Goal: Task Accomplishment & Management: Manage account settings

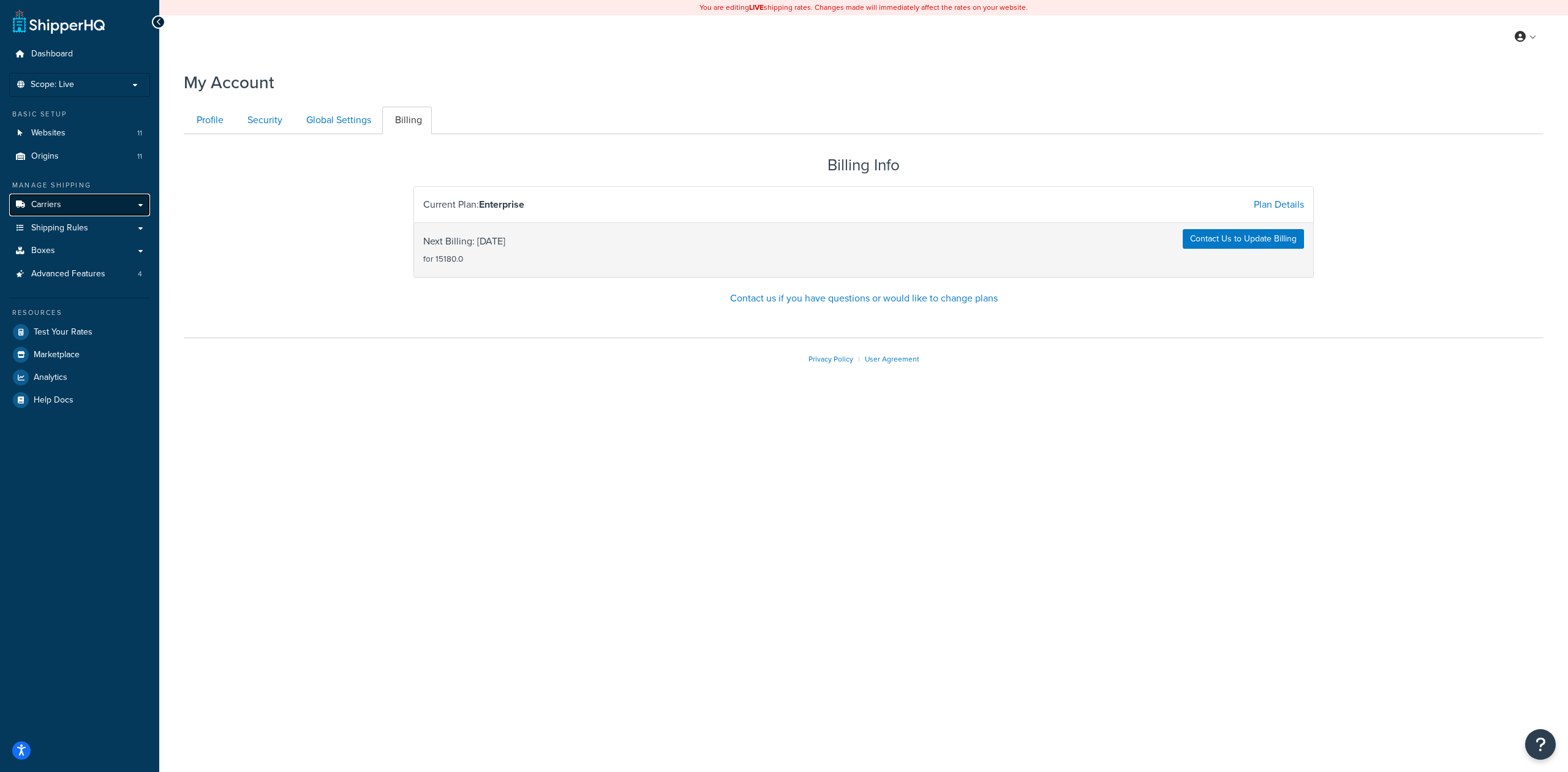
click at [124, 197] on link "Carriers" at bounding box center [80, 205] width 141 height 23
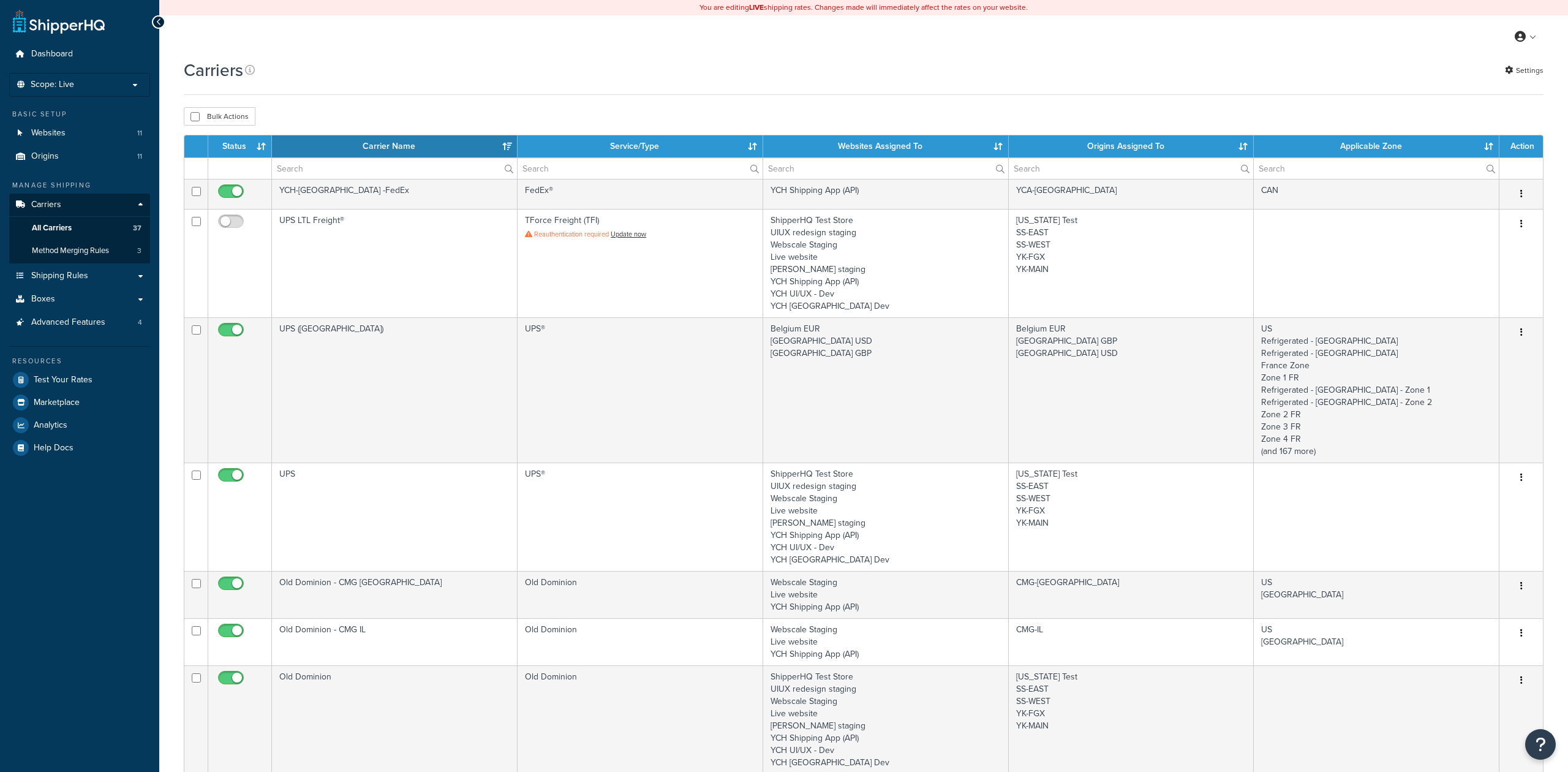
select select "15"
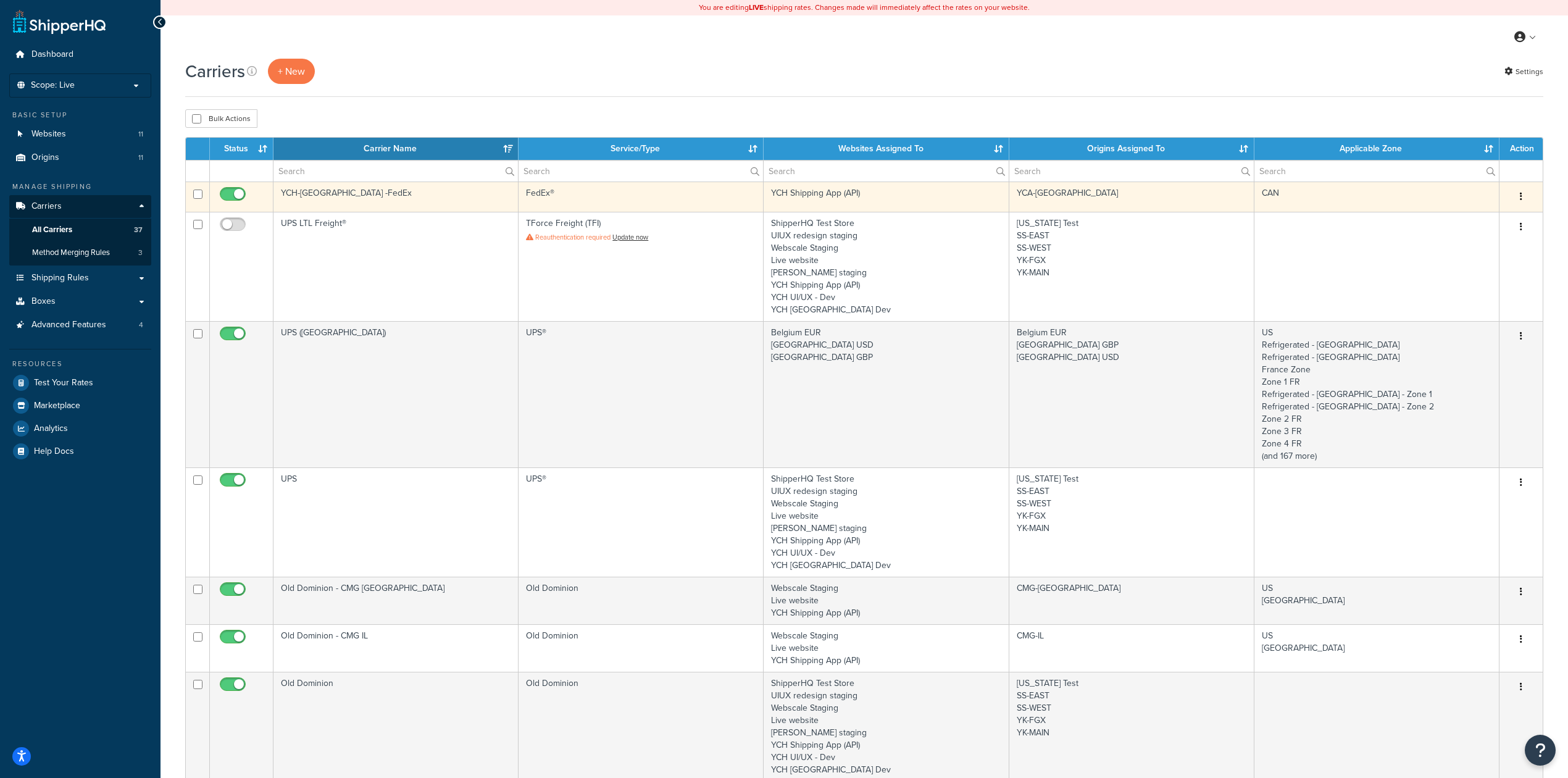
click at [464, 204] on td "YCH-[GEOGRAPHIC_DATA] -FedEx" at bounding box center [396, 196] width 245 height 30
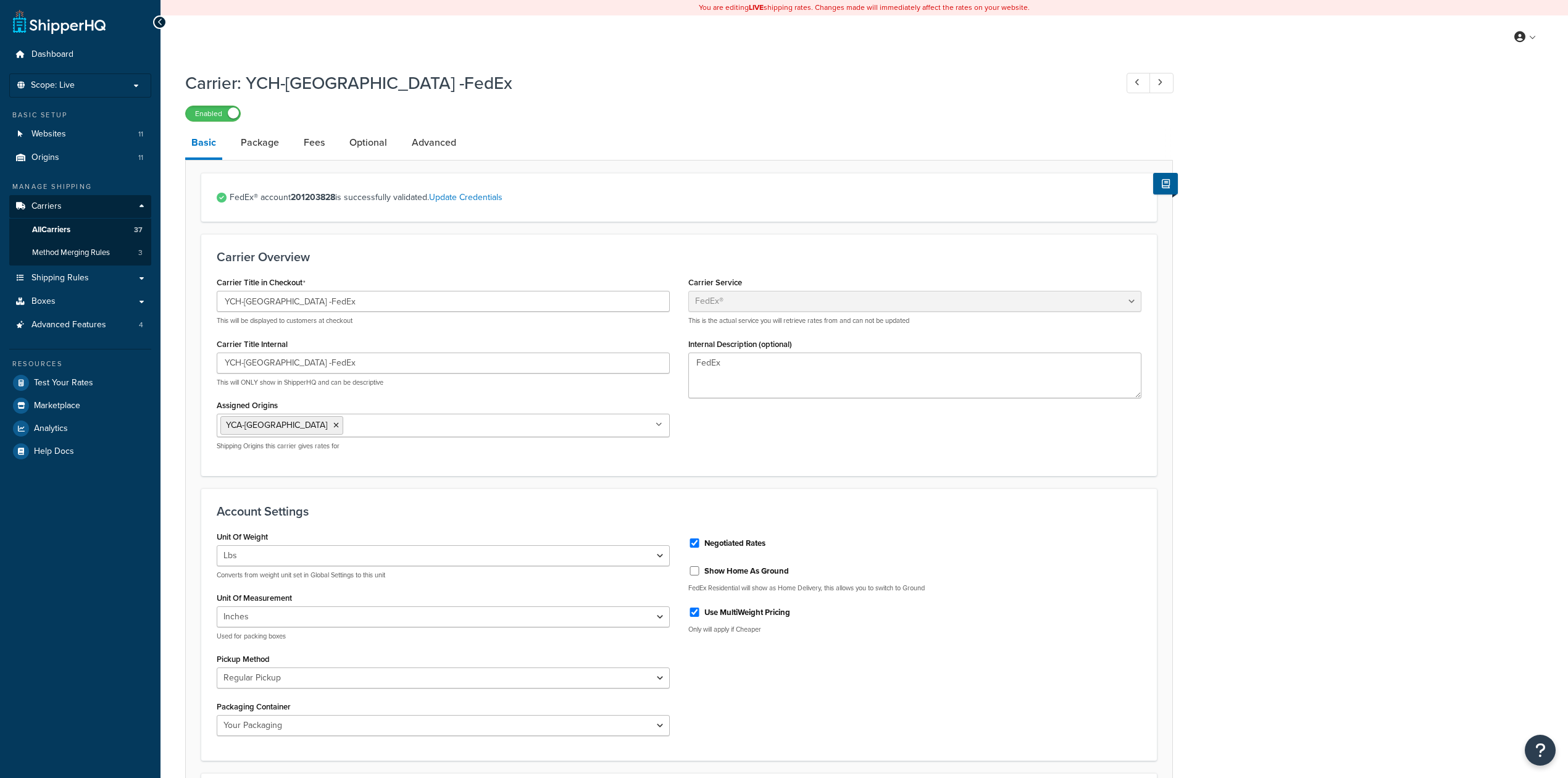
select select "fedEx"
select select "REGULAR_PICKUP"
select select "YOUR_PACKAGING"
click at [276, 152] on link "Package" at bounding box center [260, 142] width 50 height 30
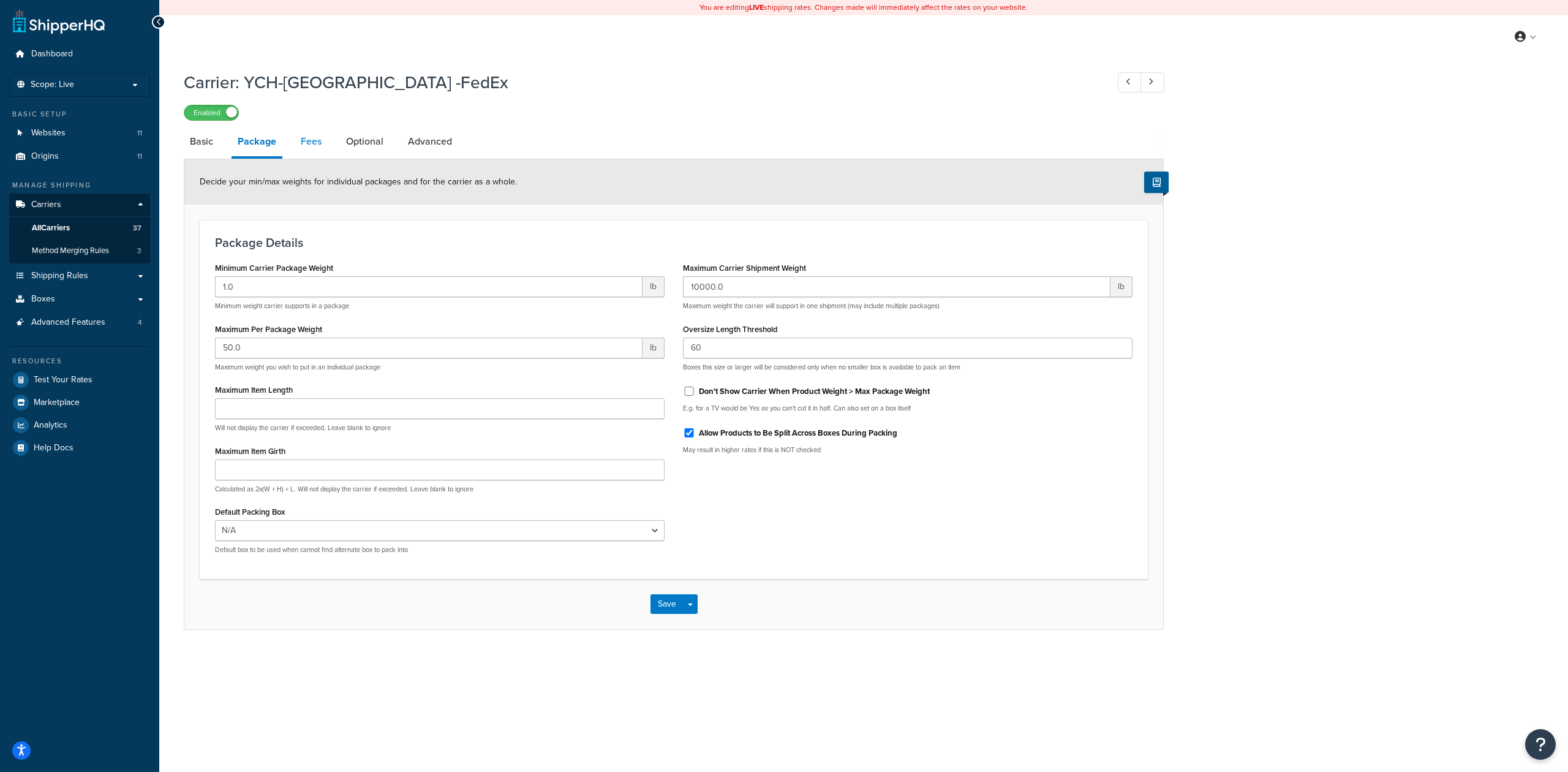
click at [309, 148] on link "Fees" at bounding box center [311, 141] width 34 height 30
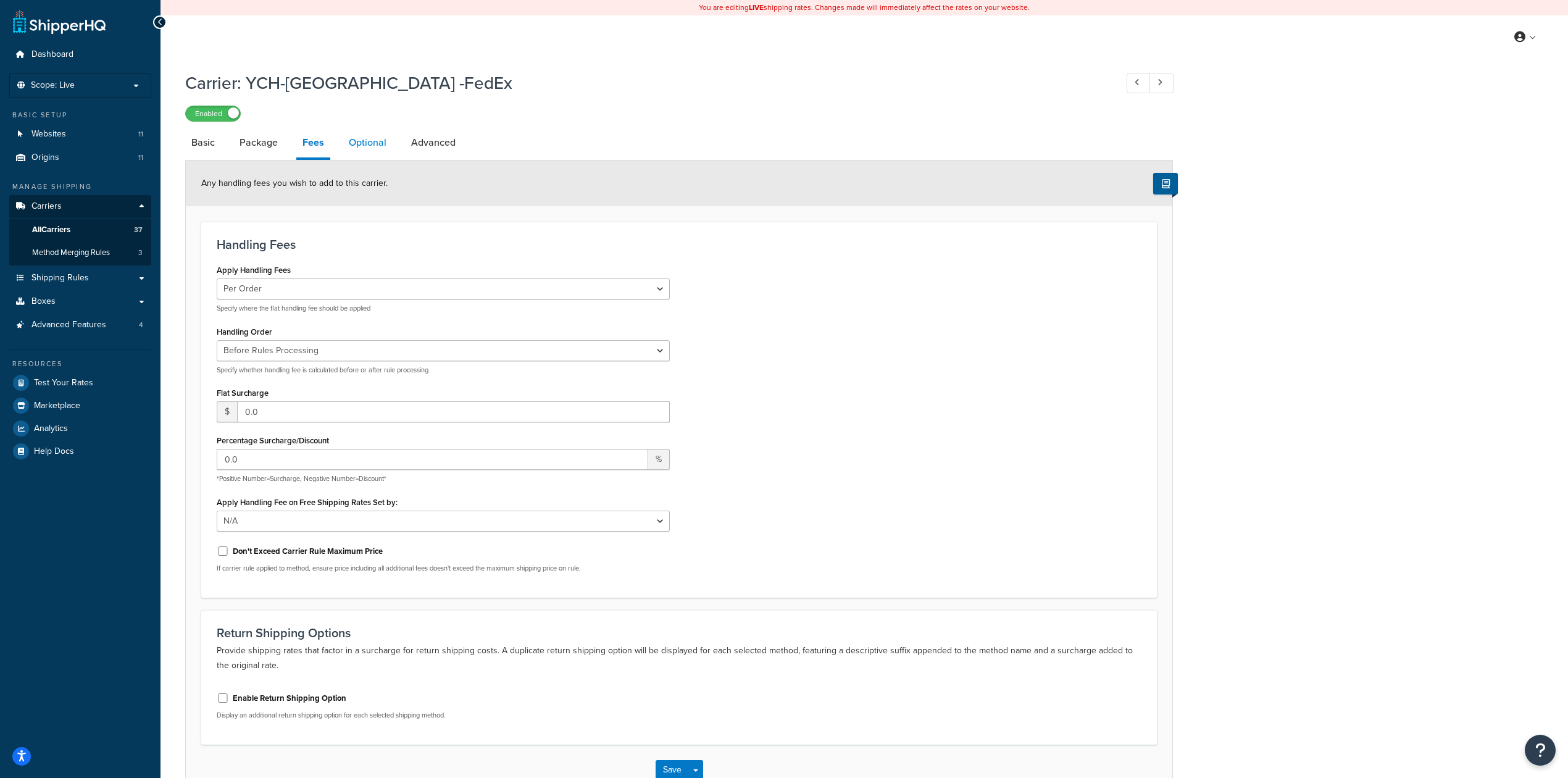
click at [357, 147] on link "Optional" at bounding box center [368, 142] width 50 height 30
select select "business"
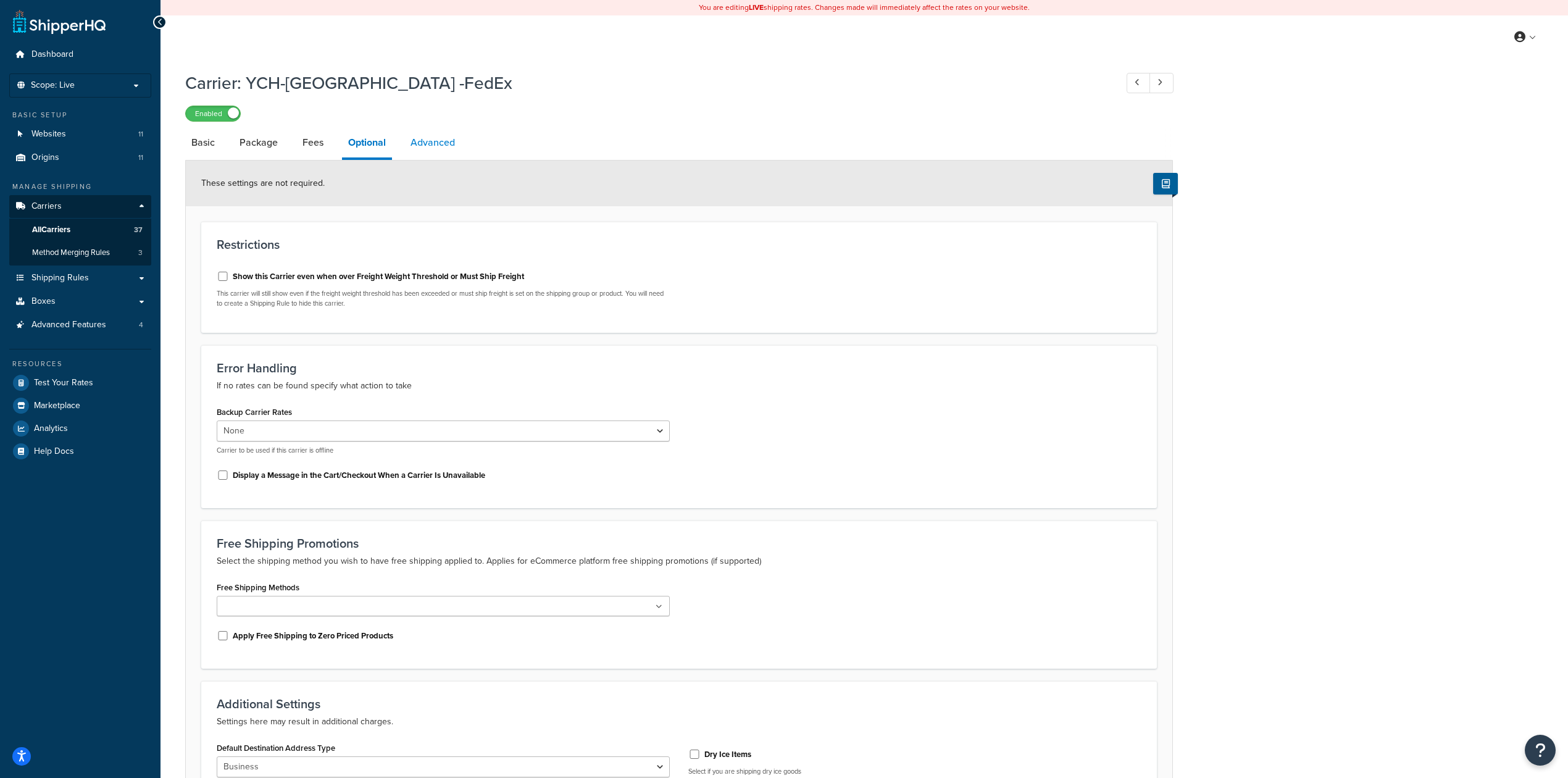
click at [426, 153] on link "Advanced" at bounding box center [433, 142] width 57 height 30
select select "false"
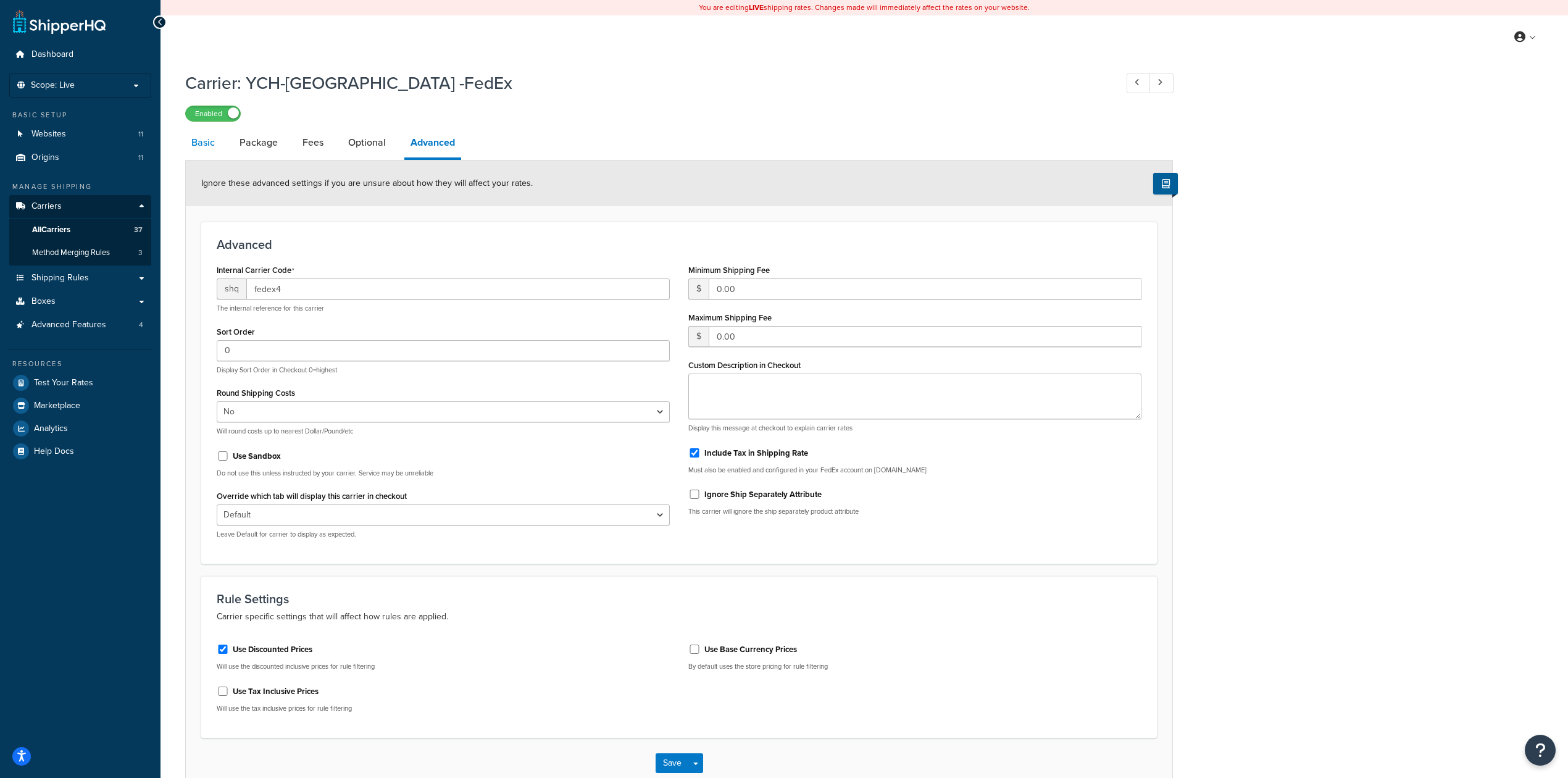
click at [209, 140] on link "Basic" at bounding box center [203, 142] width 36 height 30
select select "fedEx"
select select "REGULAR_PICKUP"
select select "YOUR_PACKAGING"
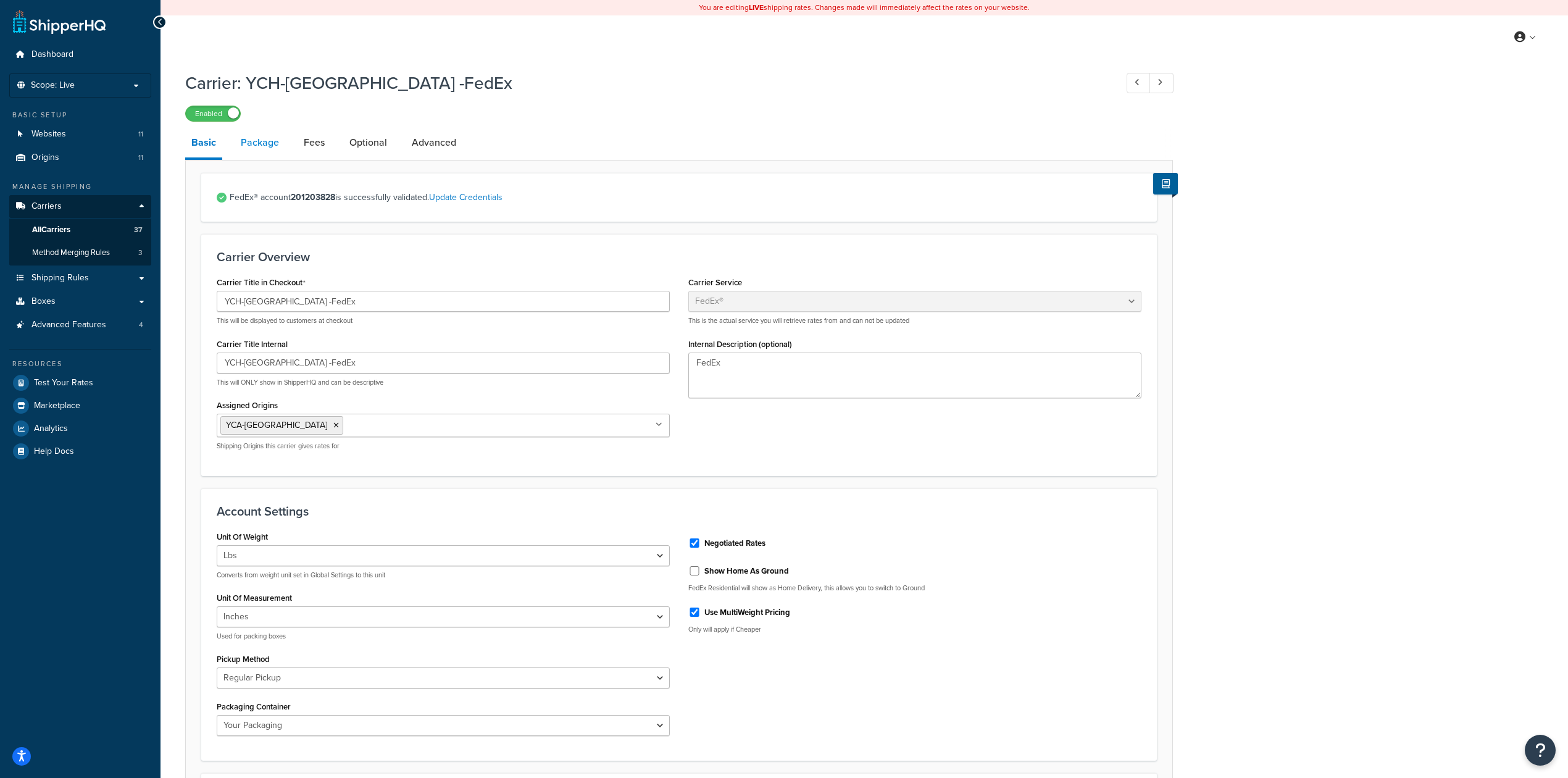
click at [254, 152] on link "Package" at bounding box center [260, 142] width 50 height 30
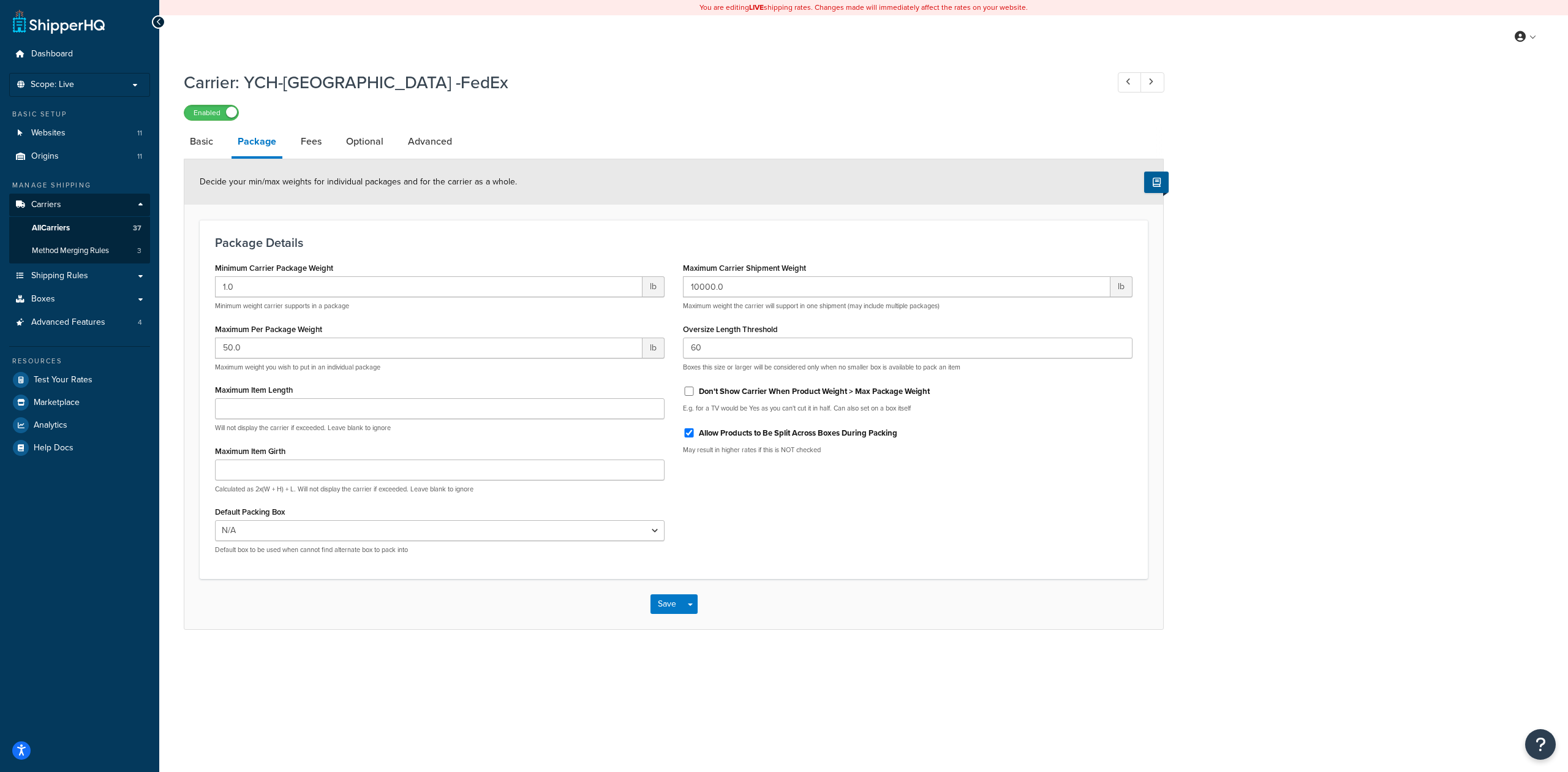
click at [840, 436] on label "Allow Products to Be Split Across Boxes During Packing" at bounding box center [798, 433] width 198 height 11
click at [695, 436] on input "Allow Products to Be Split Across Boxes During Packing" at bounding box center [689, 433] width 12 height 10
checkbox input "false"
click at [665, 605] on button "Save" at bounding box center [667, 603] width 34 height 19
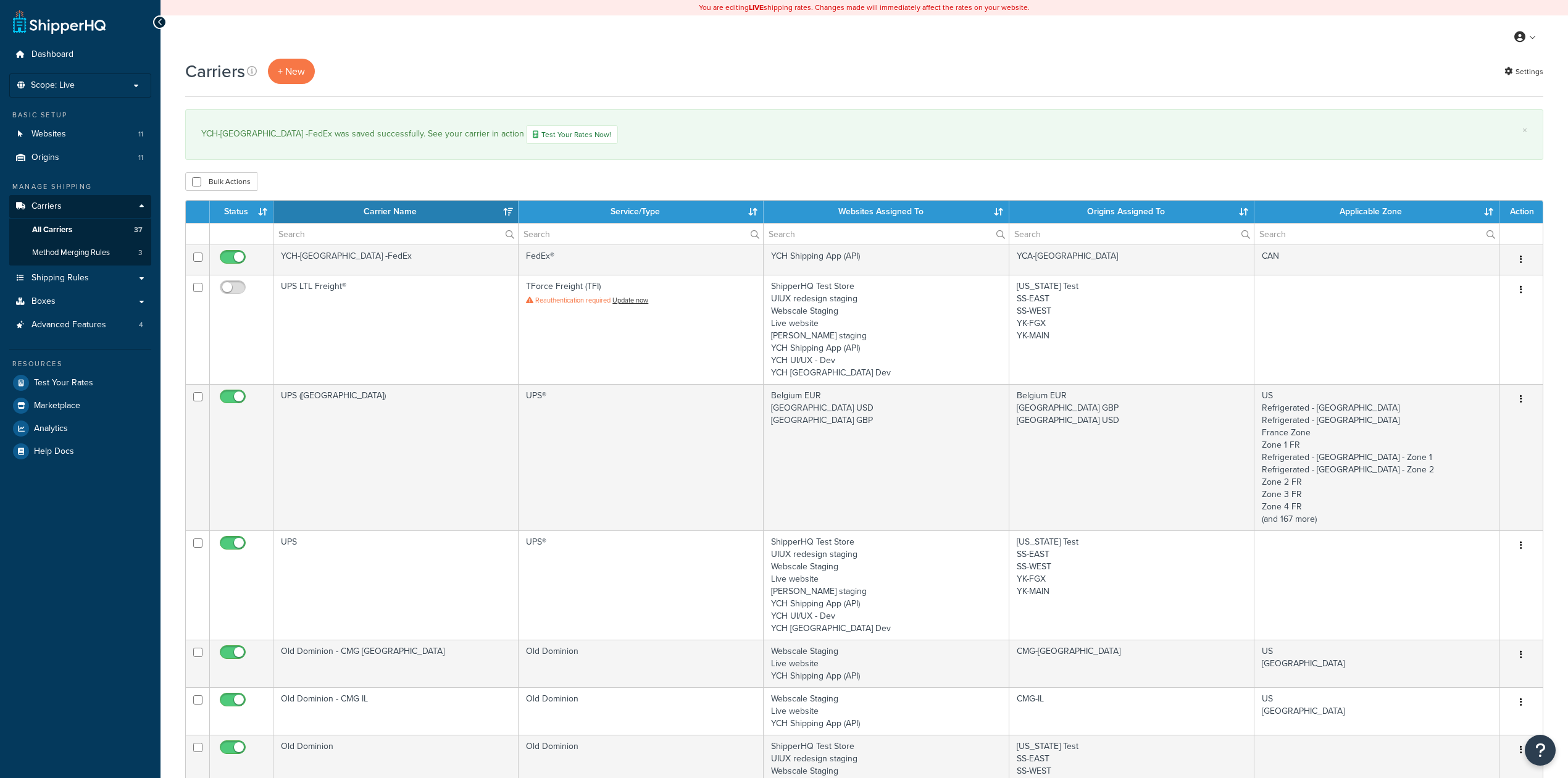
select select "15"
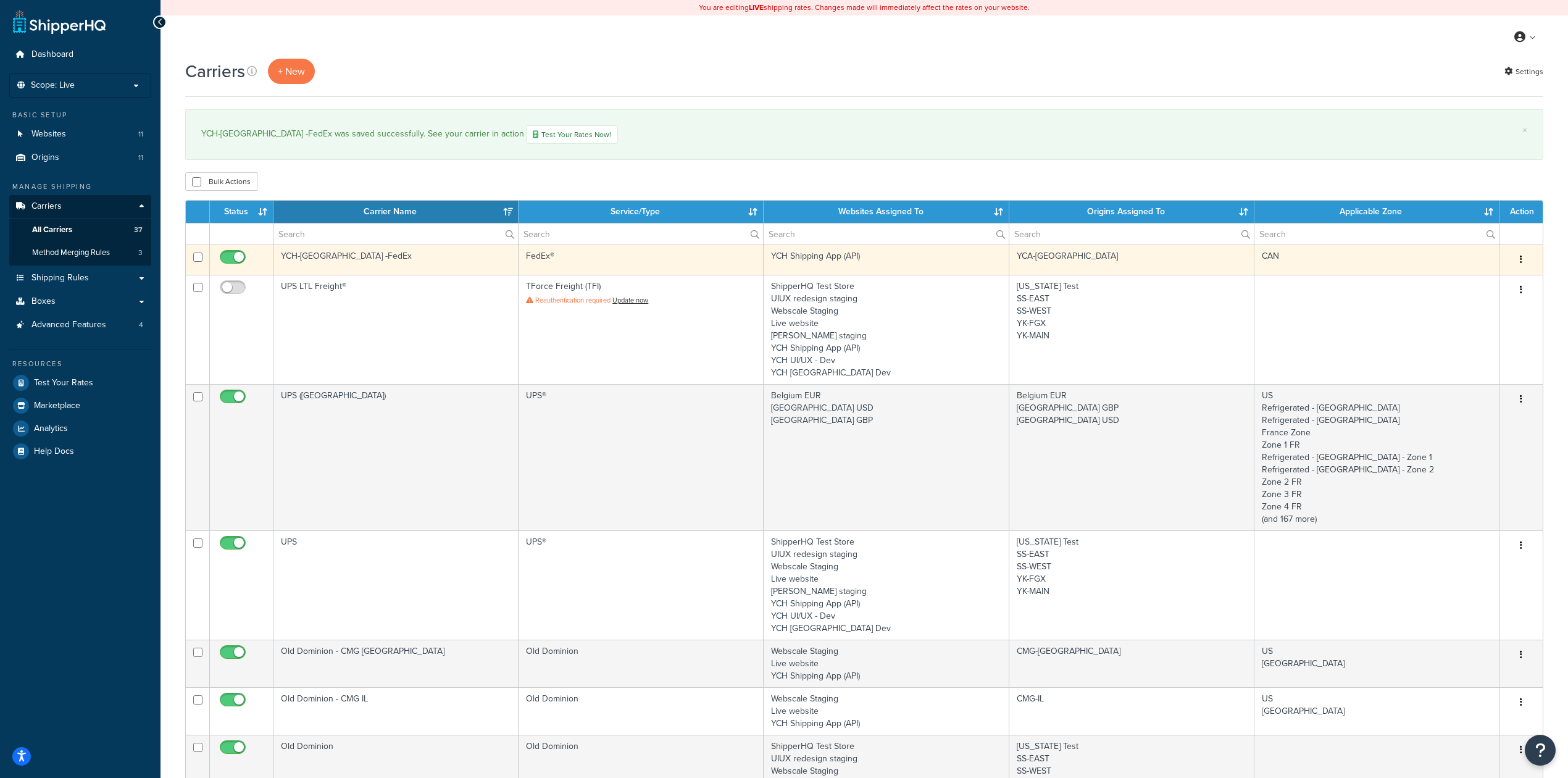
click at [701, 264] on td "FedEx®" at bounding box center [641, 259] width 245 height 30
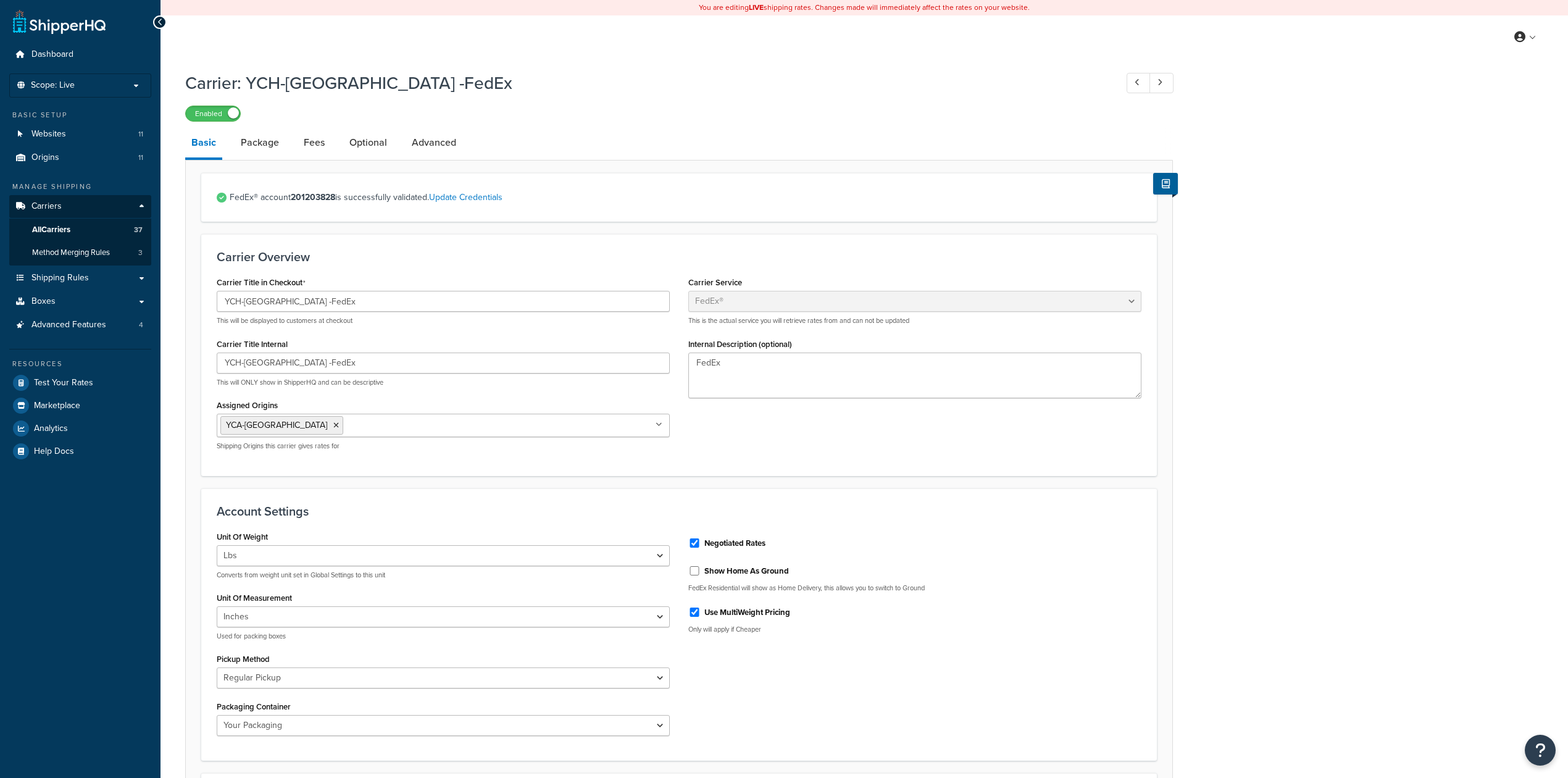
select select "fedEx"
select select "REGULAR_PICKUP"
select select "YOUR_PACKAGING"
click at [256, 147] on link "Package" at bounding box center [260, 142] width 50 height 30
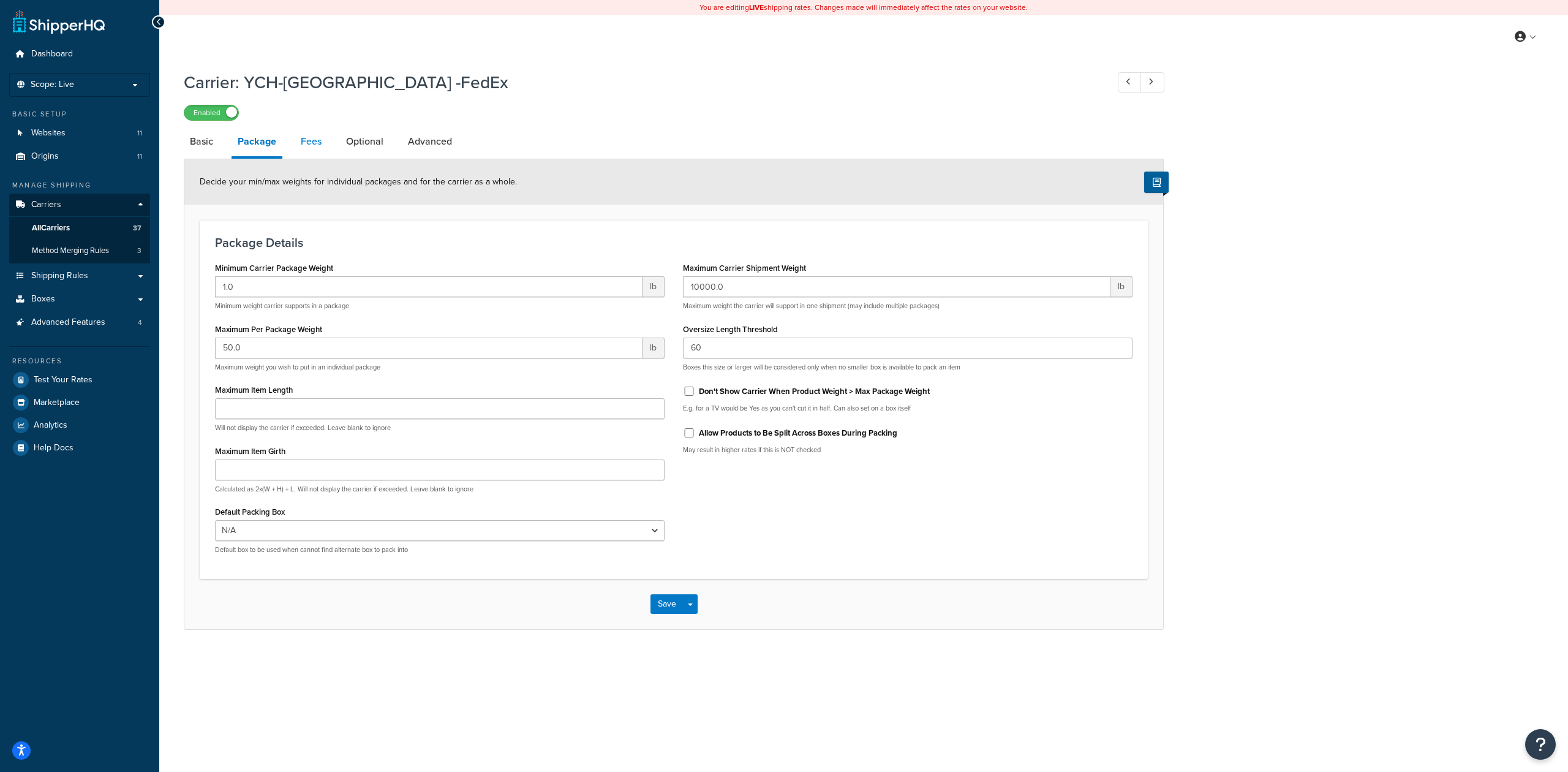
click at [318, 144] on link "Fees" at bounding box center [311, 141] width 34 height 30
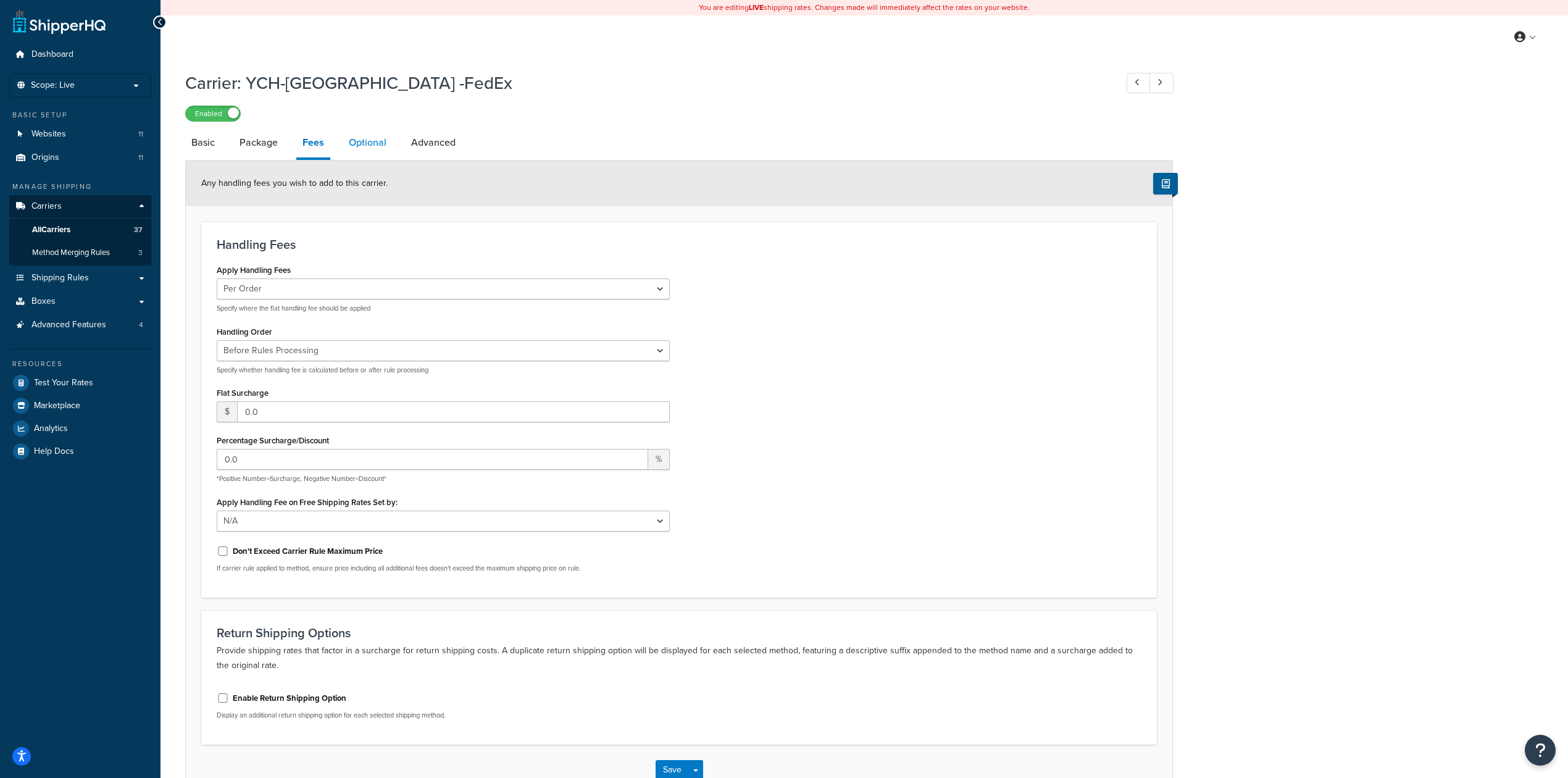
click at [357, 146] on link "Optional" at bounding box center [368, 142] width 50 height 30
select select "business"
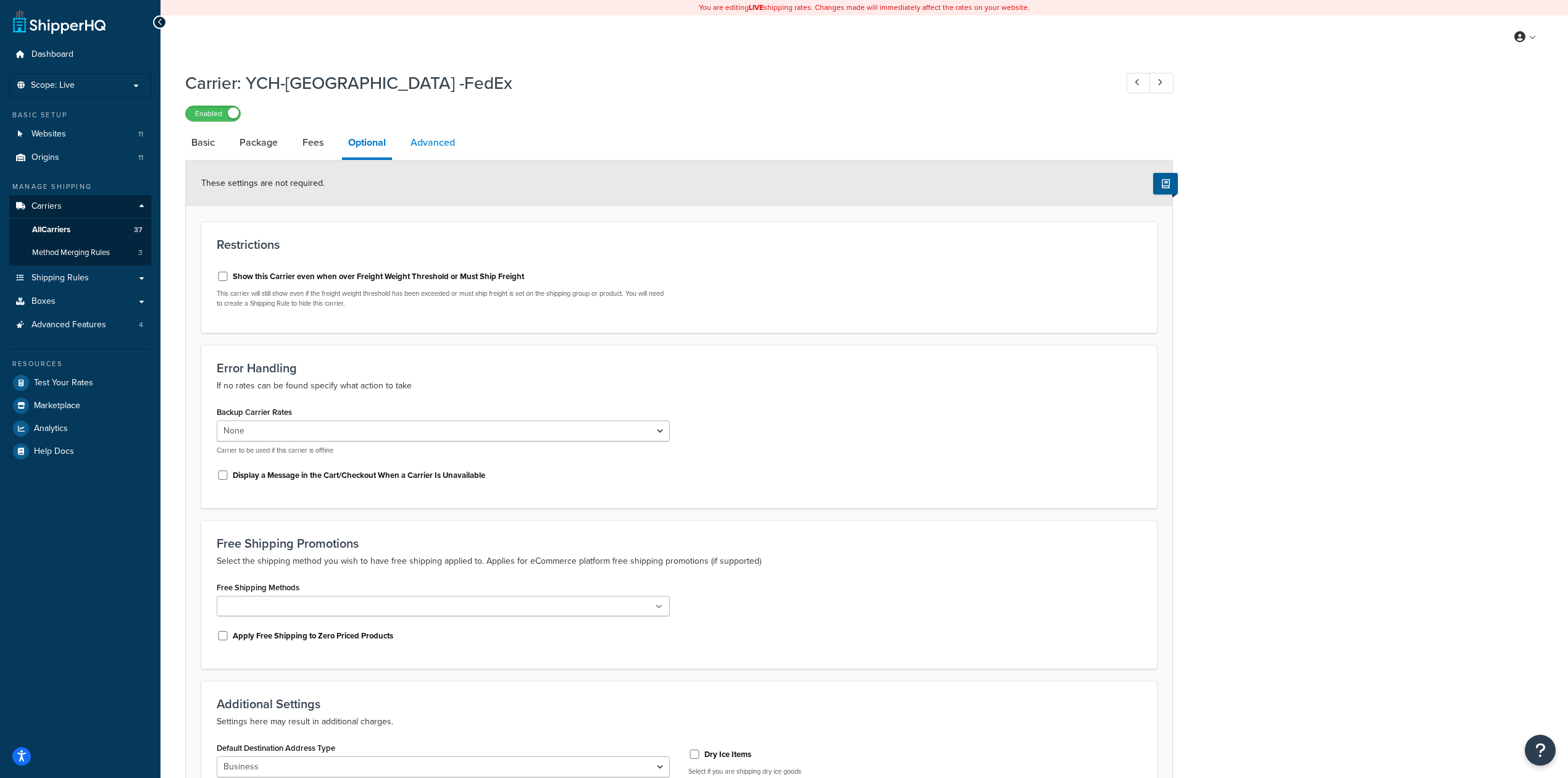
click at [413, 145] on link "Advanced" at bounding box center [433, 142] width 57 height 30
select select "false"
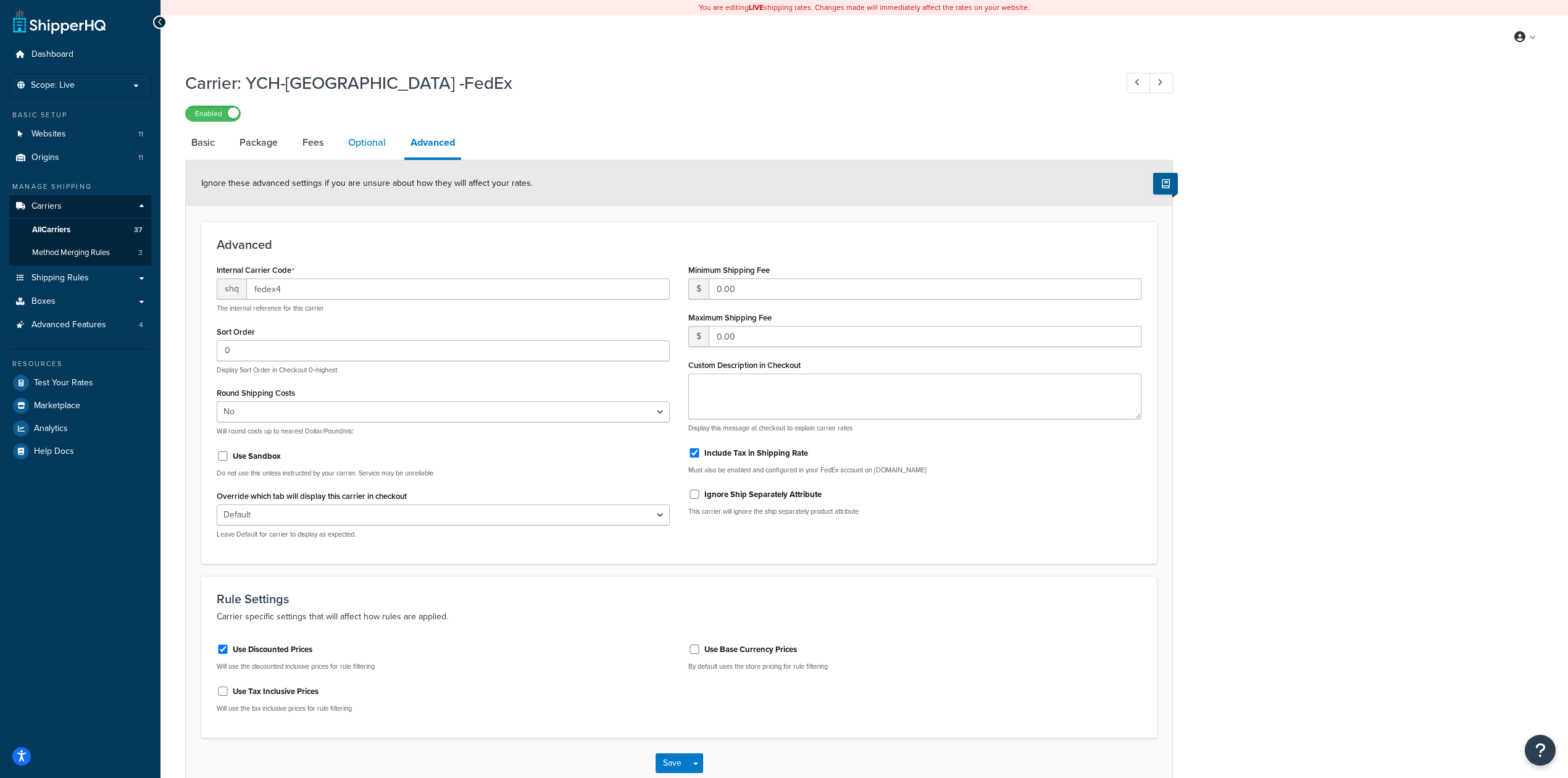
click at [355, 151] on link "Optional" at bounding box center [367, 142] width 50 height 30
select select "business"
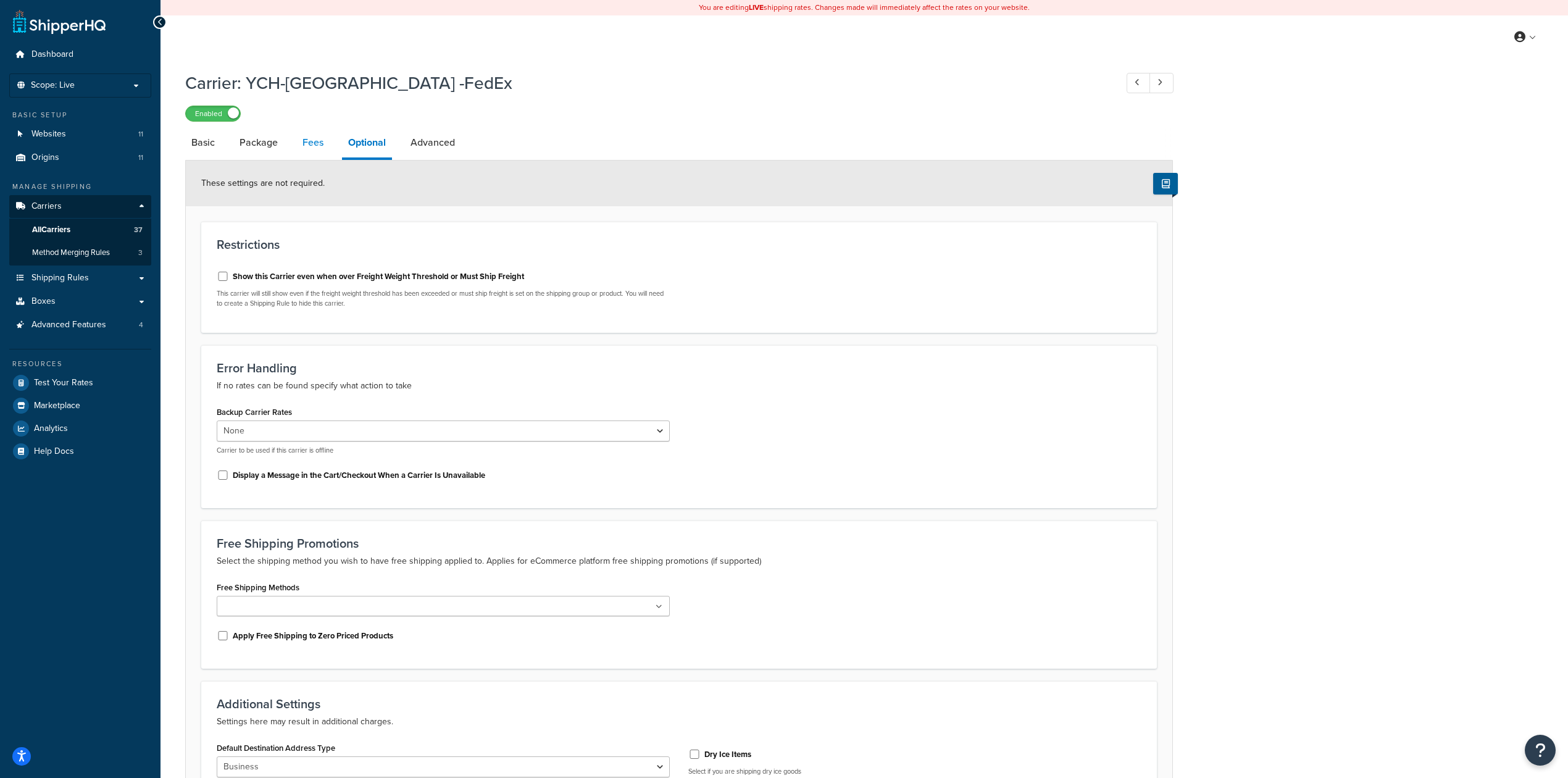
click at [299, 148] on link "Fees" at bounding box center [313, 142] width 34 height 30
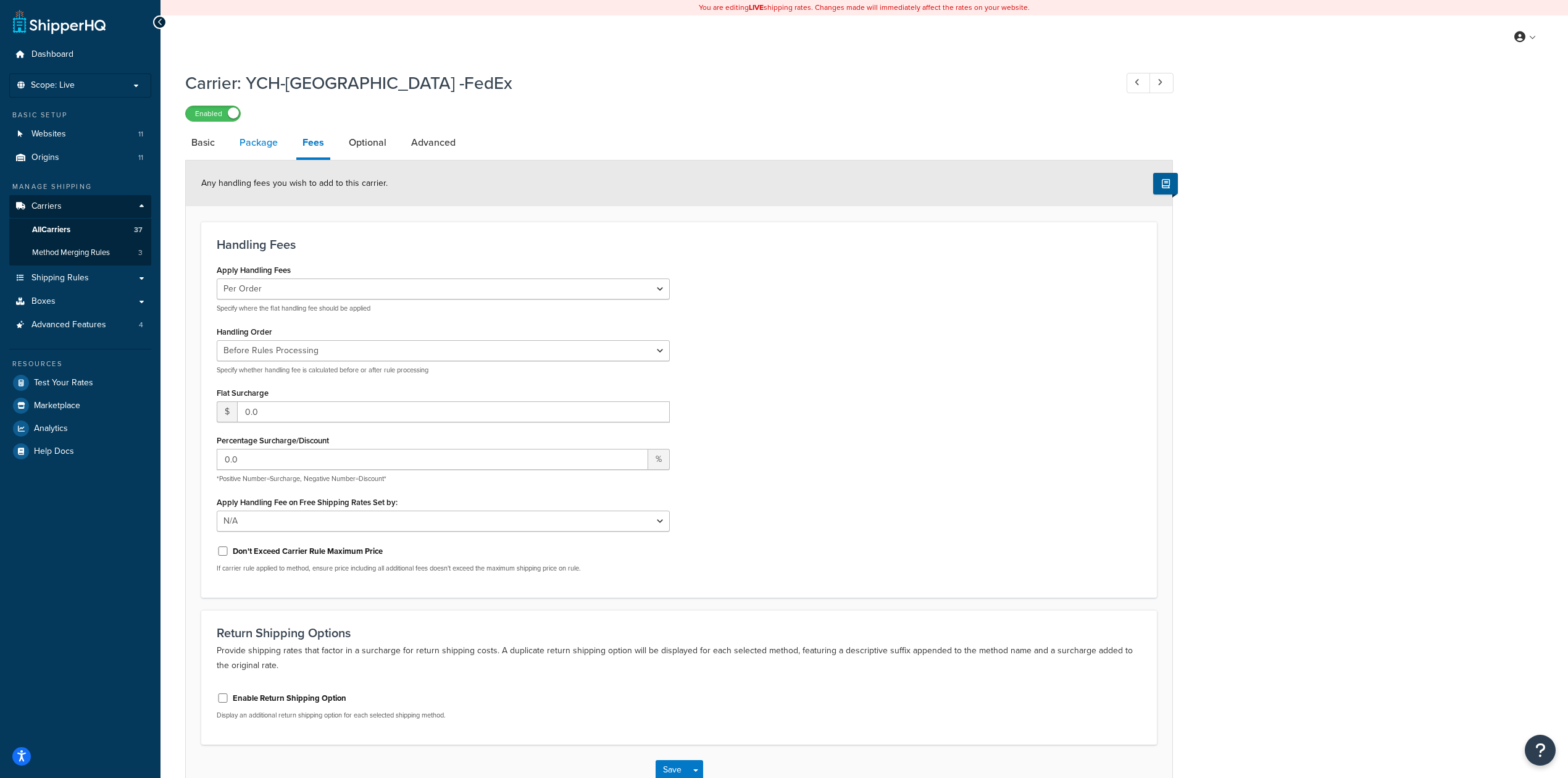
click at [265, 149] on link "Package" at bounding box center [259, 142] width 50 height 30
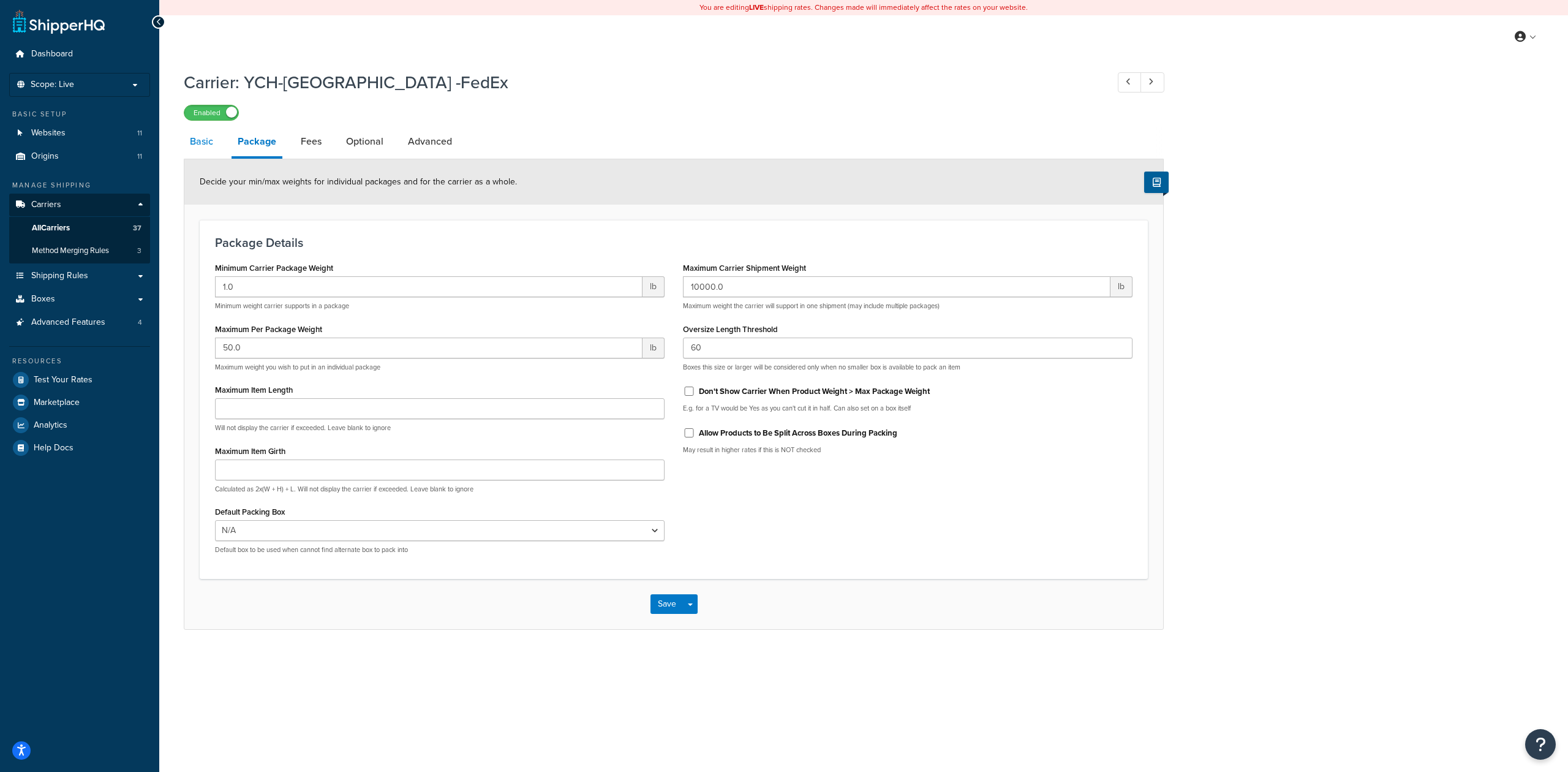
click at [205, 148] on link "Basic" at bounding box center [201, 141] width 35 height 30
select select "fedEx"
select select "REGULAR_PICKUP"
select select "YOUR_PACKAGING"
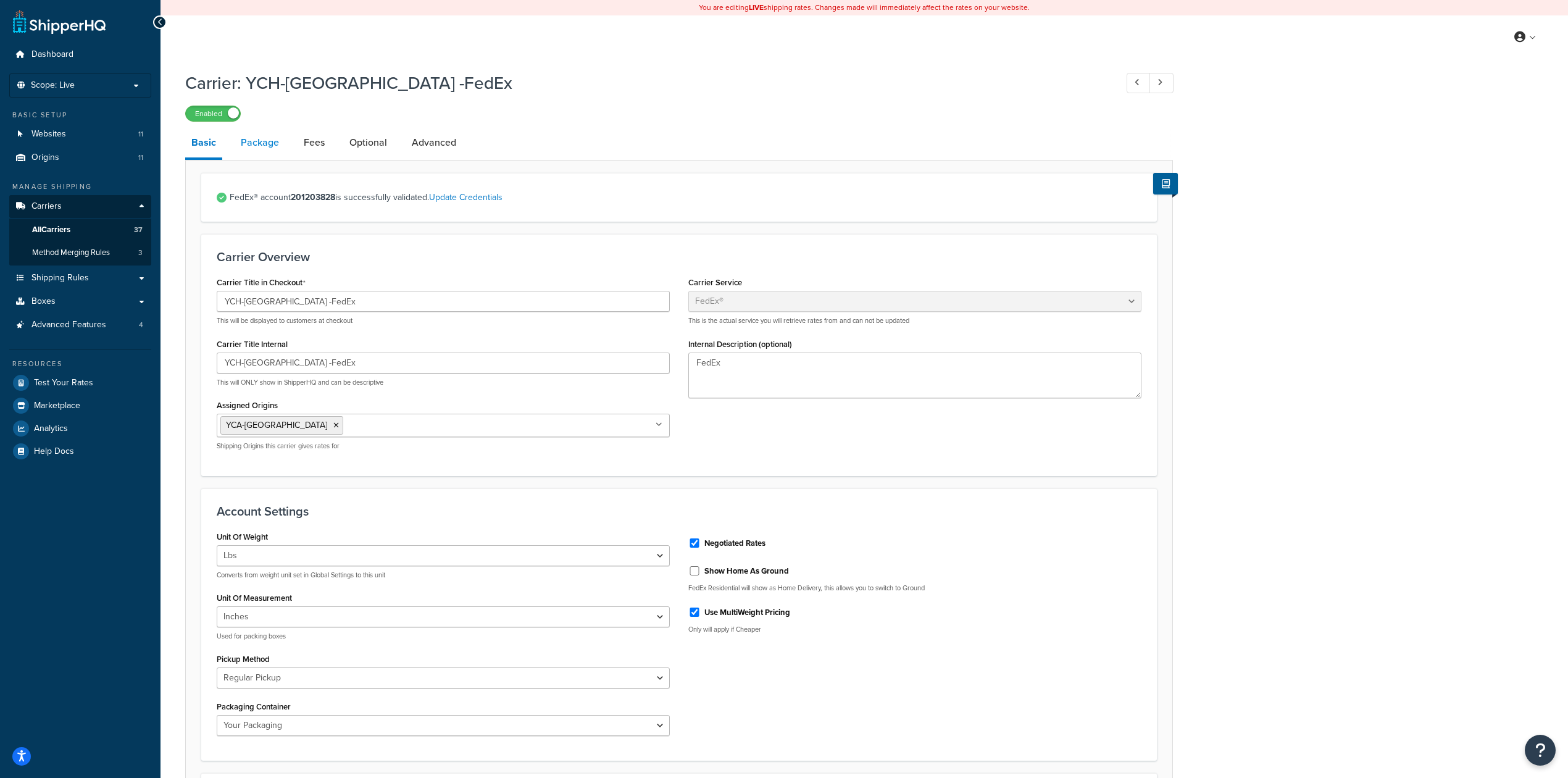
click at [268, 148] on link "Package" at bounding box center [260, 142] width 50 height 30
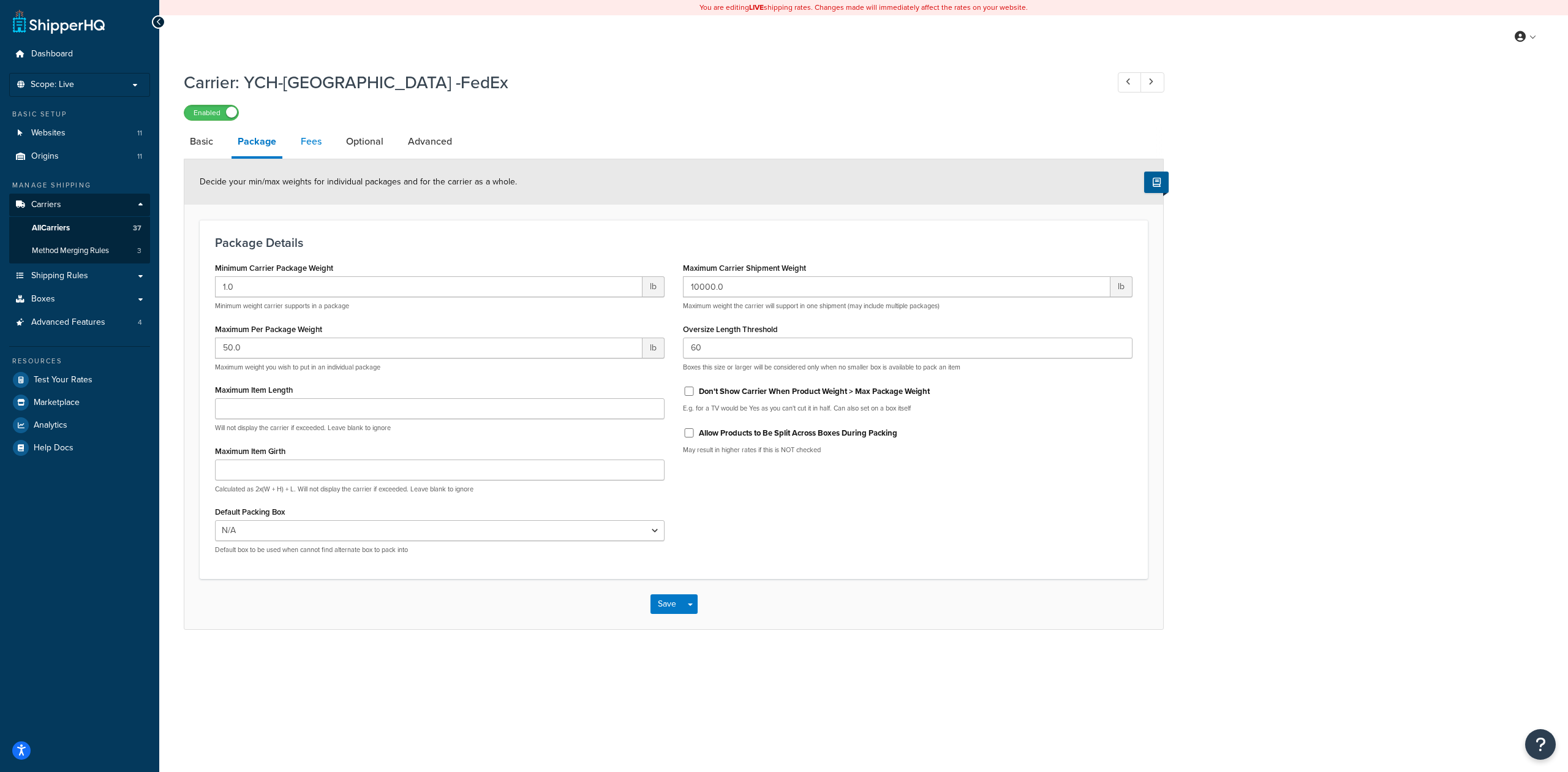
click at [303, 149] on link "Fees" at bounding box center [311, 141] width 34 height 30
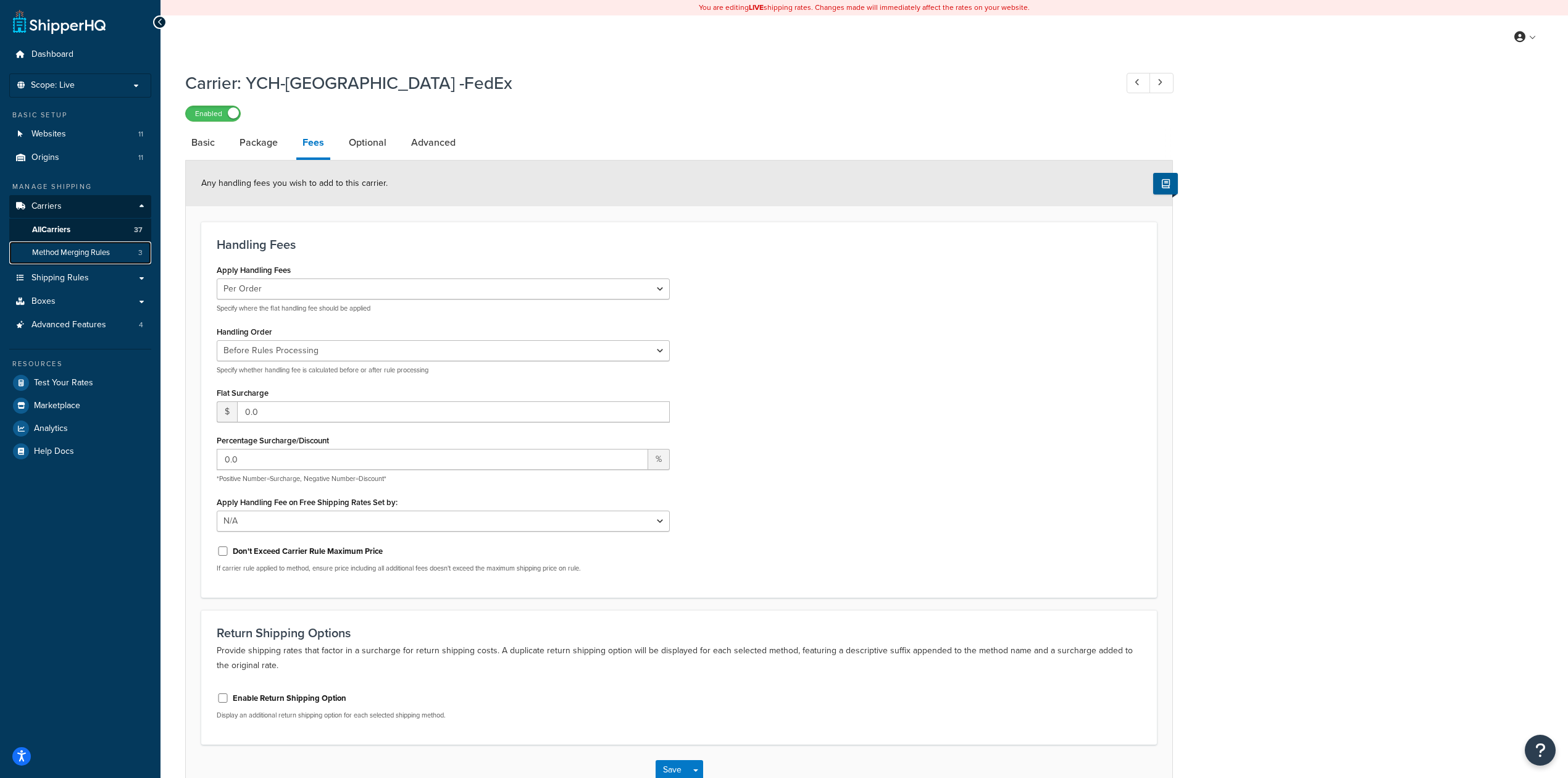
click at [78, 257] on span "Method Merging Rules" at bounding box center [70, 252] width 78 height 11
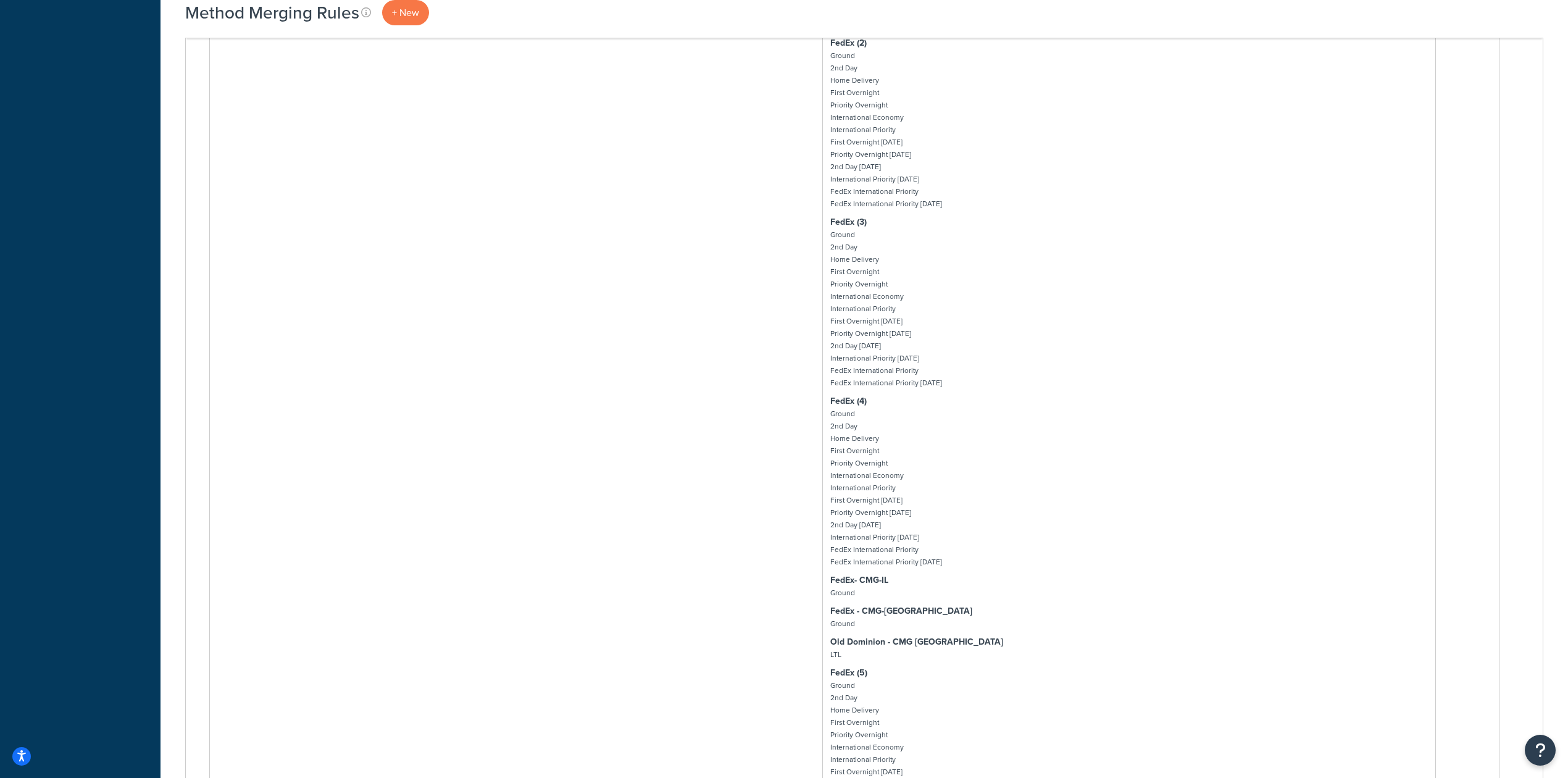
scroll to position [1892, 0]
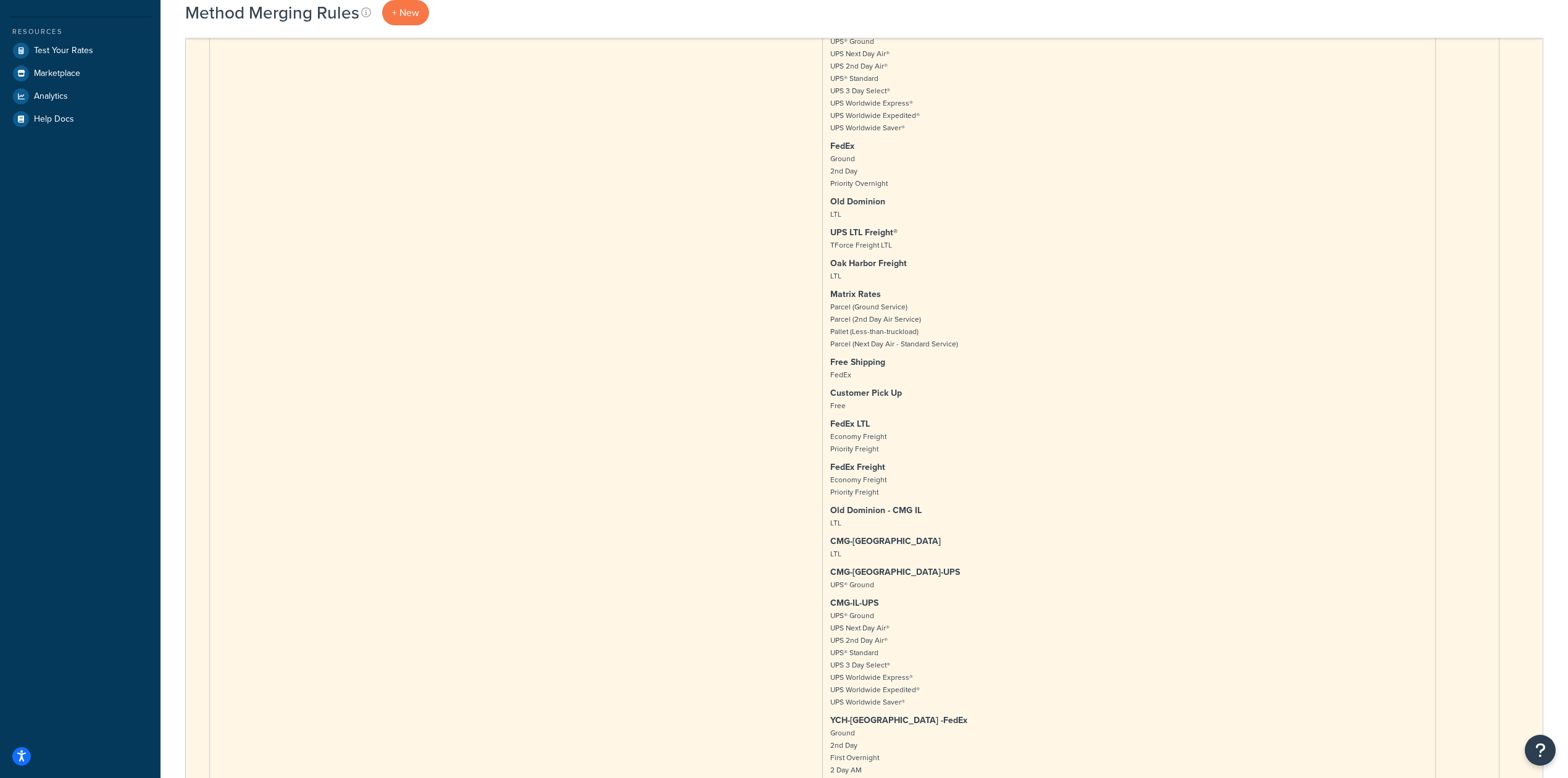
scroll to position [329, 0]
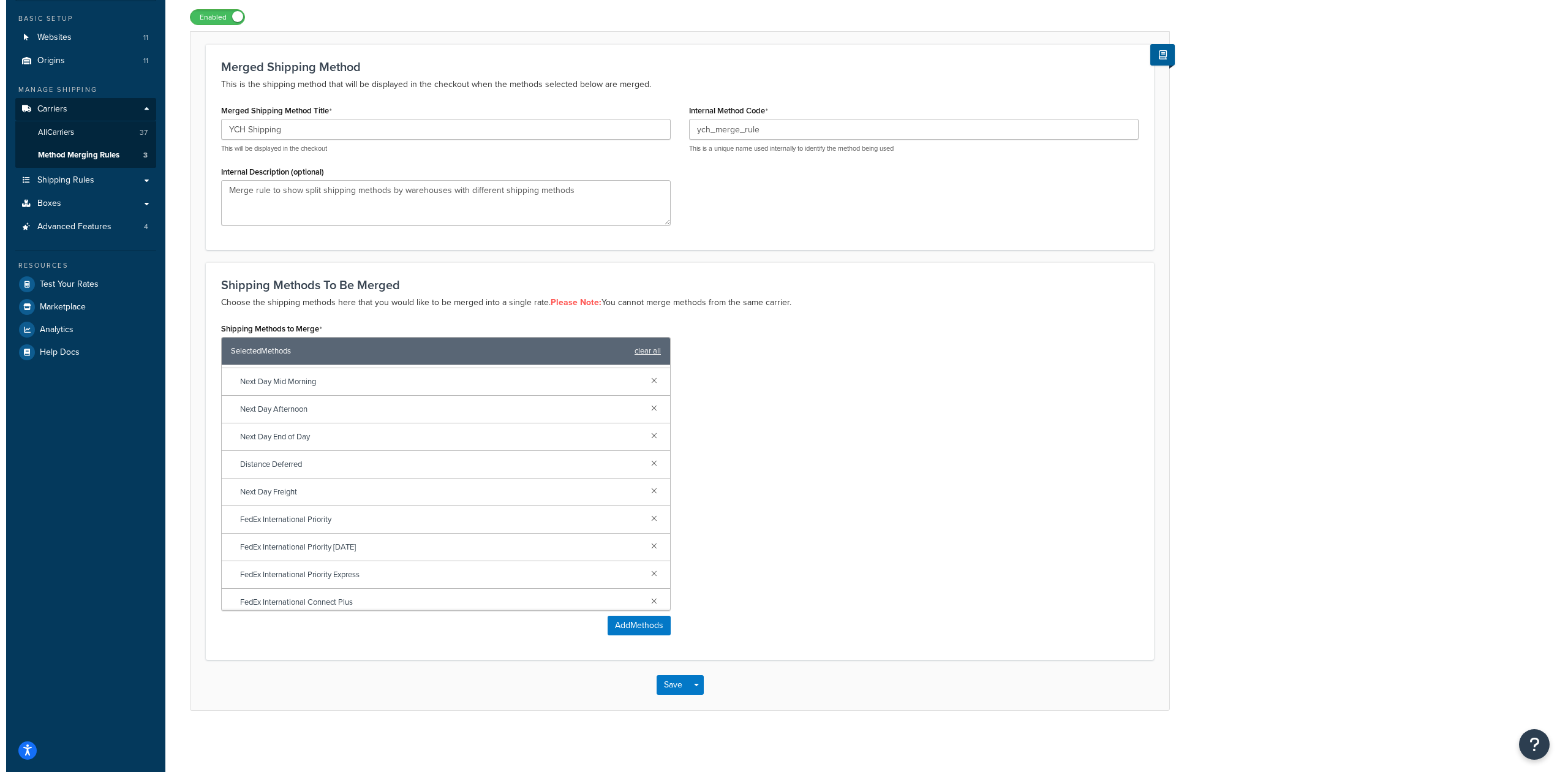
scroll to position [3946, 0]
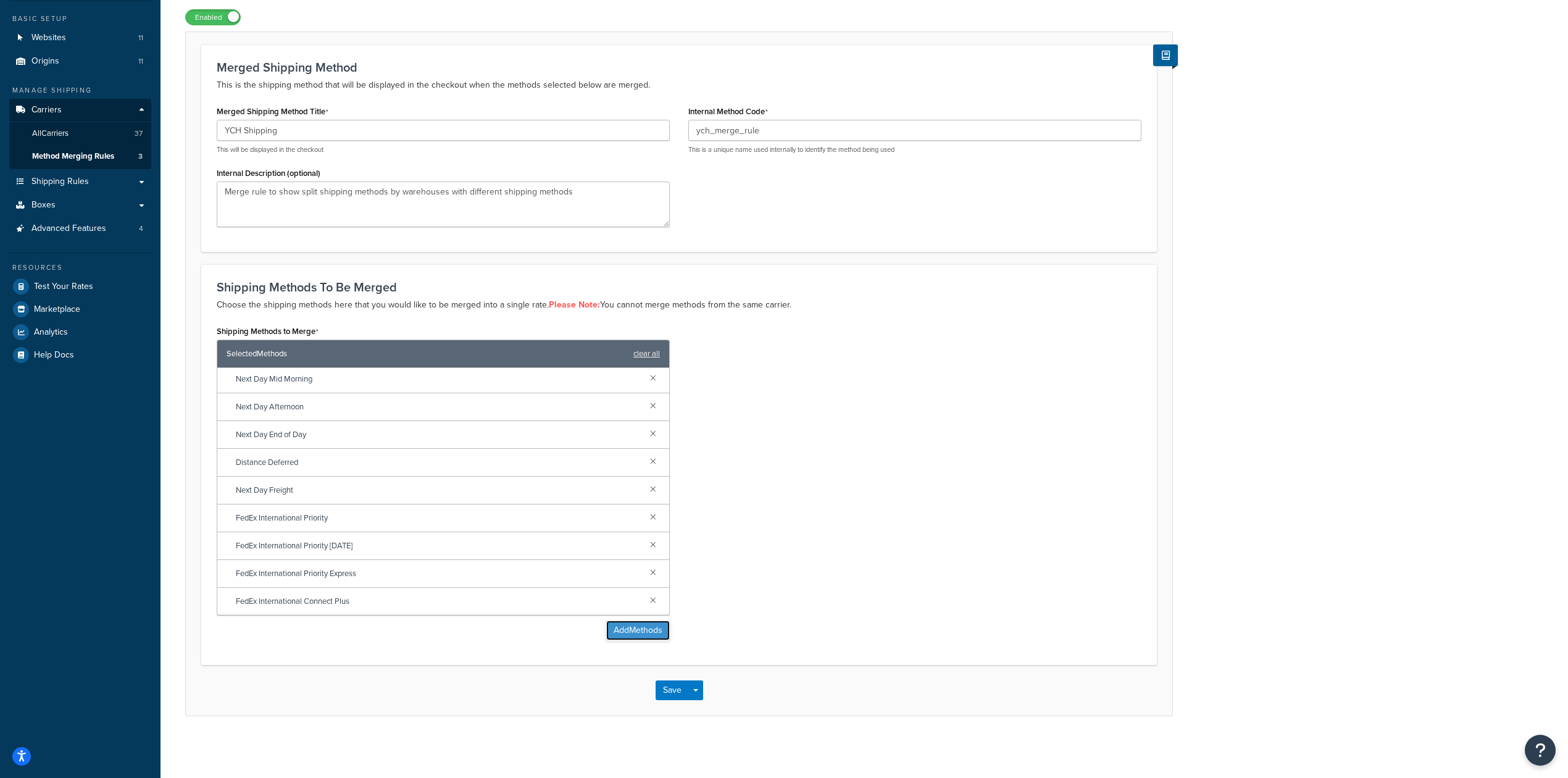
click at [633, 632] on button "Add Methods" at bounding box center [638, 630] width 64 height 19
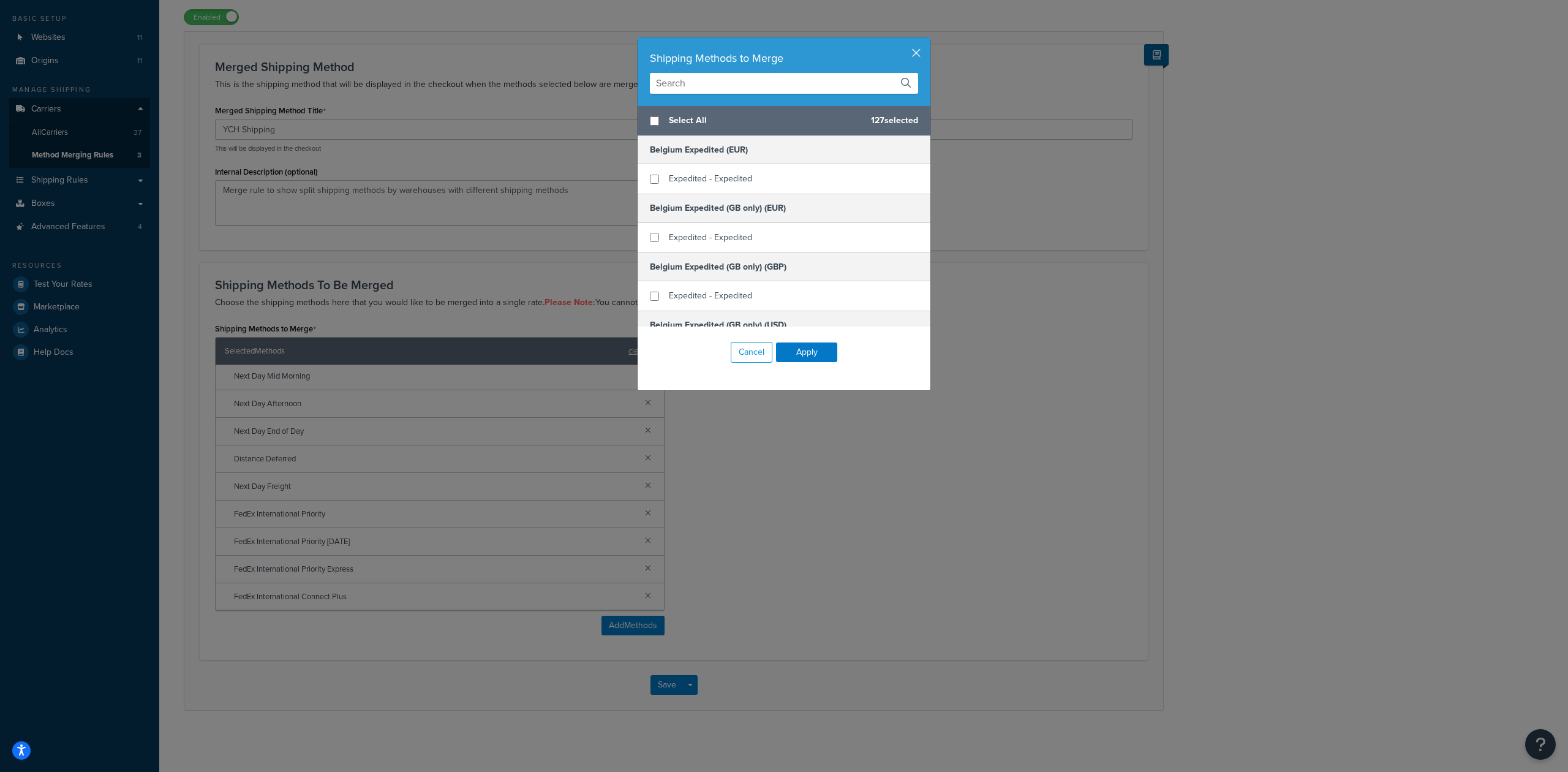
click at [789, 89] on input "text" at bounding box center [784, 83] width 268 height 21
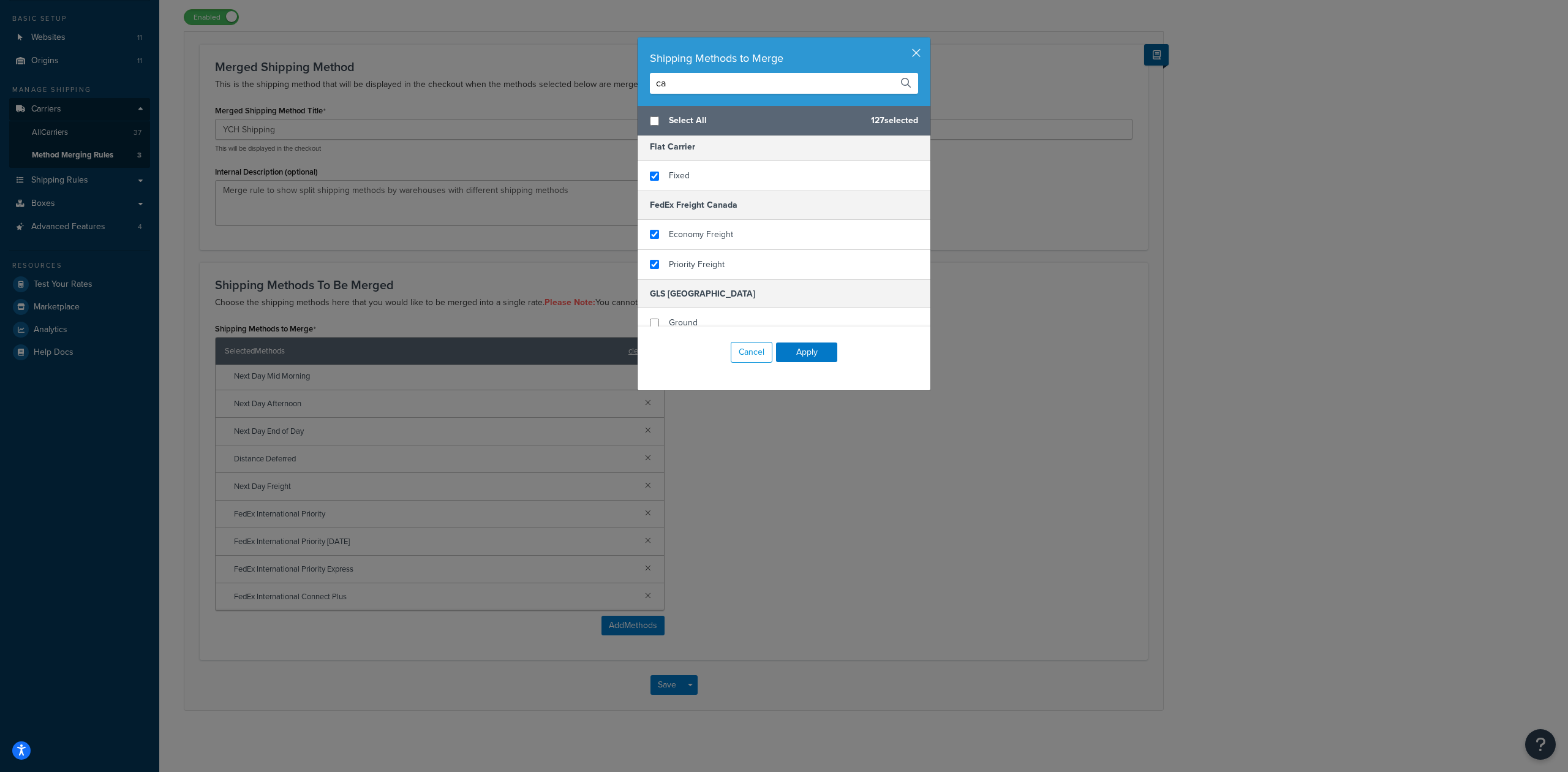
scroll to position [0, 0]
drag, startPoint x: 681, startPoint y: 83, endPoint x: 696, endPoint y: 140, distance: 58.9
click at [620, 80] on div "Shipping Methods to Merge ca Select All 127 selected Flat Carrier Fixed FedEx F…" at bounding box center [784, 386] width 1568 height 772
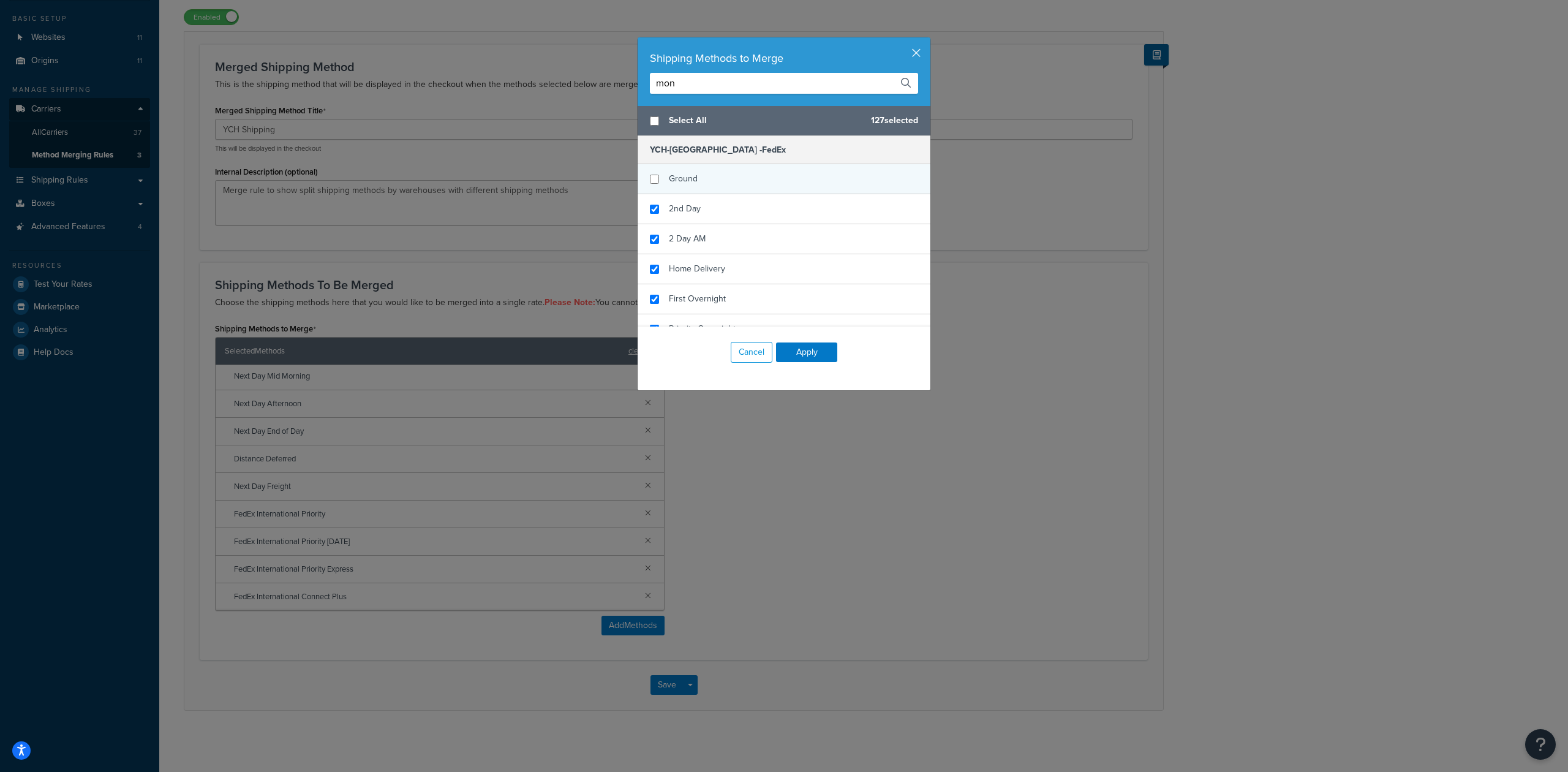
type input "mon"
checkbox input "false"
click at [698, 184] on div "Ground" at bounding box center [784, 178] width 293 height 30
checkbox input "false"
click at [696, 207] on div "2nd Day" at bounding box center [784, 209] width 293 height 30
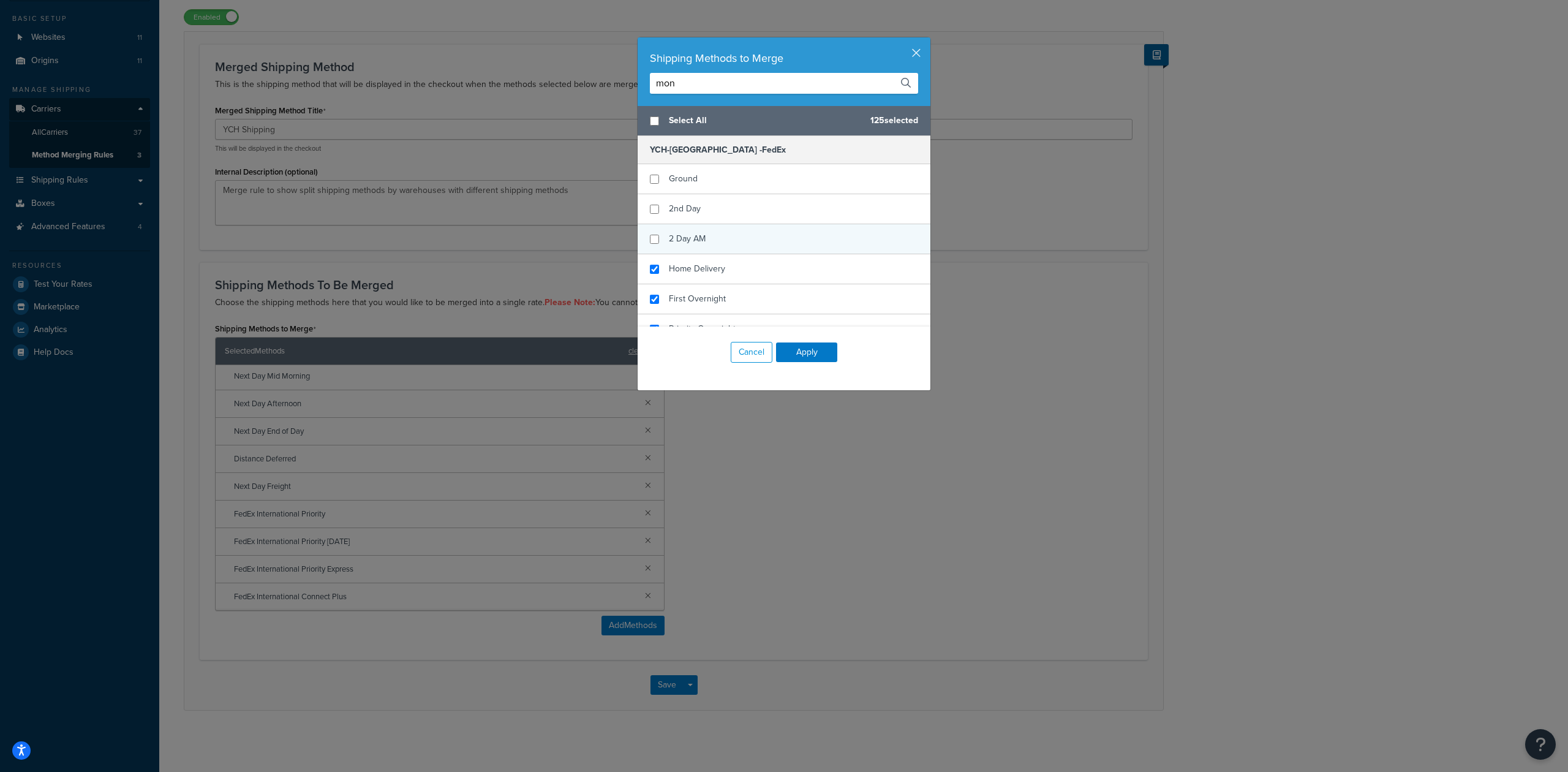
checkbox input "false"
click at [696, 231] on div "2 Day AM" at bounding box center [687, 238] width 36 height 17
checkbox input "false"
click at [695, 258] on div "Home Delivery" at bounding box center [784, 268] width 293 height 30
checkbox input "false"
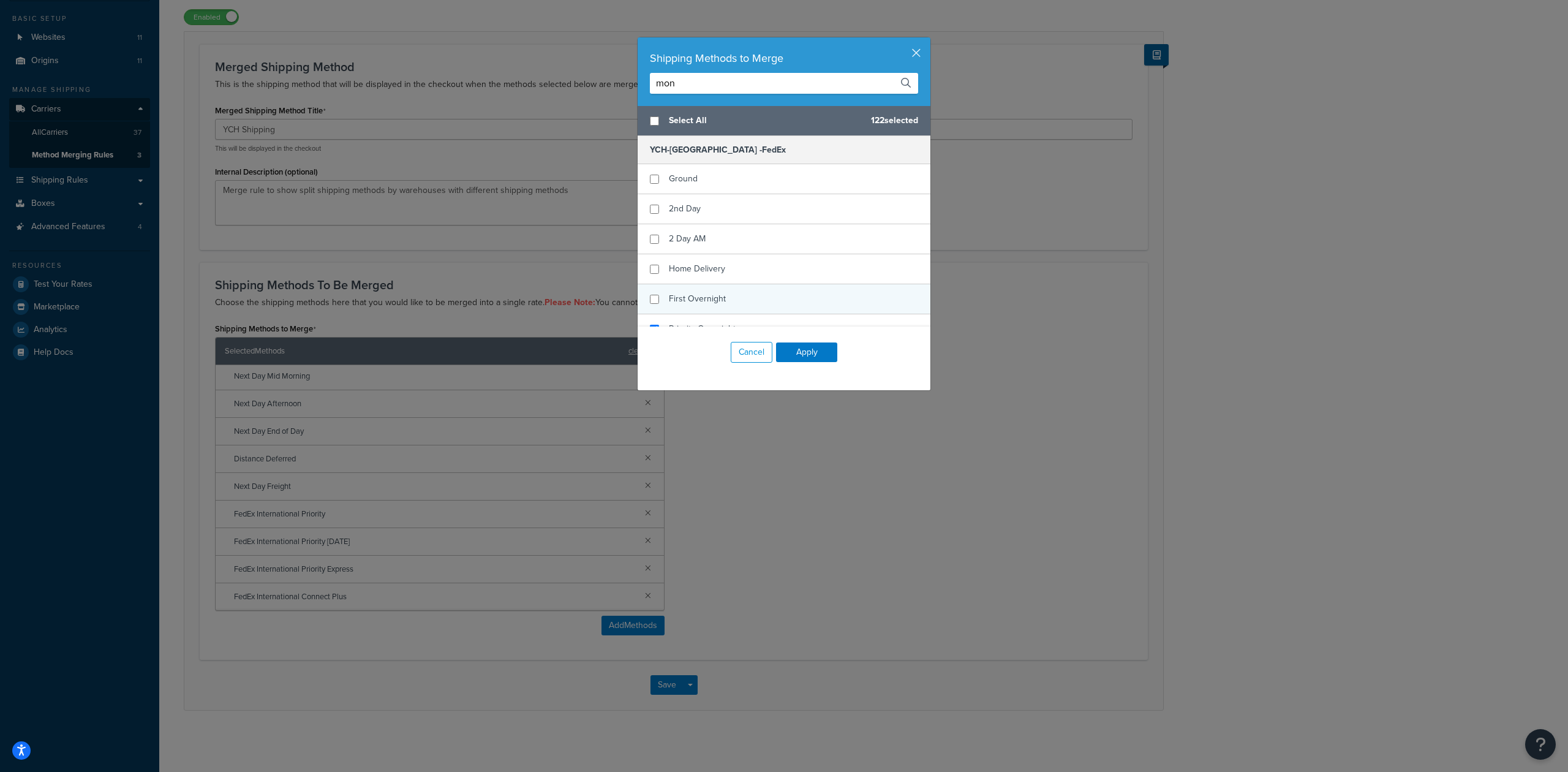
click at [697, 293] on div "First Overnight" at bounding box center [696, 299] width 57 height 17
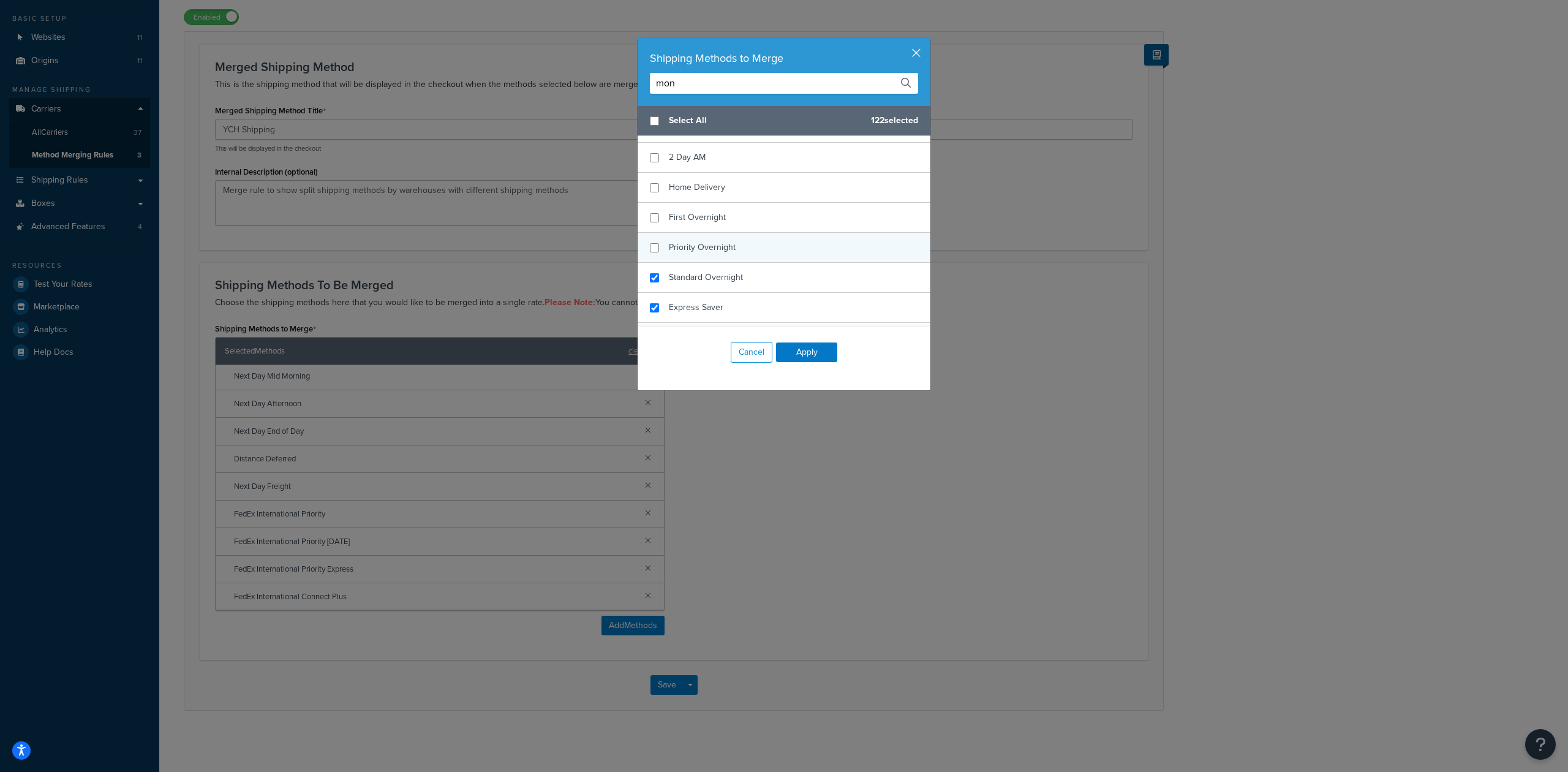
checkbox input "false"
click at [701, 247] on span "Priority Overnight" at bounding box center [702, 246] width 67 height 12
checkbox input "false"
click at [700, 278] on span "Standard Overnight" at bounding box center [705, 277] width 74 height 12
checkbox input "false"
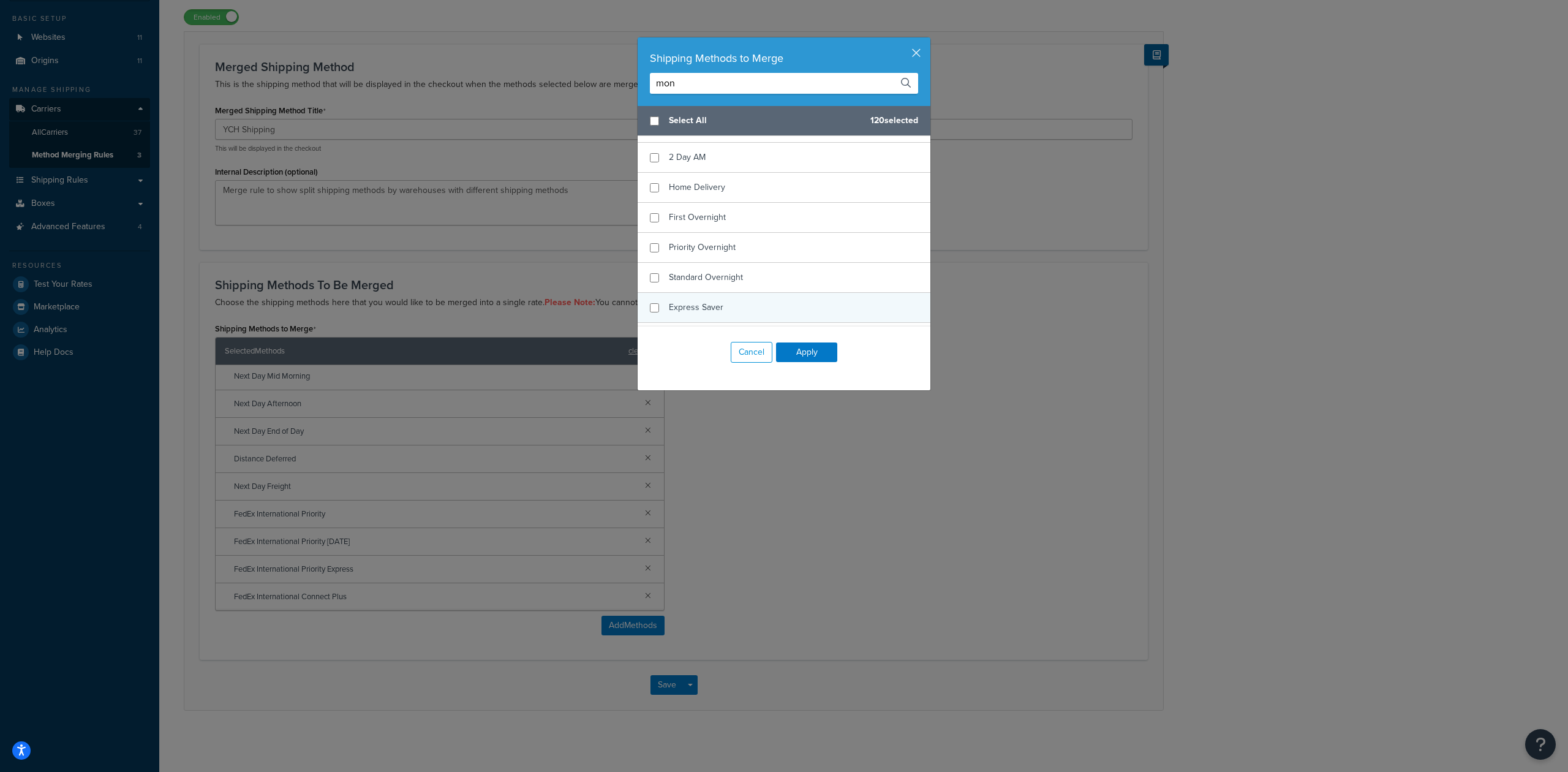
click at [703, 302] on div "Express Saver" at bounding box center [695, 307] width 55 height 17
checkbox input "false"
click at [706, 245] on div "Freight" at bounding box center [784, 256] width 293 height 30
checkbox input "false"
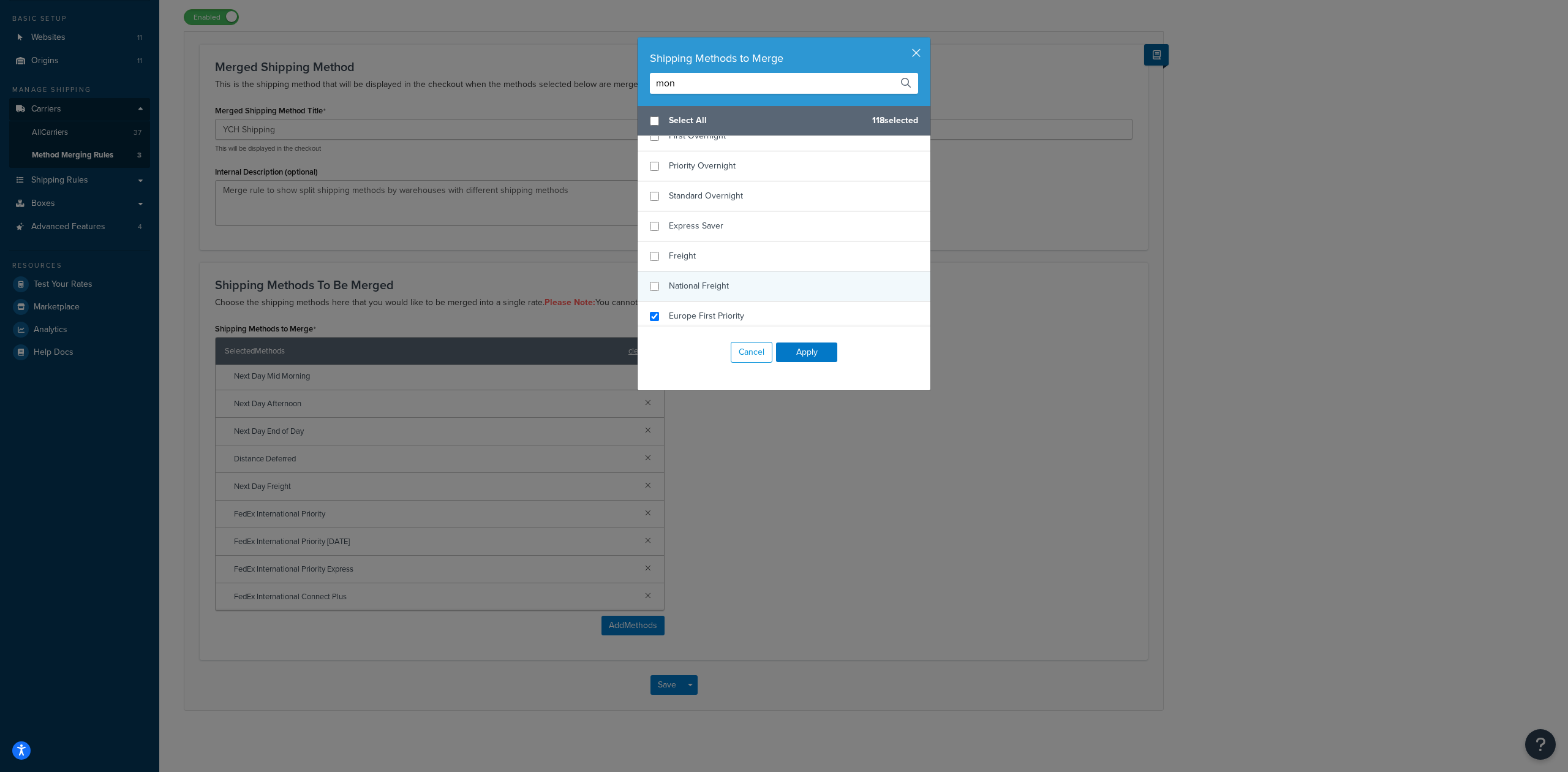
click at [716, 281] on div "National Freight" at bounding box center [698, 286] width 60 height 17
checkbox input "false"
click at [728, 311] on div "Europe First Priority" at bounding box center [706, 316] width 76 height 17
checkbox input "false"
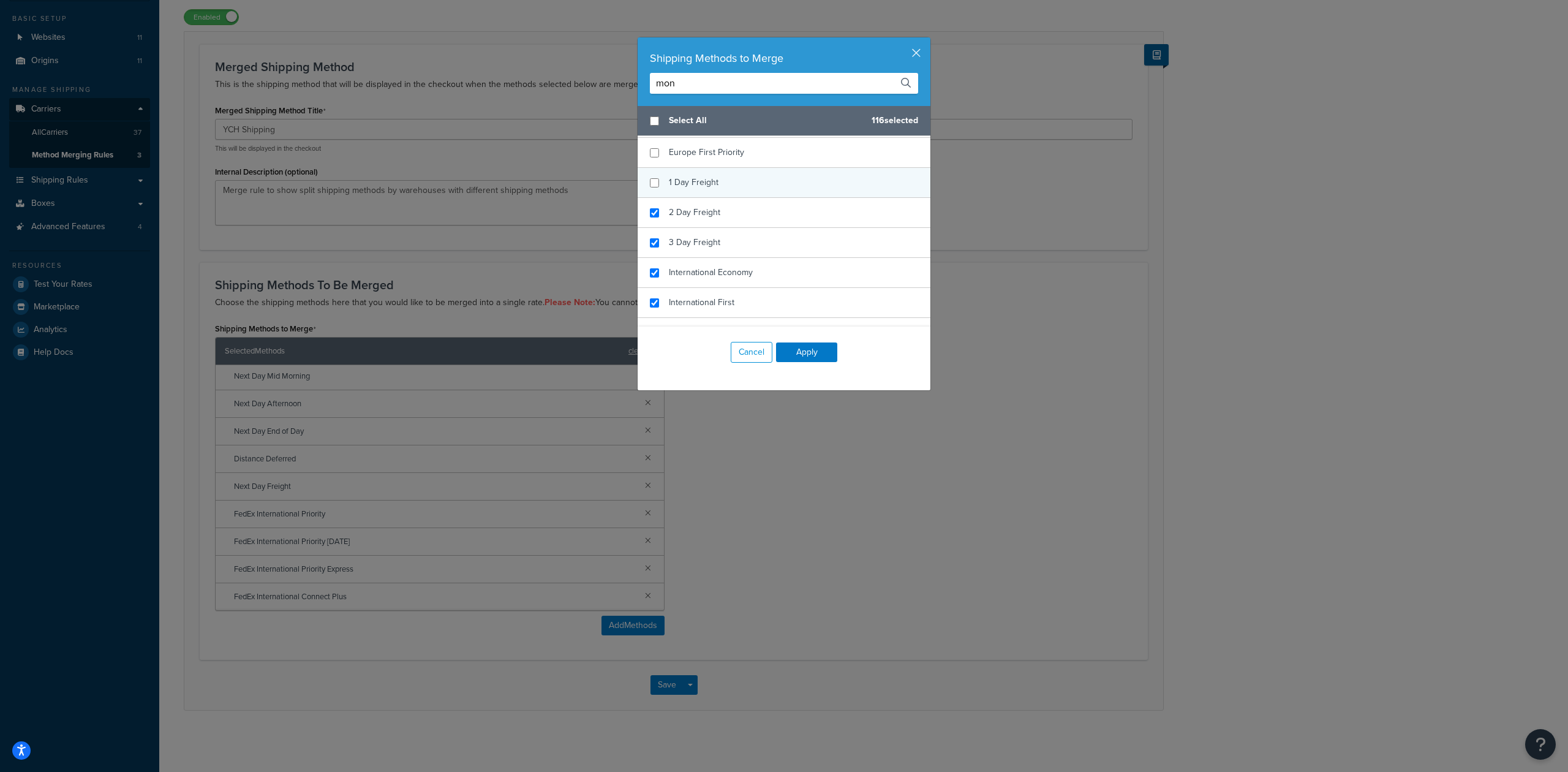
click at [711, 191] on div "1 Day Freight" at bounding box center [693, 183] width 50 height 17
checkbox input "false"
click at [715, 209] on div "2 Day Freight" at bounding box center [784, 213] width 293 height 30
checkbox input "false"
click at [716, 241] on div "3 Day Freight" at bounding box center [784, 242] width 293 height 30
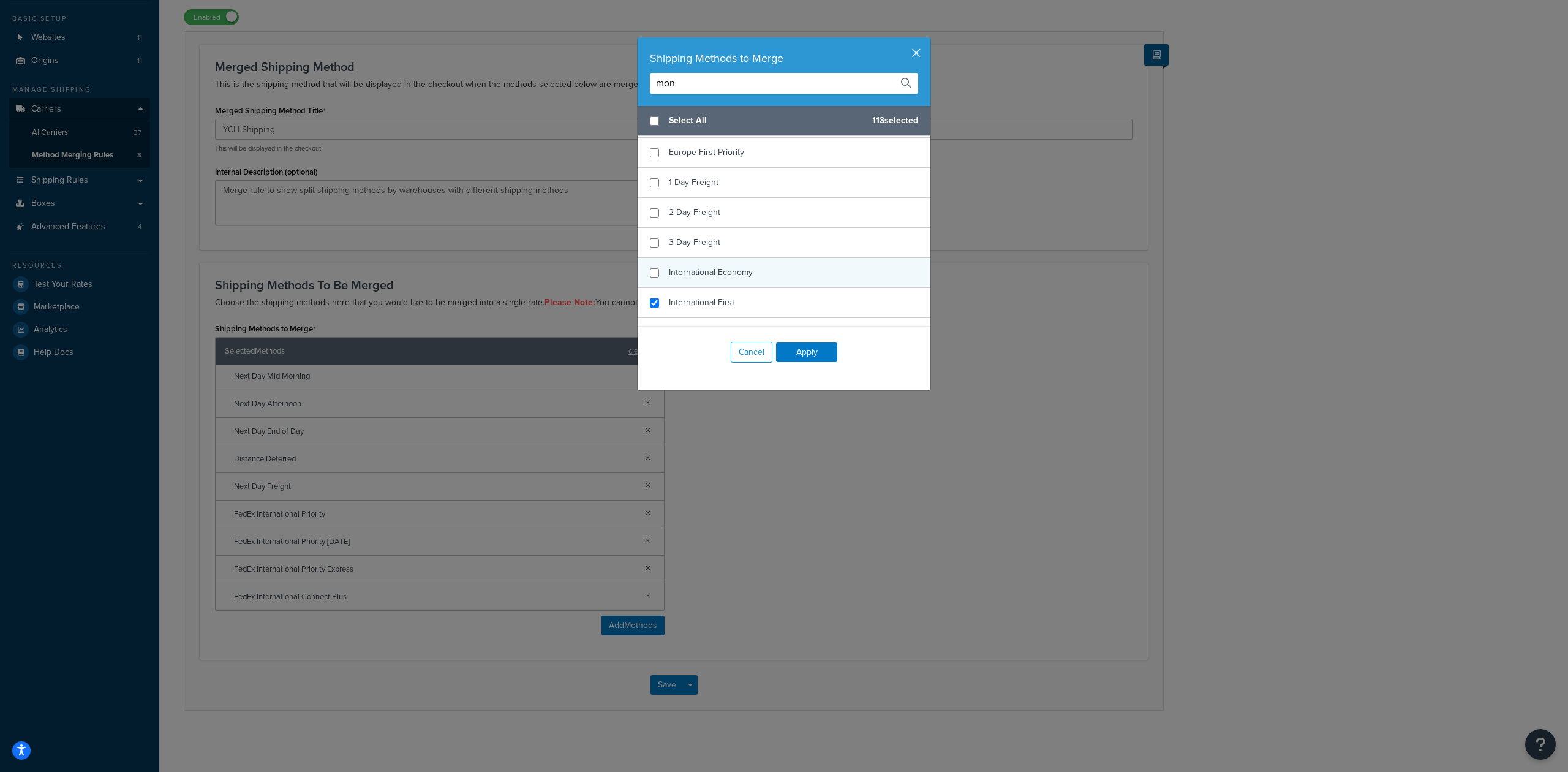
checkbox input "false"
click at [723, 266] on div "International Economy" at bounding box center [784, 272] width 293 height 30
checkbox input "false"
click at [726, 297] on div "International First" at bounding box center [701, 303] width 65 height 17
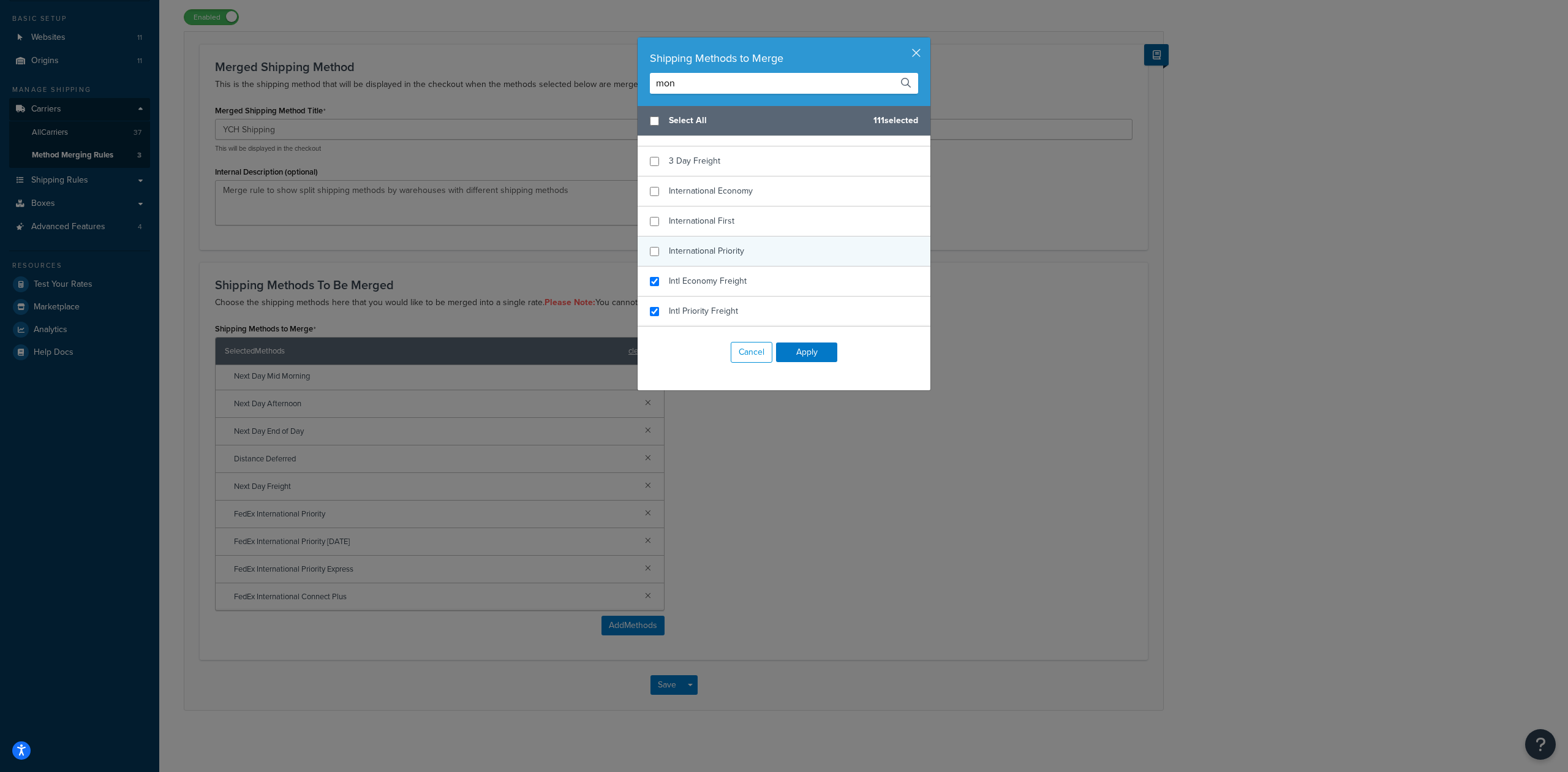
checkbox input "false"
click at [738, 258] on div "International Priority" at bounding box center [784, 251] width 293 height 30
checkbox input "false"
click at [736, 281] on span "Intl Economy Freight" at bounding box center [707, 280] width 78 height 12
checkbox input "false"
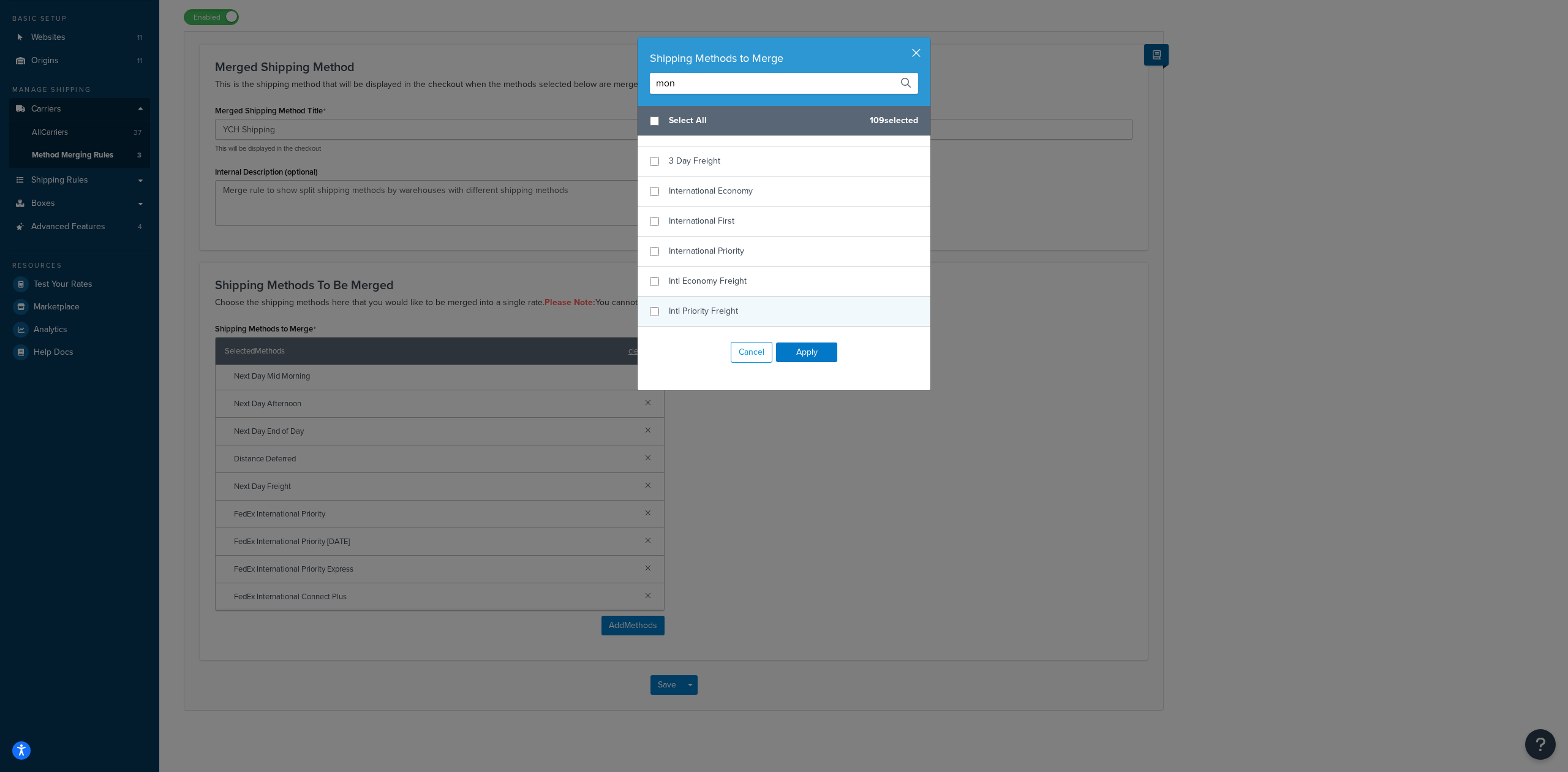
click at [736, 305] on div "Intl Priority Freight" at bounding box center [784, 310] width 293 height 30
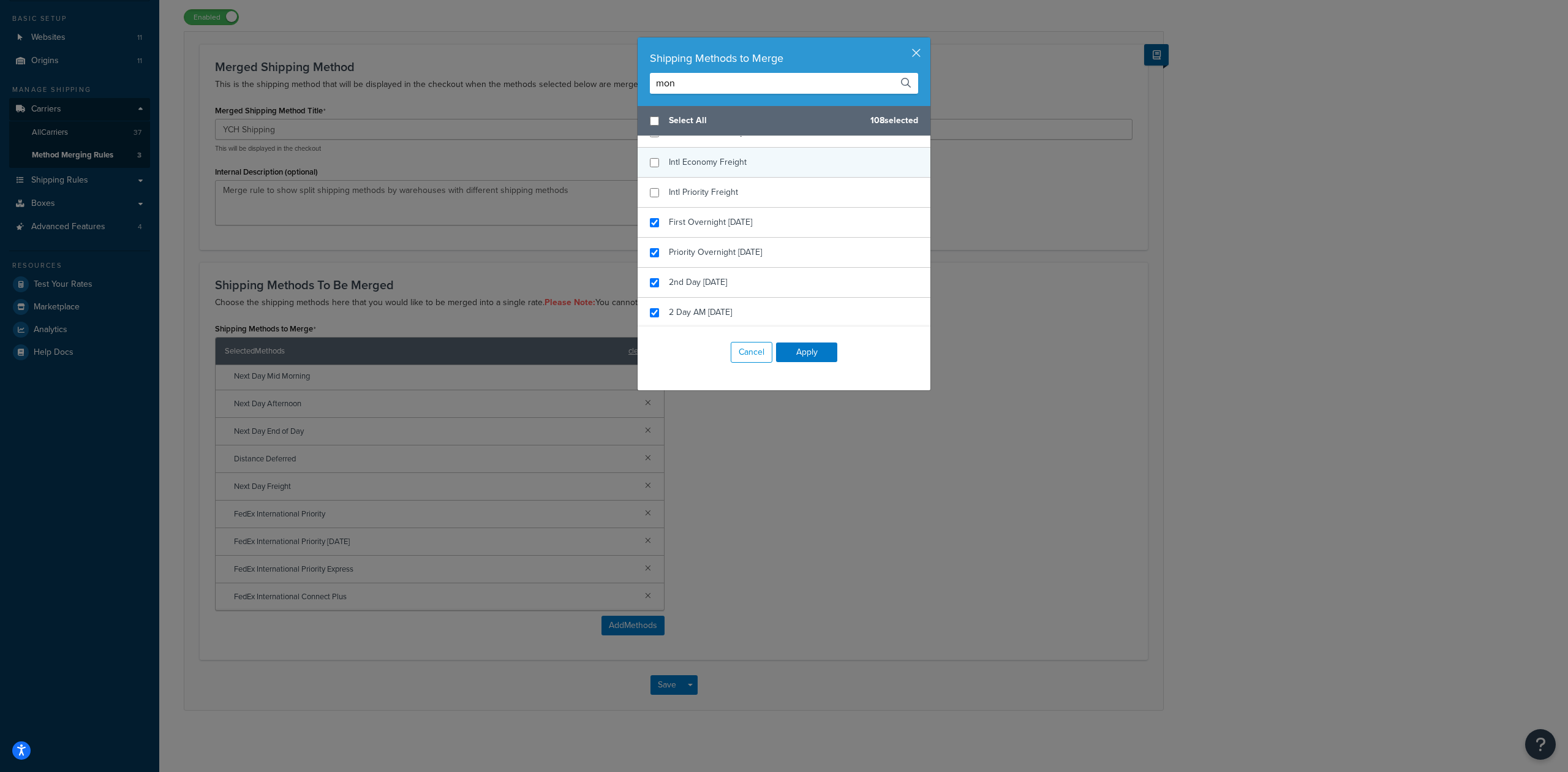
scroll to position [572, 0]
checkbox input "false"
click at [728, 174] on div "First Overnight [DATE]" at bounding box center [710, 177] width 83 height 17
checkbox input "false"
click at [729, 208] on span "Priority Overnight [DATE]" at bounding box center [715, 207] width 93 height 12
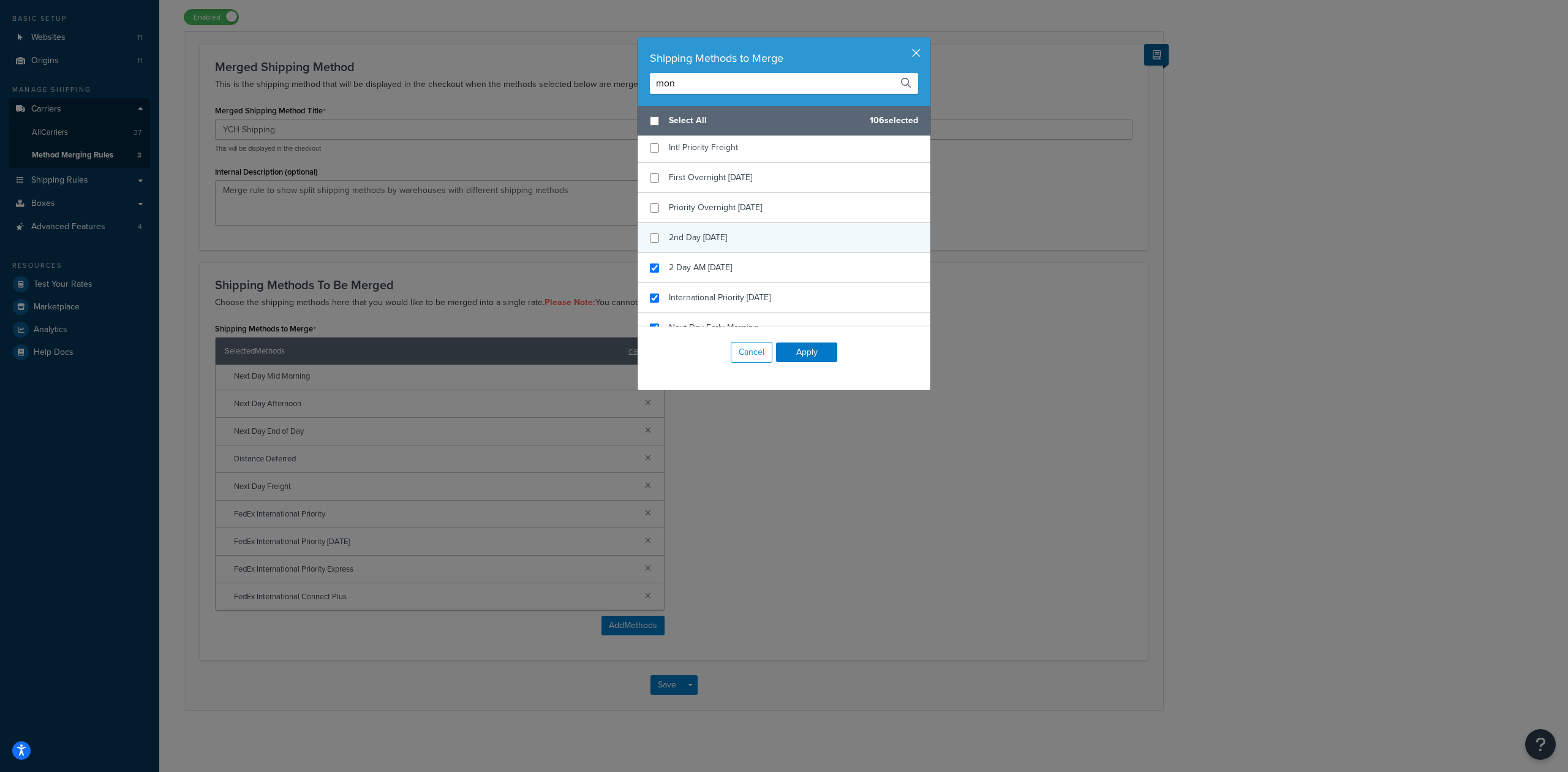
checkbox input "false"
click at [733, 232] on div "2nd Day [DATE]" at bounding box center [784, 238] width 293 height 30
checkbox input "false"
click at [738, 265] on div "2 Day AM [DATE]" at bounding box center [784, 267] width 293 height 30
checkbox input "false"
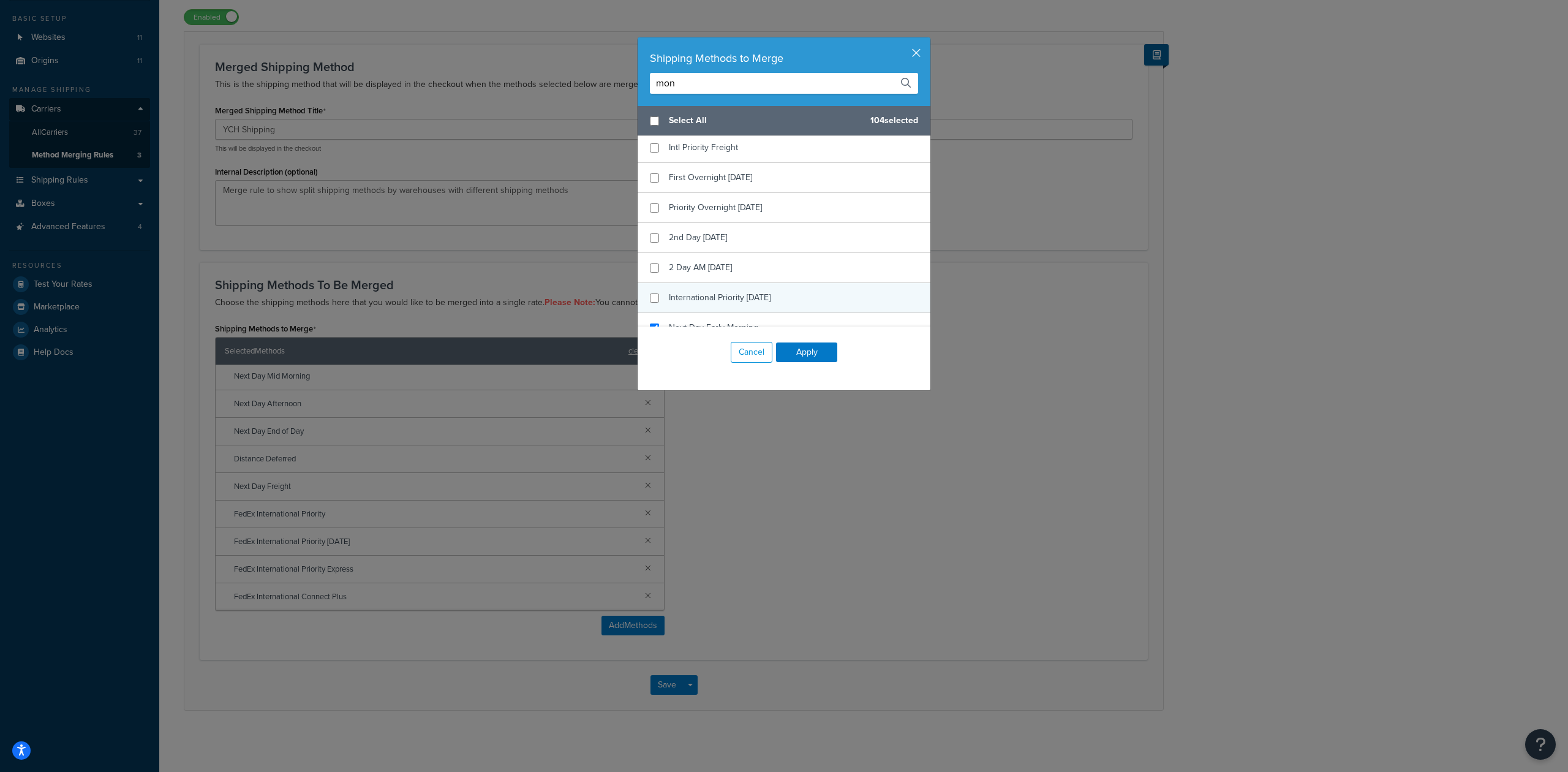
click at [740, 289] on div "International Priority [DATE]" at bounding box center [784, 297] width 293 height 30
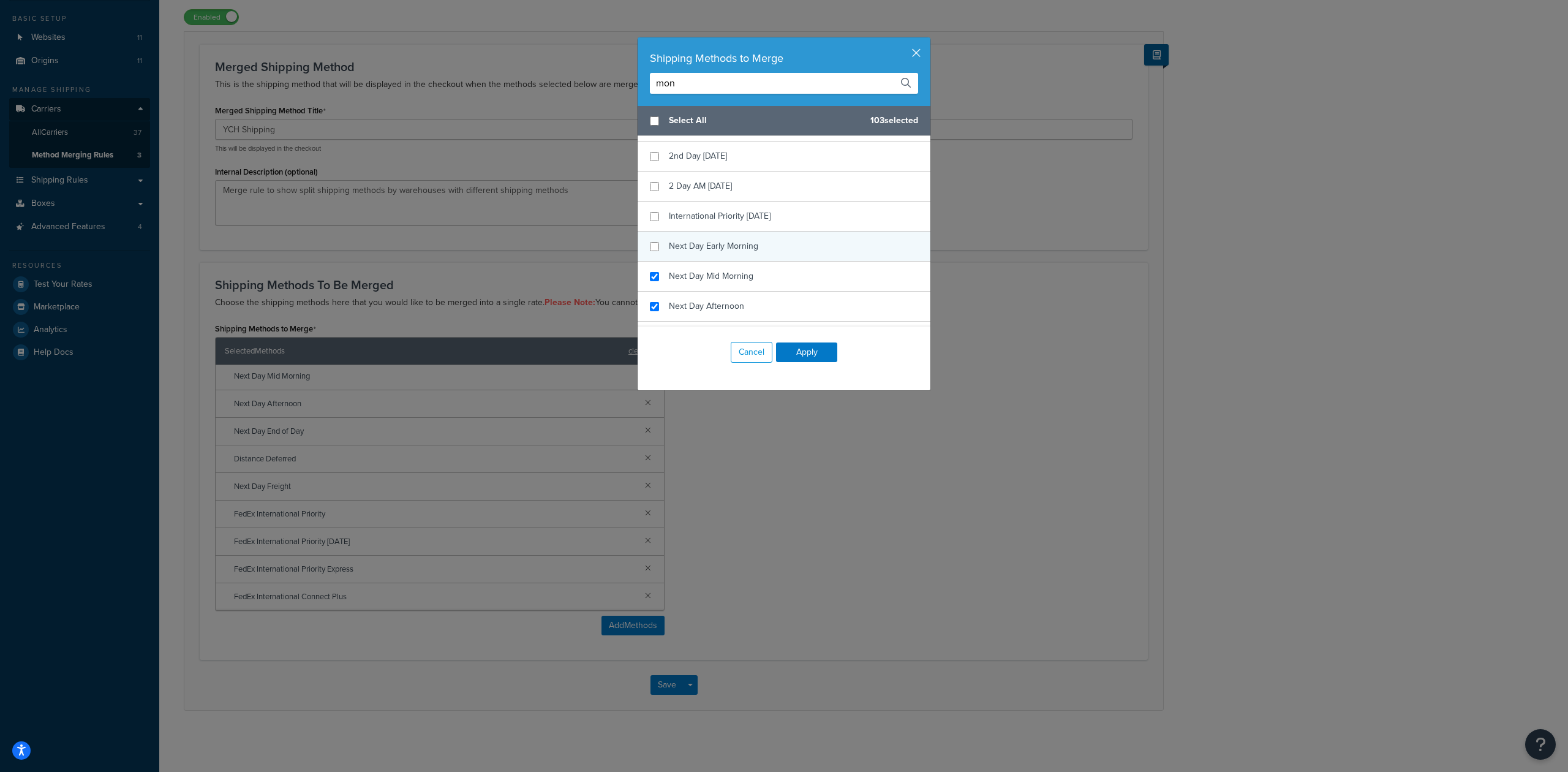
checkbox input "false"
click at [743, 252] on span "Next Day Early Morning" at bounding box center [713, 245] width 89 height 12
checkbox input "false"
click at [743, 274] on div "Next Day Mid Morning" at bounding box center [711, 276] width 84 height 17
checkbox input "false"
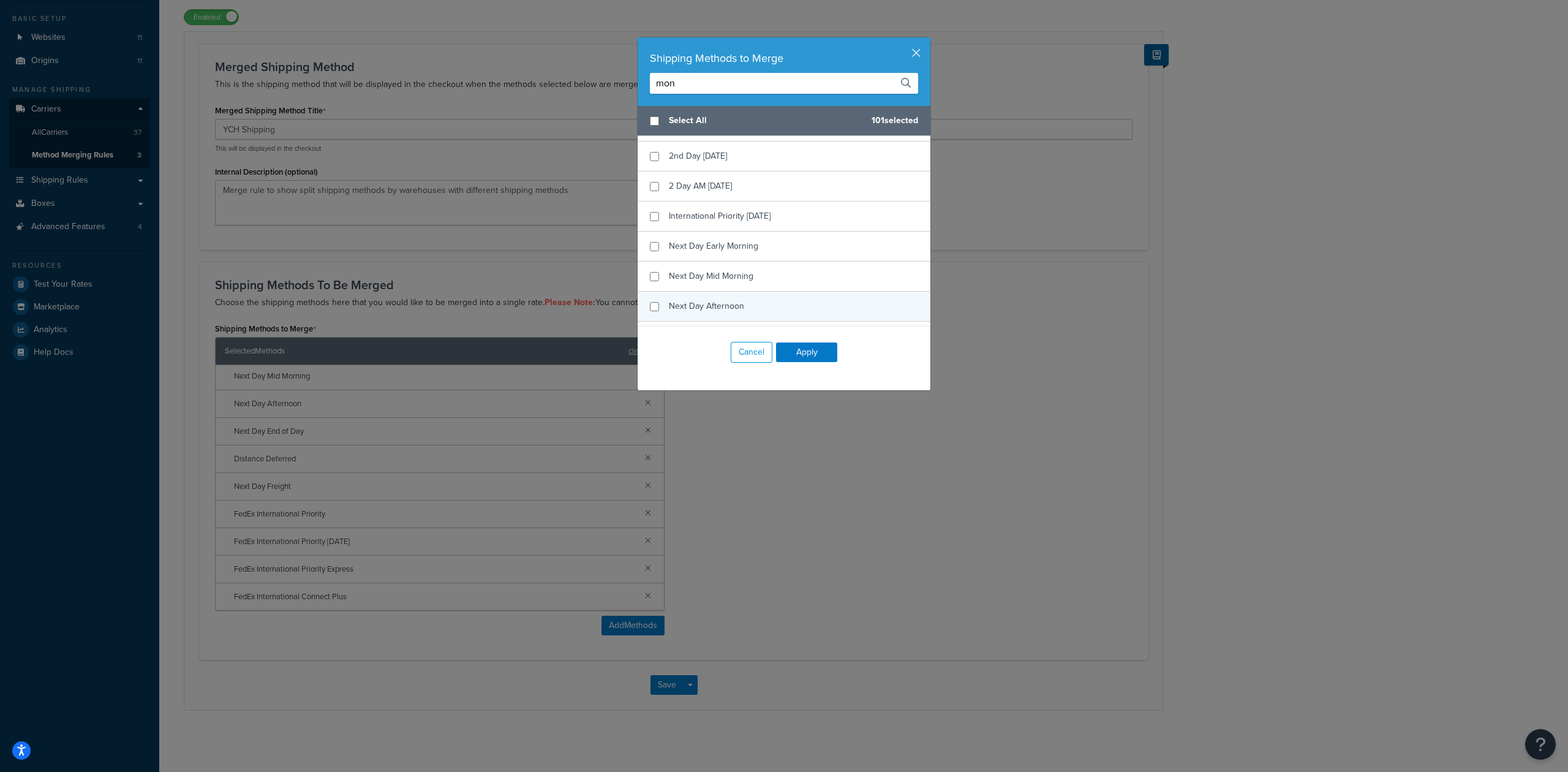
click at [747, 299] on div "Next Day Afternoon" at bounding box center [784, 306] width 293 height 30
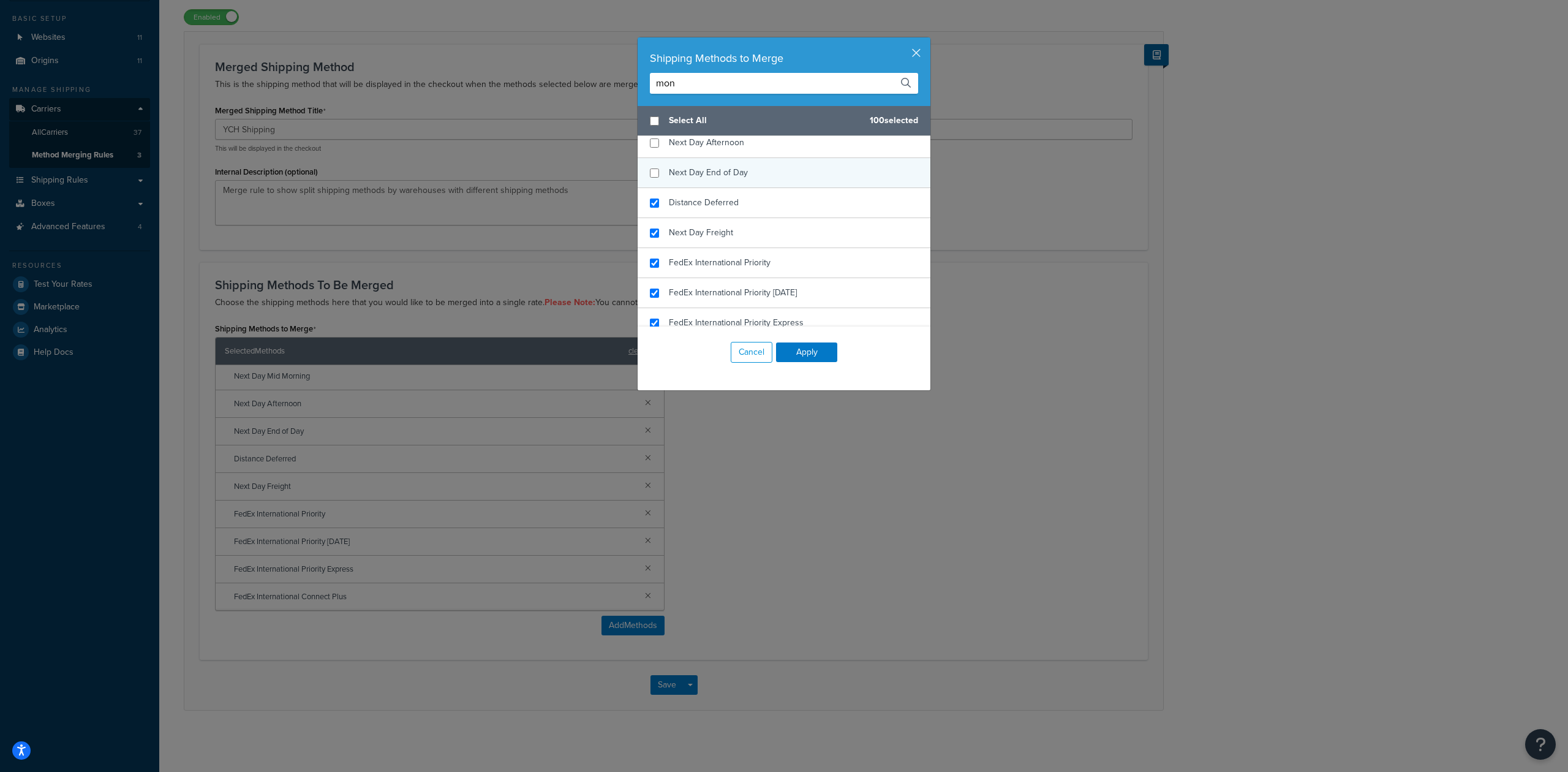
checkbox input "false"
click at [743, 188] on div "Next Day End of Day" at bounding box center [784, 172] width 293 height 30
checkbox input "false"
click at [739, 201] on div "Distance Deferred" at bounding box center [784, 202] width 293 height 30
checkbox input "false"
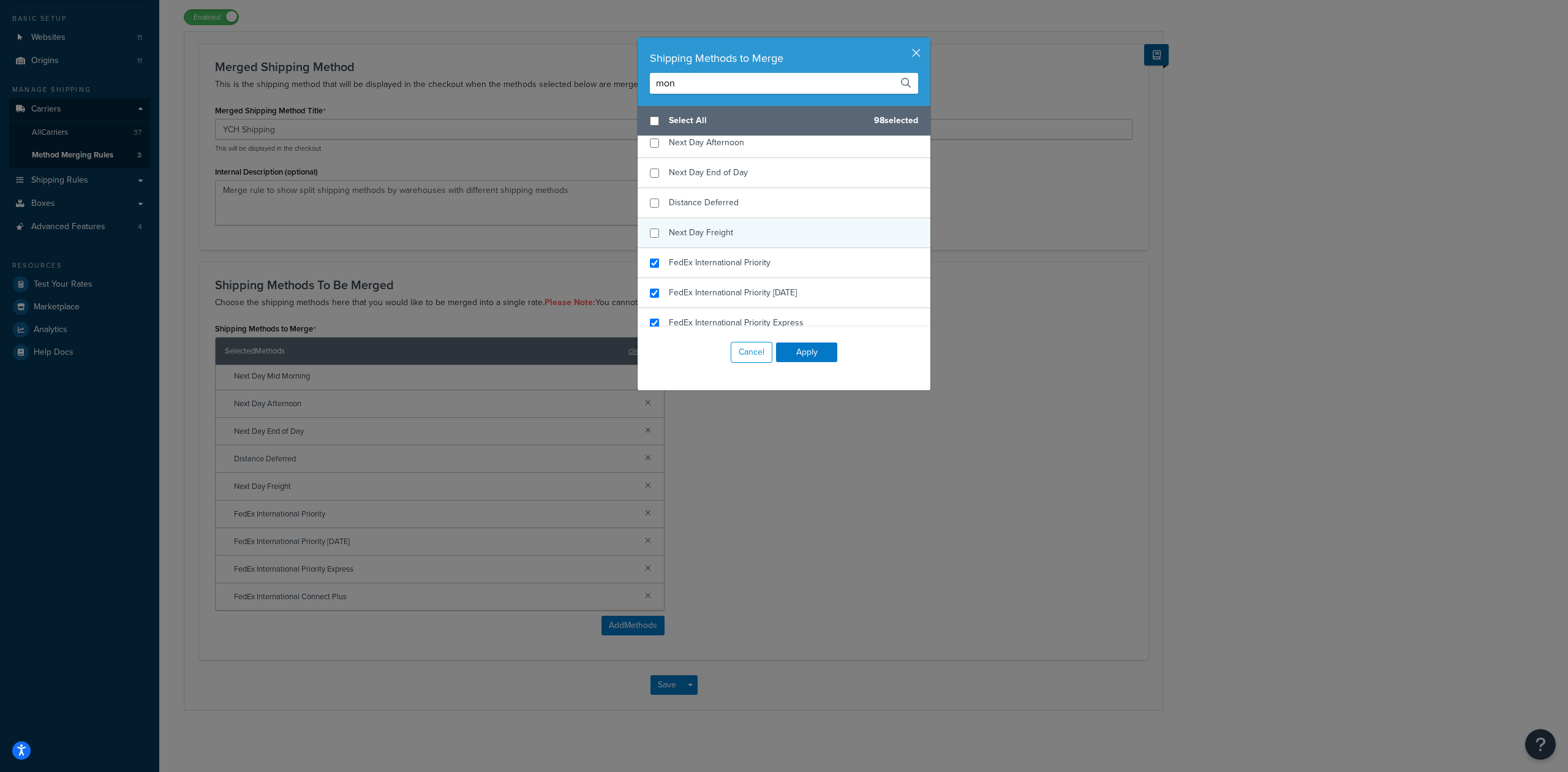
click at [746, 238] on div "Next Day Freight" at bounding box center [784, 233] width 293 height 30
checkbox input "false"
click at [750, 261] on div "FedEx International Priority" at bounding box center [719, 262] width 102 height 17
checkbox input "false"
click at [765, 297] on span "FedEx International Priority [DATE]" at bounding box center [733, 292] width 128 height 12
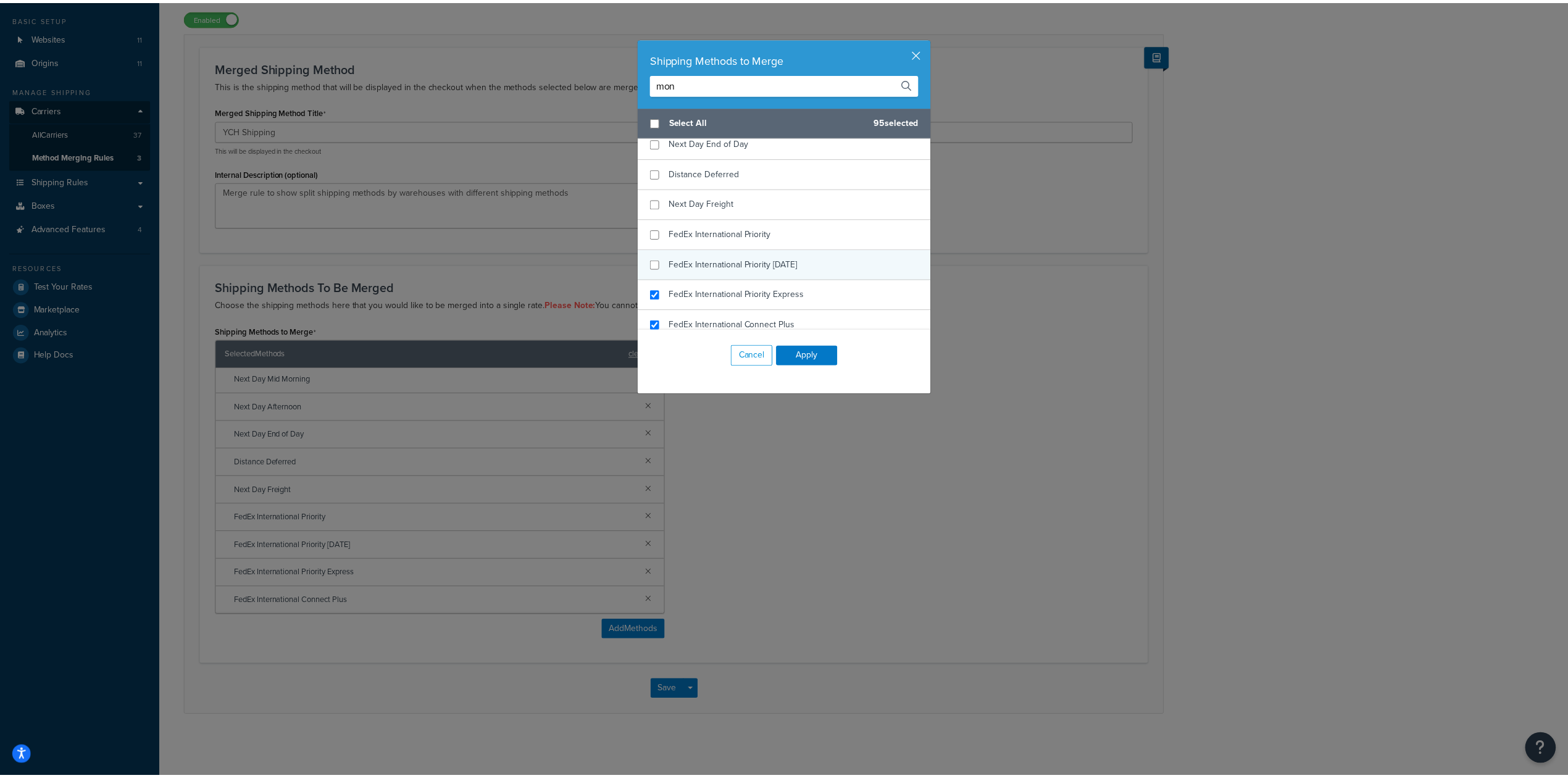
scroll to position [872, 0]
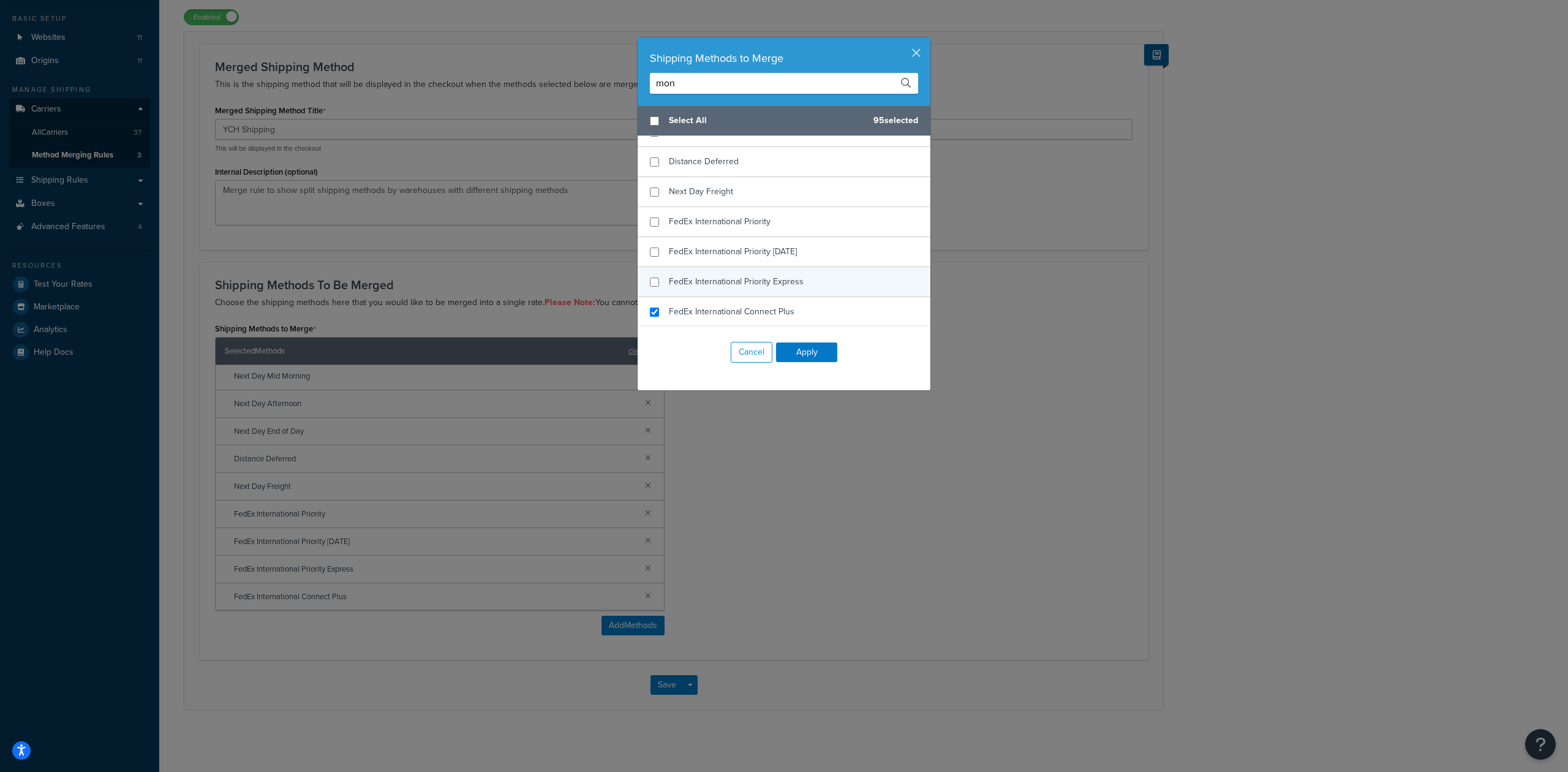
checkbox input "false"
click at [755, 277] on span "FedEx International Priority Express" at bounding box center [736, 281] width 135 height 12
checkbox input "false"
click at [758, 300] on div "FedEx International Connect Plus" at bounding box center [784, 311] width 293 height 30
click at [789, 351] on button "Apply" at bounding box center [807, 352] width 61 height 19
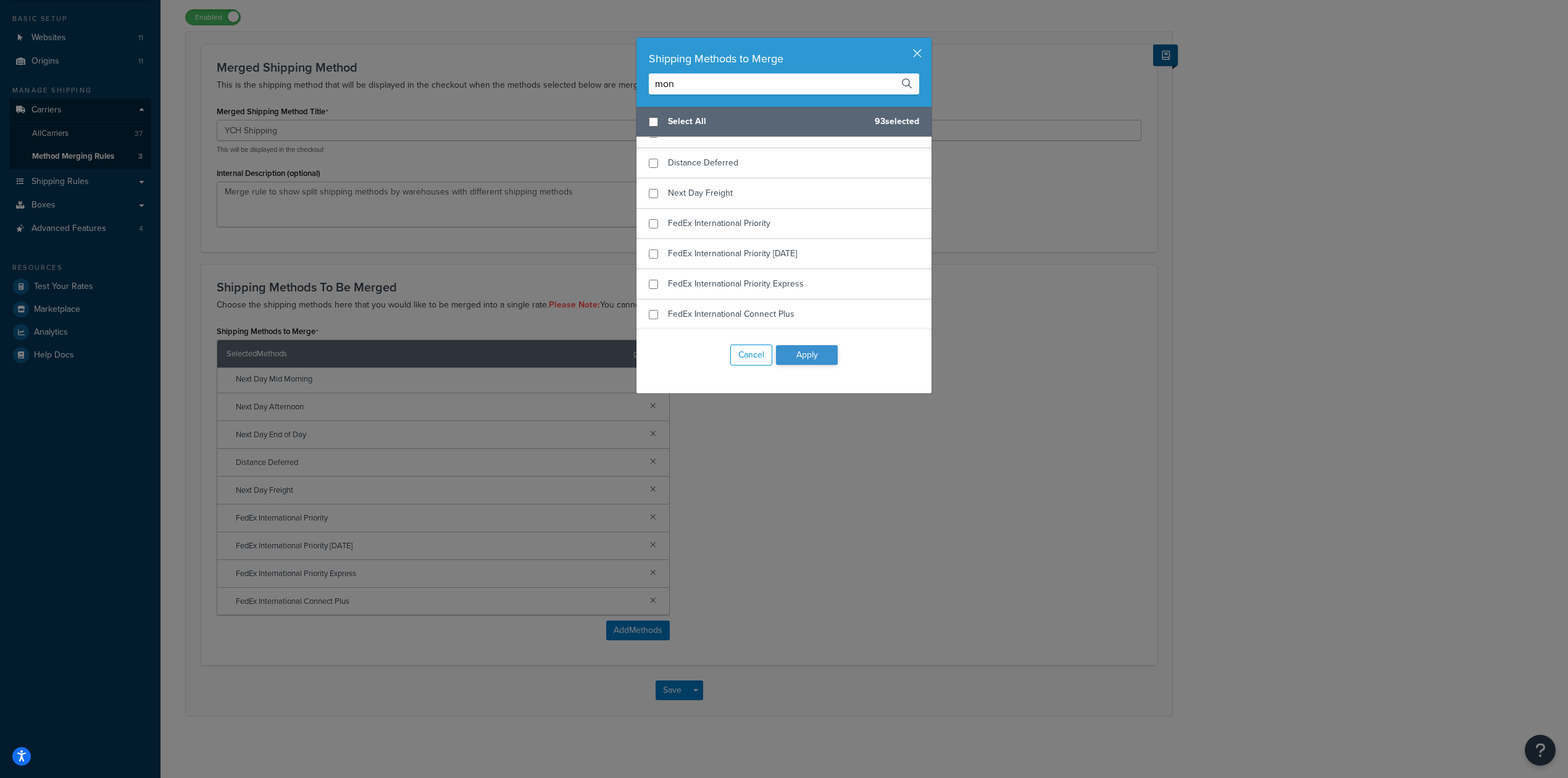
scroll to position [2998, 0]
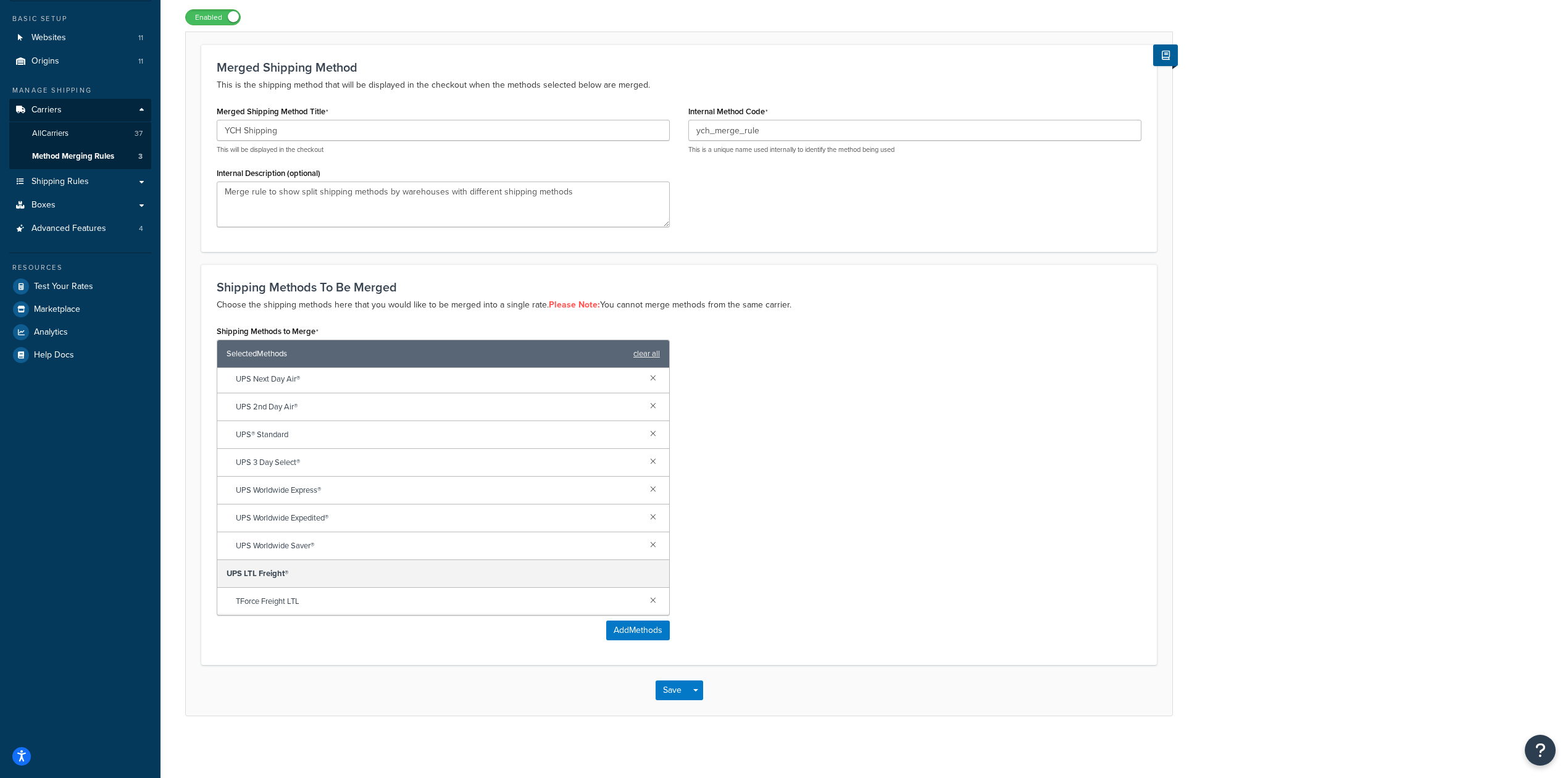
click at [670, 699] on div "Save Save Dropdown Save and Edit Save and Duplicate Save and Create New" at bounding box center [679, 690] width 987 height 50
click at [675, 692] on button "Save" at bounding box center [672, 690] width 34 height 19
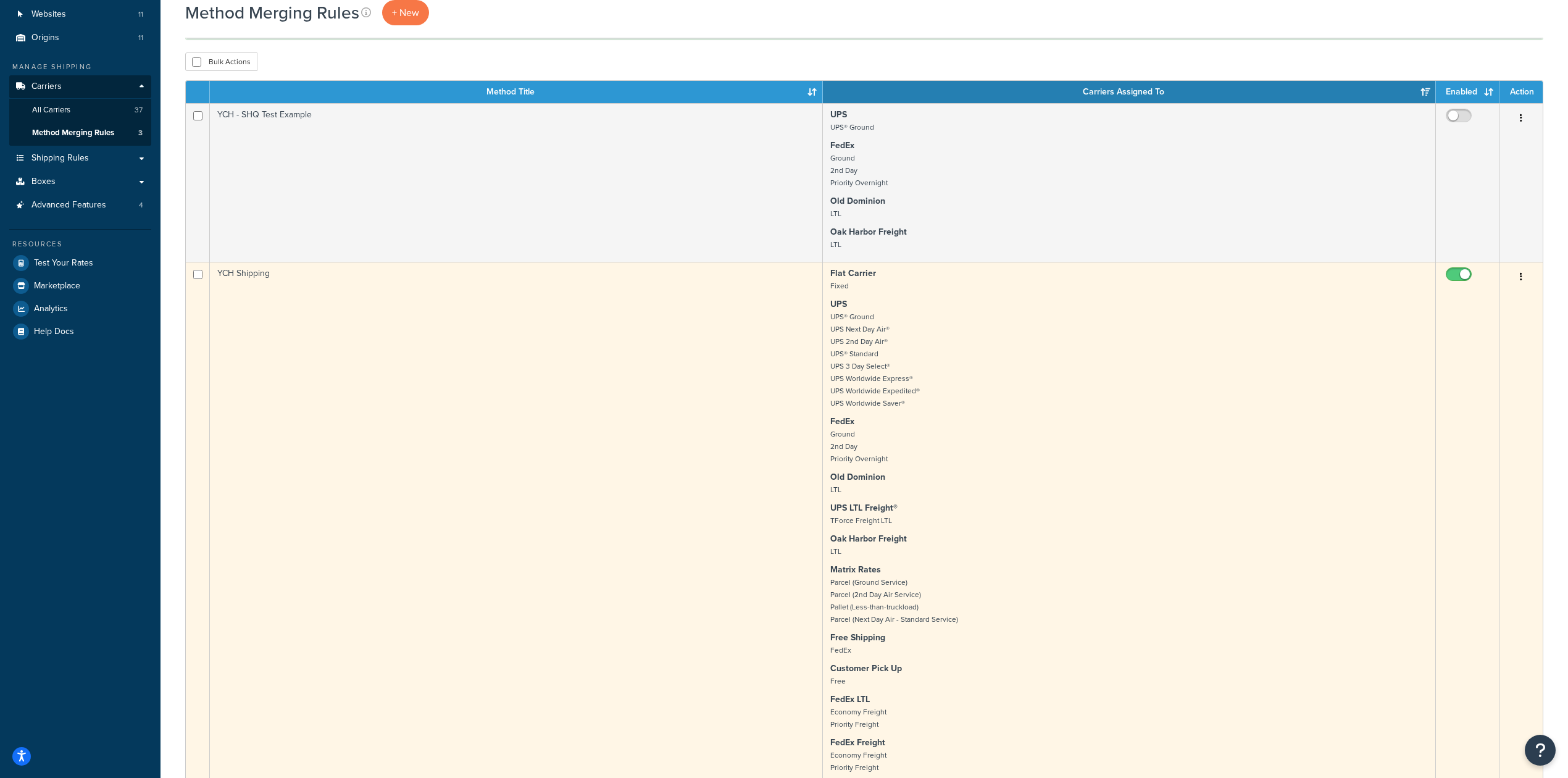
scroll to position [164, 0]
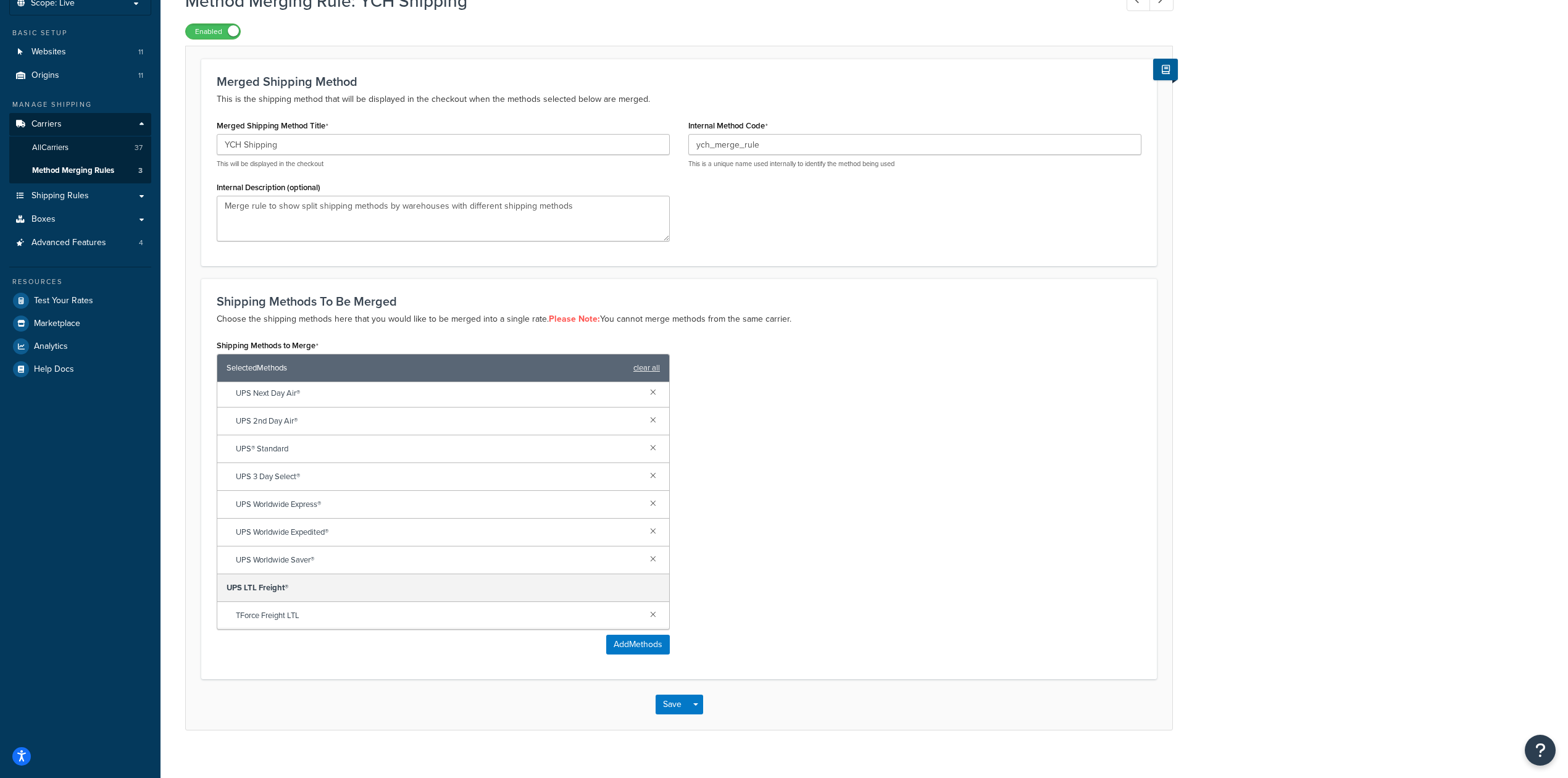
scroll to position [100, 0]
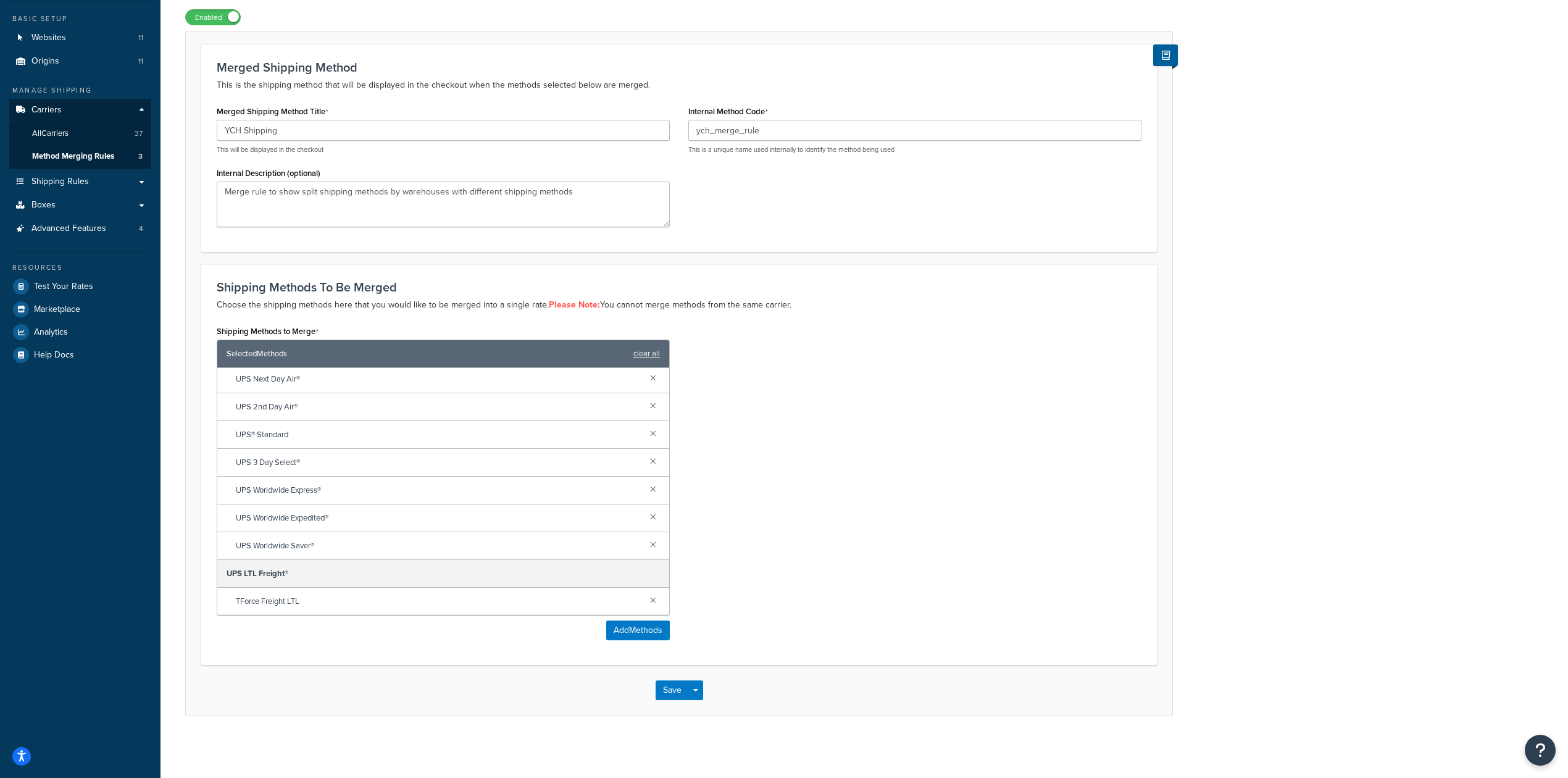
drag, startPoint x: 420, startPoint y: 654, endPoint x: 318, endPoint y: 405, distance: 269.1
click at [419, 654] on div "Shipping Methods To Be Merged Choose the shipping methods here that you would l…" at bounding box center [679, 464] width 956 height 401
click at [61, 177] on span "Shipping Rules" at bounding box center [60, 181] width 57 height 11
click at [98, 181] on link "Shipping Rules" at bounding box center [80, 181] width 142 height 23
click at [114, 183] on link "Shipping Rules" at bounding box center [80, 181] width 142 height 23
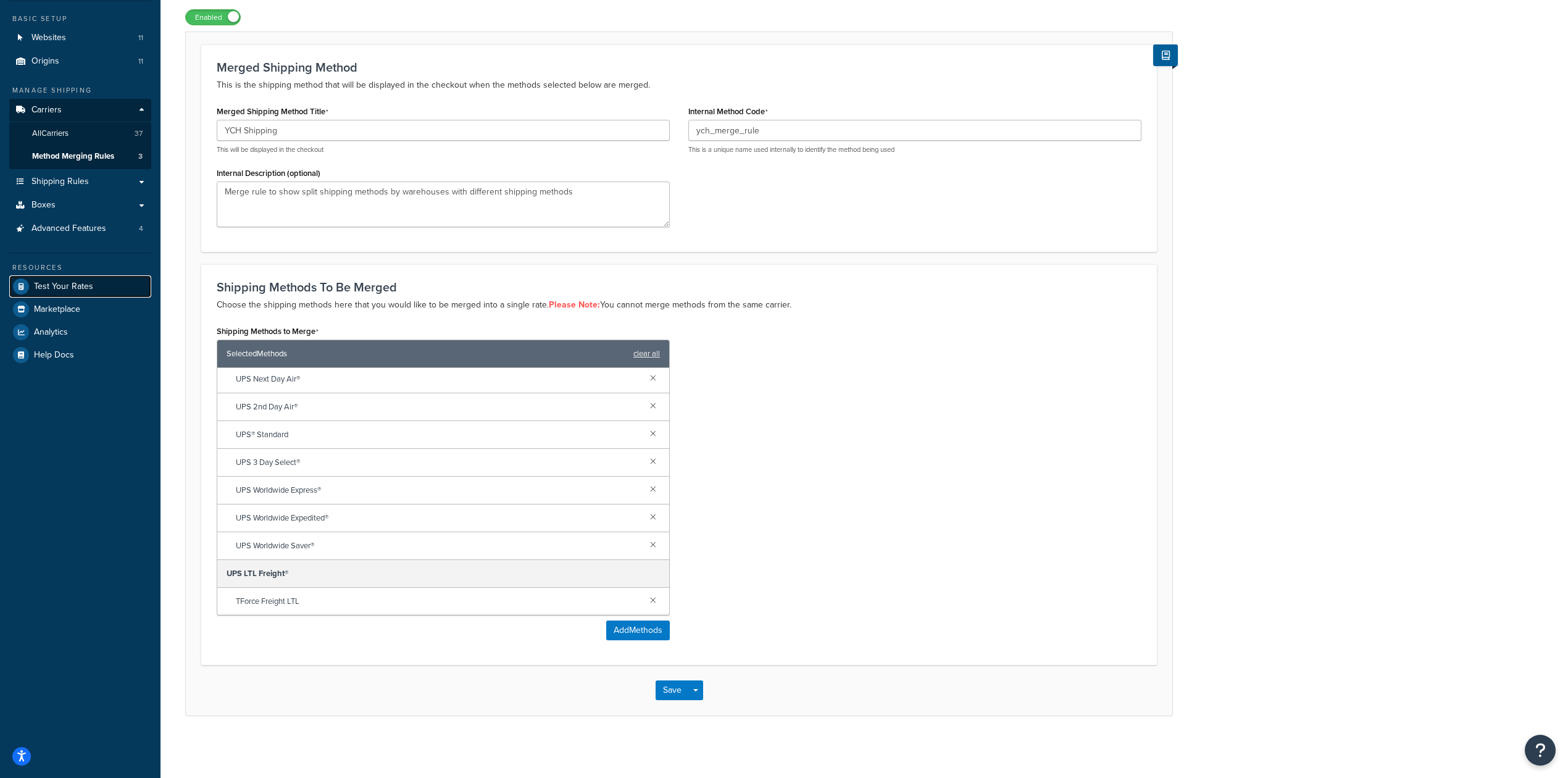
click at [95, 282] on link "Test Your Rates" at bounding box center [80, 286] width 142 height 22
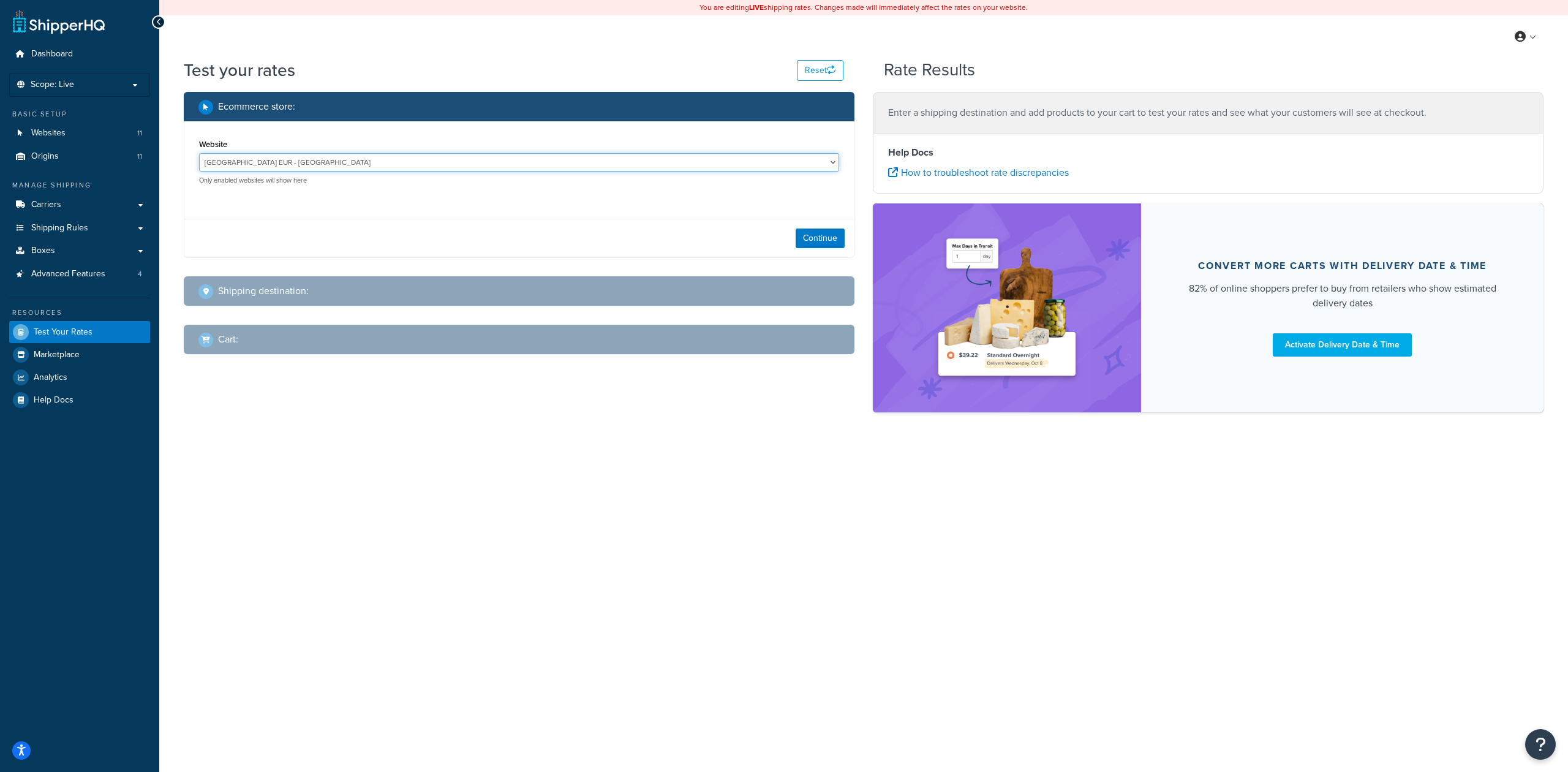
click at [724, 164] on select "[GEOGRAPHIC_DATA] EUR - [GEOGRAPHIC_DATA] [GEOGRAPHIC_DATA] GBP - [GEOGRAPHIC_D…" at bounding box center [519, 162] width 640 height 18
select select "2b40b8a361f846823851e53fd56c555e"
click at [199, 153] on select "Belgium EUR - belgium_website_eur Belgium GBP - belgium_website_gbp Belgium USD…" at bounding box center [519, 162] width 640 height 18
click at [822, 231] on button "Continue" at bounding box center [820, 238] width 49 height 19
select select "TX"
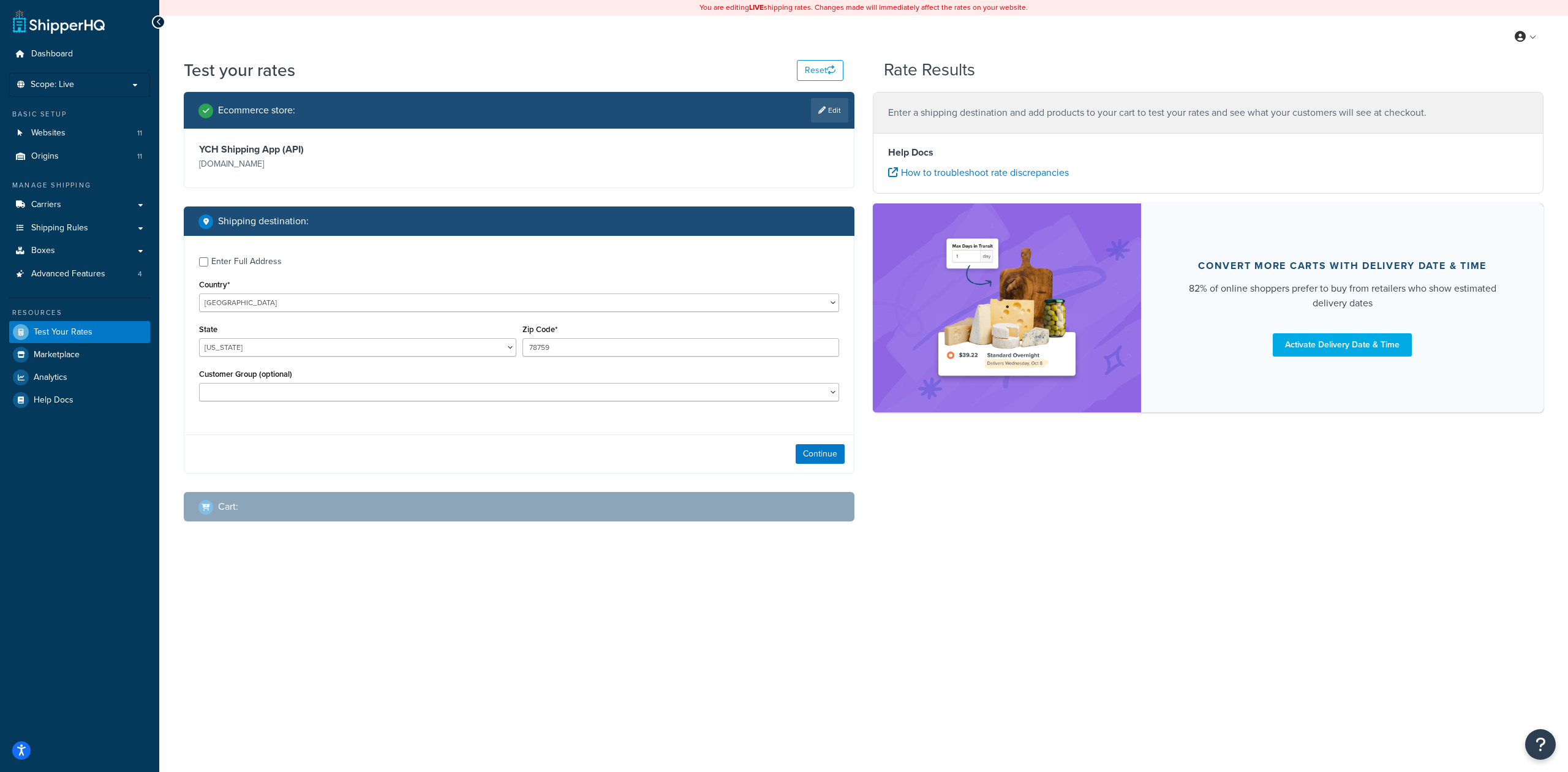
click at [194, 262] on div "Enter Full Address Country* United States United Kingdom Afghanistan Åland Isla…" at bounding box center [518, 330] width 670 height 190
click at [197, 262] on div "Enter Full Address Country* United States United Kingdom Afghanistan Åland Isla…" at bounding box center [518, 330] width 670 height 190
click at [249, 261] on div "Enter Full Address" at bounding box center [247, 261] width 71 height 17
click at [203, 265] on input "Enter Full Address" at bounding box center [204, 262] width 10 height 10
checkbox input "true"
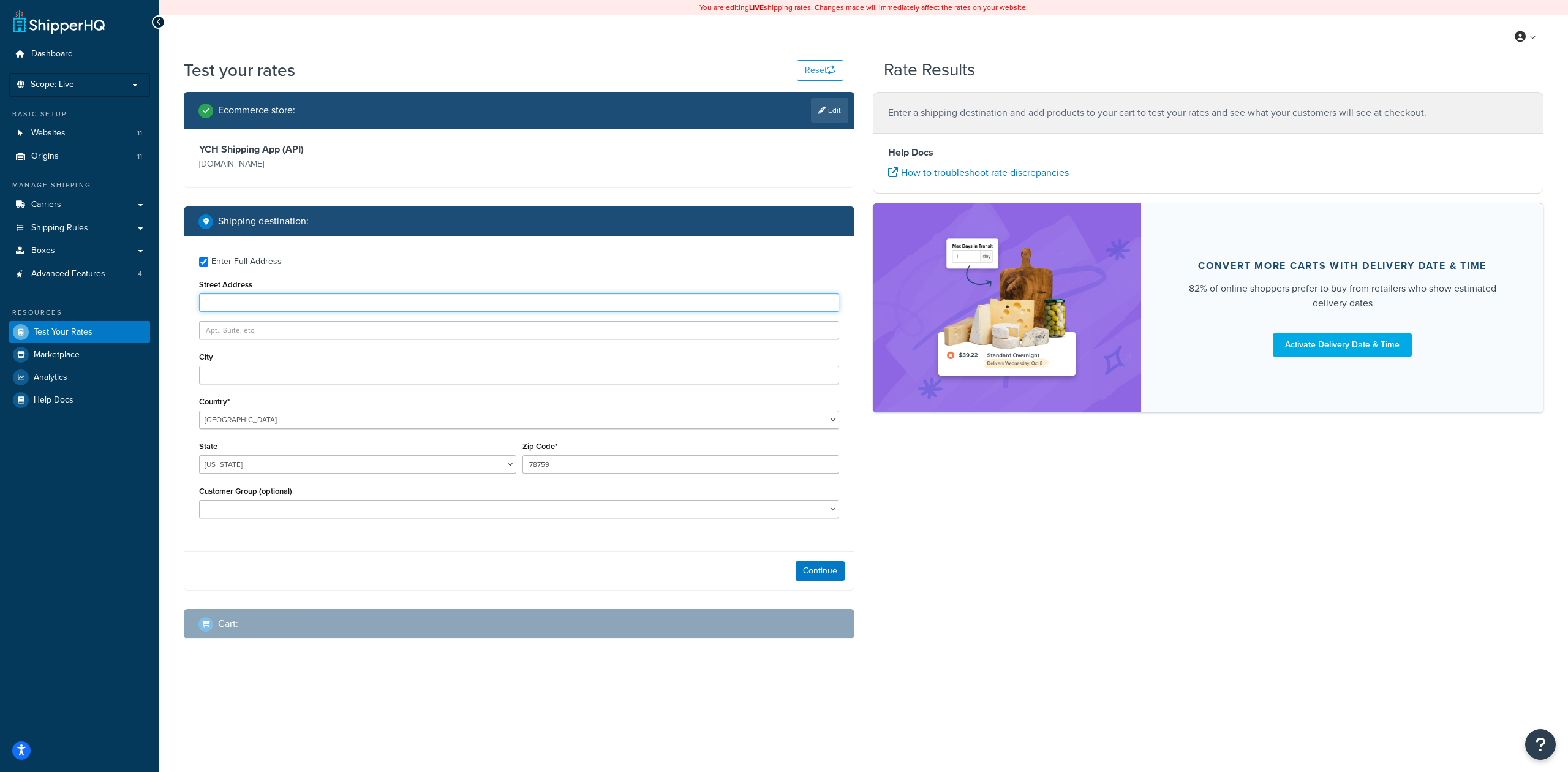
click at [316, 303] on input "Street Address" at bounding box center [519, 302] width 640 height 18
click at [248, 379] on input "City" at bounding box center [519, 375] width 640 height 18
type input "ST.Alexis-Des-Monts"
click at [215, 307] on input "Street Address" at bounding box center [519, 302] width 640 height 18
type input "90 Riviere-Aux Ecorces"
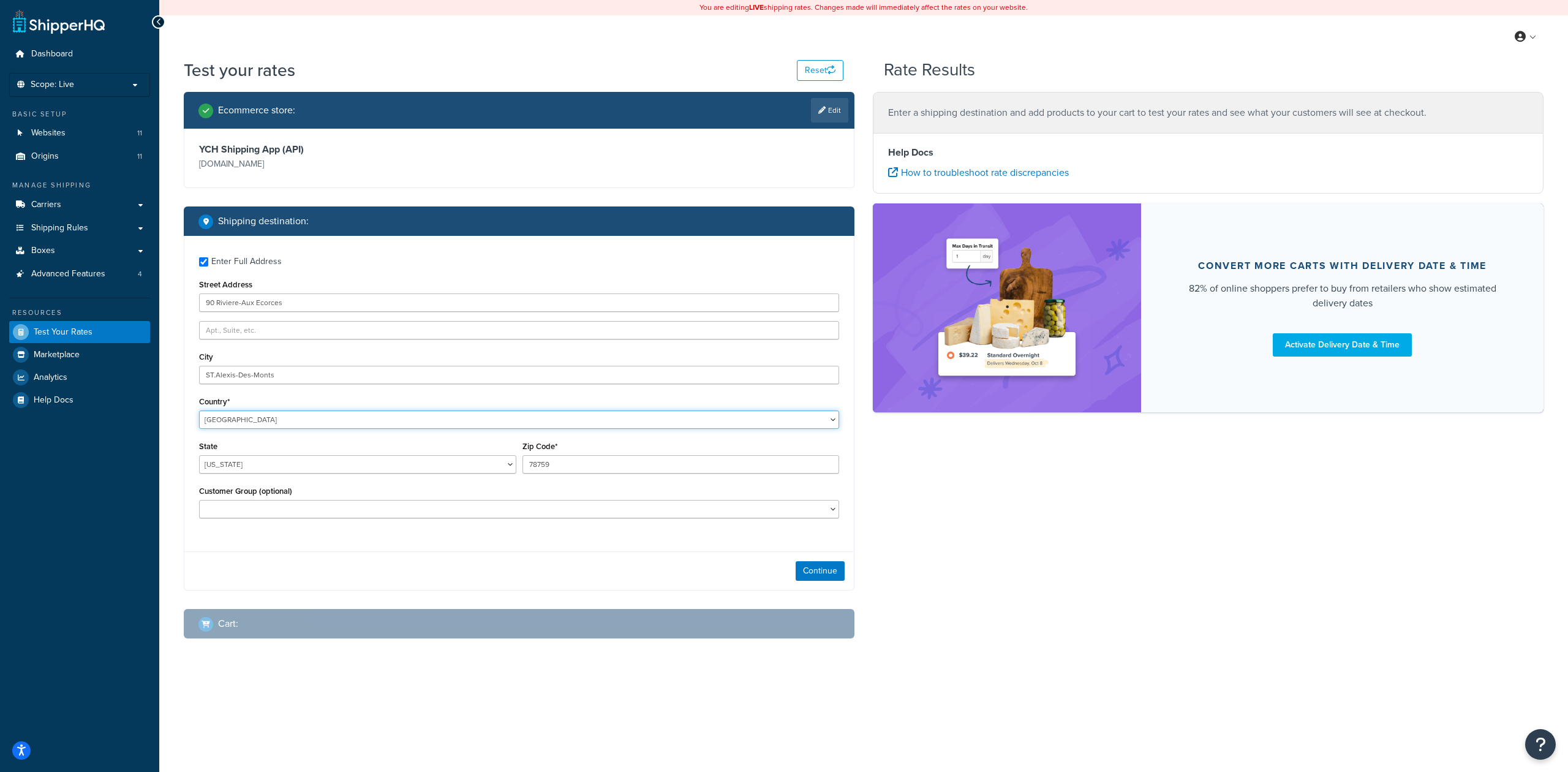
click at [268, 419] on select "United States United Kingdom Afghanistan Åland Islands Albania Algeria American…" at bounding box center [519, 419] width 640 height 18
select select "CA"
click at [199, 410] on select "United States United Kingdom Afghanistan Åland Islands Albania Algeria American…" at bounding box center [519, 419] width 640 height 18
click at [277, 462] on select "Alberta British Columbia Manitoba New Brunswick Newfoundland and Labrador North…" at bounding box center [357, 464] width 317 height 18
select select "QC"
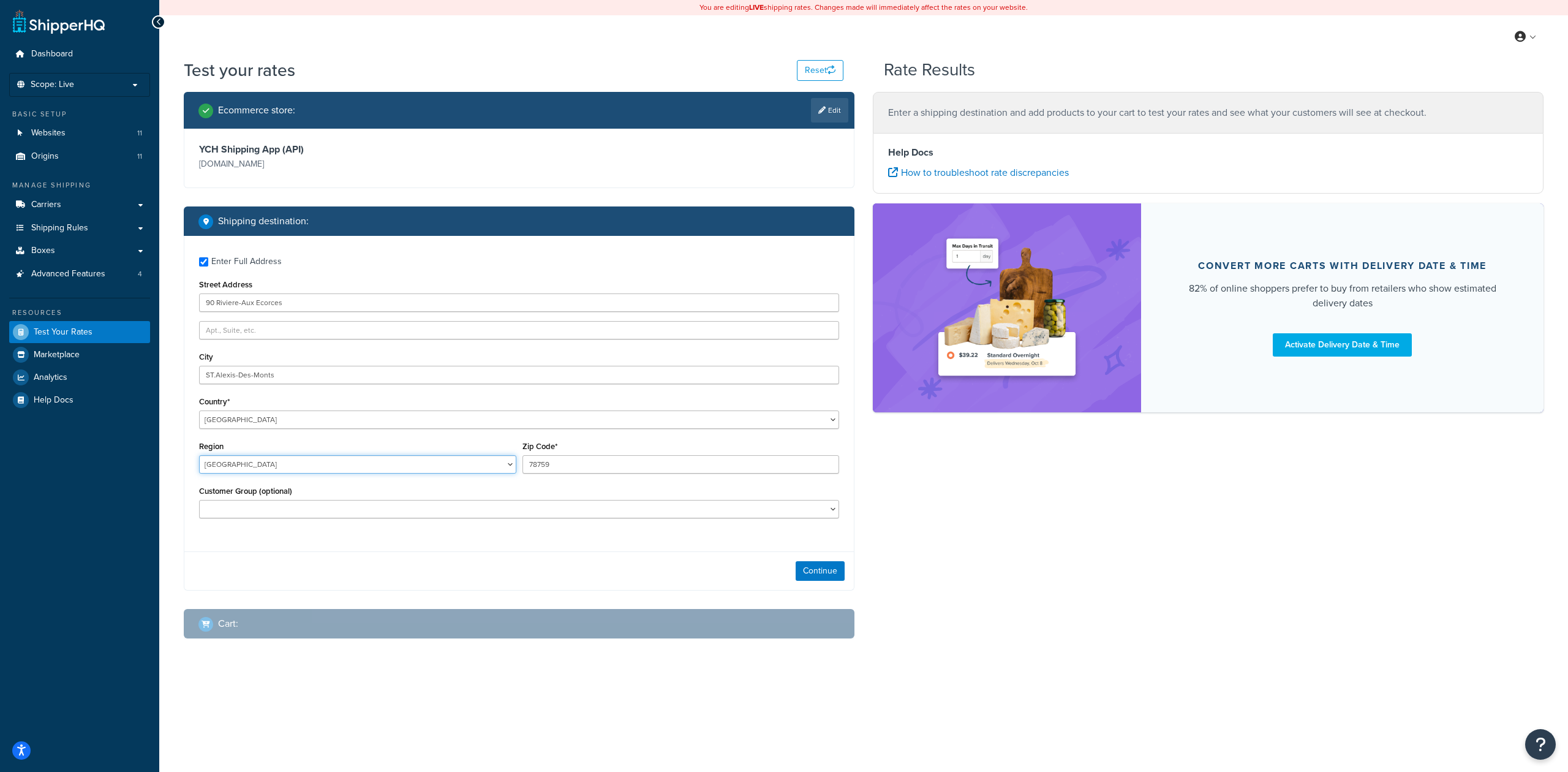
click at [199, 456] on select "Alberta British Columbia Manitoba New Brunswick Newfoundland and Labrador North…" at bounding box center [357, 464] width 317 height 18
drag, startPoint x: 573, startPoint y: 468, endPoint x: 493, endPoint y: 468, distance: 80.0
click at [495, 468] on div "Region Alberta British Columbia Manitoba New Brunswick Newfoundland and Labrado…" at bounding box center [519, 460] width 647 height 45
type input "J0K 1V0"
click at [820, 571] on button "Continue" at bounding box center [820, 571] width 49 height 19
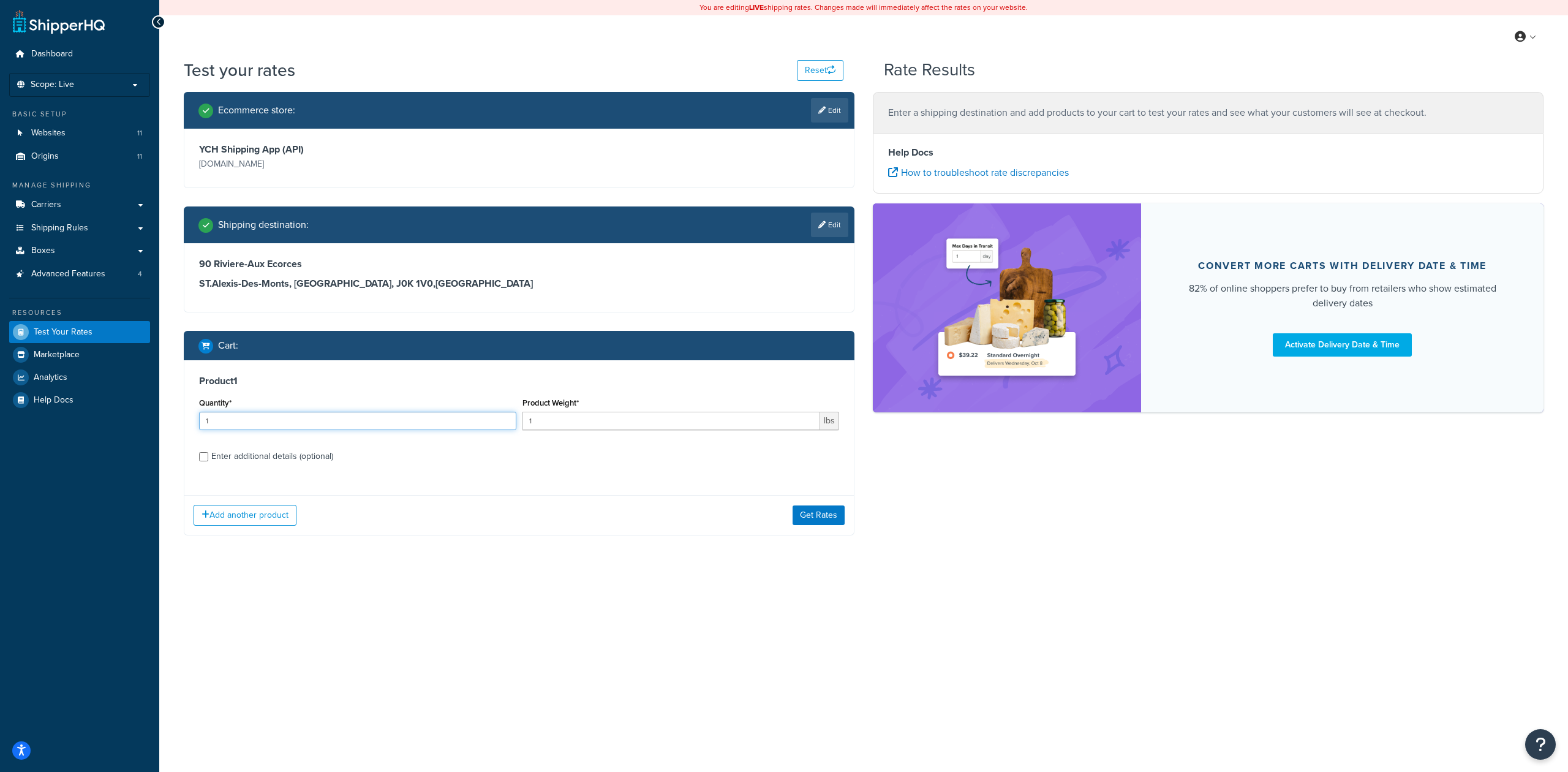
drag, startPoint x: 228, startPoint y: 426, endPoint x: 317, endPoint y: 642, distance: 233.6
click at [179, 427] on div "Ecommerce store : Edit YCH Shipping App (API) shipping.yakimachief.com Shipping…" at bounding box center [518, 323] width 689 height 462
type input "4"
type input "48"
click at [262, 522] on button "Add another product" at bounding box center [244, 515] width 102 height 21
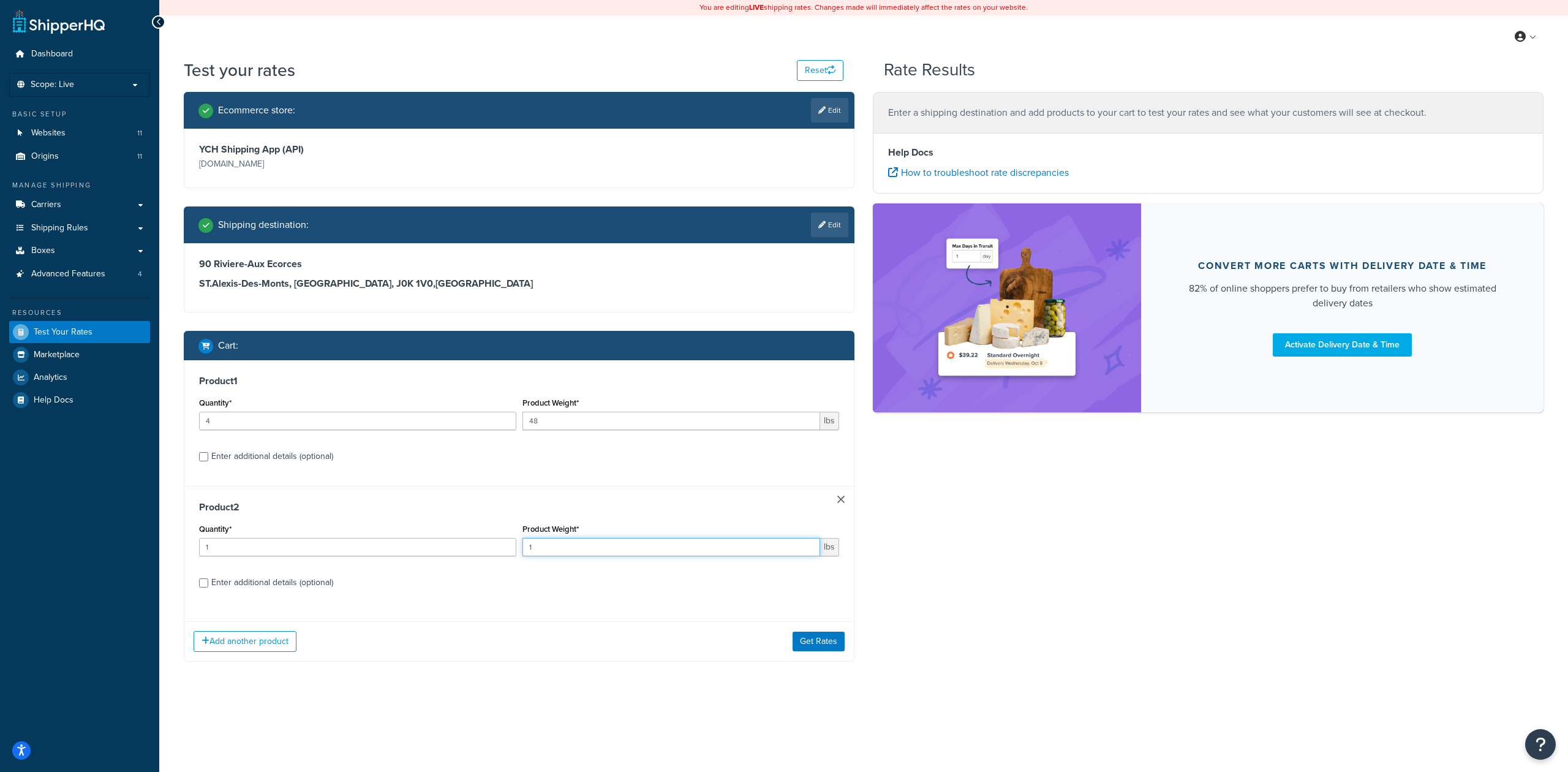
drag, startPoint x: 559, startPoint y: 548, endPoint x: 471, endPoint y: 528, distance: 90.2
click at [471, 528] on div "Quantity* 1 Product Weight* 1 lbs" at bounding box center [519, 542] width 647 height 45
type input "2"
click at [296, 573] on label "Enter additional details (optional)" at bounding box center [525, 581] width 627 height 19
click at [208, 579] on input "Enter additional details (optional)" at bounding box center [204, 583] width 10 height 10
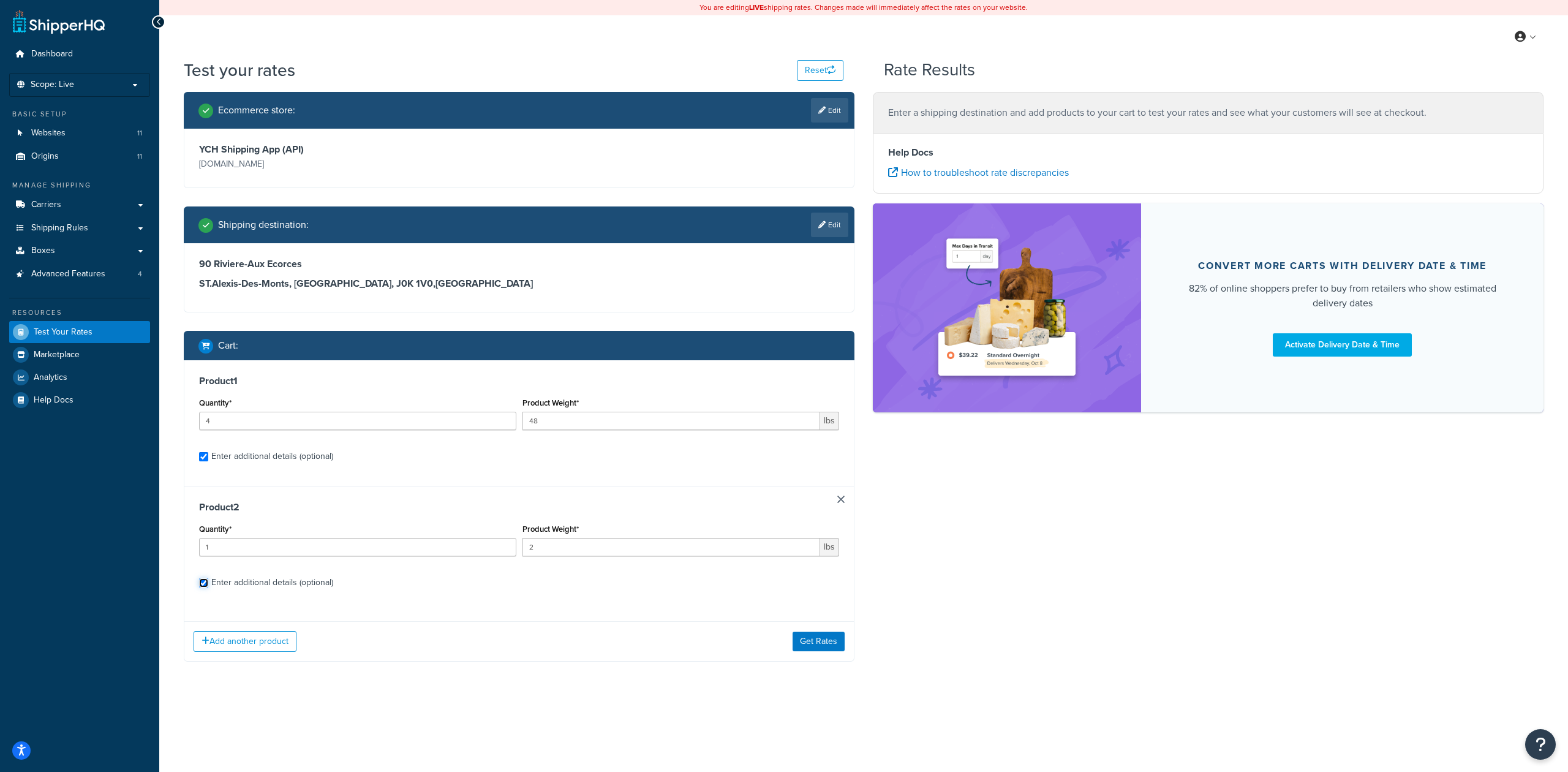
checkbox input "true"
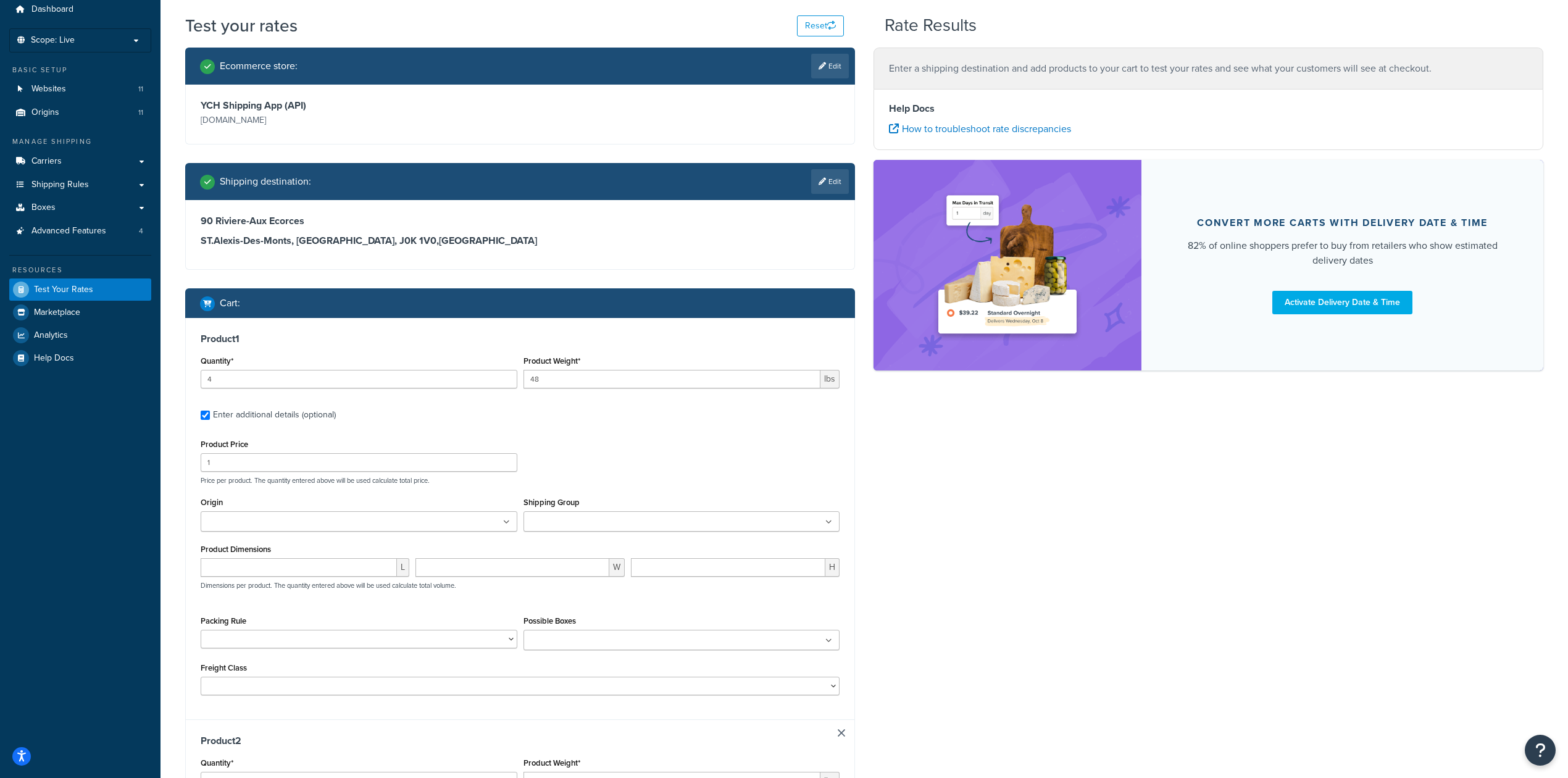
scroll to position [82, 0]
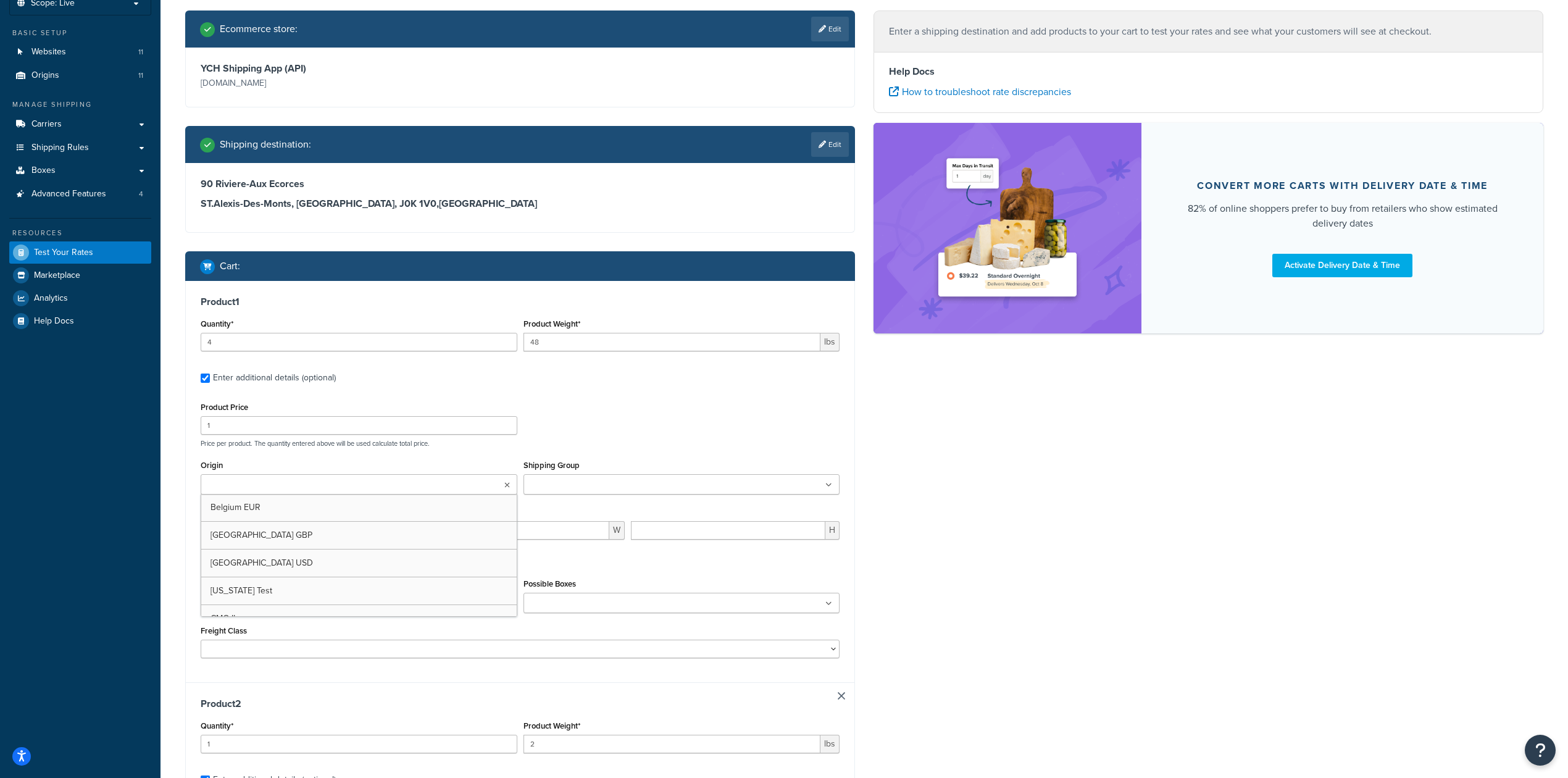
click at [351, 483] on ul at bounding box center [359, 484] width 317 height 20
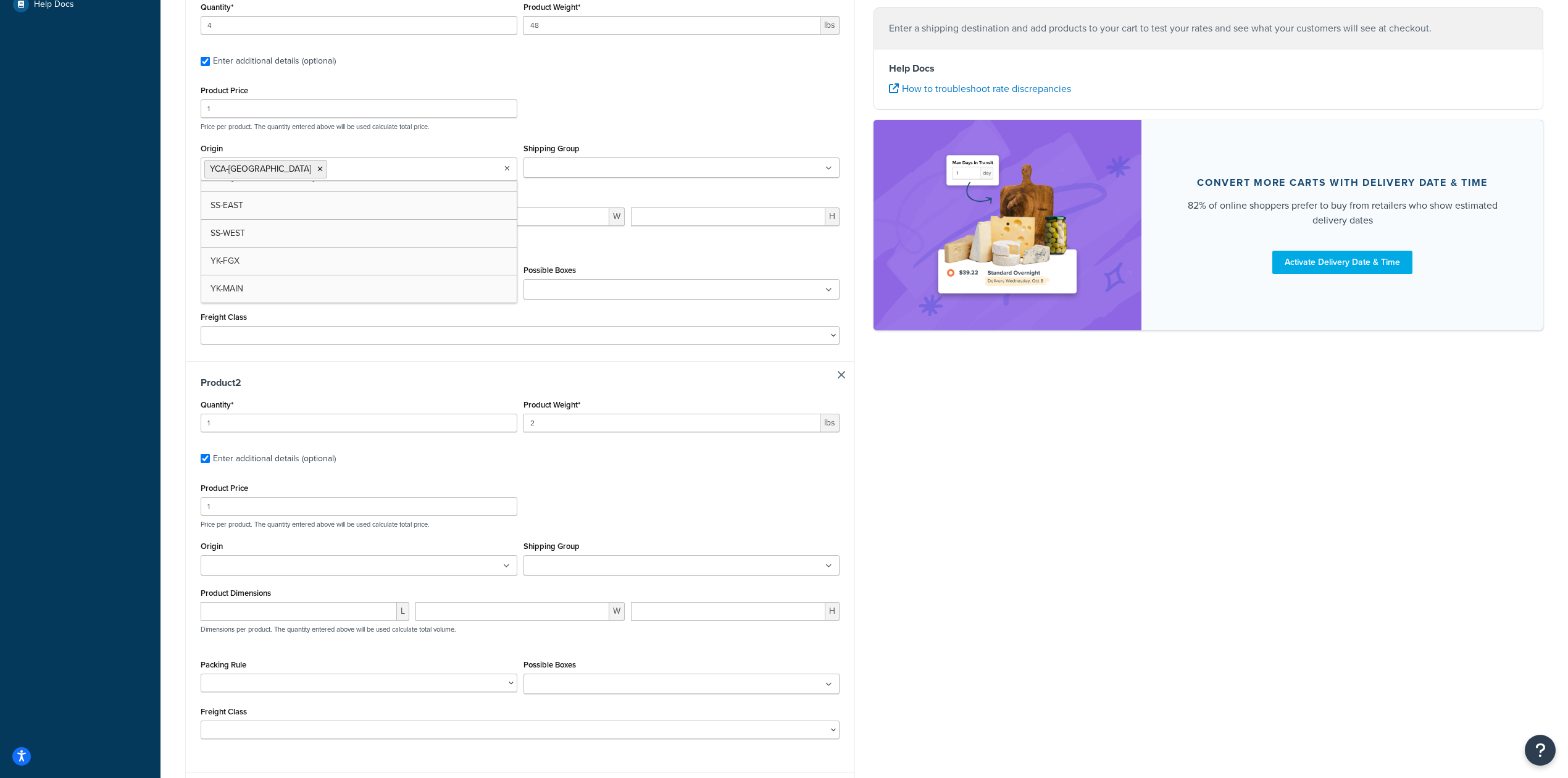
scroll to position [514, 0]
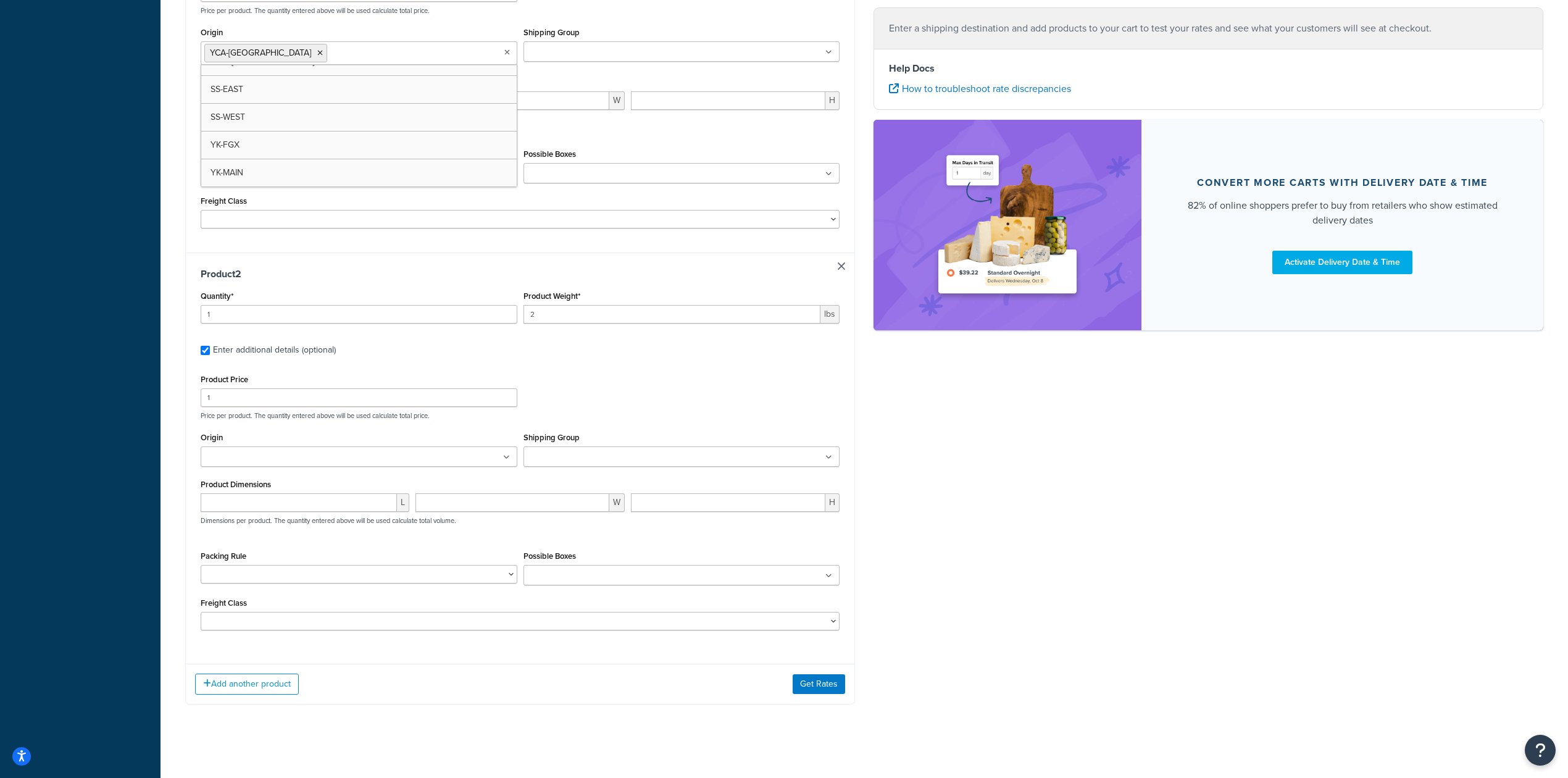
click at [299, 464] on input "Origin" at bounding box center [259, 458] width 109 height 14
click at [808, 689] on button "Get Rates" at bounding box center [819, 680] width 52 height 19
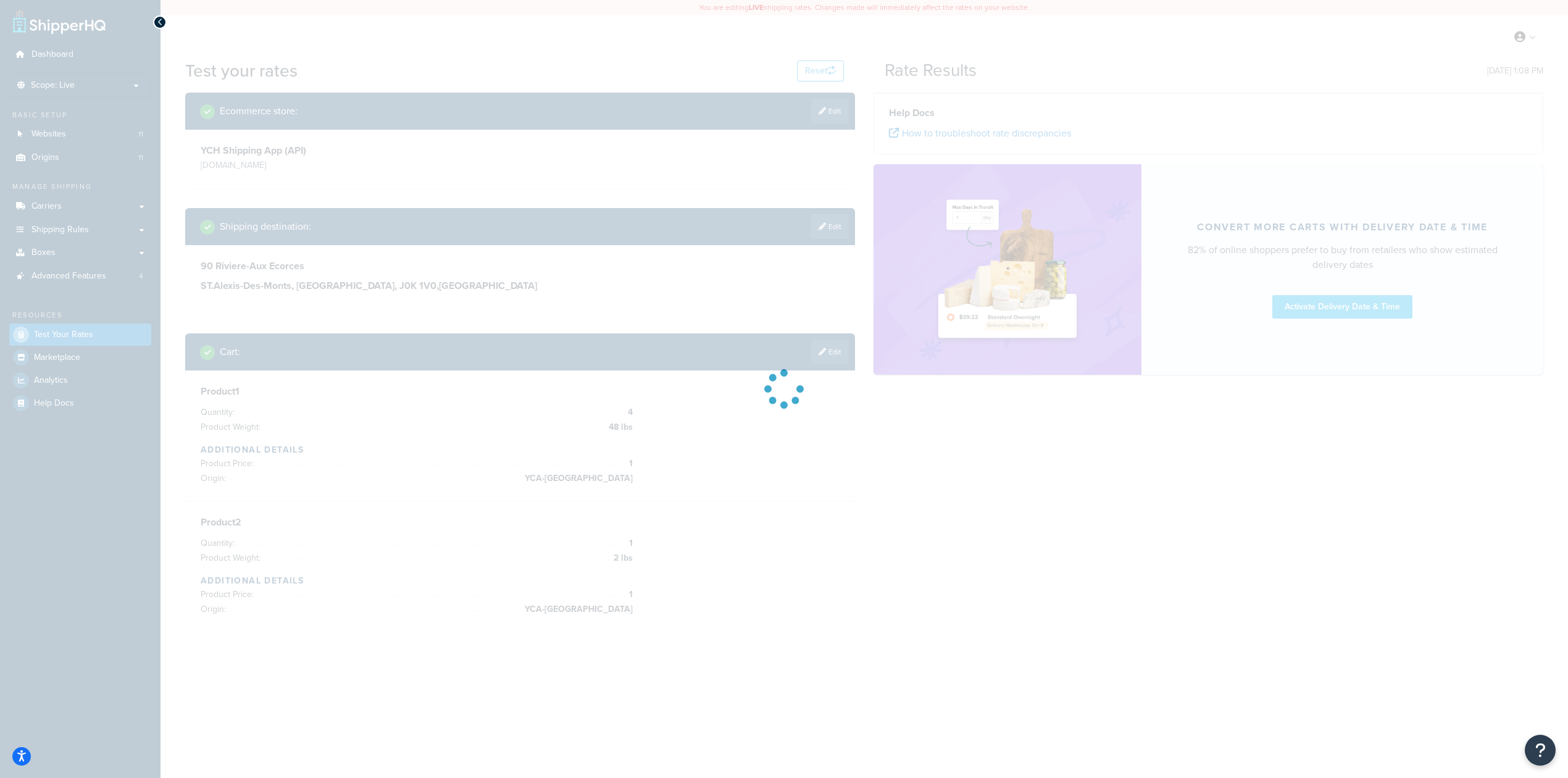
scroll to position [0, 0]
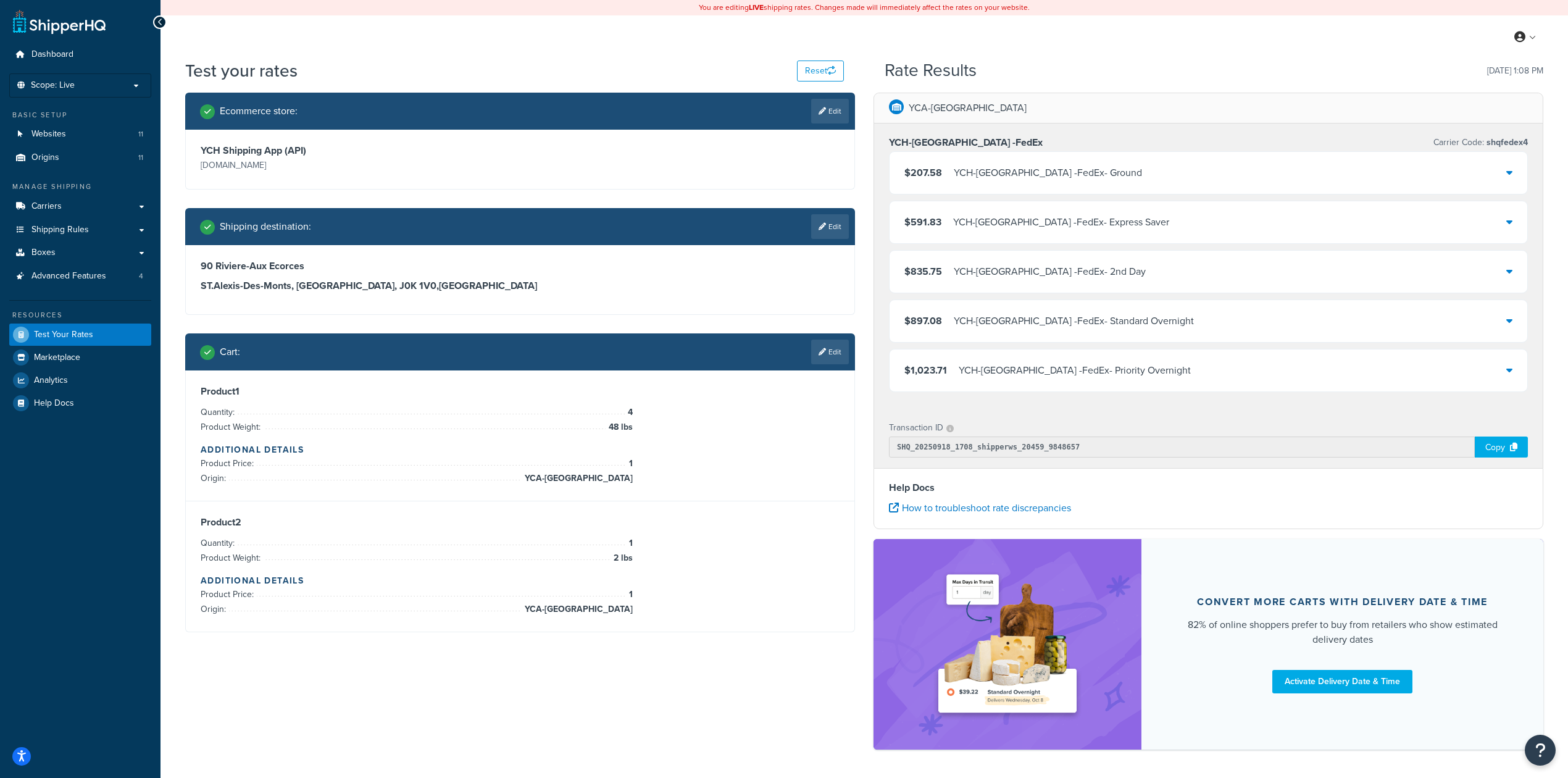
click at [1509, 176] on icon at bounding box center [1509, 172] width 6 height 10
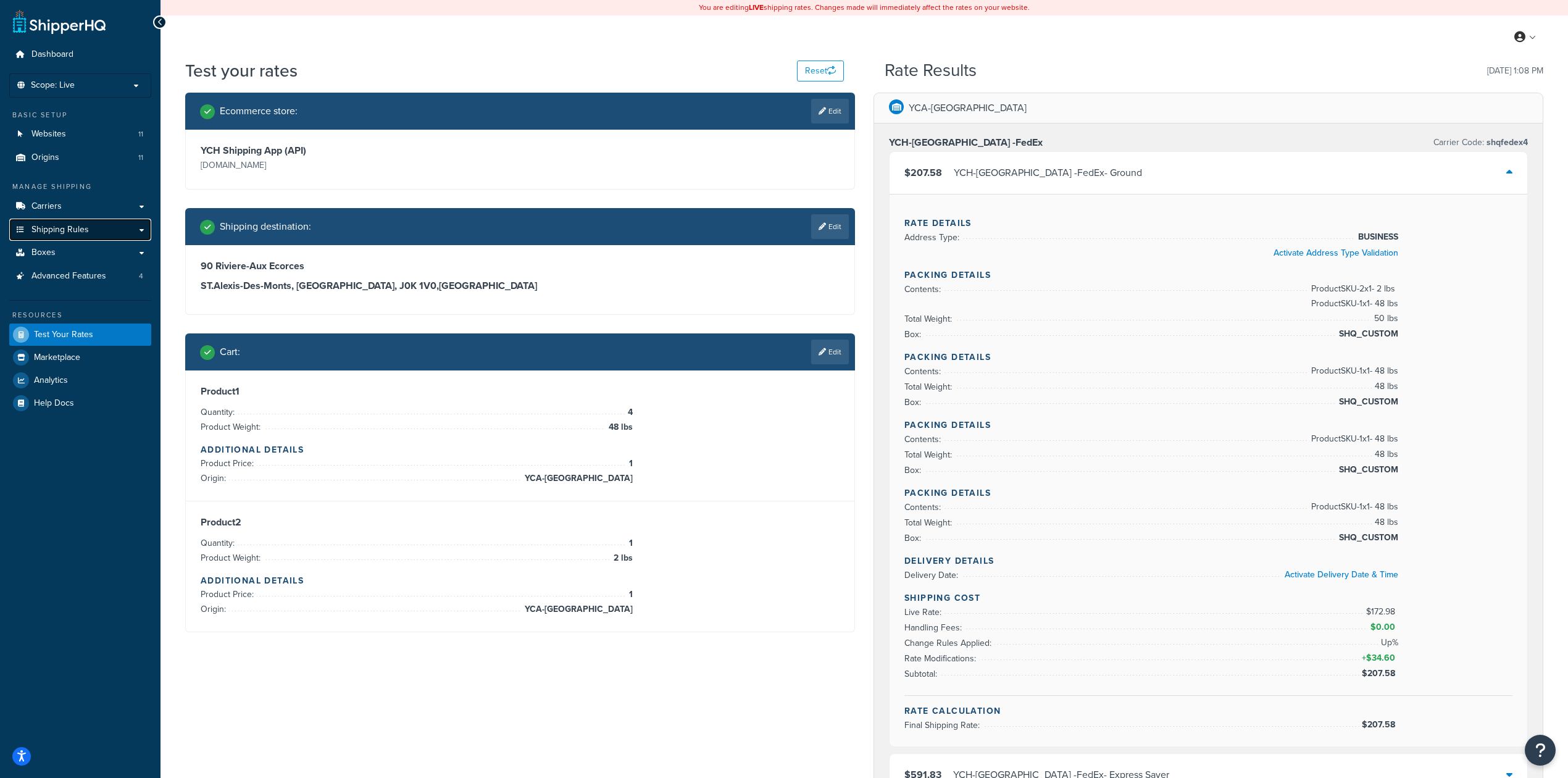
click at [126, 237] on link "Shipping Rules" at bounding box center [80, 230] width 142 height 23
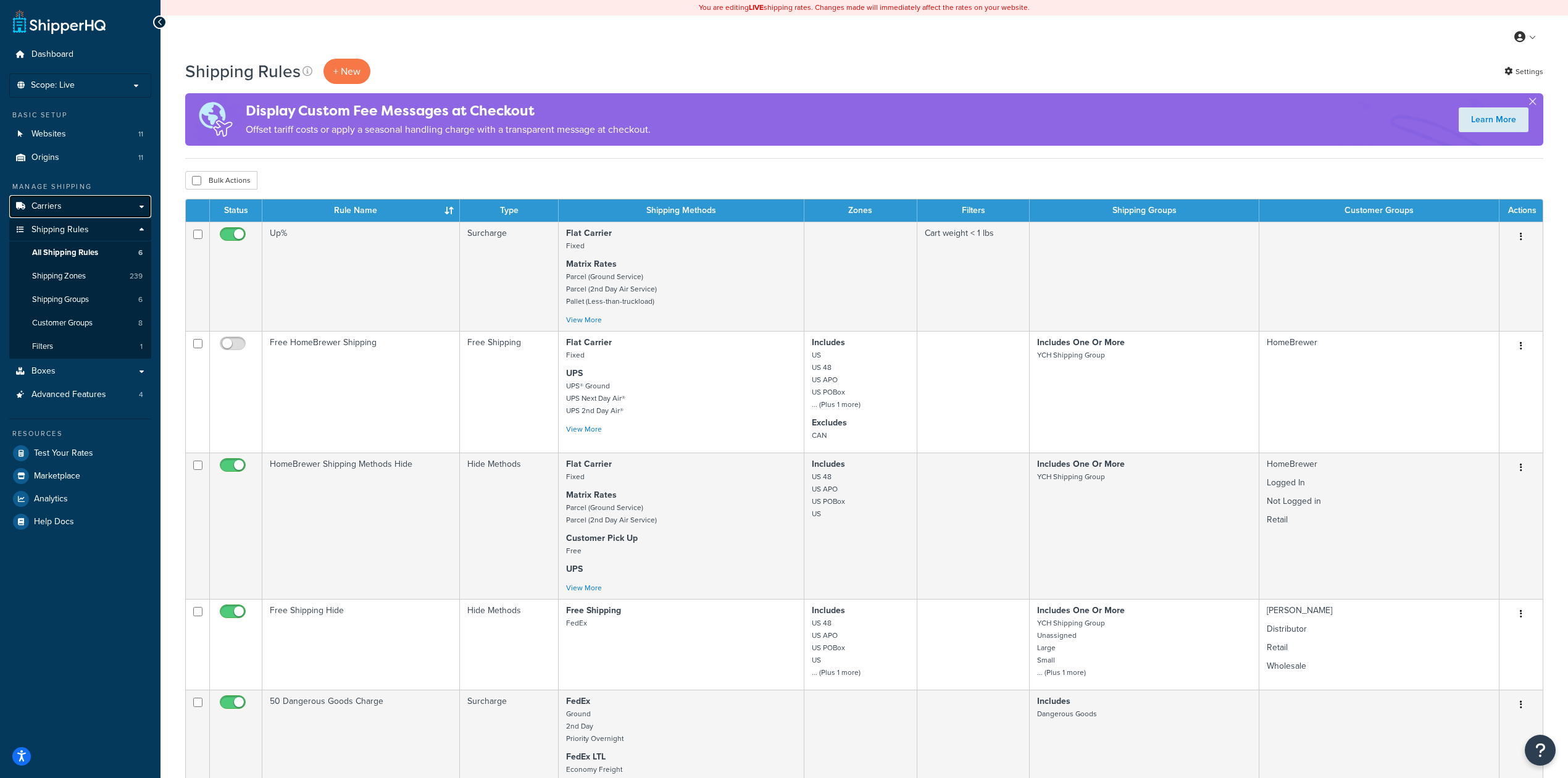
click at [107, 203] on link "Carriers" at bounding box center [80, 207] width 142 height 23
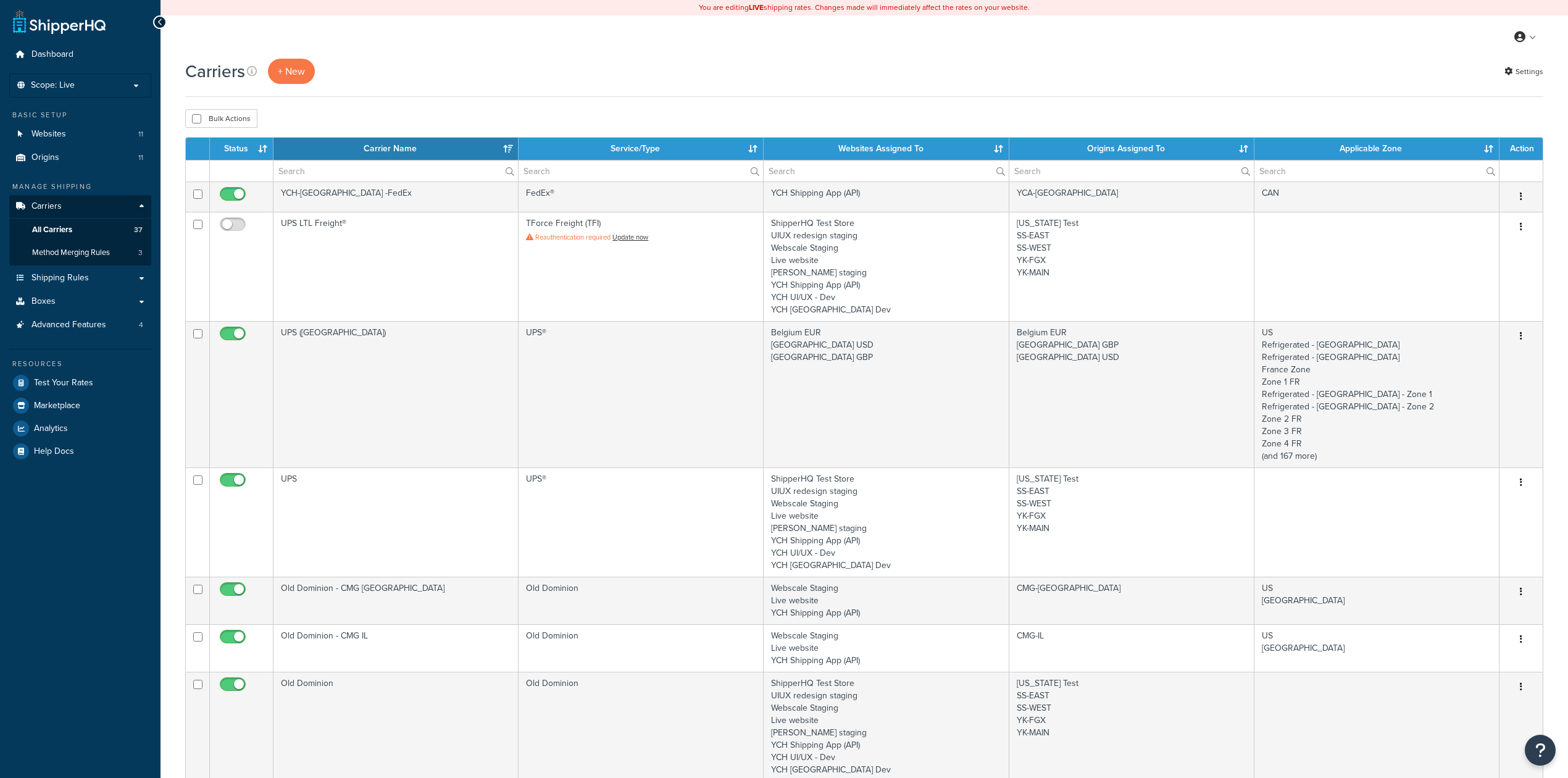
select select "15"
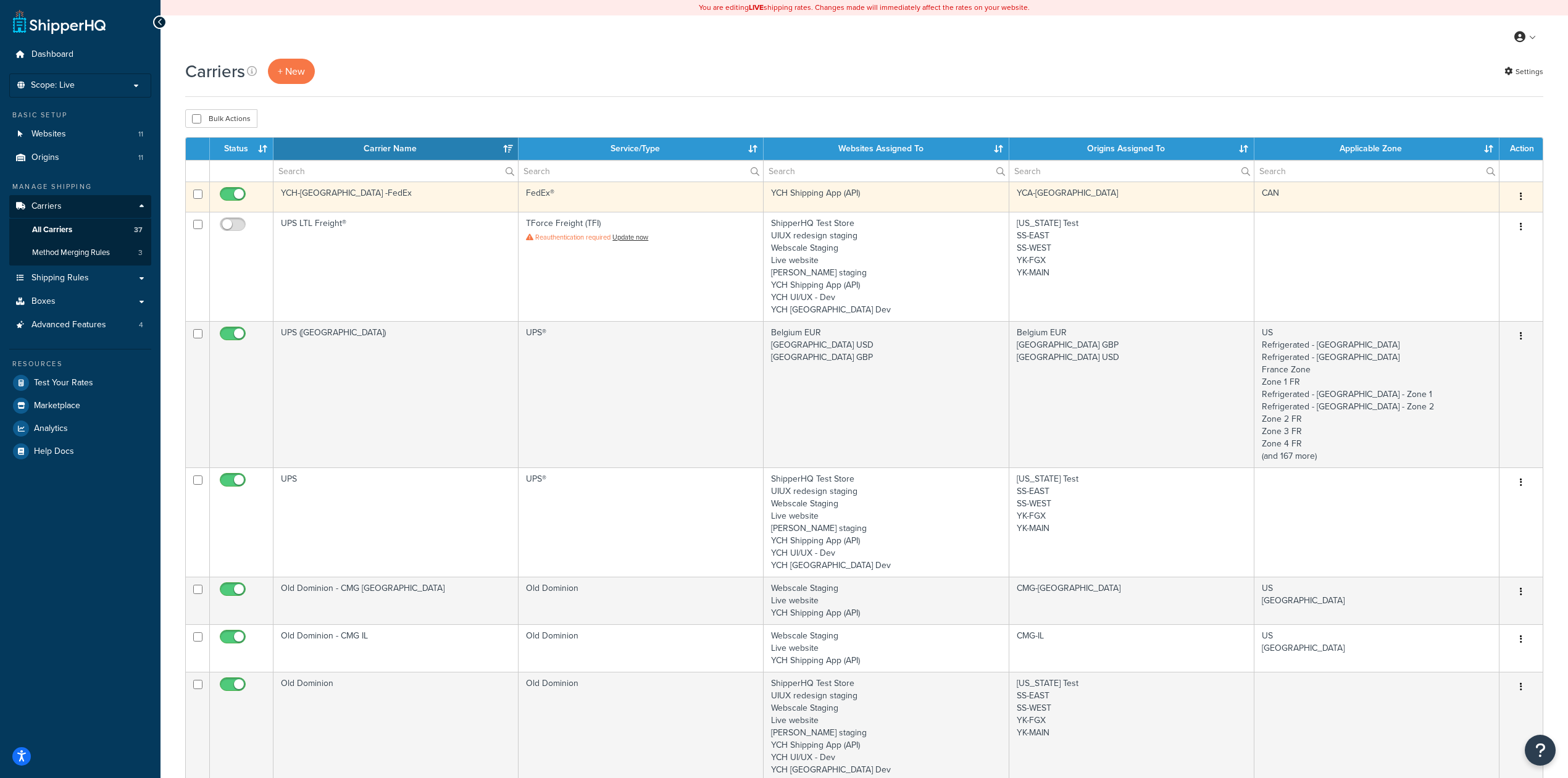
click at [324, 207] on td "YCH-[GEOGRAPHIC_DATA] -FedEx" at bounding box center [396, 196] width 245 height 30
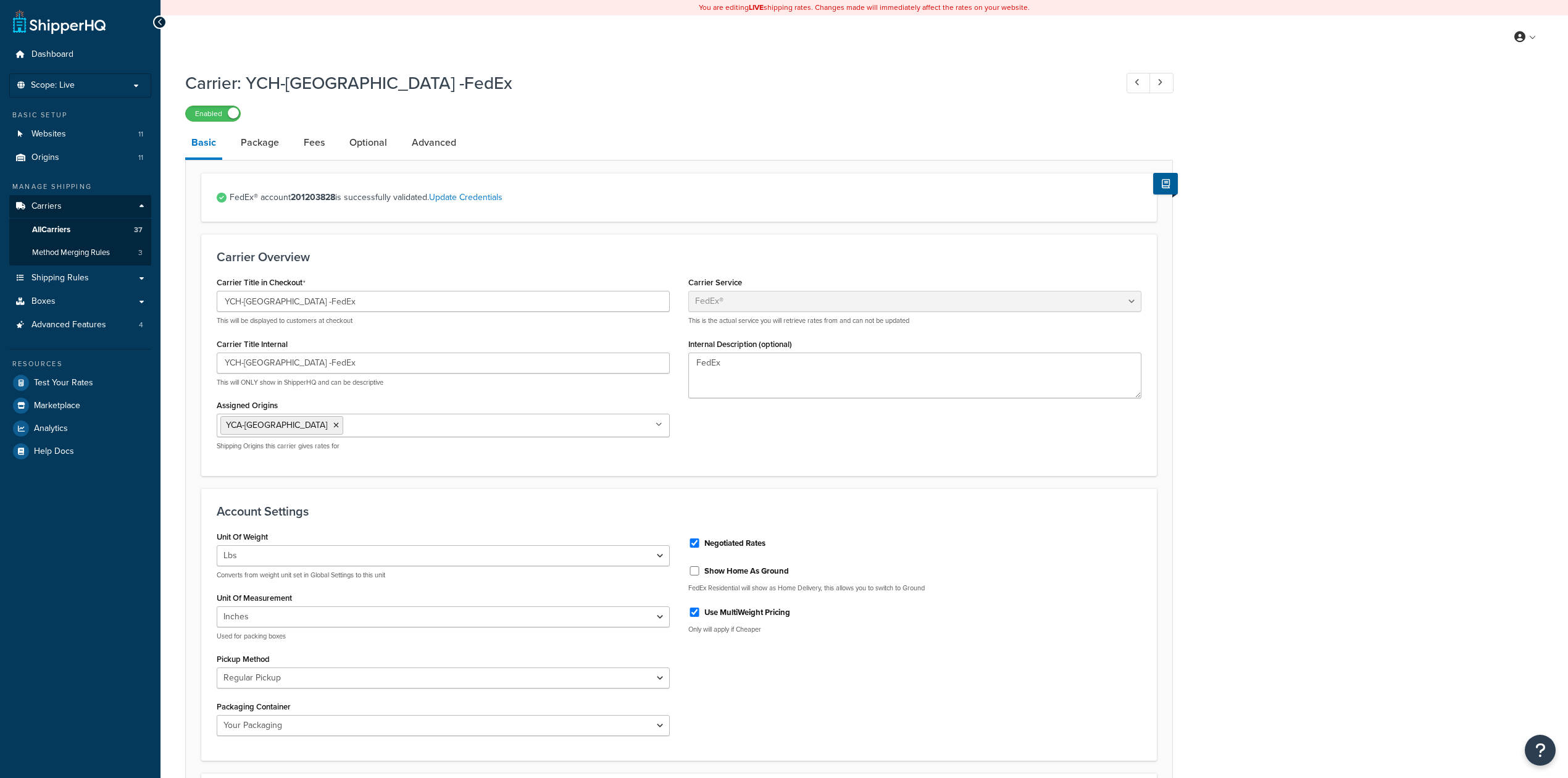
select select "fedEx"
select select "REGULAR_PICKUP"
select select "YOUR_PACKAGING"
click at [247, 153] on link "Package" at bounding box center [260, 142] width 50 height 30
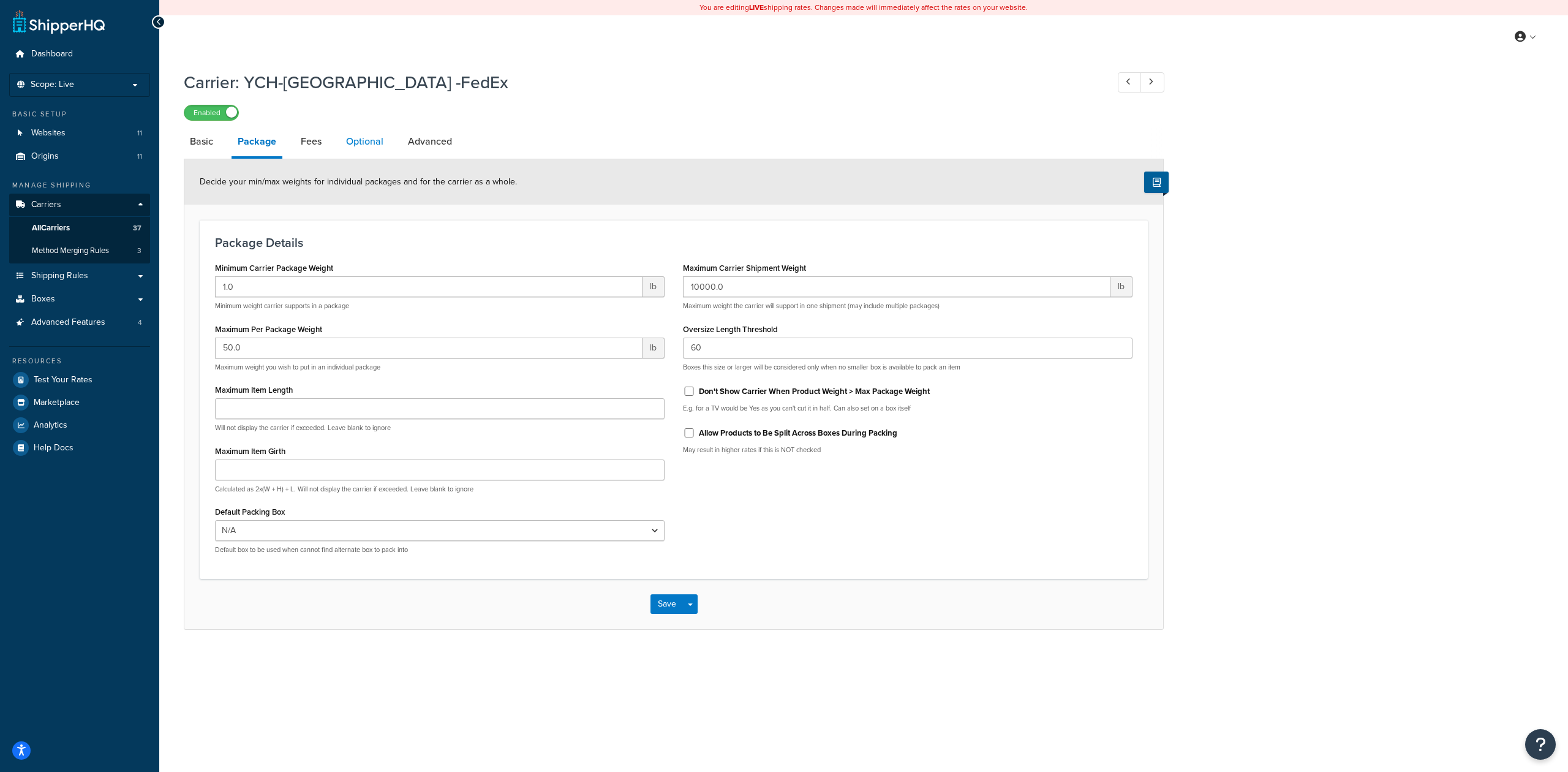
click at [353, 133] on link "Optional" at bounding box center [365, 141] width 50 height 30
select select "business"
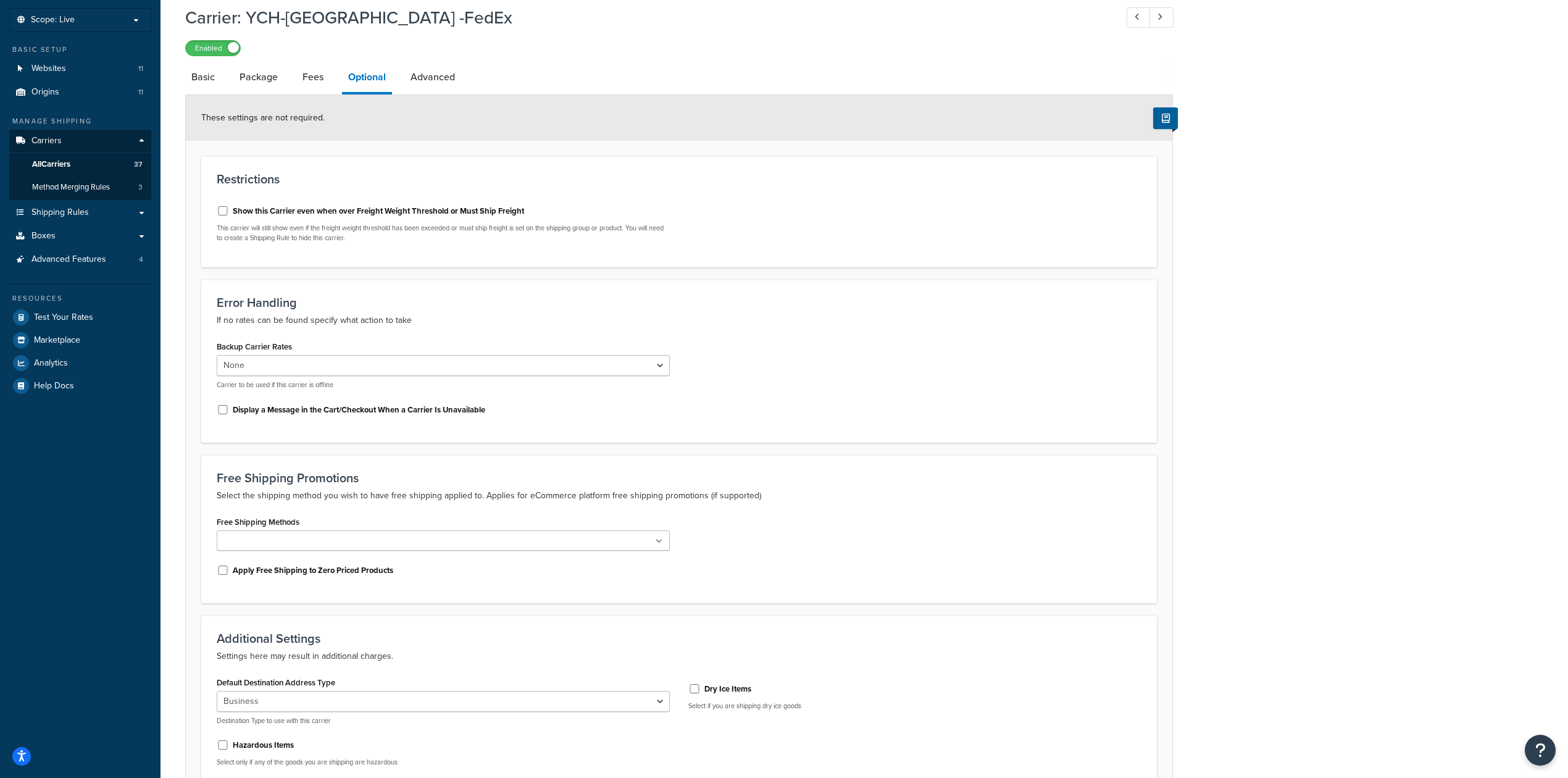
scroll to position [30, 0]
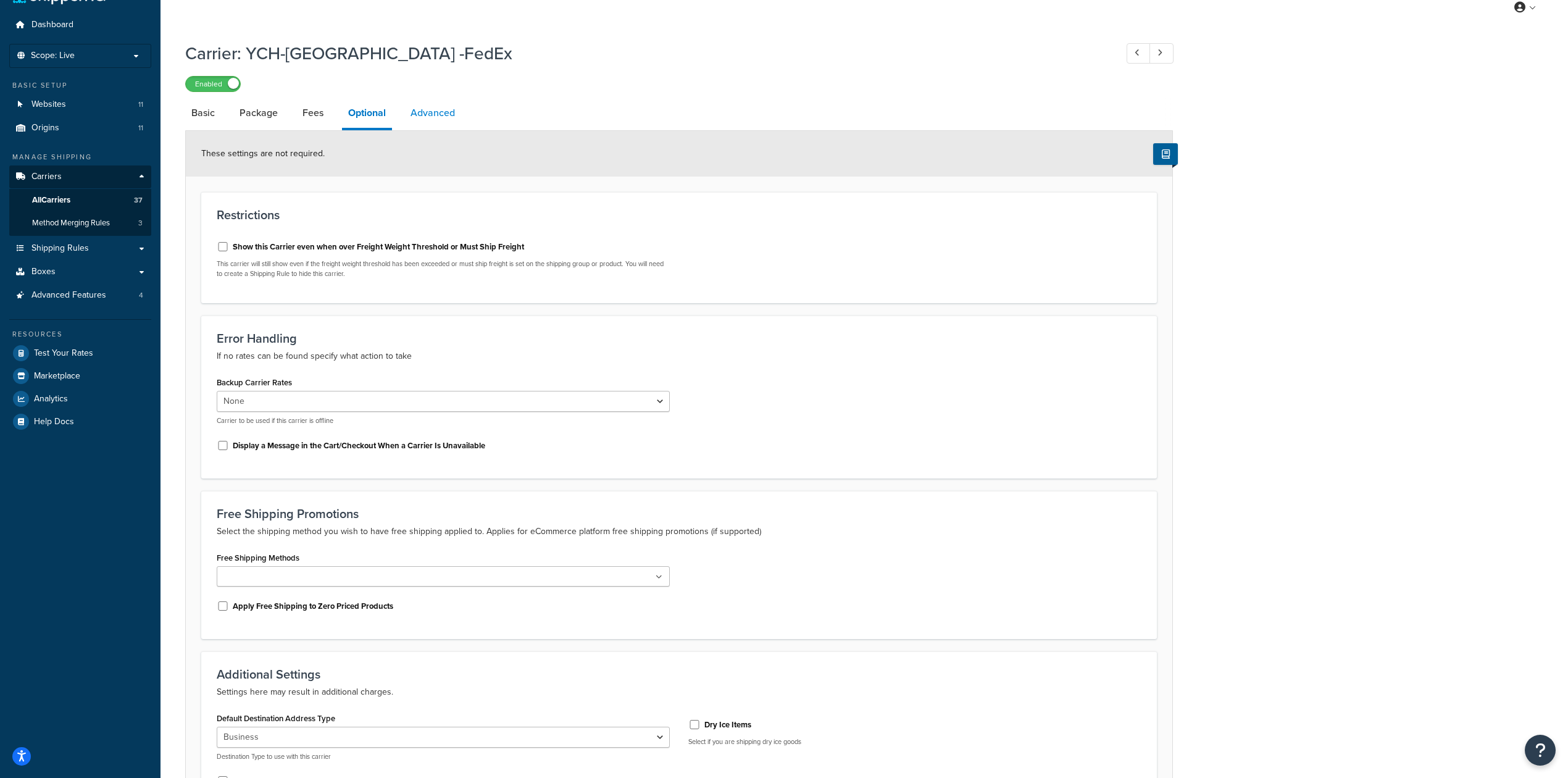
click at [450, 114] on link "Advanced" at bounding box center [433, 113] width 57 height 30
select select "false"
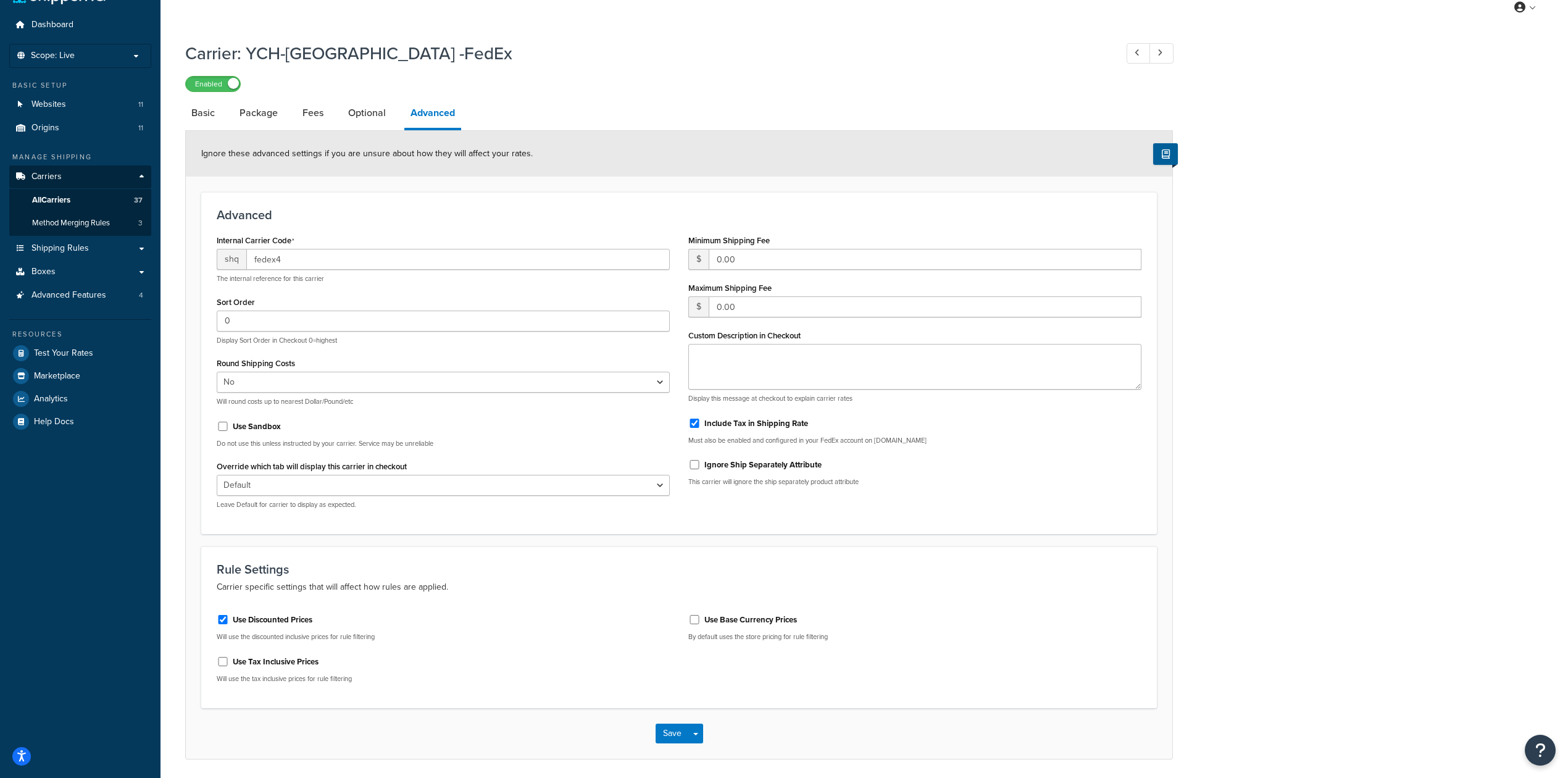
click at [270, 117] on link "Package" at bounding box center [259, 113] width 50 height 30
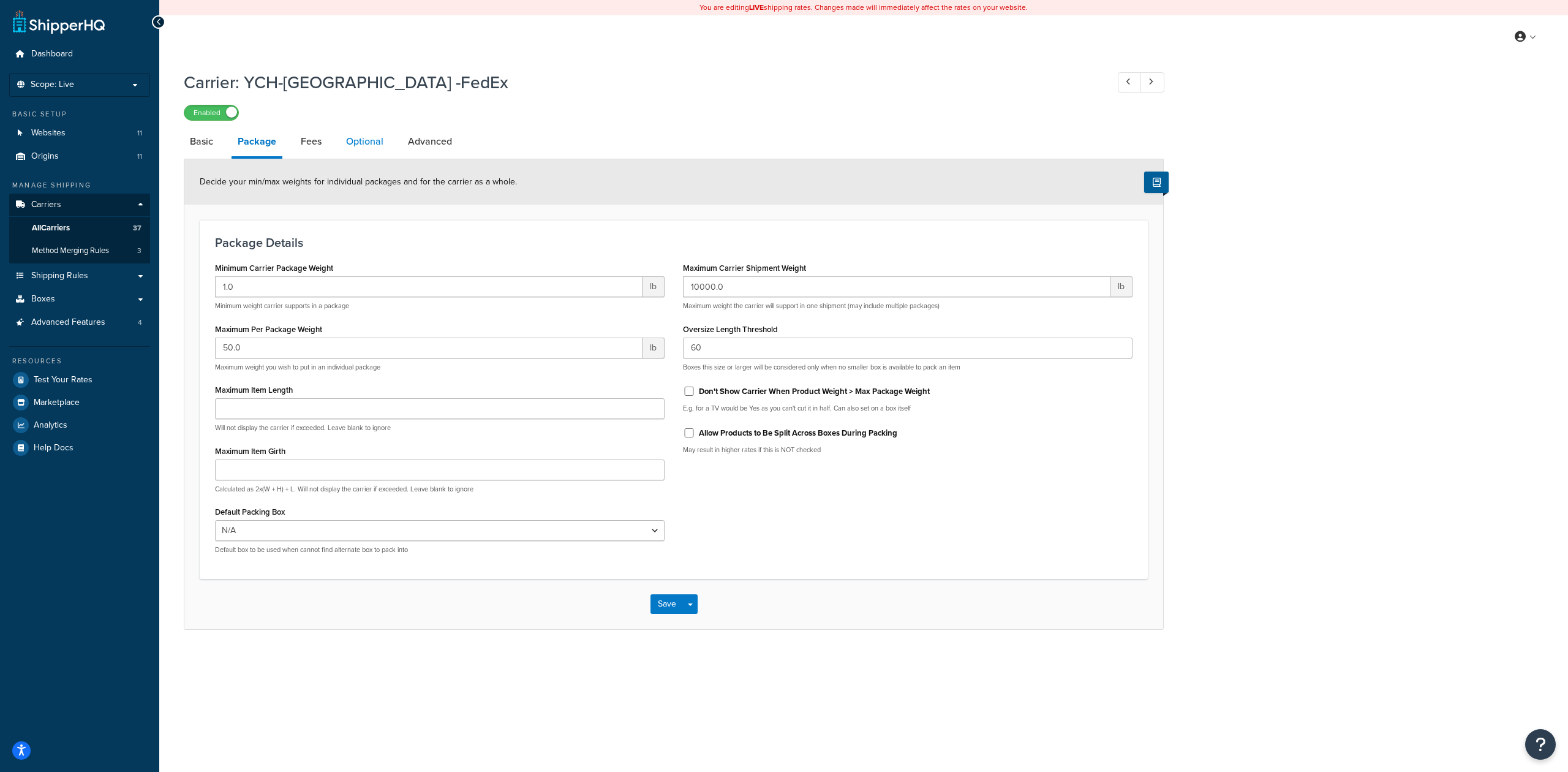
click at [361, 136] on link "Optional" at bounding box center [365, 141] width 50 height 30
select select "business"
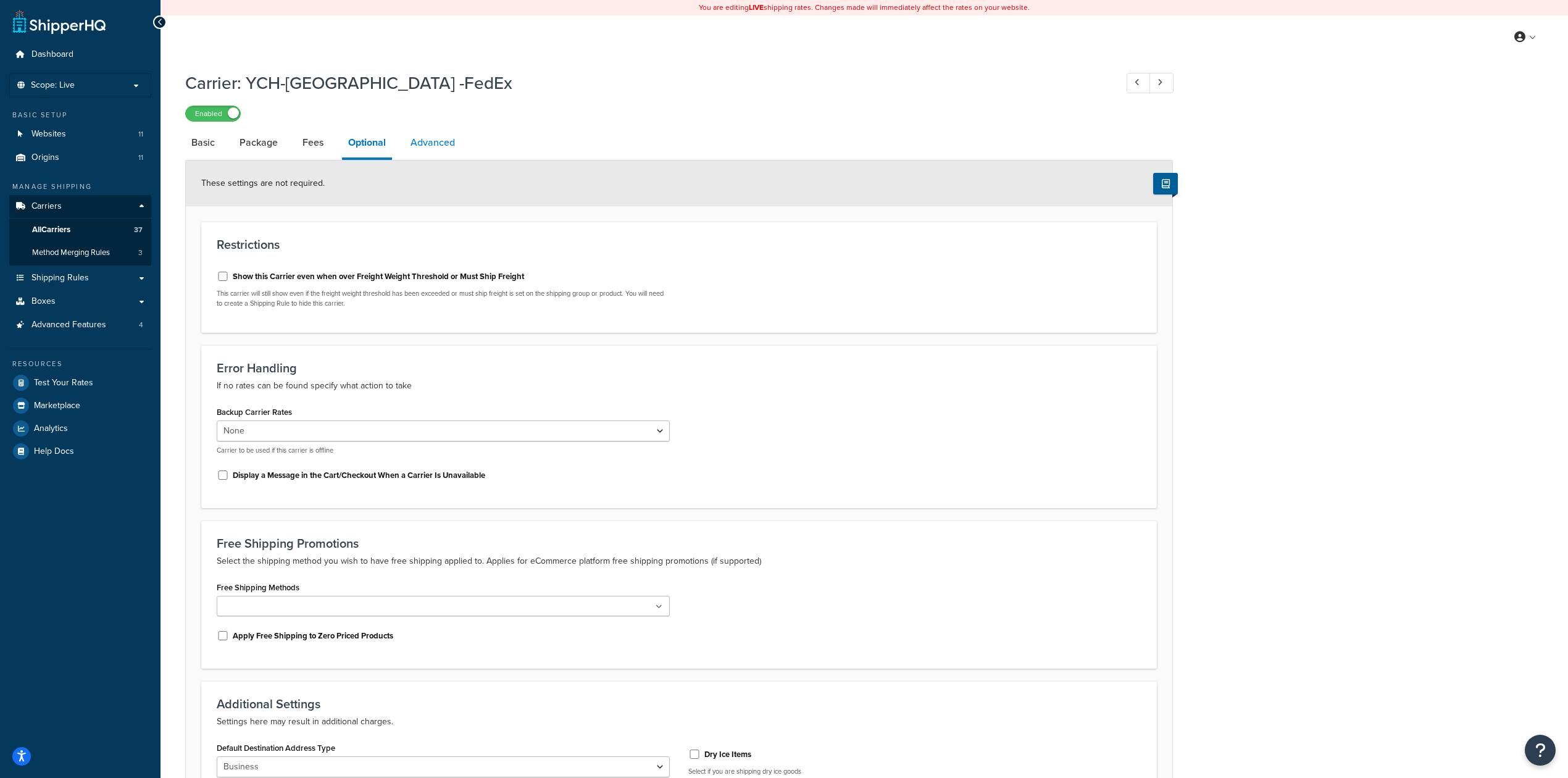
click at [428, 137] on link "Advanced" at bounding box center [433, 142] width 57 height 30
select select "false"
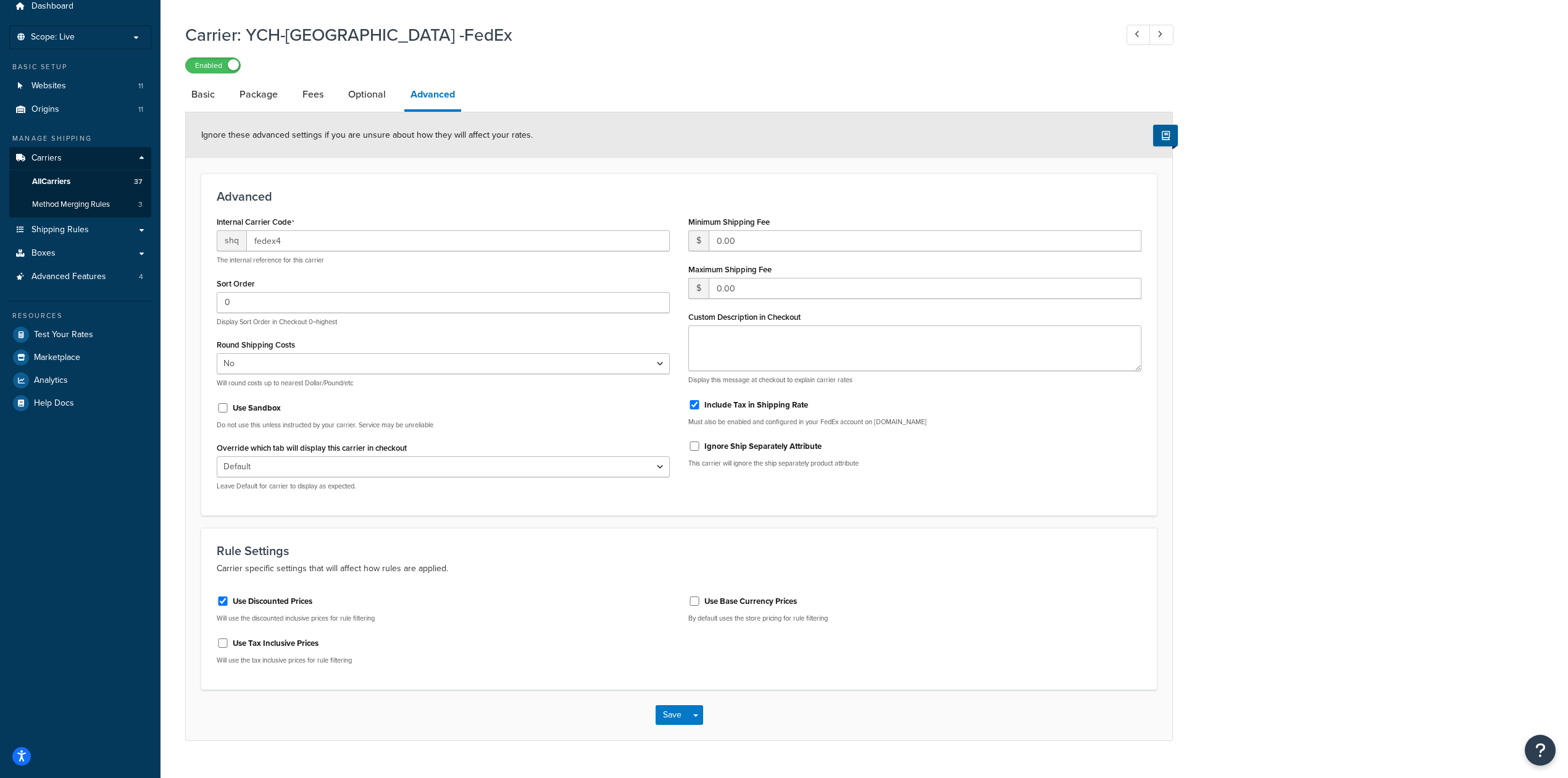
scroll to position [74, 0]
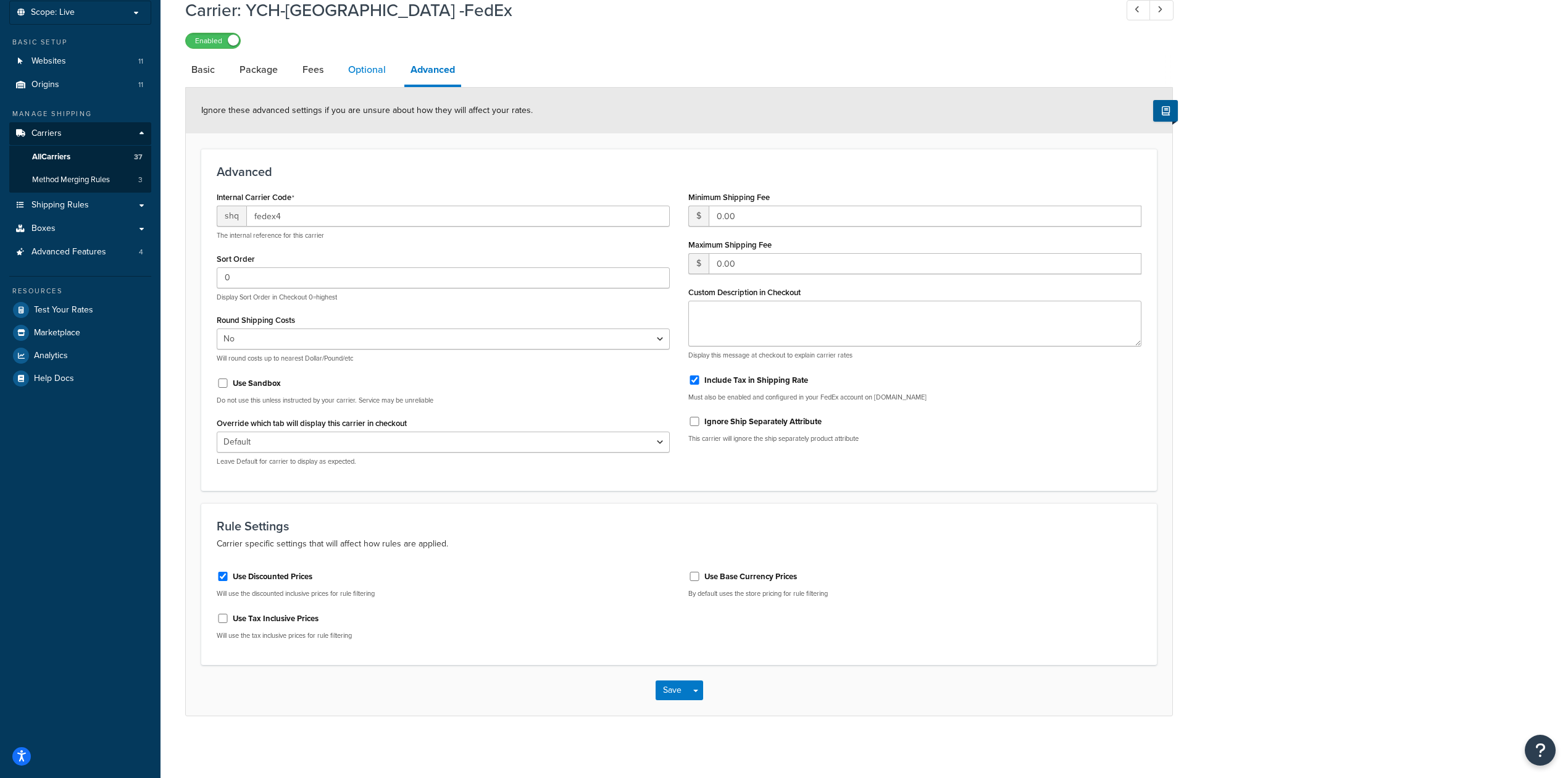
click at [376, 72] on link "Optional" at bounding box center [367, 69] width 50 height 30
select select "business"
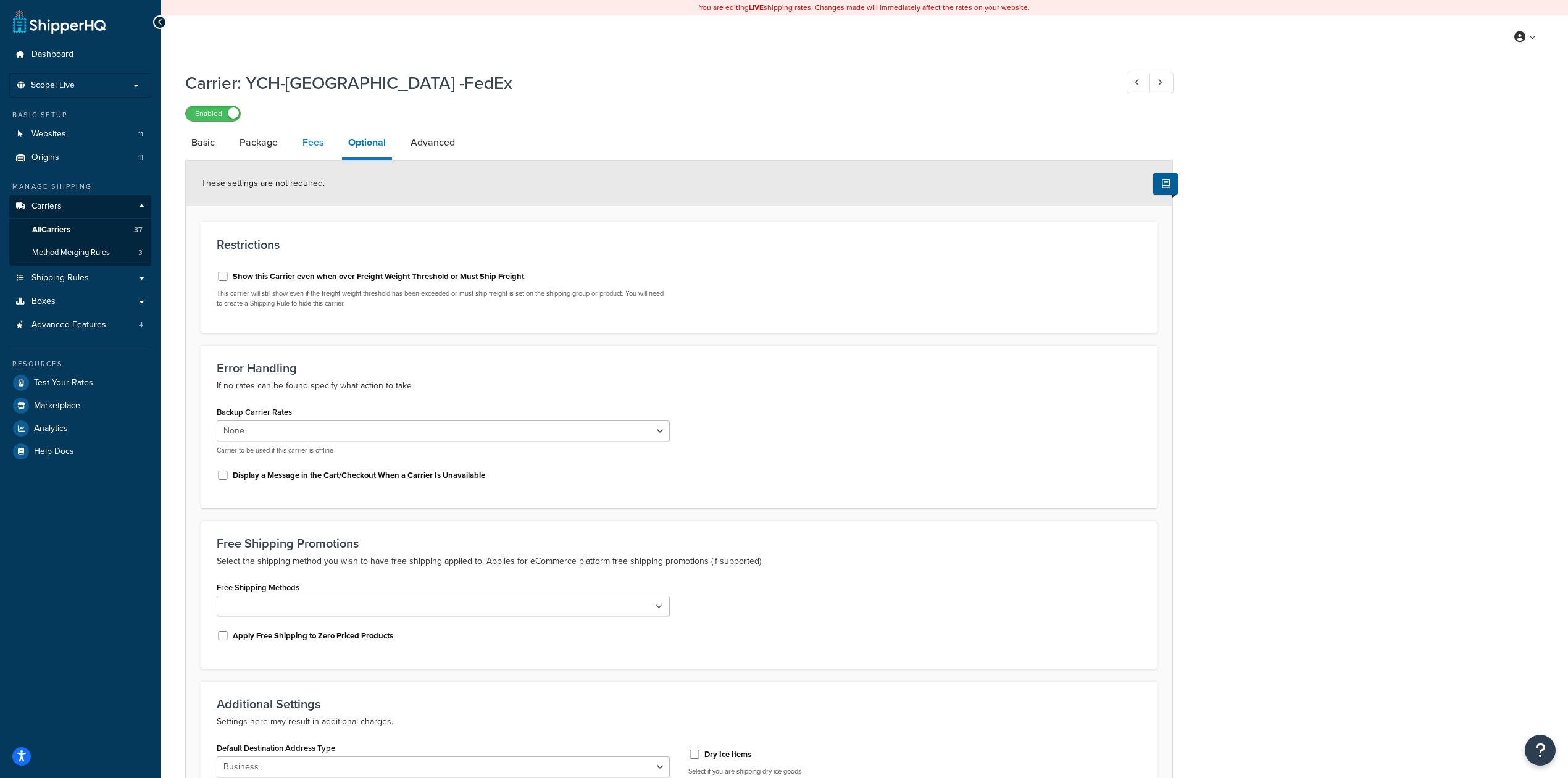
click at [304, 155] on link "Fees" at bounding box center [313, 142] width 34 height 30
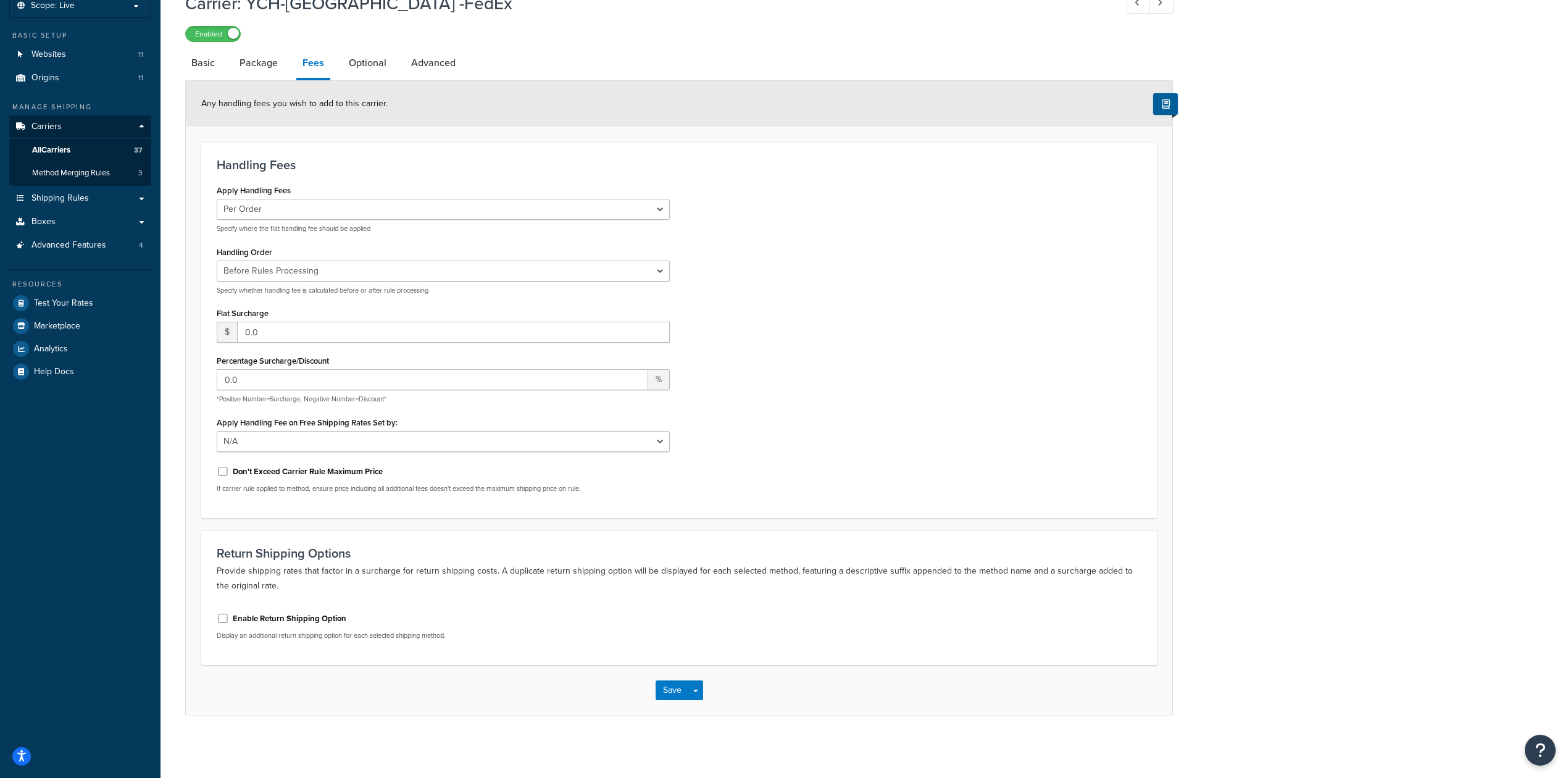
scroll to position [81, 0]
click at [260, 68] on link "Package" at bounding box center [259, 63] width 50 height 30
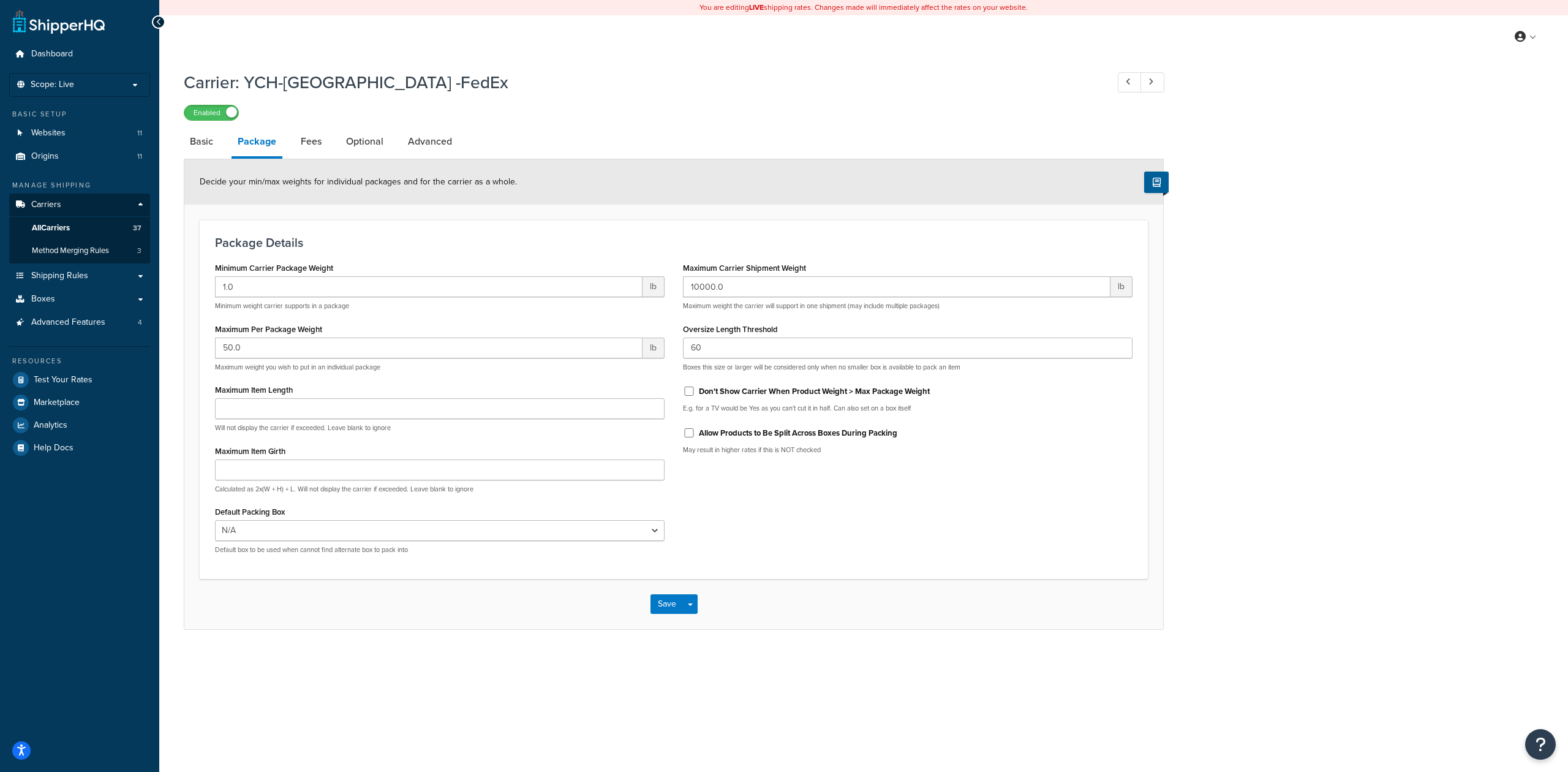
click at [784, 429] on label "Allow Products to Be Split Across Boxes During Packing" at bounding box center [798, 433] width 198 height 11
click at [695, 429] on input "Allow Products to Be Split Across Boxes During Packing" at bounding box center [689, 433] width 12 height 10
click at [819, 436] on label "Allow Products to Be Split Across Boxes During Packing" at bounding box center [798, 433] width 198 height 11
click at [695, 436] on input "Allow Products to Be Split Across Boxes During Packing" at bounding box center [689, 433] width 12 height 10
click at [821, 434] on label "Allow Products to Be Split Across Boxes During Packing" at bounding box center [798, 433] width 198 height 11
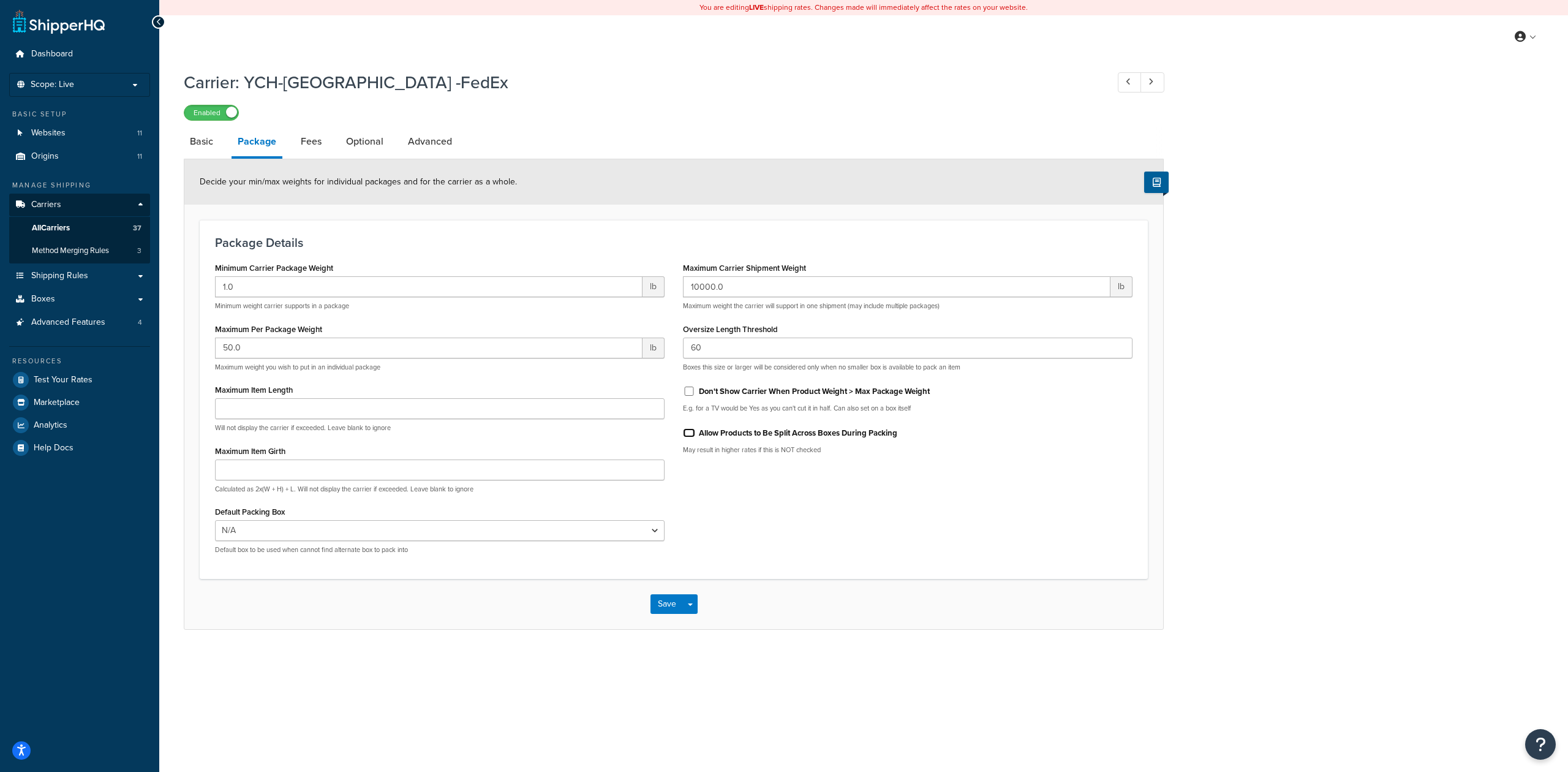
click at [695, 434] on input "Allow Products to Be Split Across Boxes During Packing" at bounding box center [689, 433] width 12 height 10
checkbox input "true"
click at [673, 609] on button "Save" at bounding box center [667, 603] width 34 height 19
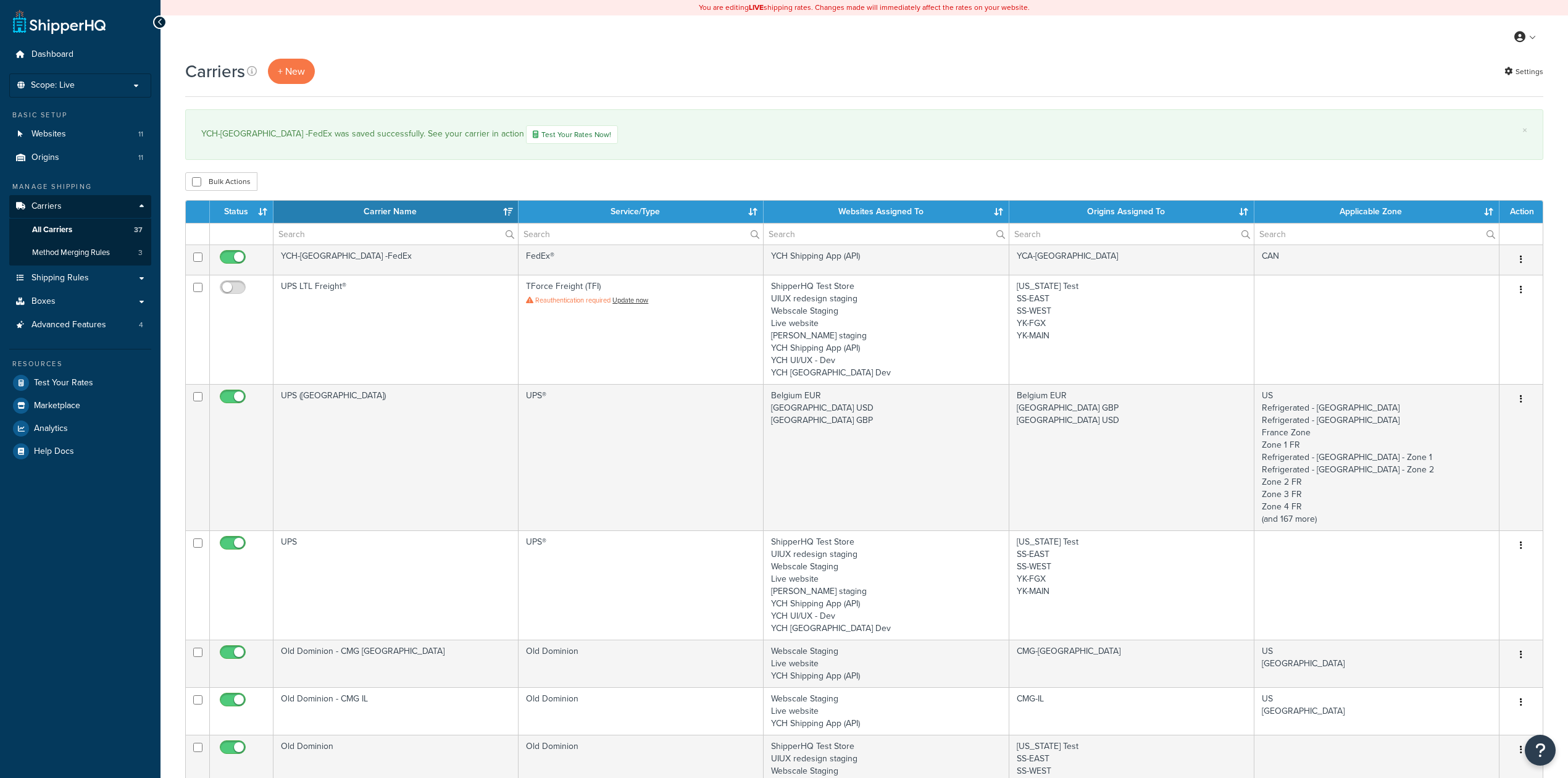
select select "15"
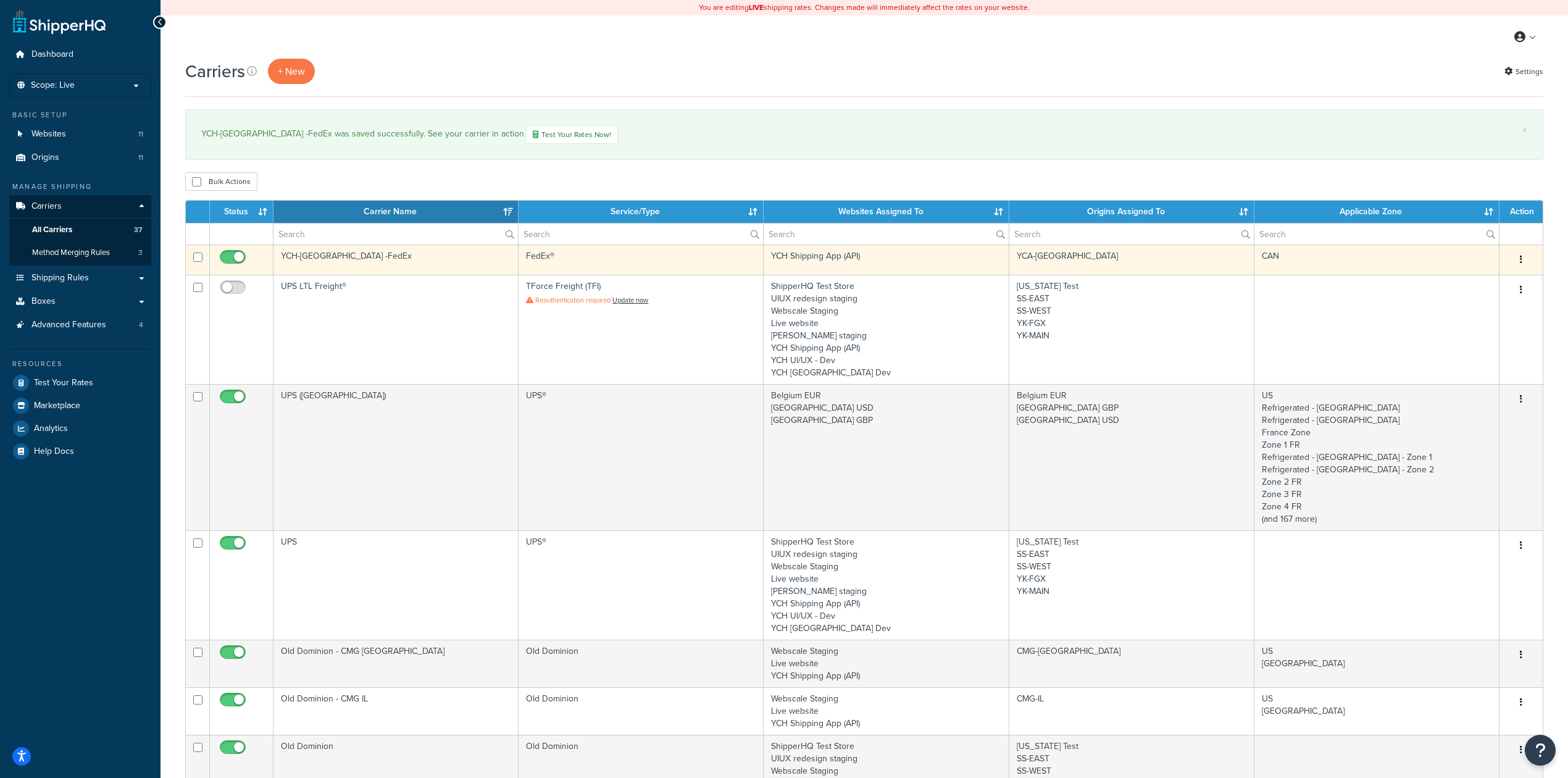
click at [374, 268] on td "YCH-[GEOGRAPHIC_DATA] -FedEx" at bounding box center [396, 259] width 245 height 30
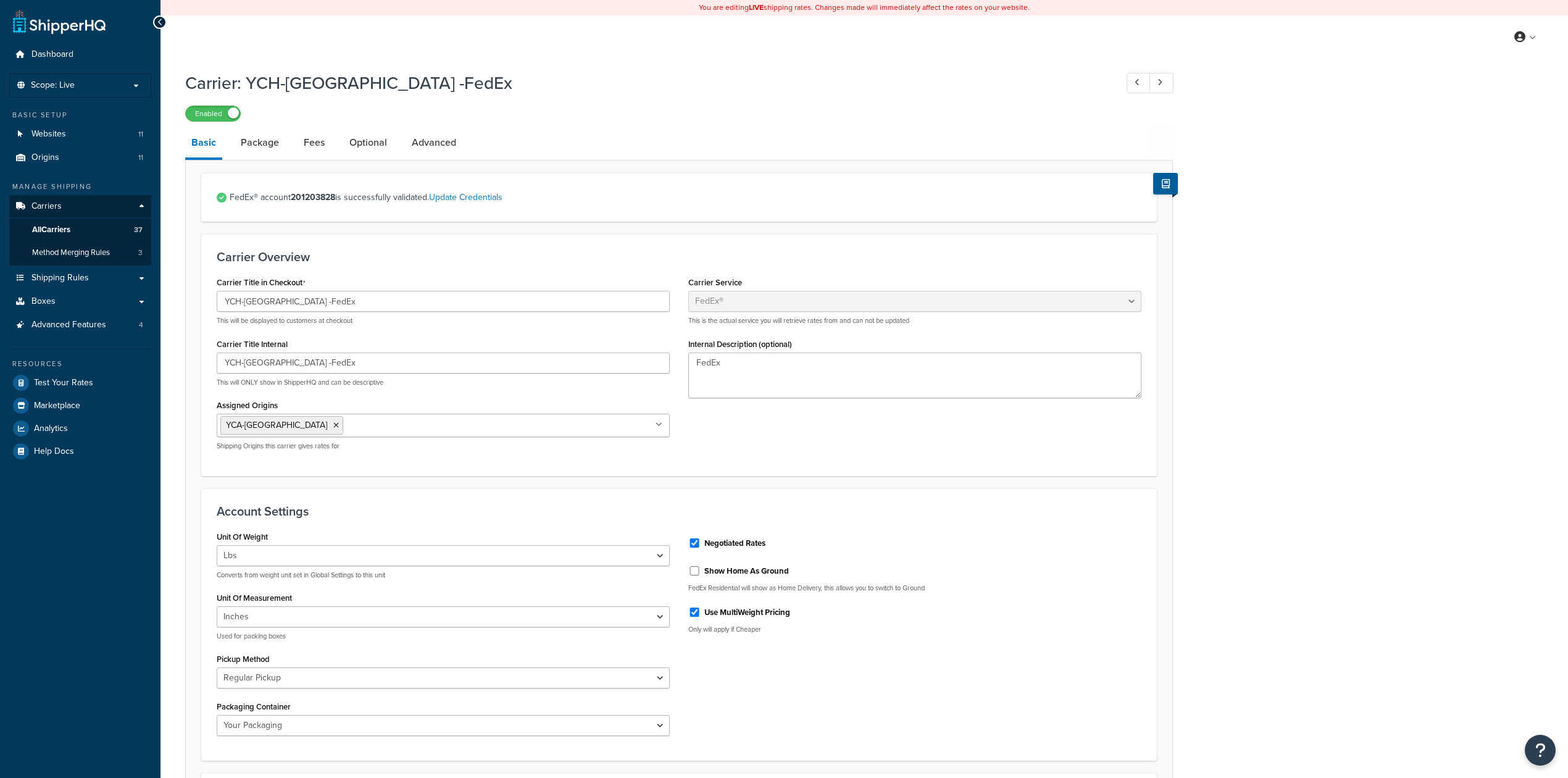
select select "fedEx"
select select "REGULAR_PICKUP"
select select "YOUR_PACKAGING"
click at [441, 141] on link "Advanced" at bounding box center [434, 142] width 57 height 30
select select "false"
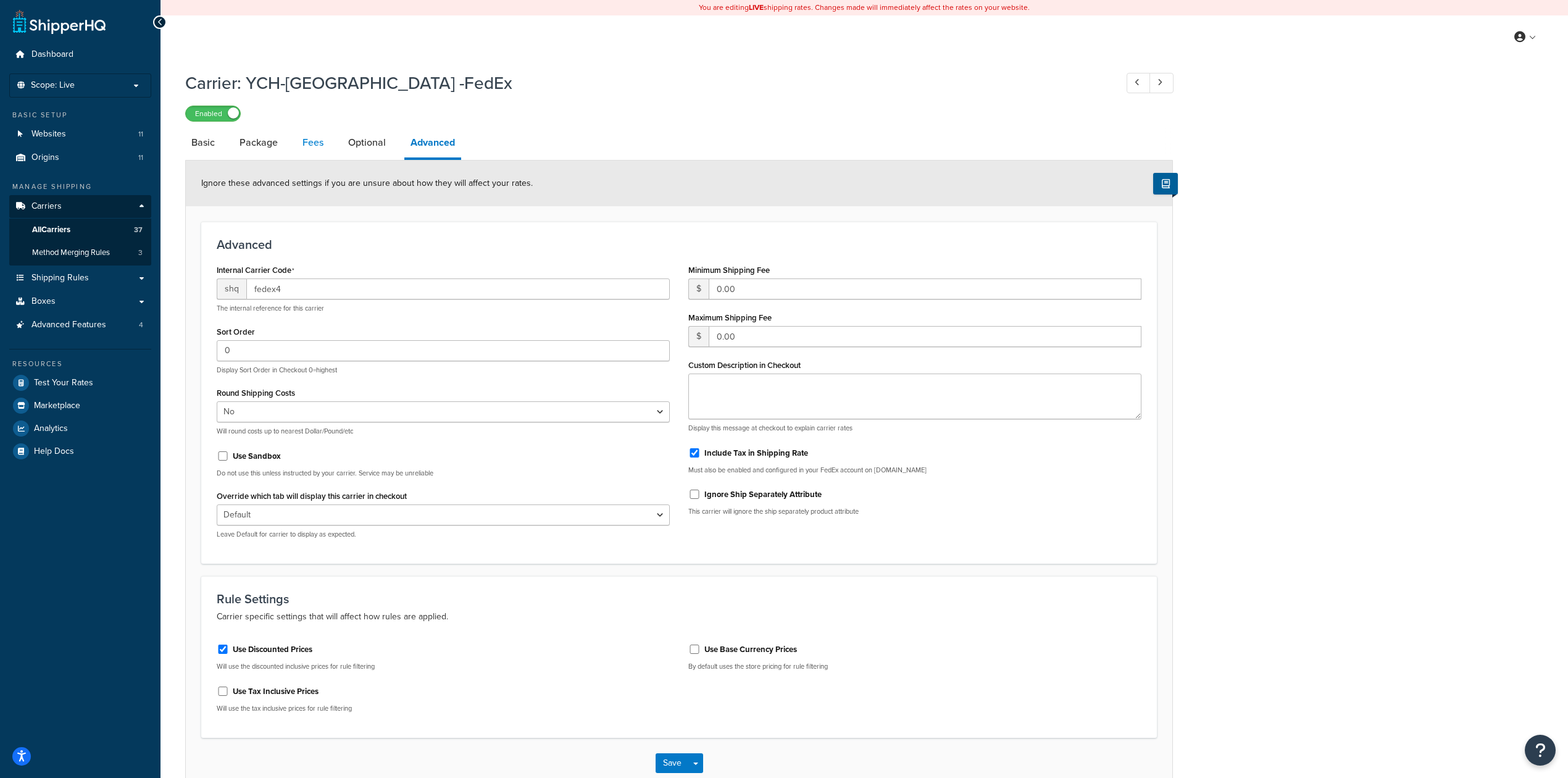
click at [297, 143] on link "Fees" at bounding box center [313, 142] width 34 height 30
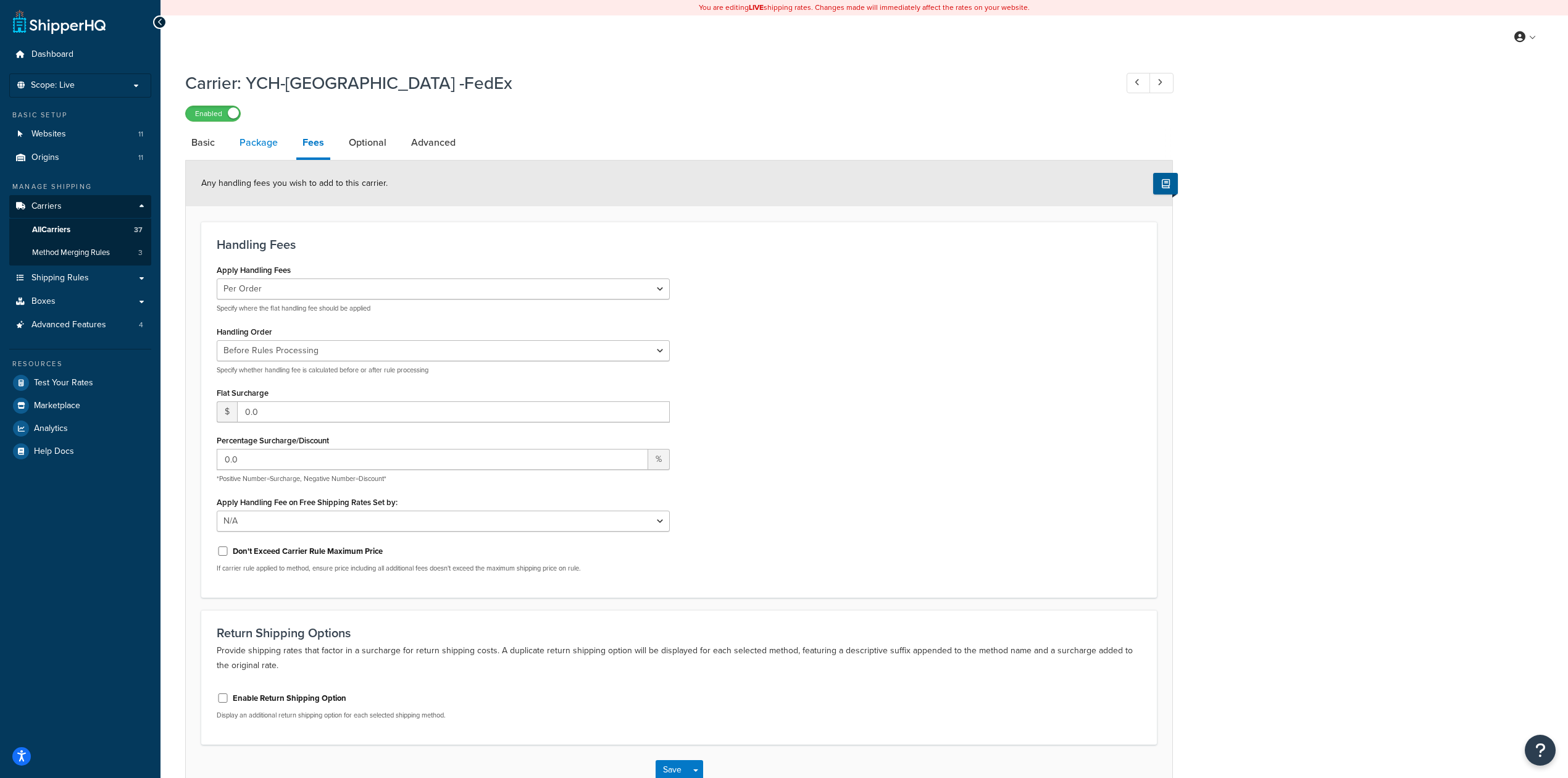
click at [260, 149] on link "Package" at bounding box center [259, 142] width 50 height 30
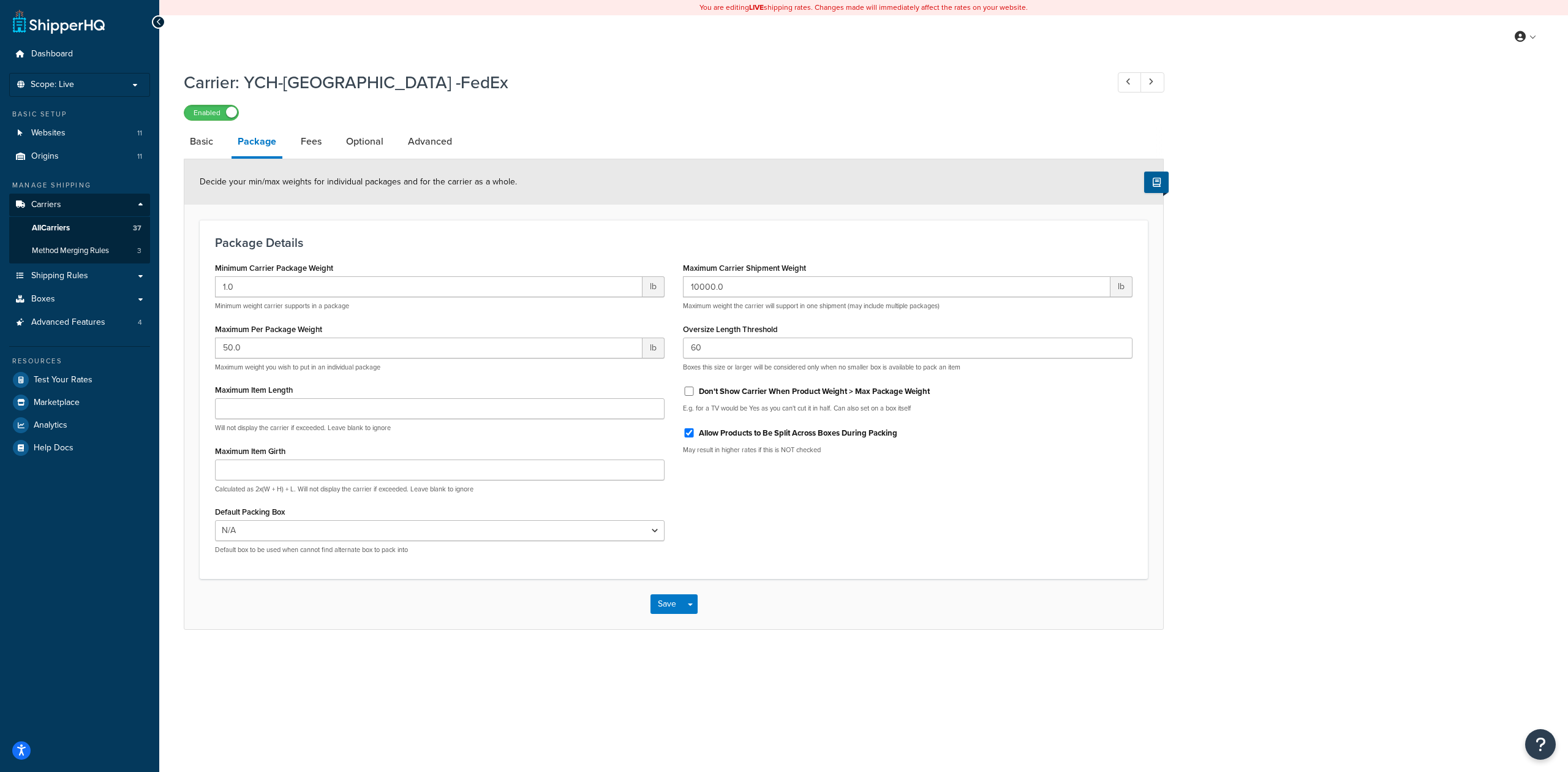
click at [720, 438] on label "Allow Products to Be Split Across Boxes During Packing" at bounding box center [798, 433] width 198 height 11
click at [695, 438] on input "Allow Products to Be Split Across Boxes During Packing" at bounding box center [689, 433] width 12 height 10
checkbox input "false"
click at [664, 608] on button "Save" at bounding box center [667, 603] width 34 height 19
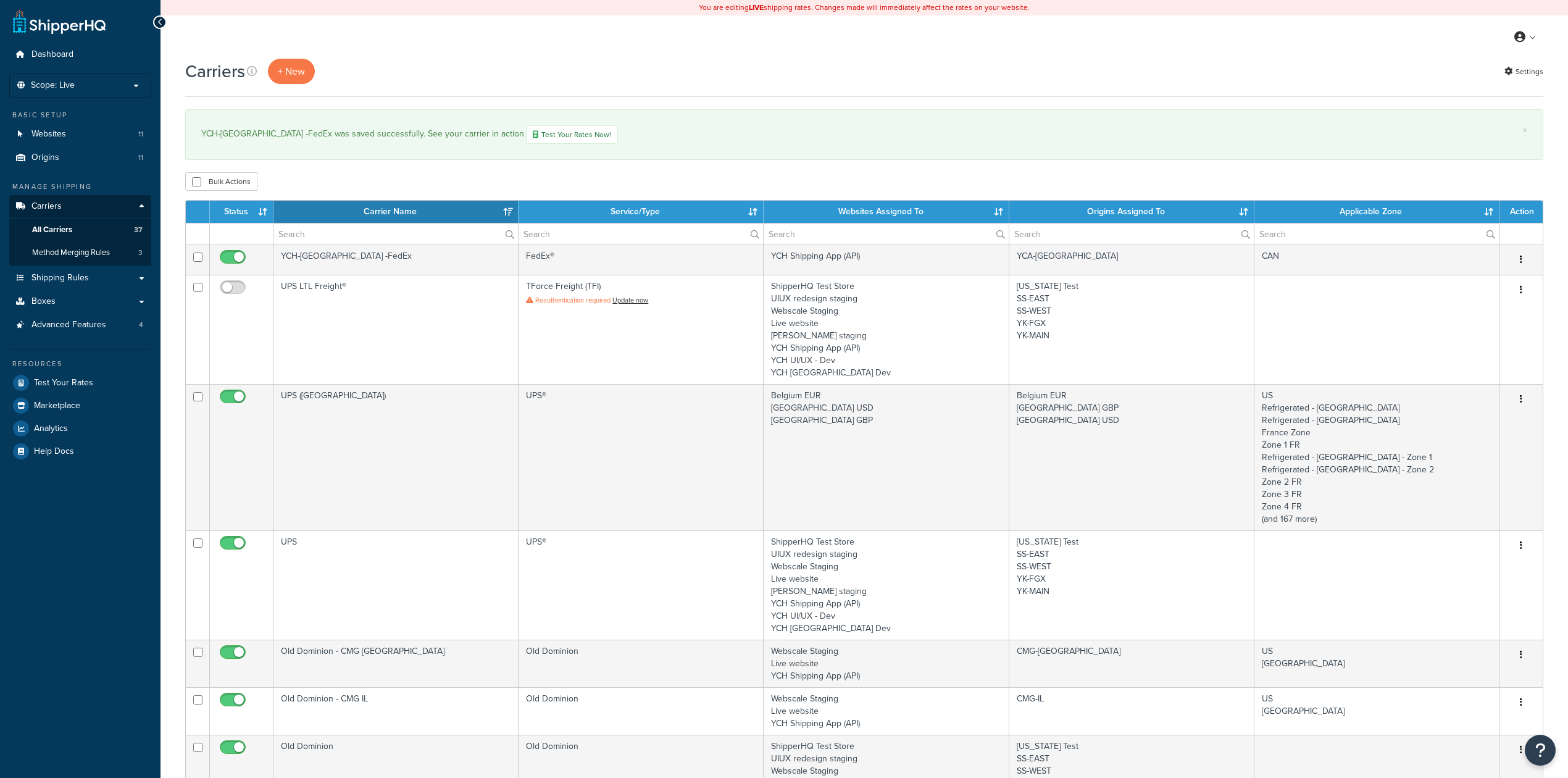
select select "15"
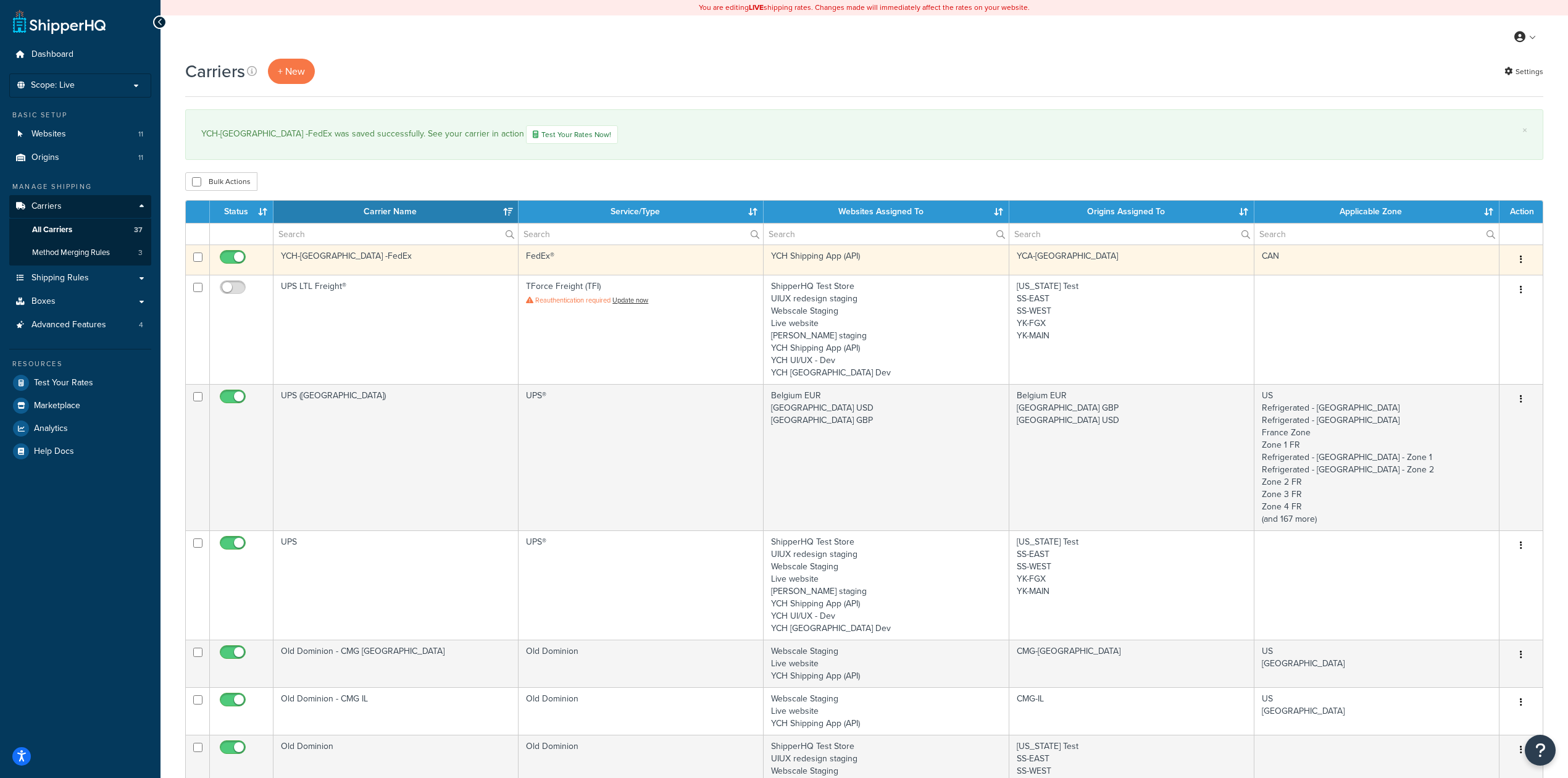
click at [648, 263] on td "FedEx®" at bounding box center [641, 259] width 245 height 30
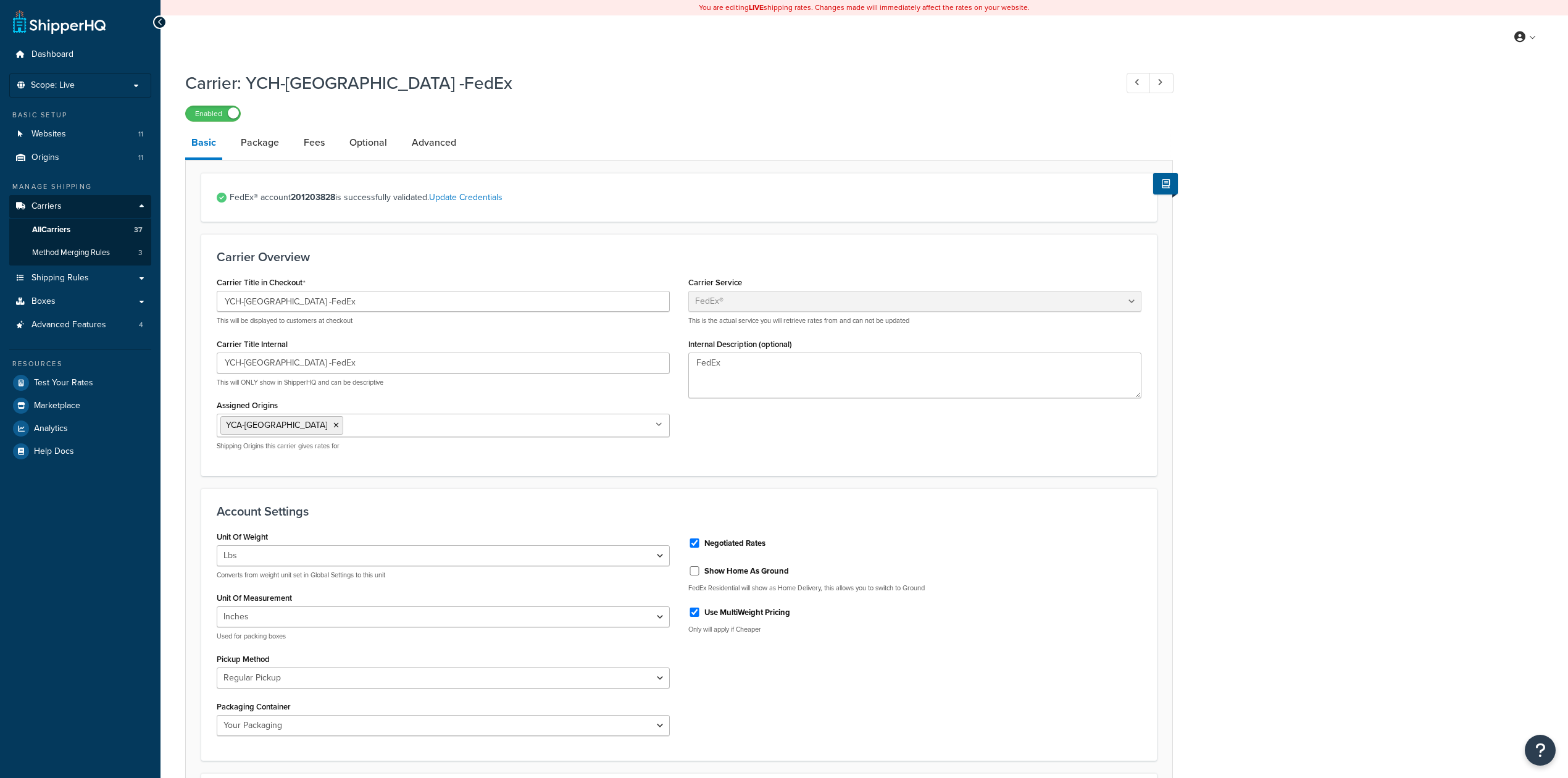
select select "fedEx"
select select "REGULAR_PICKUP"
select select "YOUR_PACKAGING"
click at [126, 252] on link "Method Merging Rules 3" at bounding box center [80, 253] width 142 height 23
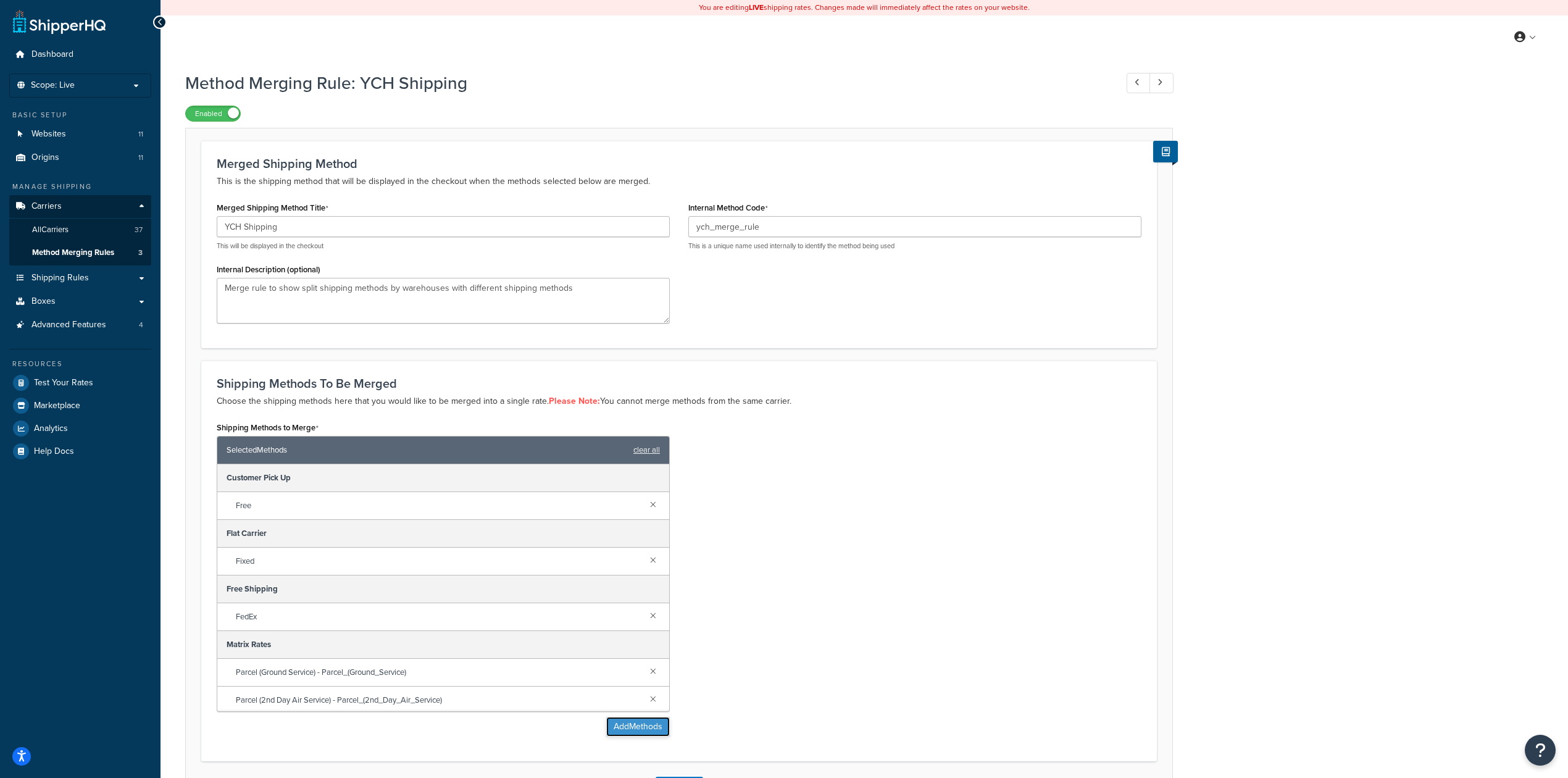
click at [643, 736] on button "Add Methods" at bounding box center [638, 726] width 64 height 19
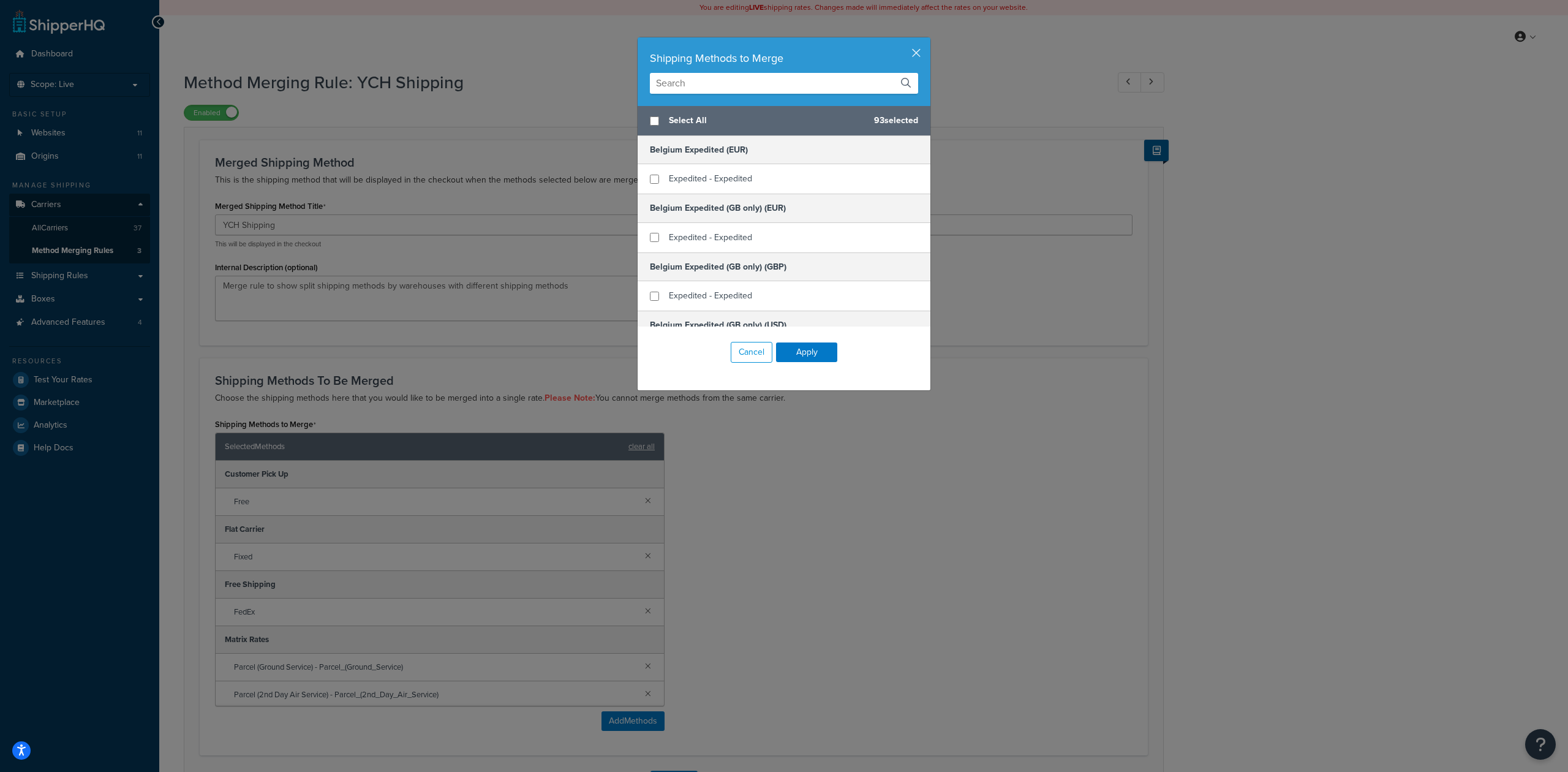
click at [748, 82] on input "text" at bounding box center [784, 83] width 268 height 21
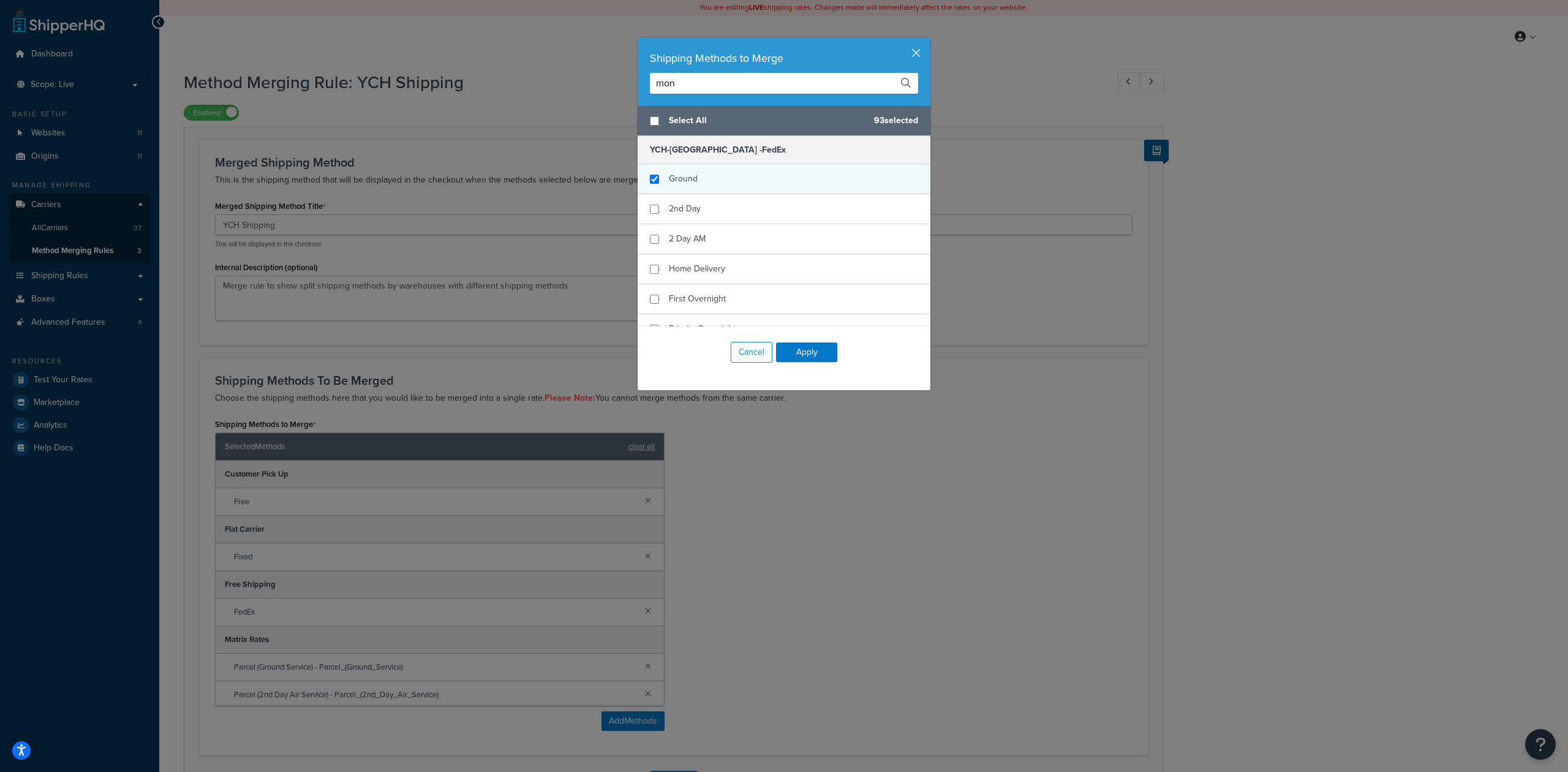
type input "mon"
checkbox input "true"
click at [702, 171] on div "Ground" at bounding box center [784, 178] width 293 height 30
checkbox input "true"
click at [696, 212] on div "2nd Day" at bounding box center [784, 209] width 293 height 30
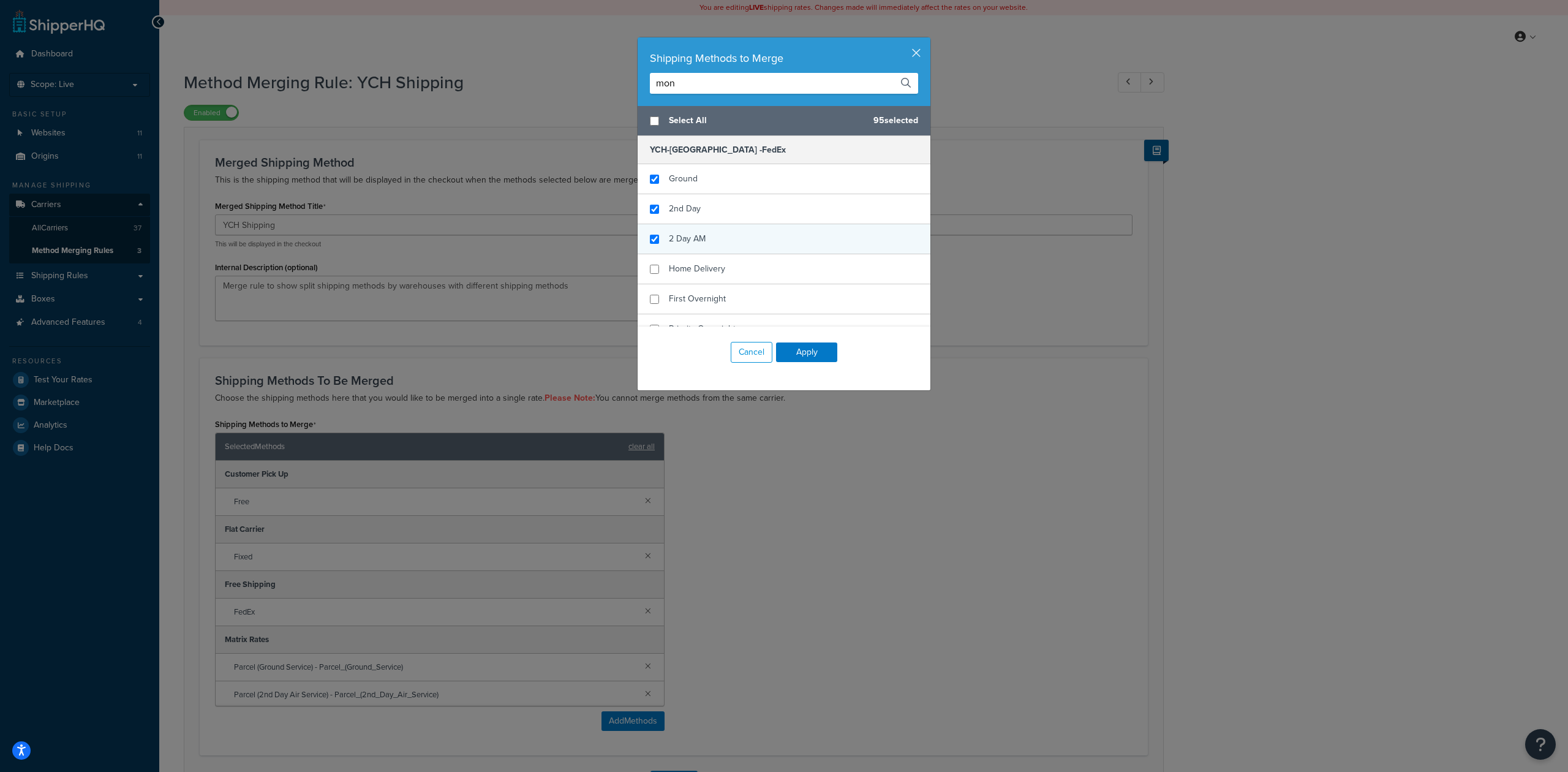
checkbox input "true"
click at [694, 241] on span "2 Day AM" at bounding box center [687, 238] width 36 height 12
checkbox input "true"
click at [694, 267] on span "Home Delivery" at bounding box center [696, 268] width 57 height 12
checkbox input "true"
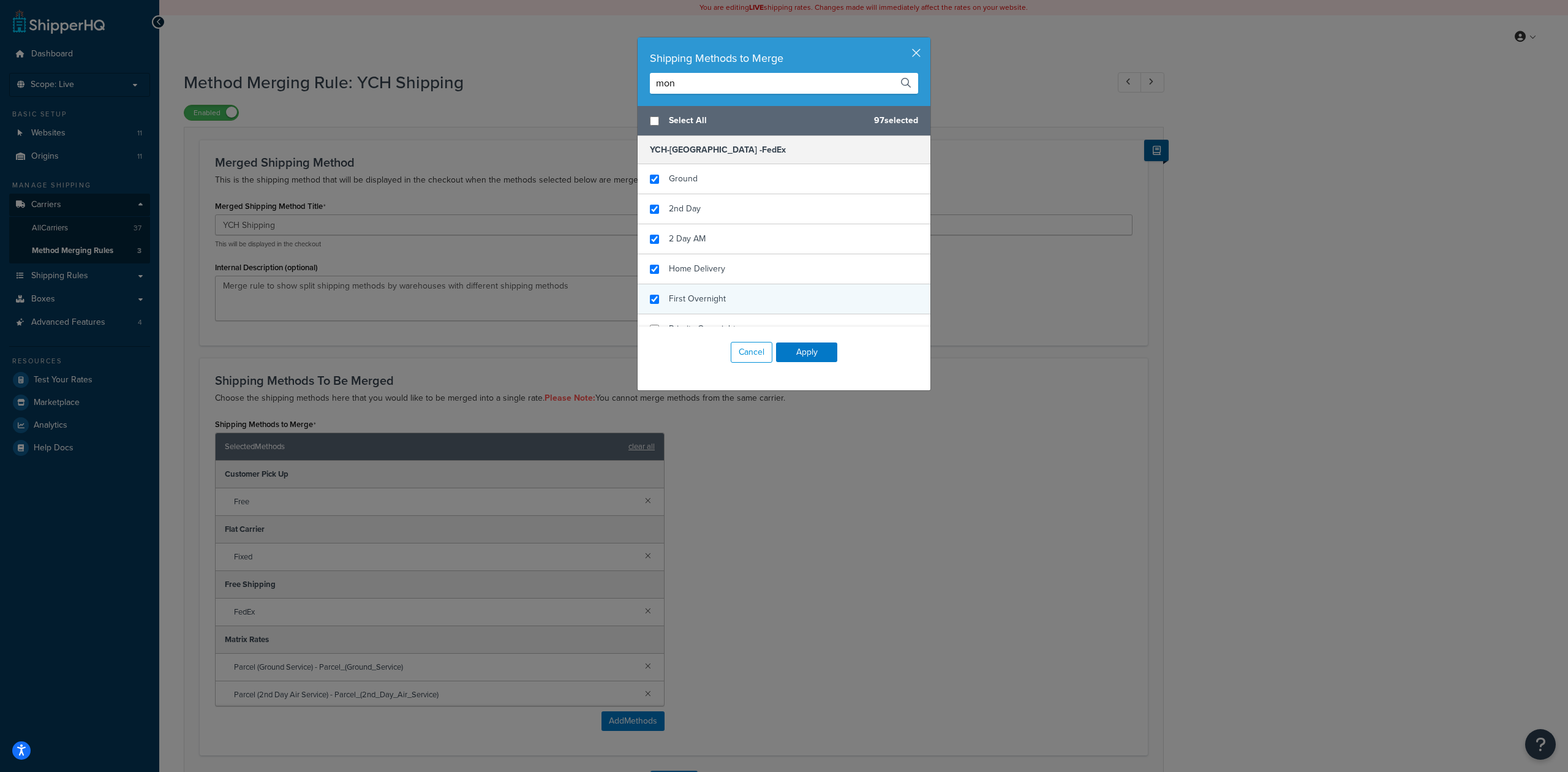
click at [693, 288] on div "First Overnight" at bounding box center [784, 299] width 293 height 30
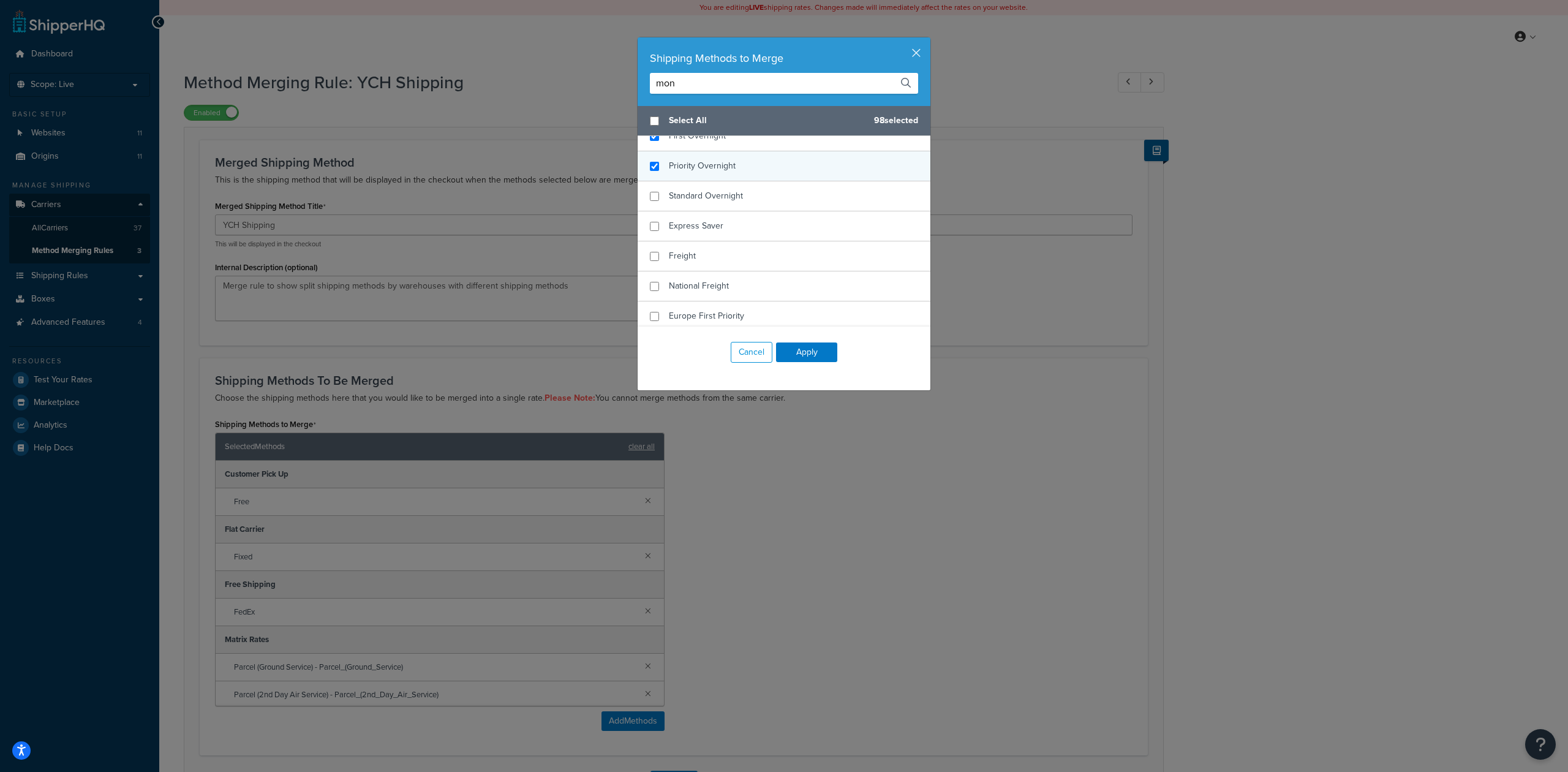
checkbox input "true"
click at [723, 174] on div "Priority Overnight" at bounding box center [702, 166] width 67 height 17
checkbox input "true"
click at [721, 190] on div "Standard Overnight" at bounding box center [705, 196] width 74 height 17
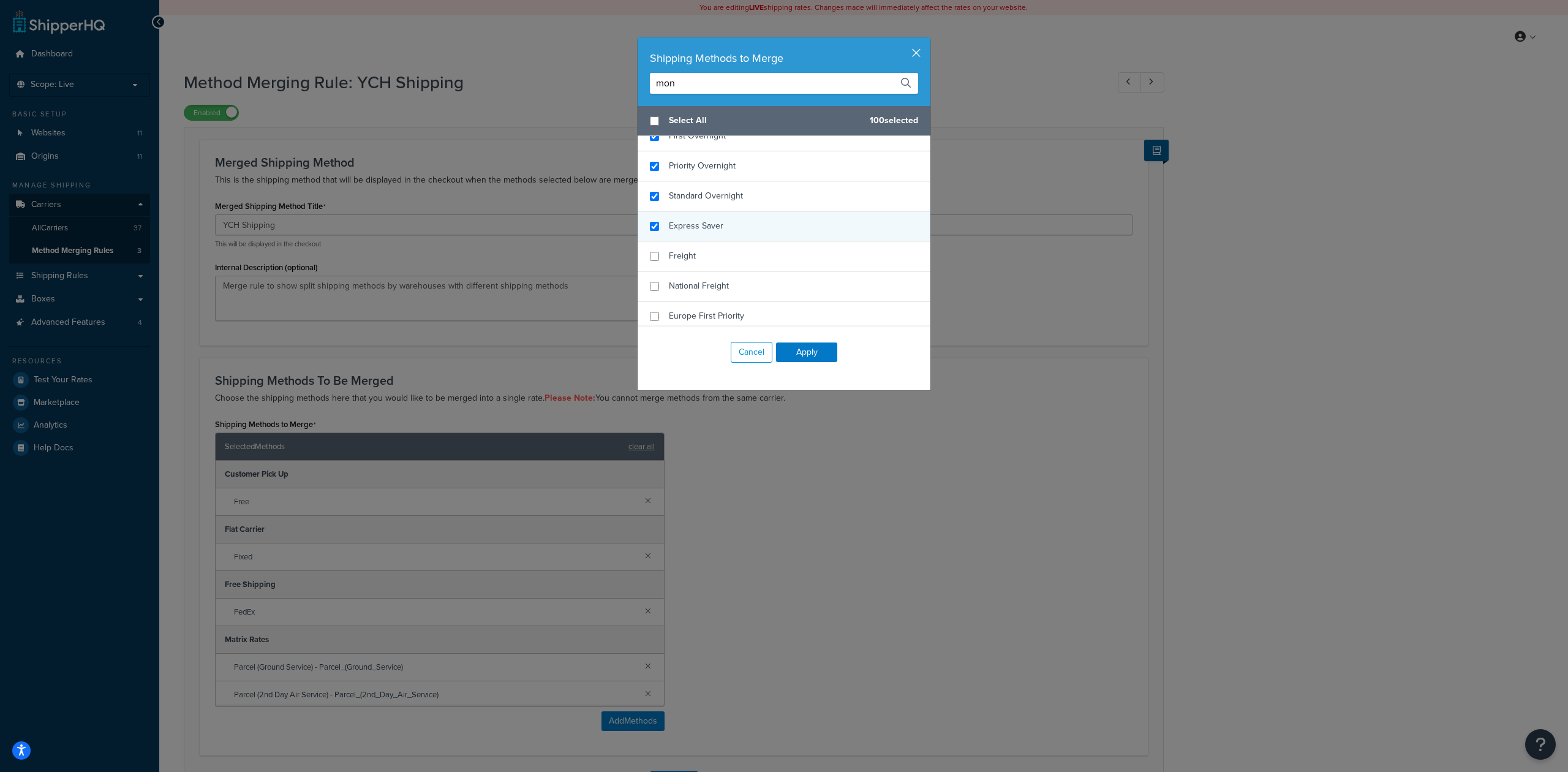
checkbox input "true"
click at [716, 225] on div "Express Saver" at bounding box center [784, 226] width 293 height 30
checkbox input "true"
click at [711, 254] on div "Freight" at bounding box center [784, 256] width 293 height 30
checkbox input "true"
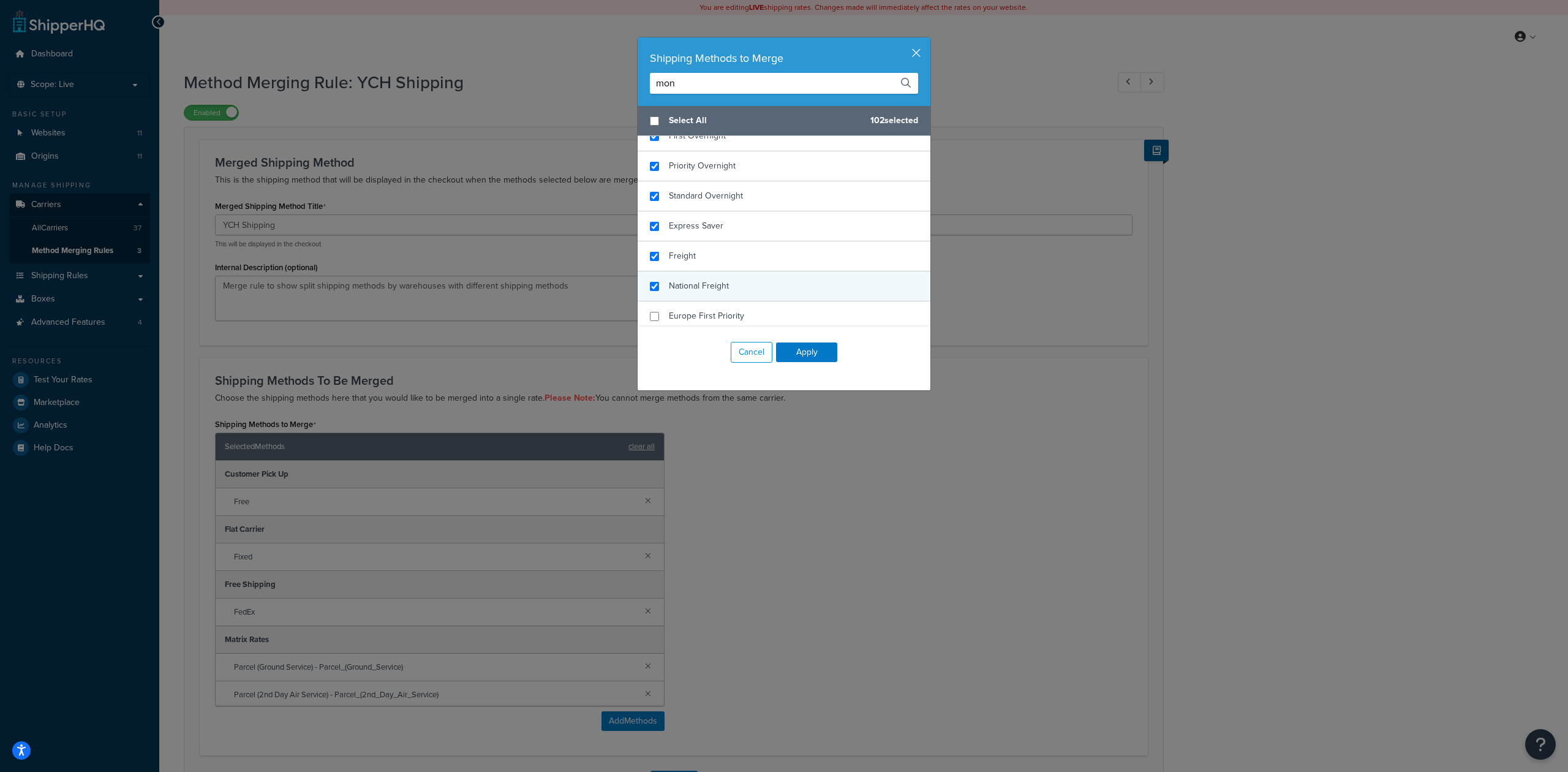
drag, startPoint x: 711, startPoint y: 280, endPoint x: 711, endPoint y: 300, distance: 20.0
click at [711, 280] on div "National Freight" at bounding box center [698, 286] width 60 height 17
checkbox input "true"
click at [711, 305] on div "Europe First Priority" at bounding box center [784, 316] width 293 height 30
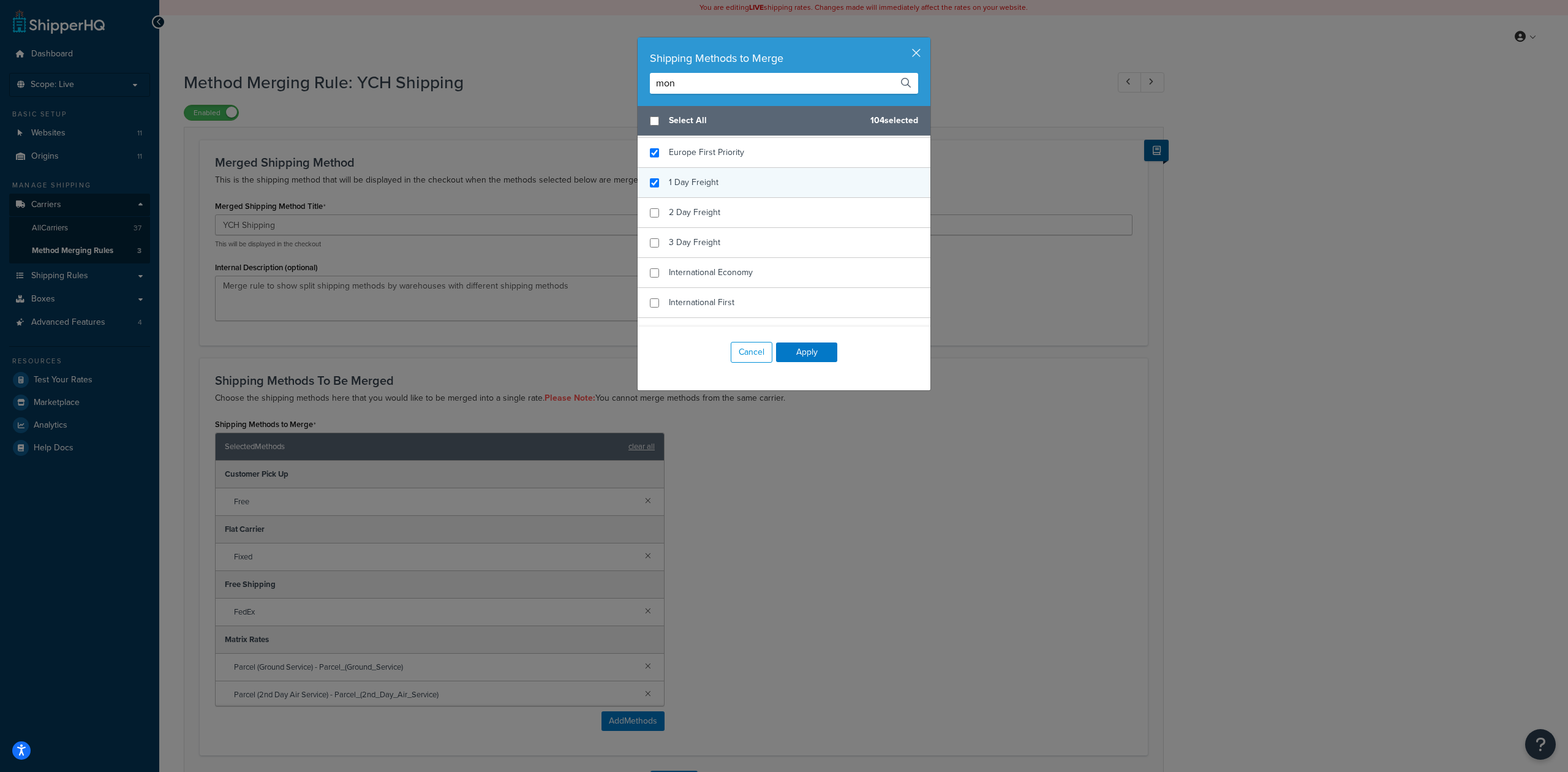
checkbox input "true"
click at [717, 186] on div "1 Day Freight" at bounding box center [784, 182] width 293 height 30
checkbox input "true"
click at [716, 215] on div "2 Day Freight" at bounding box center [784, 213] width 293 height 30
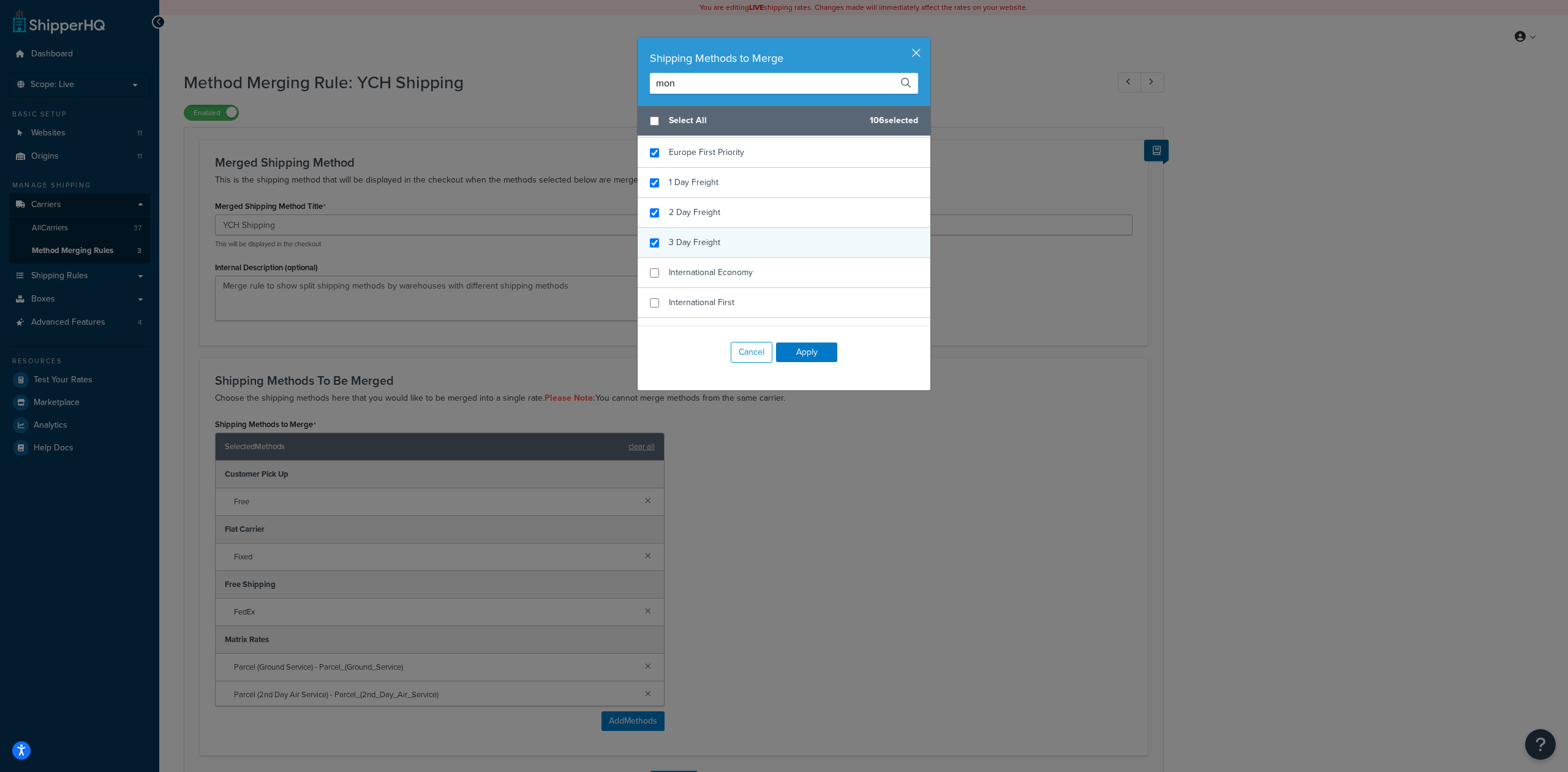
checkbox input "true"
drag, startPoint x: 716, startPoint y: 242, endPoint x: 716, endPoint y: 272, distance: 30.0
click at [716, 243] on div "3 Day Freight" at bounding box center [784, 242] width 293 height 30
checkbox input "true"
drag, startPoint x: 716, startPoint y: 275, endPoint x: 713, endPoint y: 300, distance: 25.2
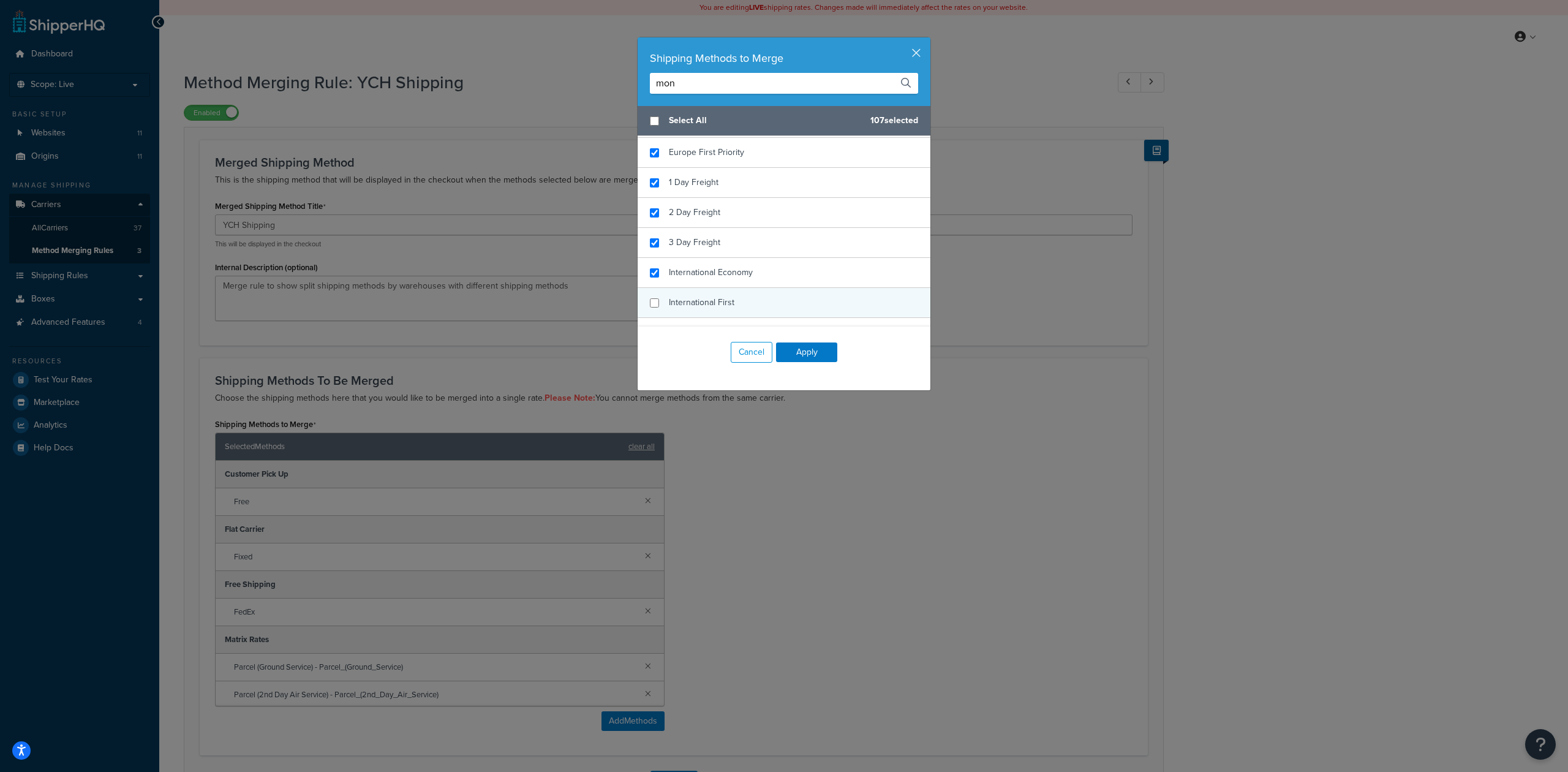
click at [716, 276] on span "International Economy" at bounding box center [711, 272] width 84 height 12
checkbox input "true"
click at [711, 307] on span "International First" at bounding box center [701, 302] width 65 height 12
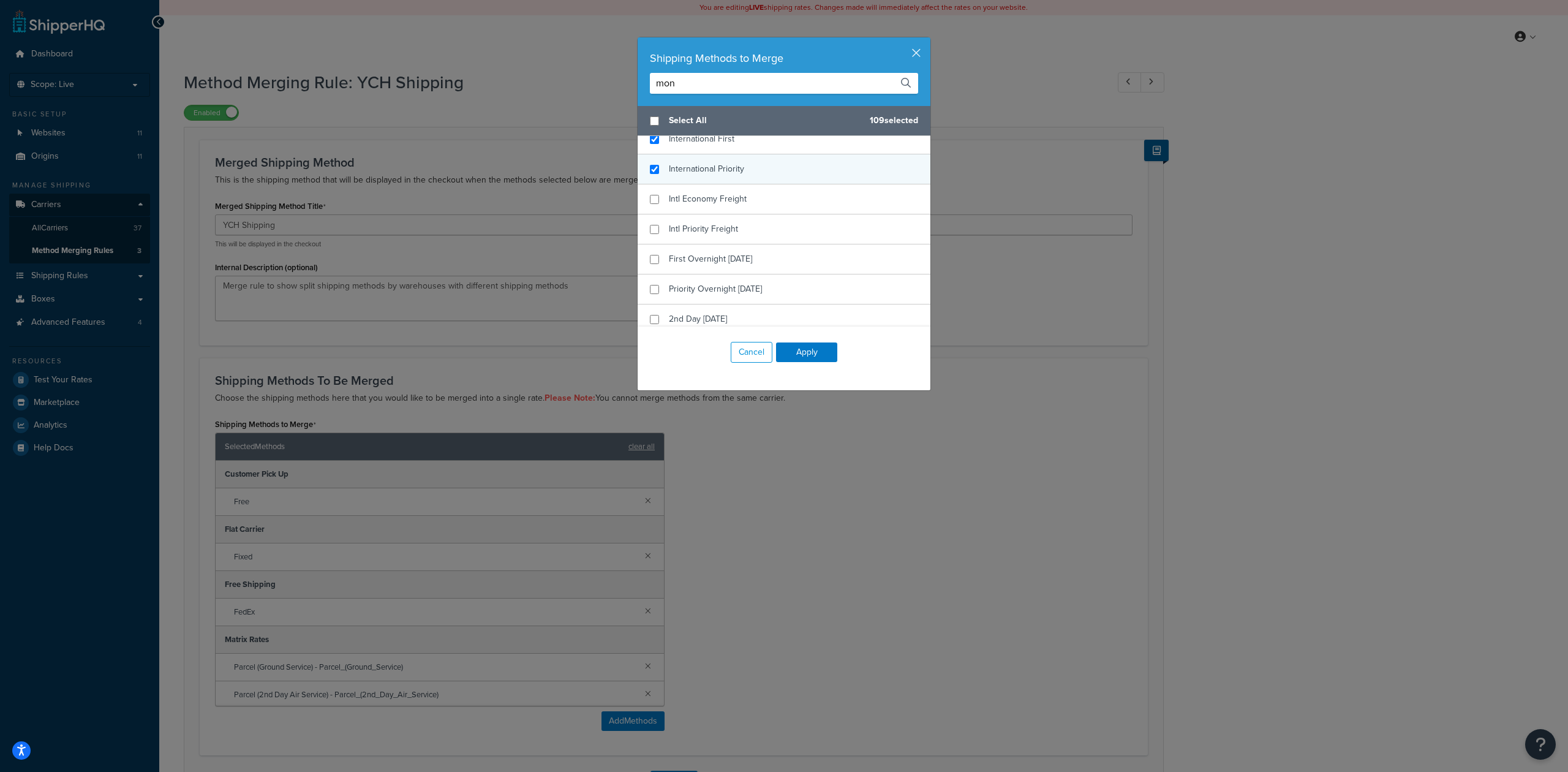
checkbox input "true"
click at [730, 175] on span "International Priority" at bounding box center [706, 168] width 76 height 12
checkbox input "true"
click at [728, 198] on span "Intl Economy Freight" at bounding box center [707, 198] width 78 height 12
checkbox input "true"
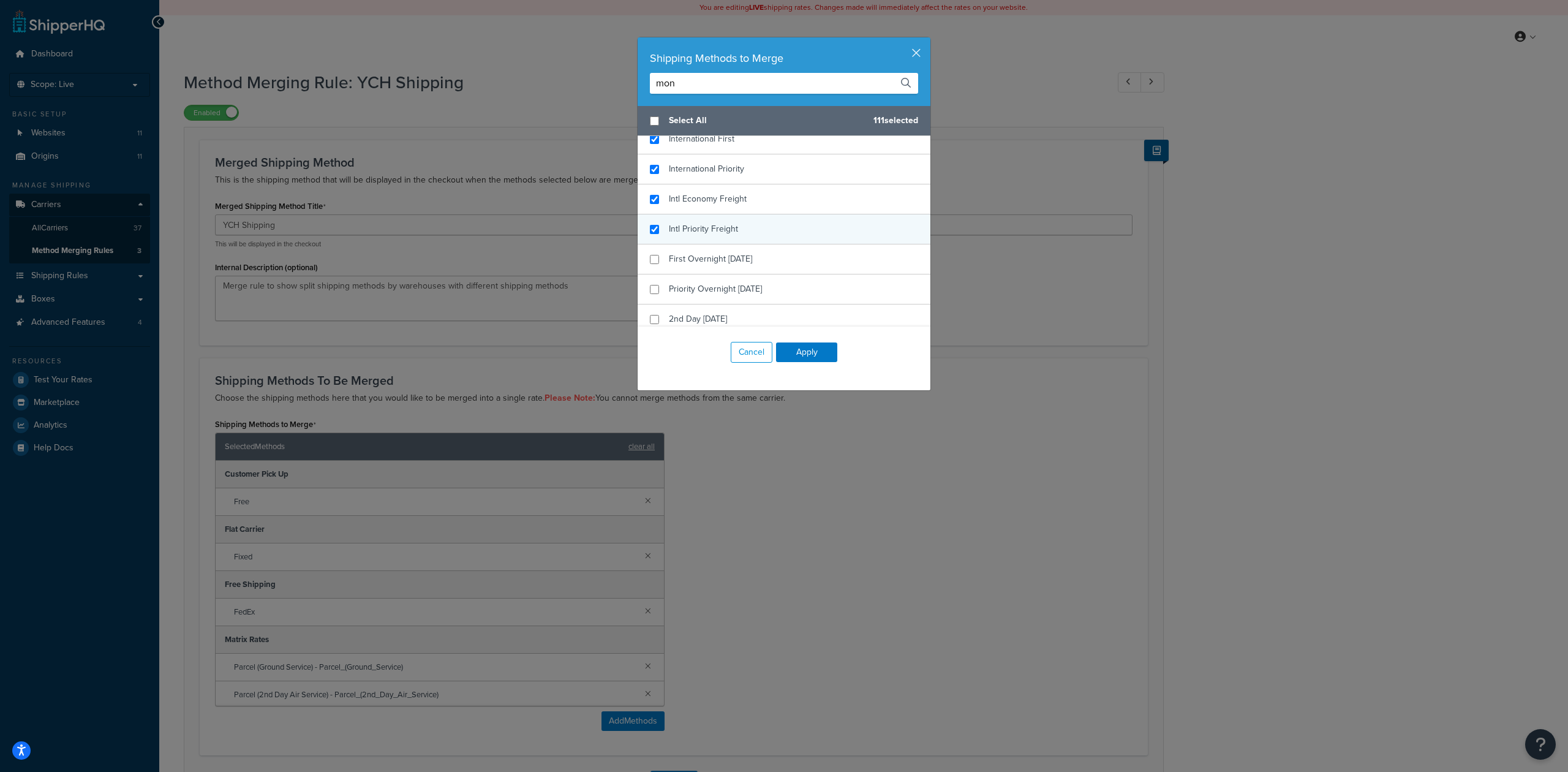
click at [725, 220] on div "Intl Priority Freight" at bounding box center [784, 229] width 293 height 30
checkbox input "true"
drag, startPoint x: 724, startPoint y: 261, endPoint x: 720, endPoint y: 289, distance: 28.3
click at [724, 262] on span "First Overnight [DATE]" at bounding box center [710, 258] width 83 height 12
checkbox input "true"
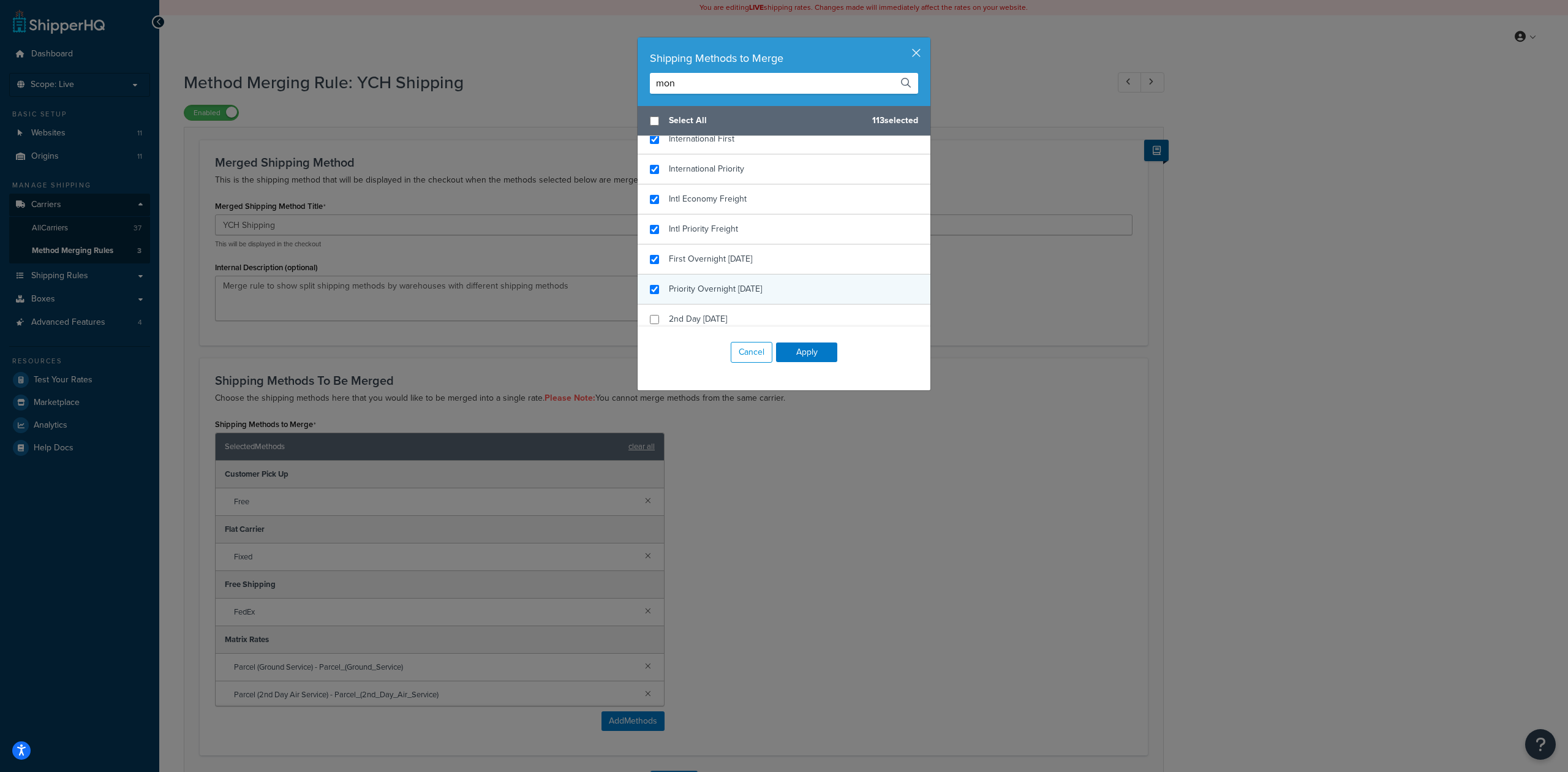
click at [720, 295] on span "Priority Overnight [DATE]" at bounding box center [715, 288] width 93 height 12
click at [711, 316] on div "2nd Day [DATE]" at bounding box center [697, 319] width 58 height 17
click at [725, 253] on div "2nd Day [DATE]" at bounding box center [784, 238] width 293 height 30
checkbox input "true"
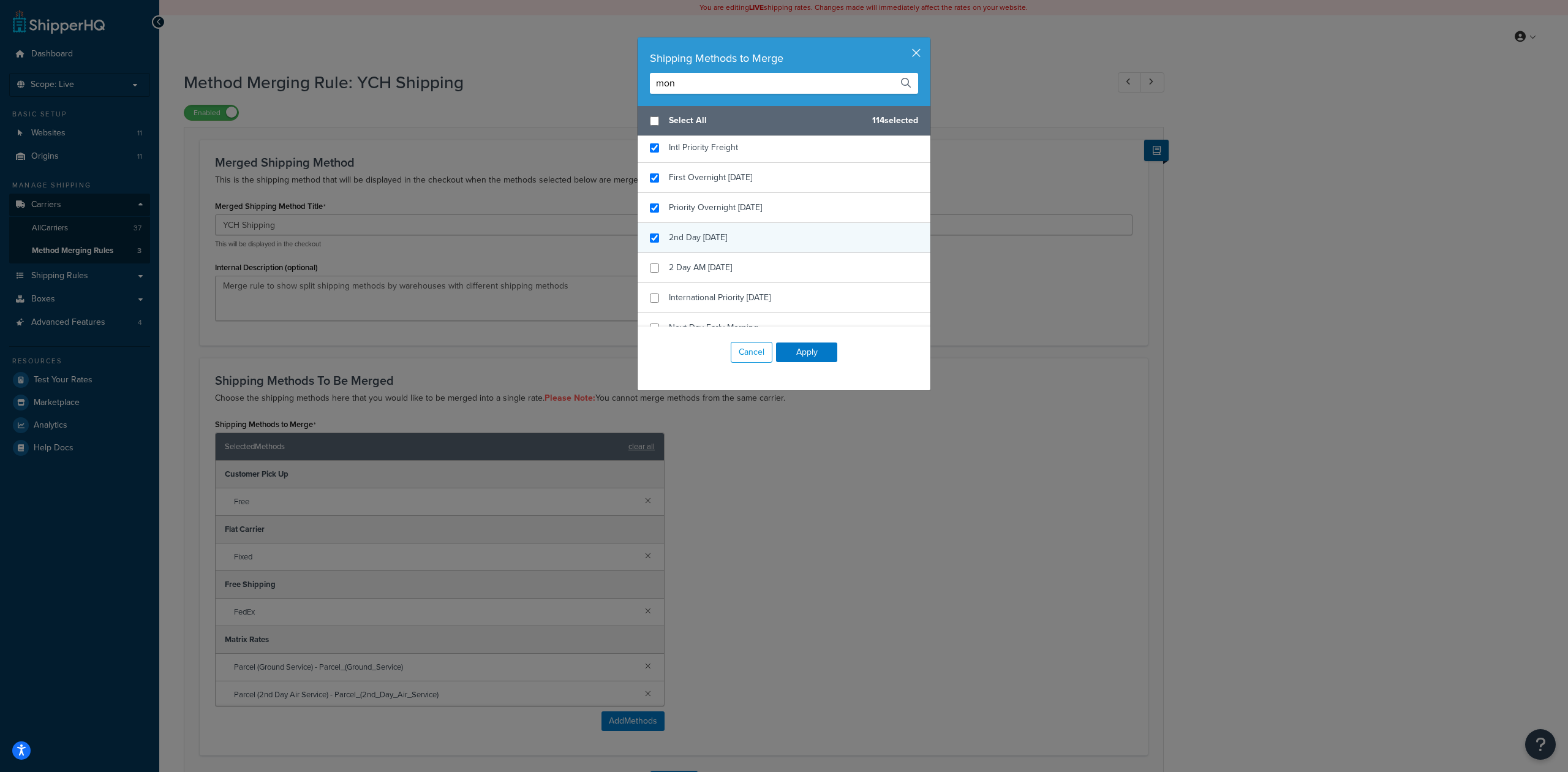
click at [726, 243] on span "2nd Day [DATE]" at bounding box center [697, 237] width 58 height 12
checkbox input "true"
click at [723, 272] on span "2 Day AM [DATE]" at bounding box center [700, 266] width 63 height 12
checkbox input "true"
click at [718, 303] on span "International Priority [DATE]" at bounding box center [719, 297] width 102 height 12
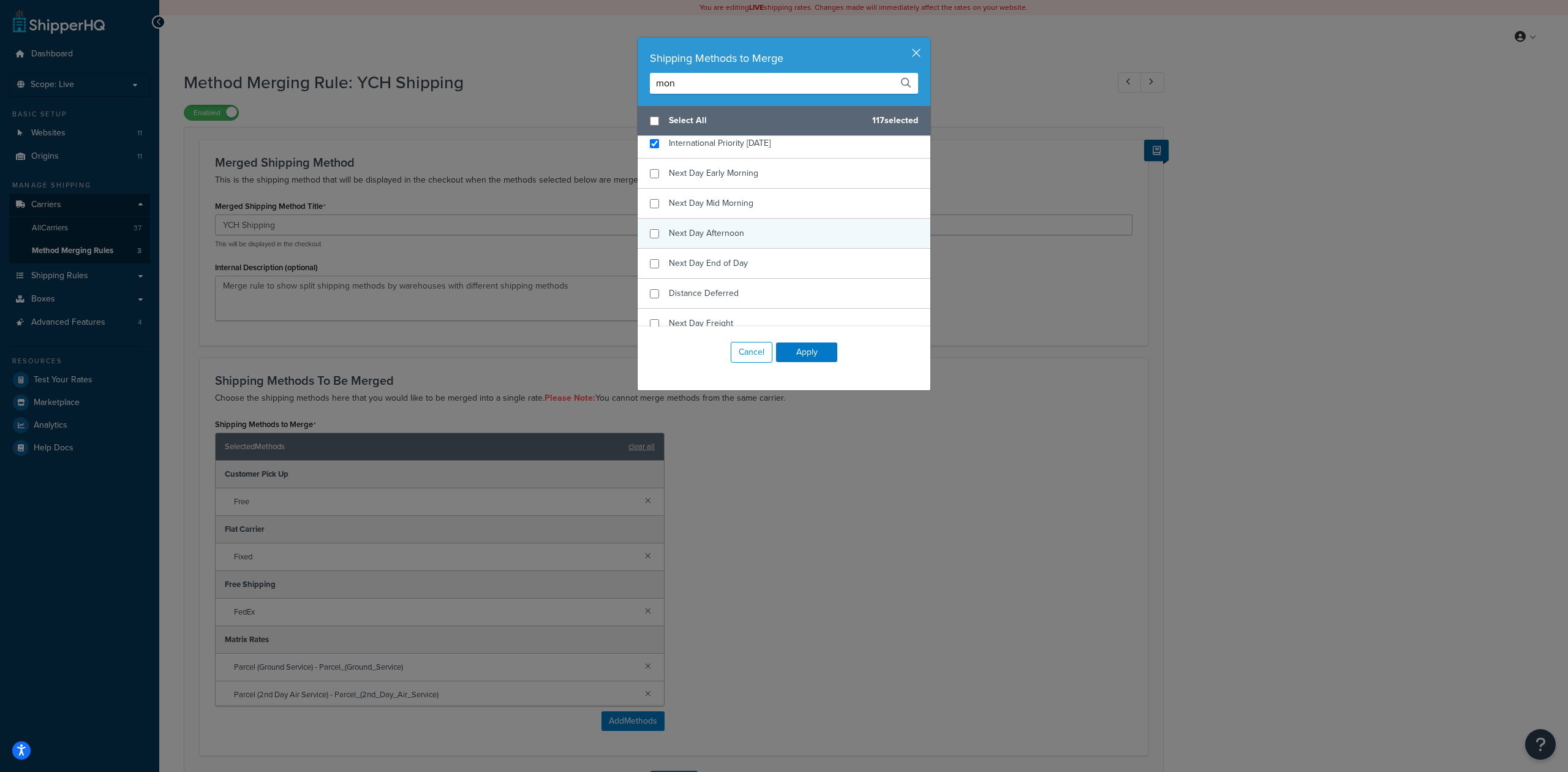
scroll to position [735, 0]
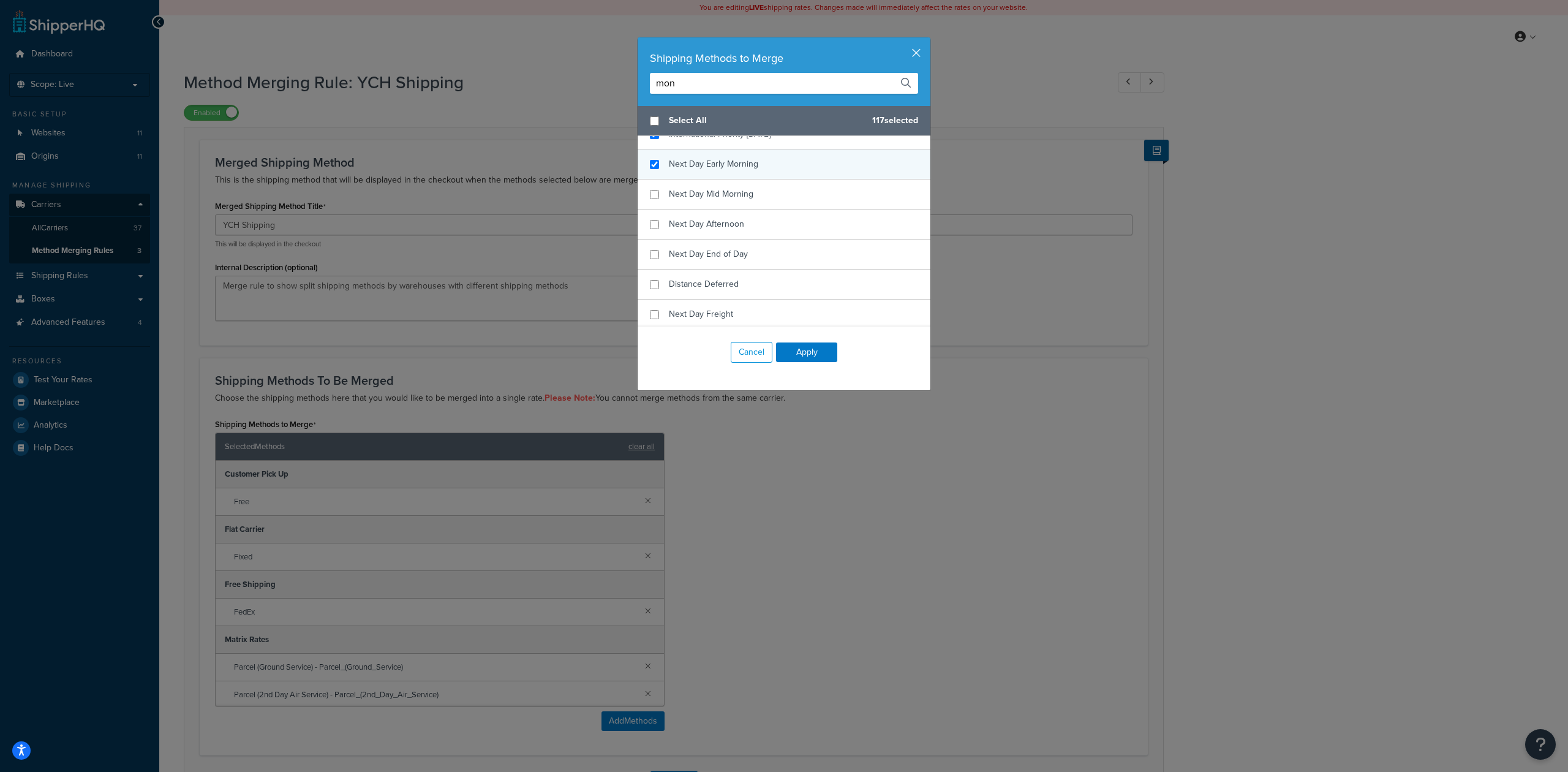
checkbox input "true"
click at [737, 179] on div "Next Day Early Morning" at bounding box center [784, 164] width 293 height 30
checkbox input "true"
click at [729, 200] on span "Next Day Mid Morning" at bounding box center [711, 193] width 84 height 12
checkbox input "true"
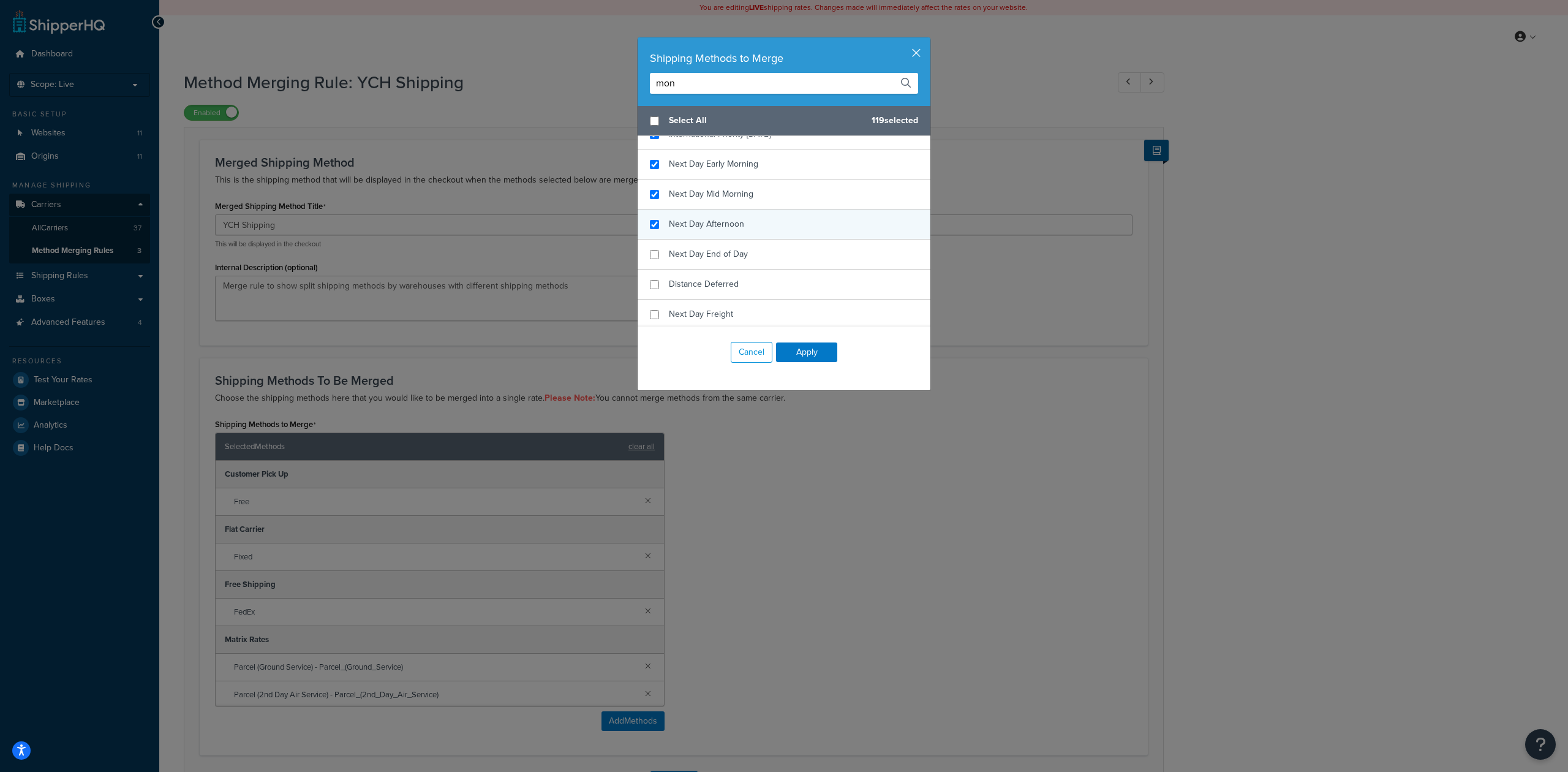
click at [723, 228] on span "Next Day Afternoon" at bounding box center [706, 223] width 76 height 12
checkbox input "true"
click at [719, 251] on div "Next Day End of Day" at bounding box center [708, 254] width 79 height 17
checkbox input "true"
click at [719, 278] on div "Distance Deferred" at bounding box center [784, 284] width 293 height 30
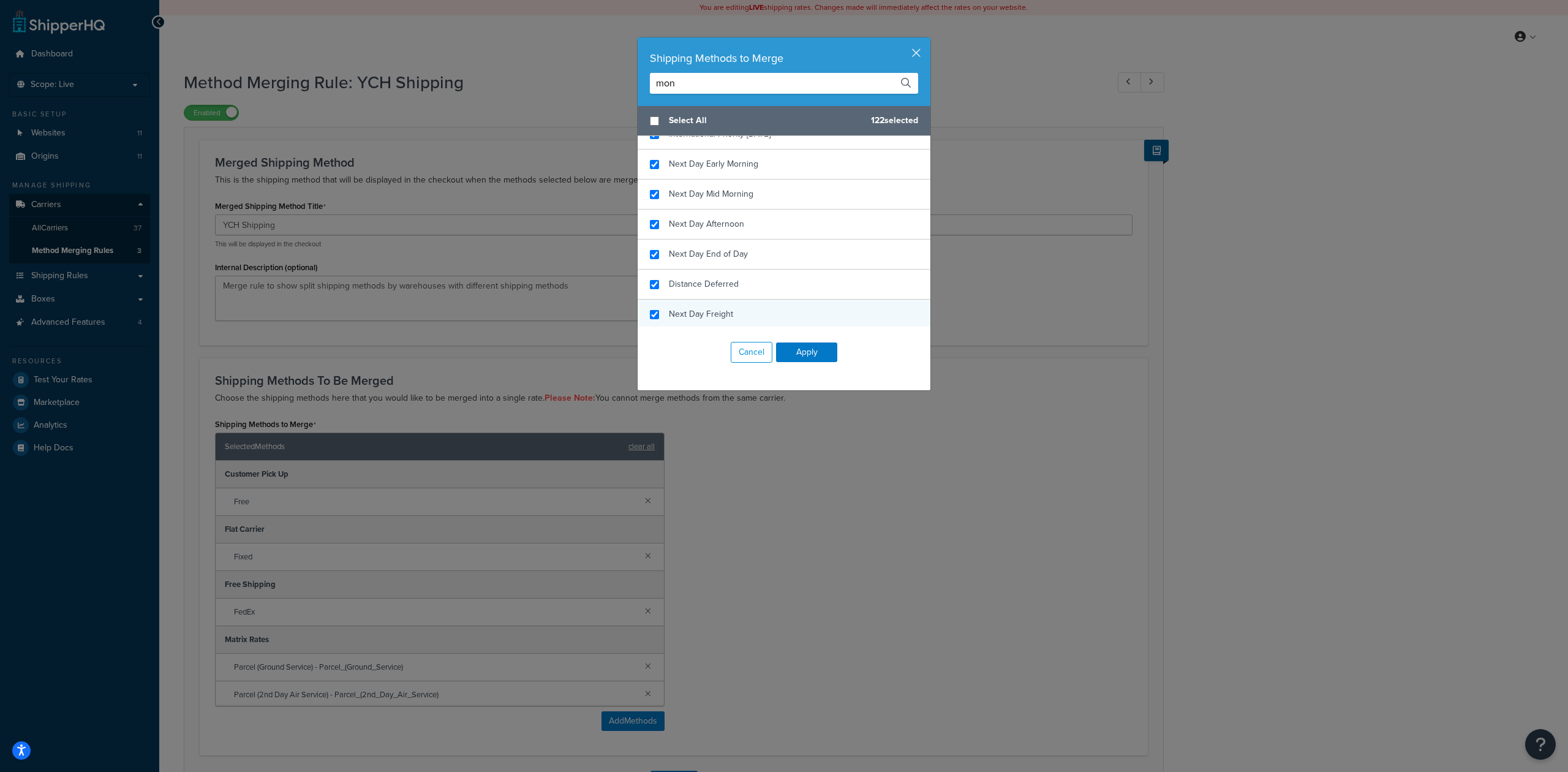
checkbox input "true"
drag, startPoint x: 721, startPoint y: 307, endPoint x: 728, endPoint y: 302, distance: 8.6
click at [721, 307] on div "Next Day Freight" at bounding box center [784, 314] width 293 height 30
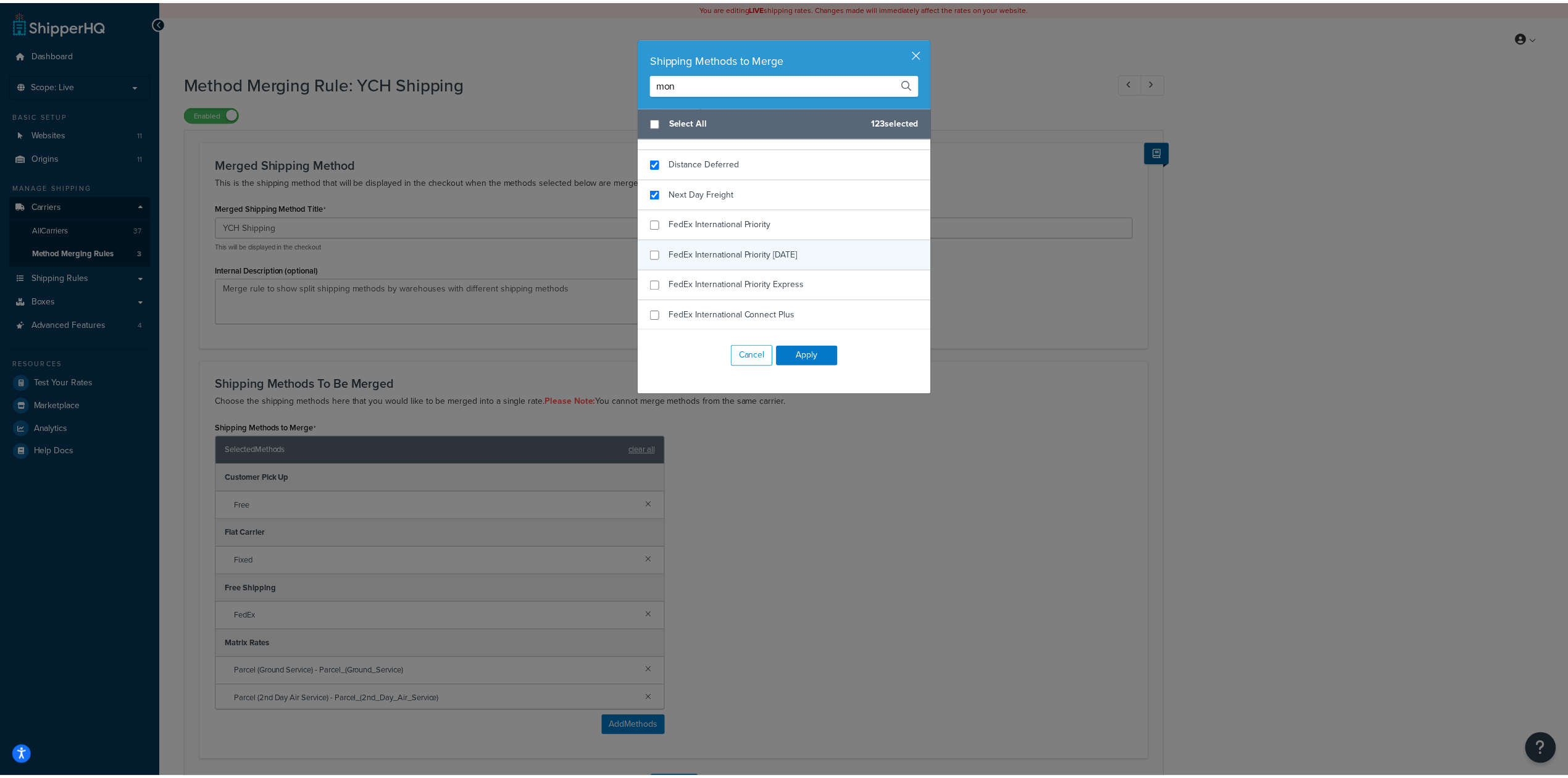
scroll to position [872, 0]
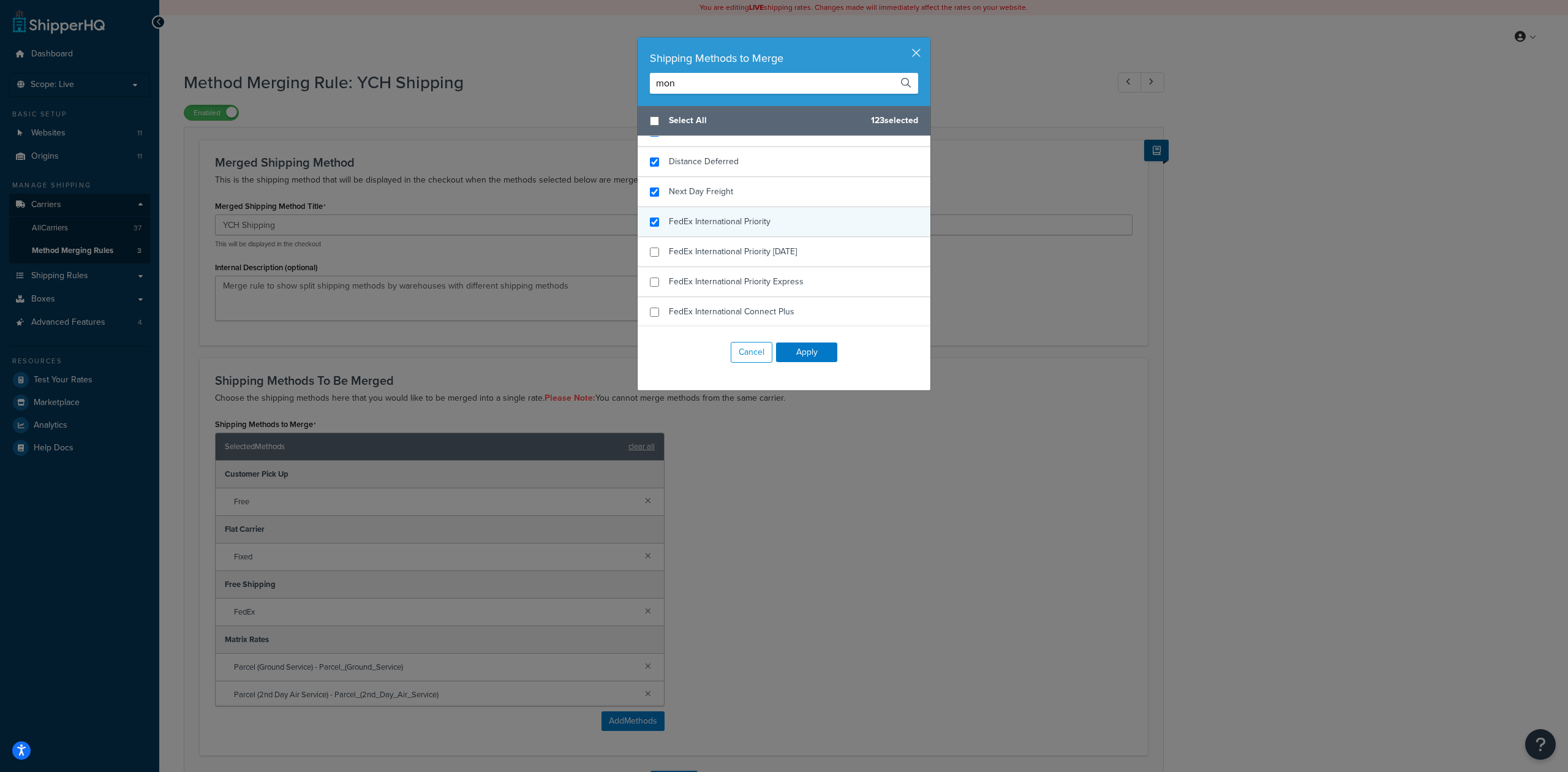
checkbox input "true"
click at [737, 215] on span "FedEx International Priority" at bounding box center [719, 220] width 102 height 12
checkbox input "true"
click at [729, 243] on div "FedEx International Priority [DATE]" at bounding box center [733, 252] width 128 height 17
checkbox input "true"
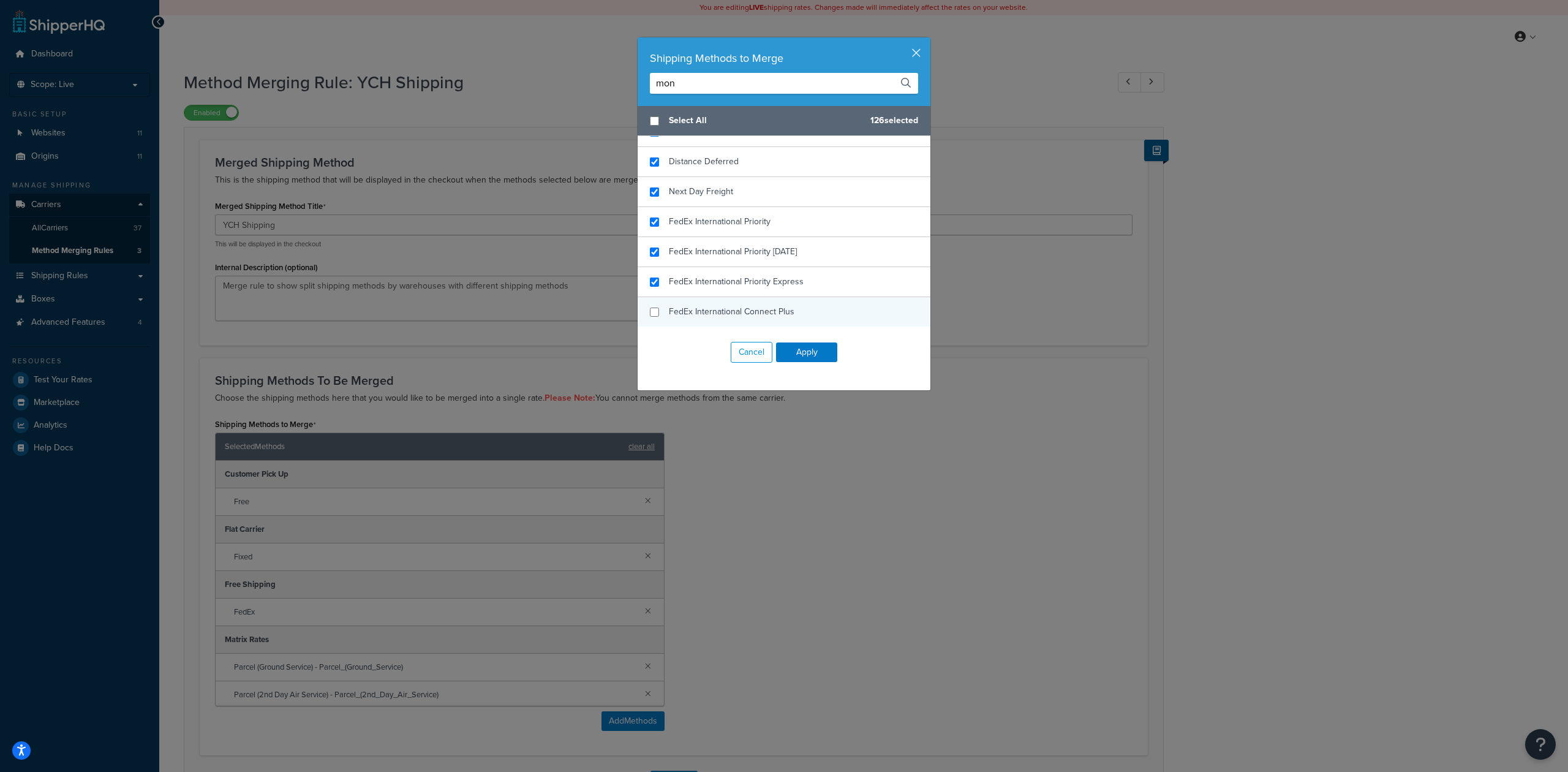
drag, startPoint x: 724, startPoint y: 274, endPoint x: 723, endPoint y: 308, distance: 34.0
click at [724, 275] on div "FedEx International Priority Express" at bounding box center [736, 282] width 135 height 17
checkbox input "true"
drag, startPoint x: 723, startPoint y: 308, endPoint x: 734, endPoint y: 295, distance: 17.0
click at [723, 309] on span "FedEx International Connect Plus" at bounding box center [731, 310] width 125 height 12
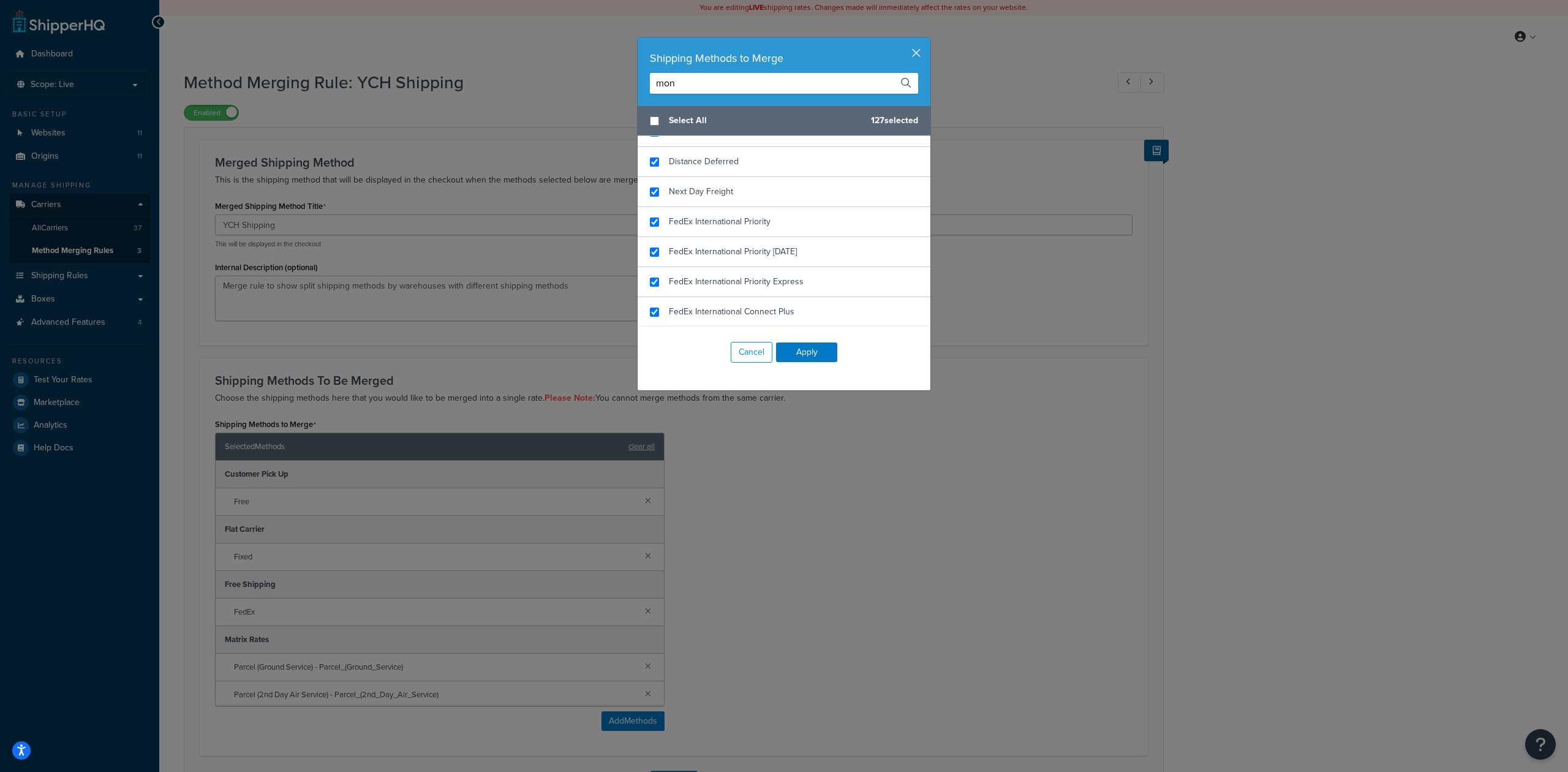
click at [797, 339] on div "Cancel Apply" at bounding box center [784, 352] width 293 height 52
click at [798, 351] on button "Apply" at bounding box center [807, 352] width 61 height 19
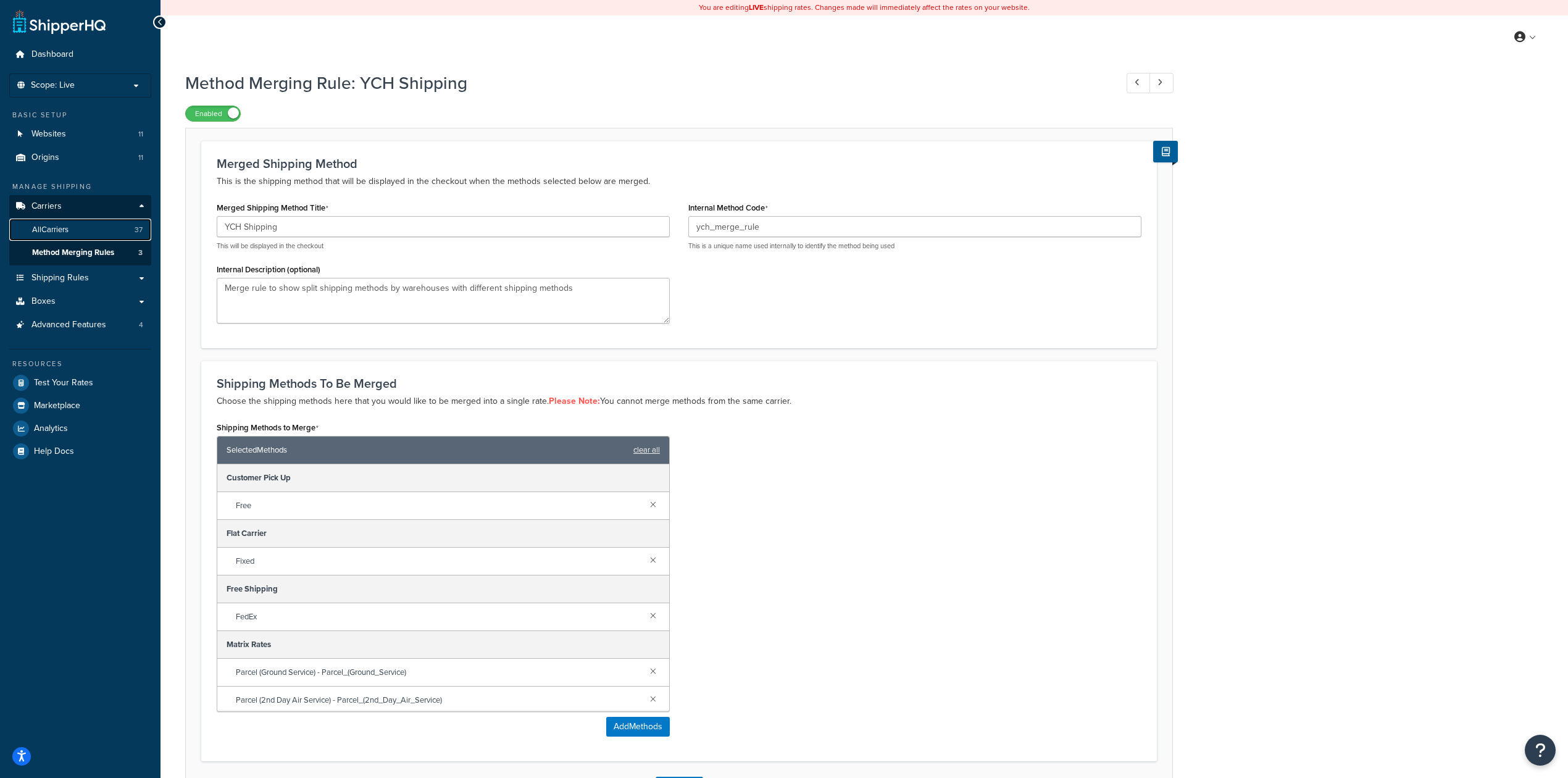
click at [62, 225] on span "All Carriers" at bounding box center [50, 230] width 37 height 11
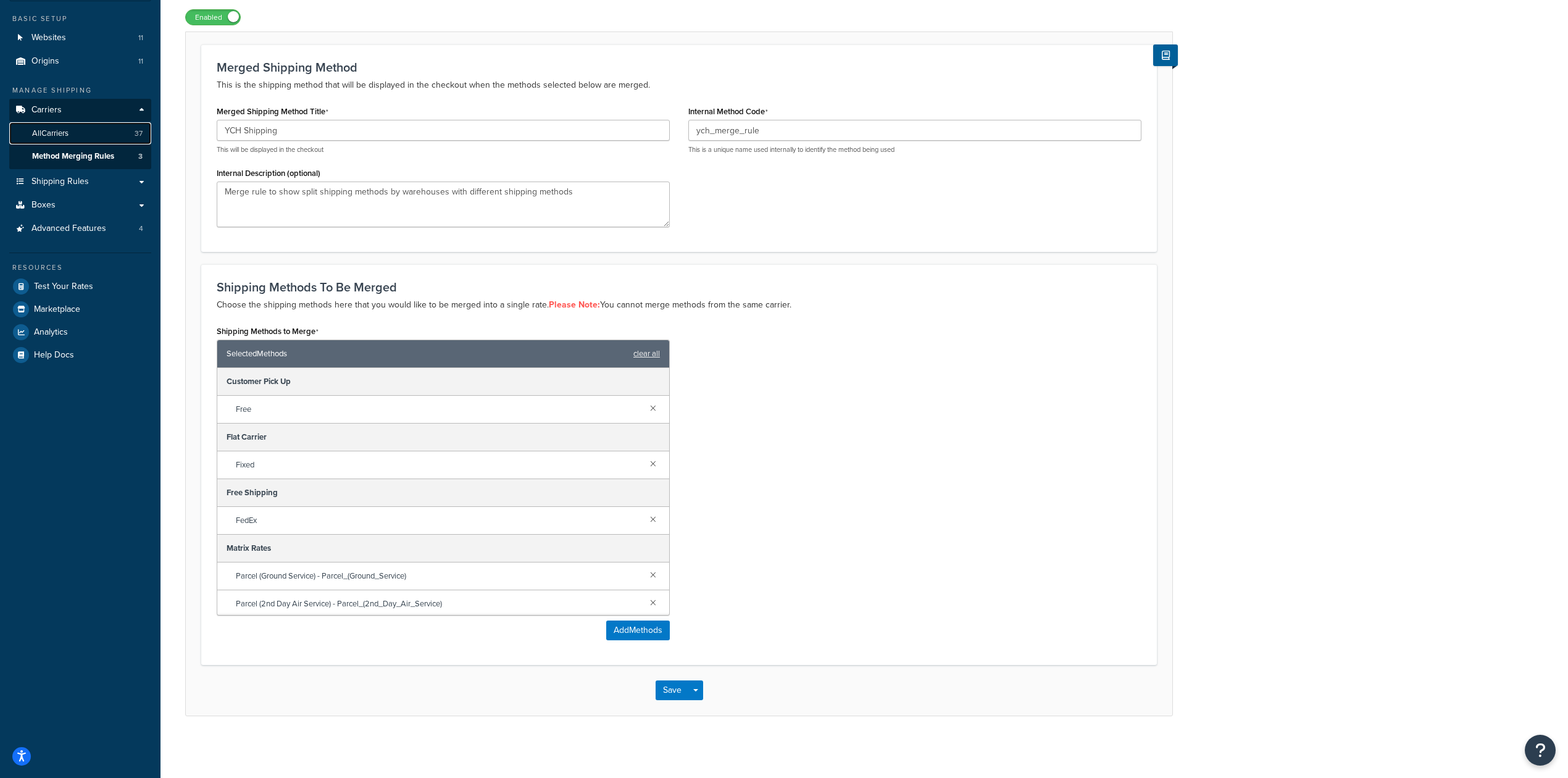
scroll to position [100, 0]
click at [667, 689] on button "Save" at bounding box center [672, 690] width 34 height 19
